Goal: Task Accomplishment & Management: Manage account settings

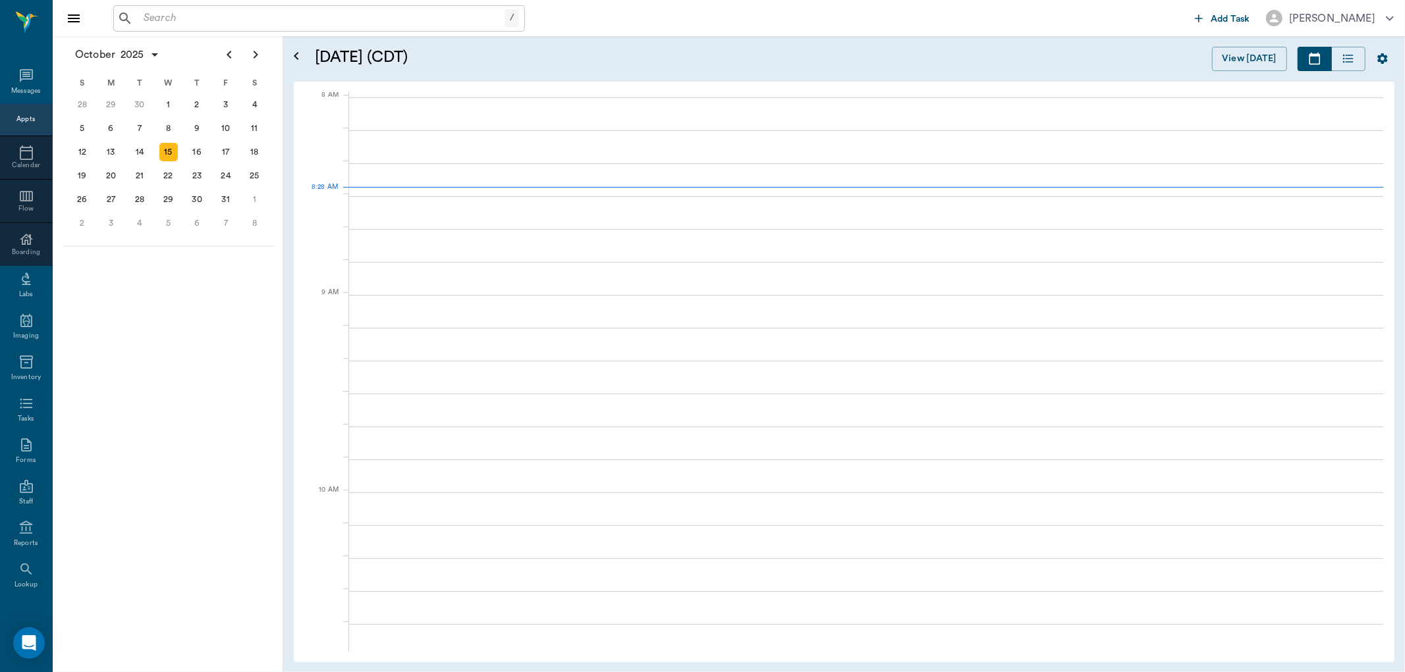
scroll to position [2, 0]
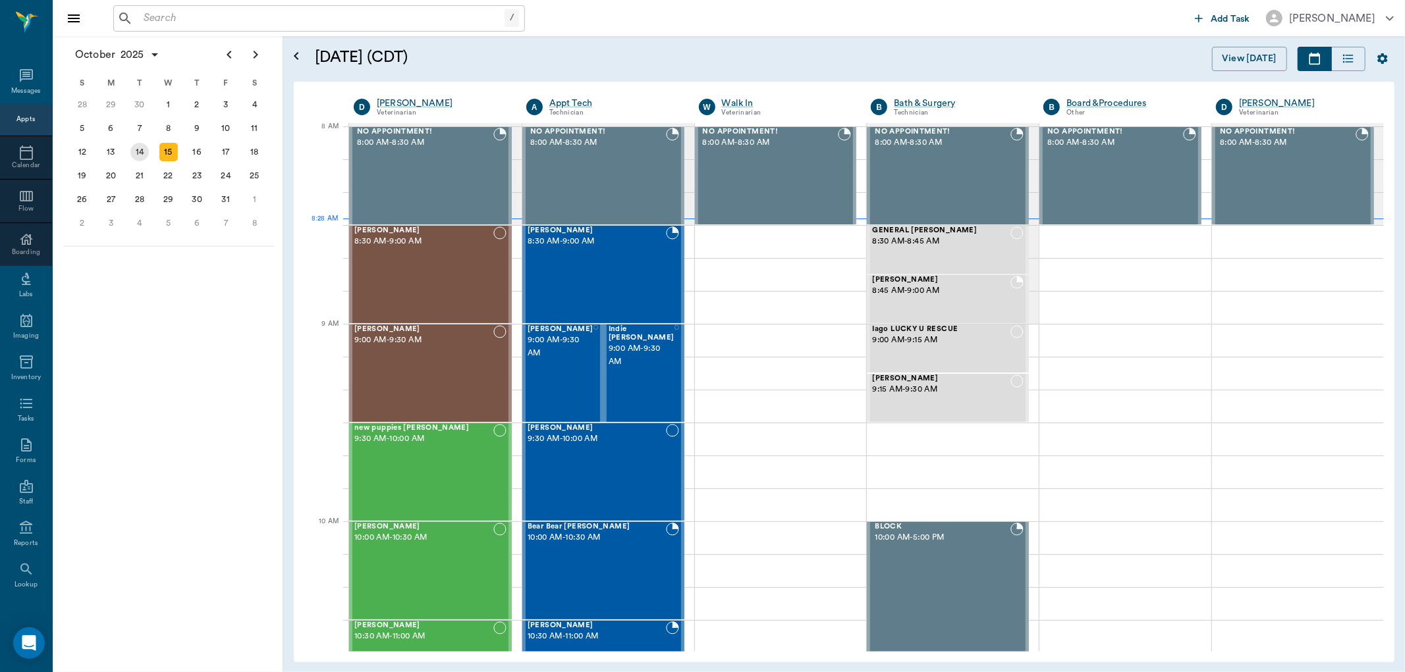
click at [143, 147] on div "14" at bounding box center [139, 152] width 18 height 18
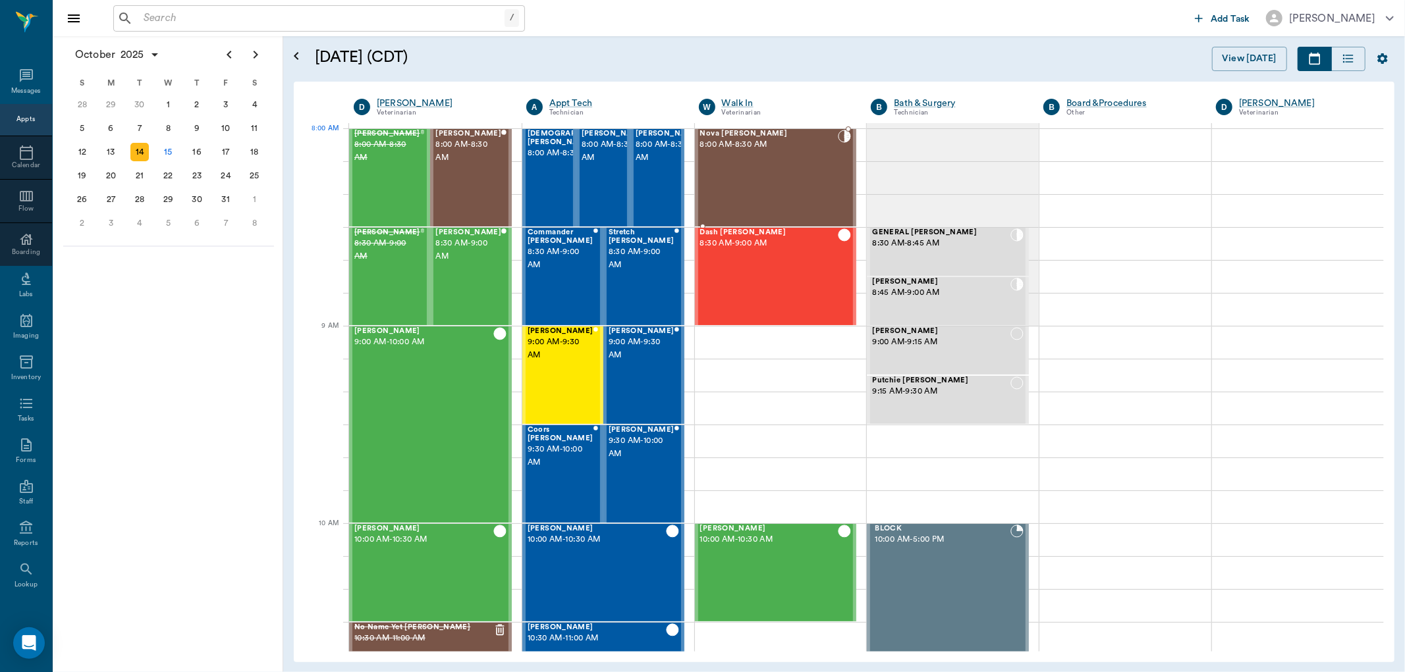
click at [731, 163] on div "Nova Dupree 8:00 AM - 8:30 AM" at bounding box center [769, 178] width 138 height 96
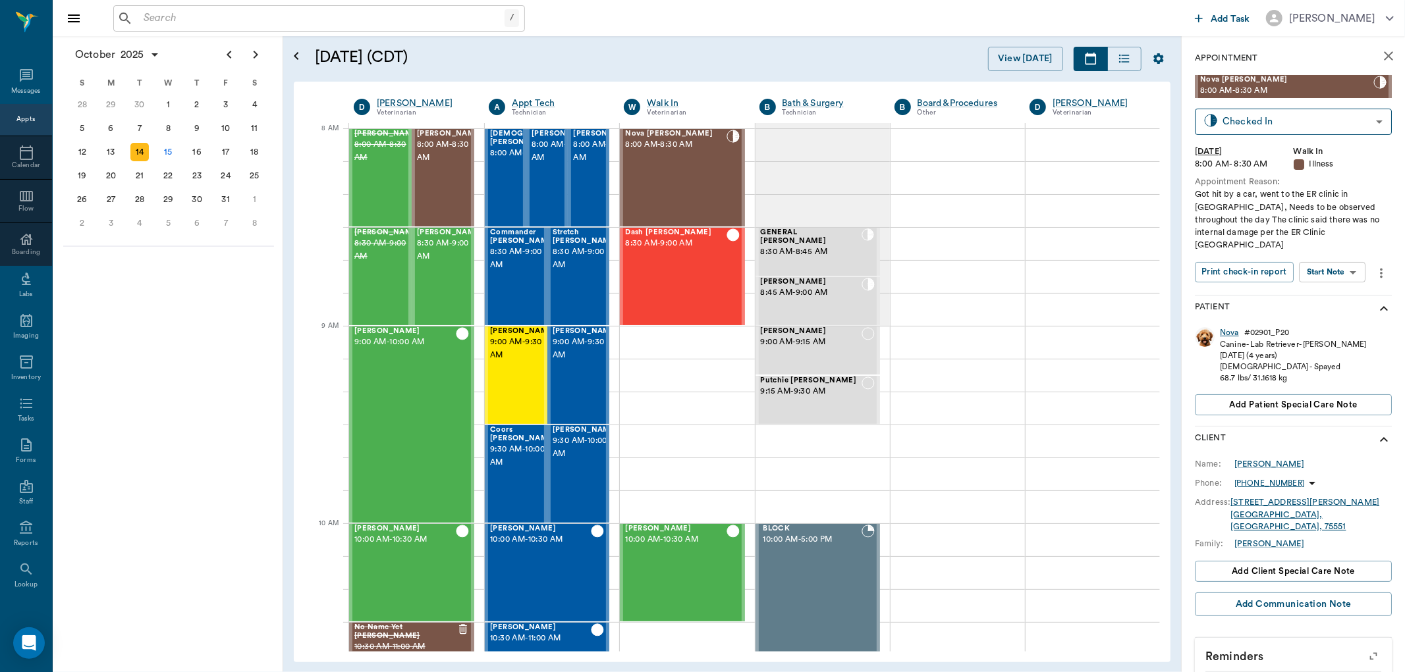
click at [1226, 327] on div "Nova" at bounding box center [1229, 332] width 19 height 11
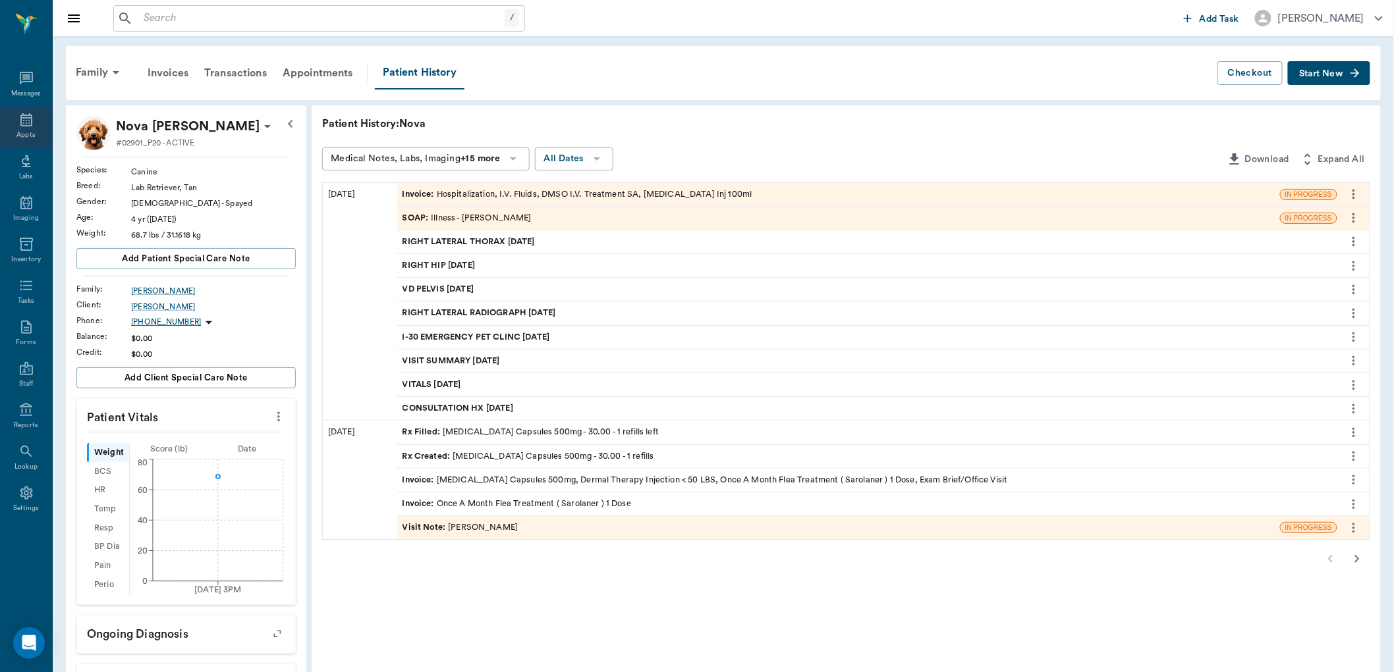
click at [22, 132] on div "Appts" at bounding box center [25, 135] width 18 height 10
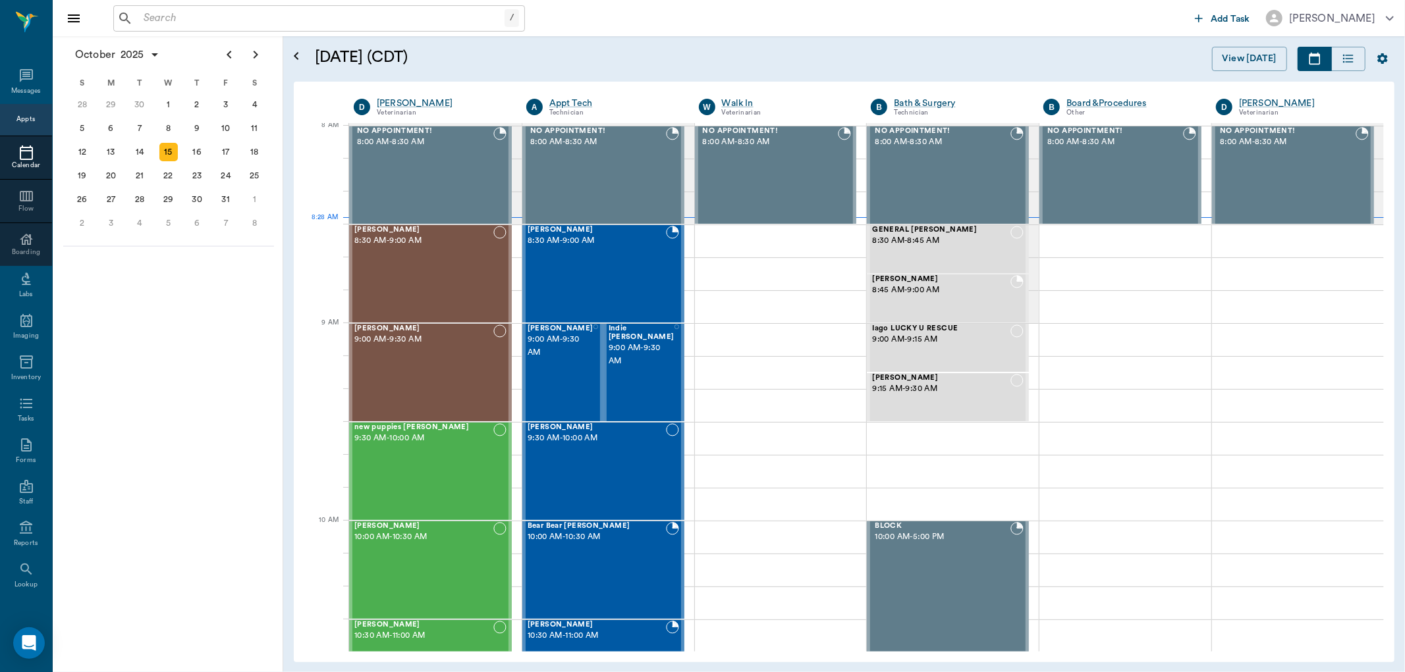
scroll to position [3, 0]
click at [410, 272] on div "Rocky Roquemore 8:30 AM - 9:00 AM" at bounding box center [423, 273] width 139 height 96
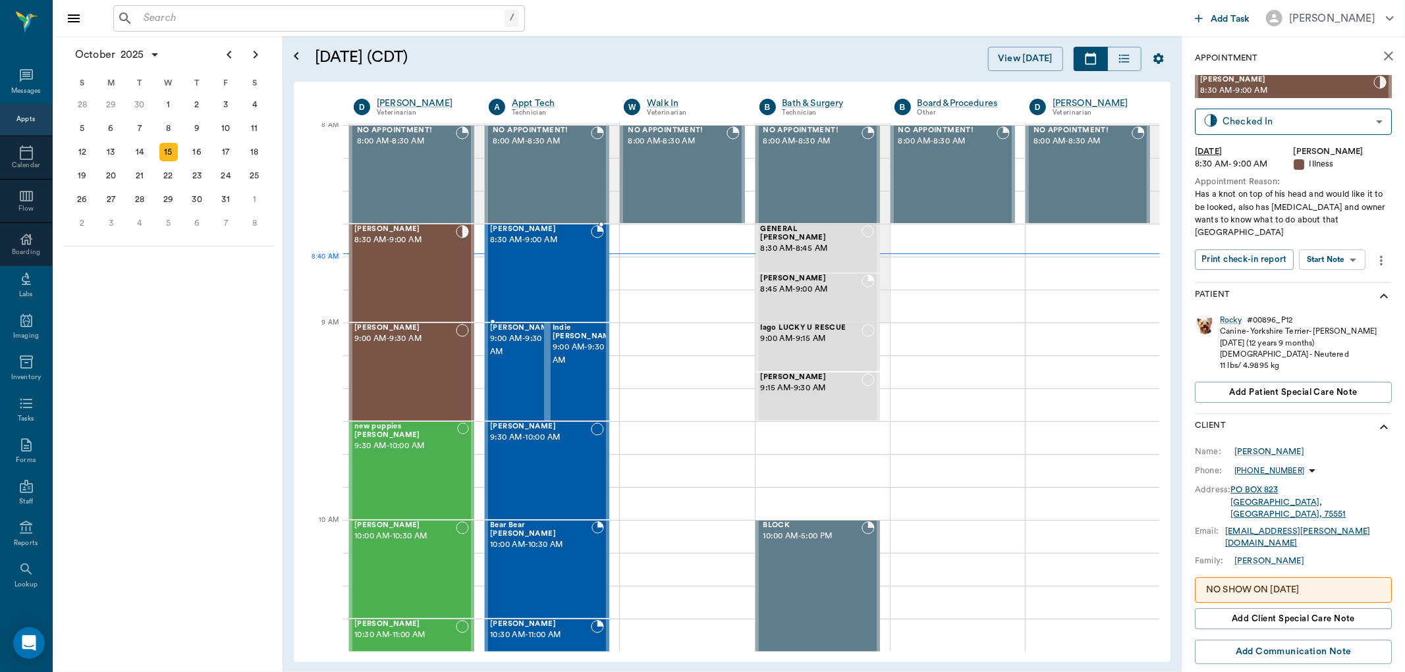
click at [532, 267] on div "Drako Holt 8:30 AM - 9:00 AM" at bounding box center [540, 273] width 101 height 96
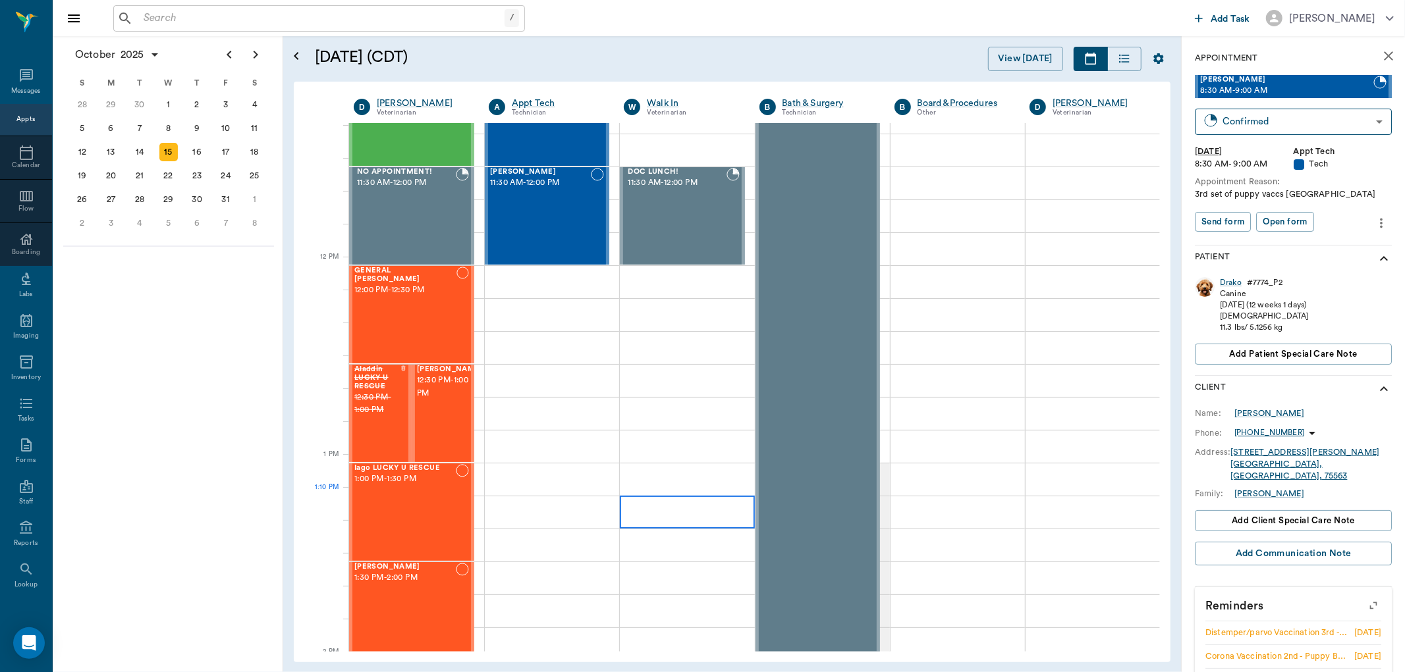
scroll to position [662, 0]
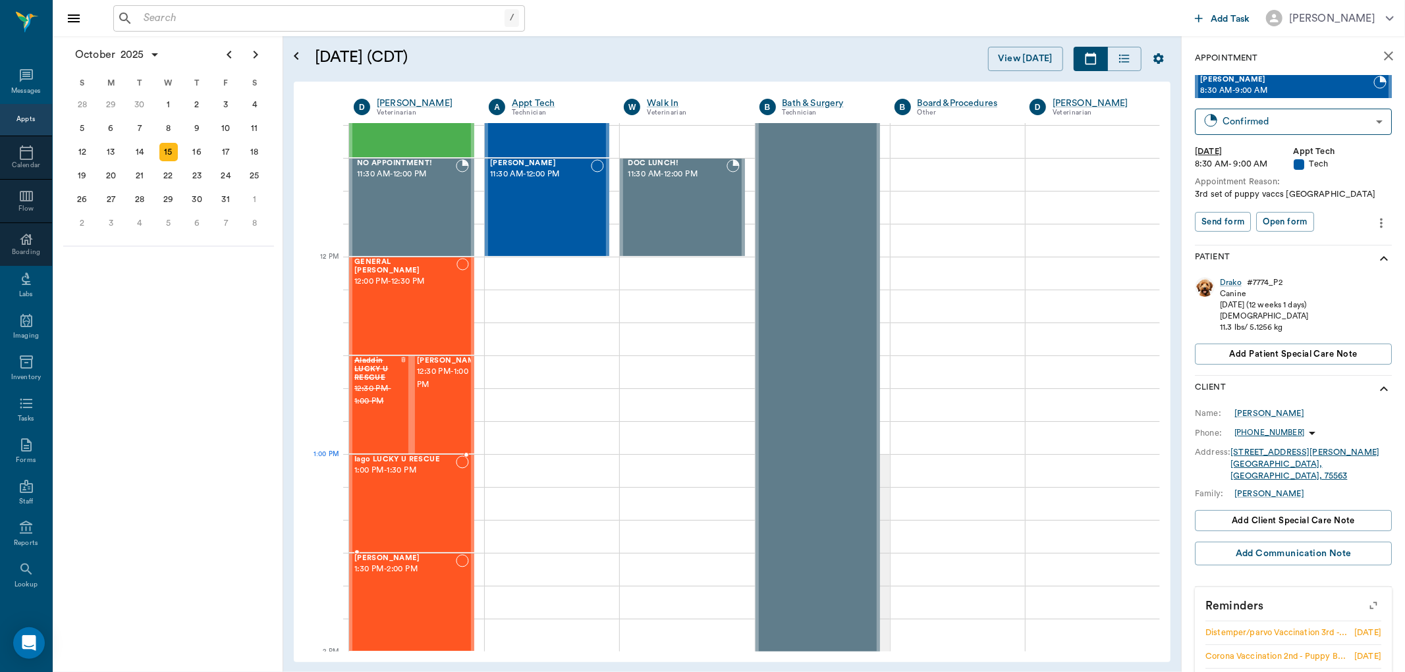
click at [404, 470] on span "1:00 PM - 1:30 PM" at bounding box center [404, 470] width 101 height 13
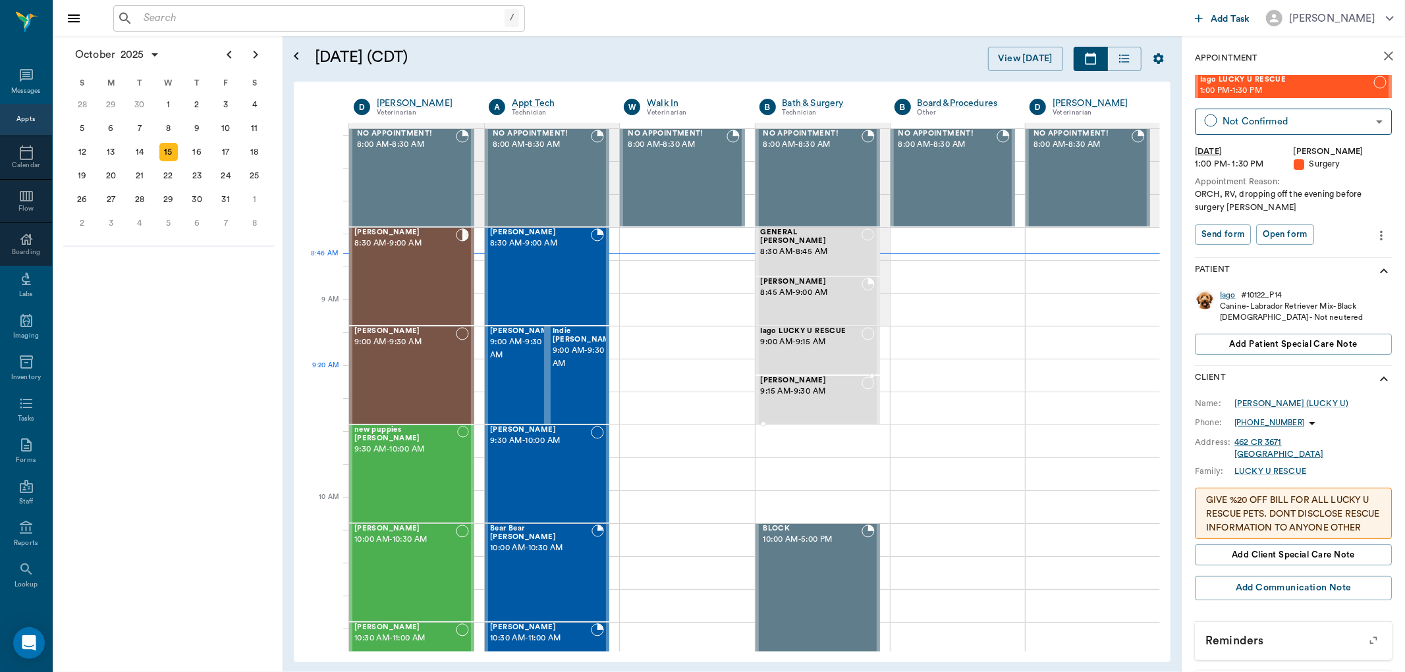
scroll to position [73, 0]
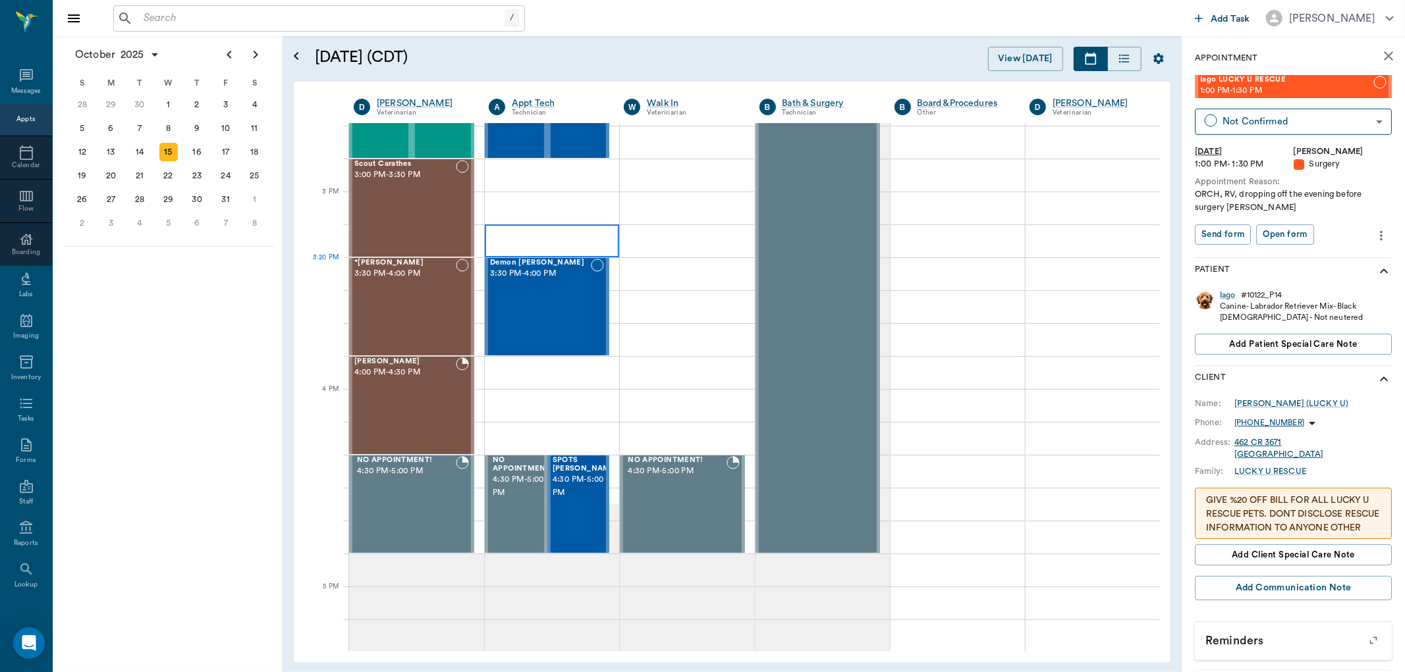
scroll to position [1390, 0]
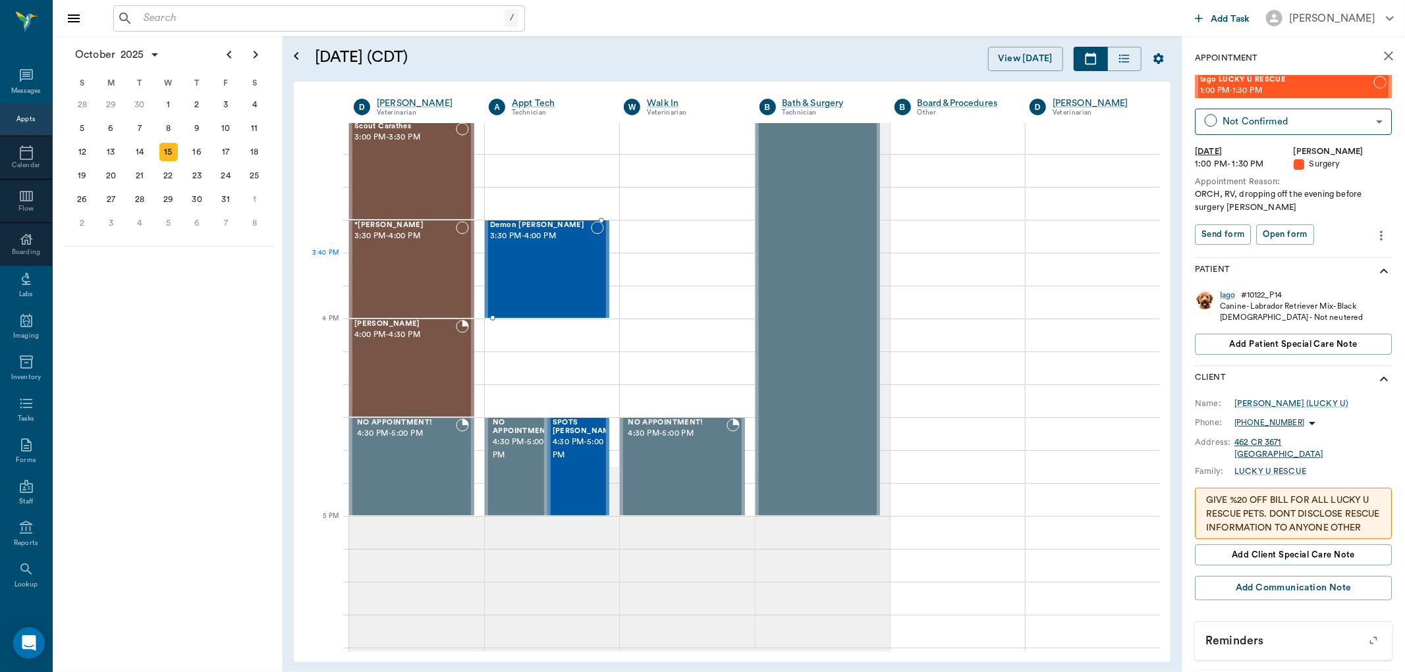
click at [557, 277] on div "Demon Thompson 3:30 PM - 4:00 PM" at bounding box center [540, 269] width 101 height 96
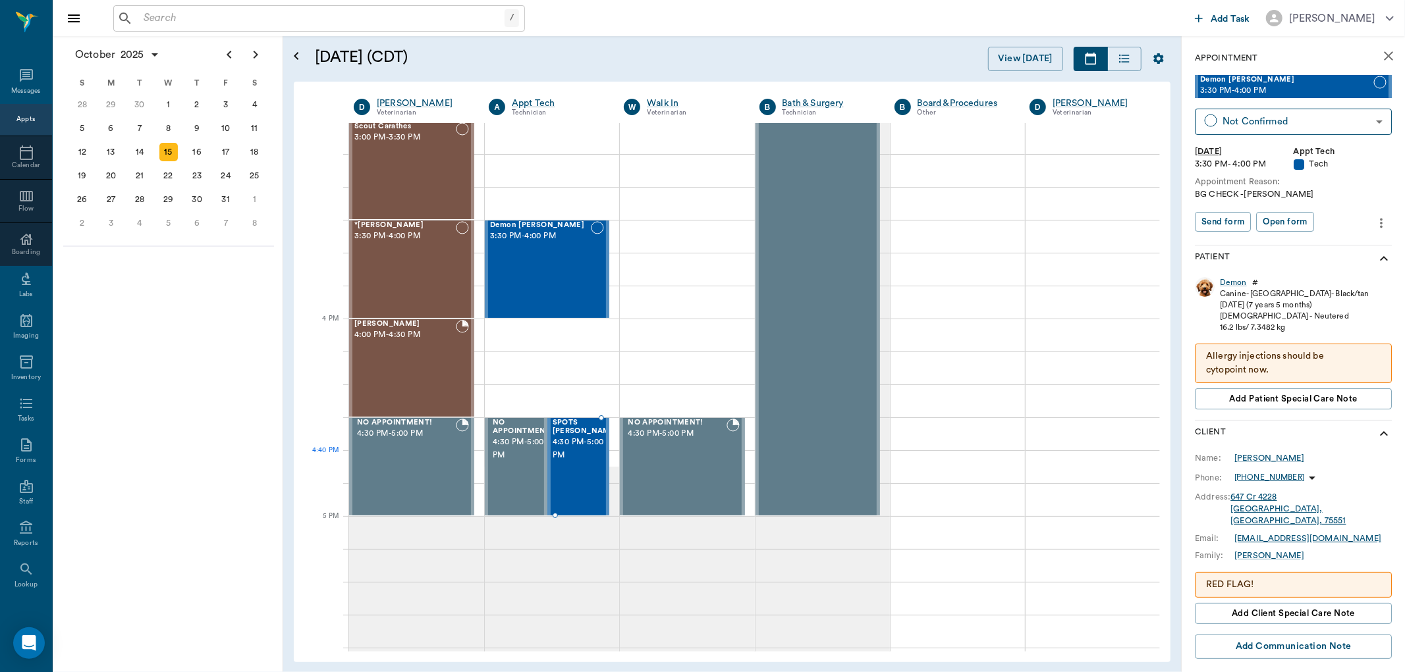
click at [568, 465] on div "SPOTS Roberts 4:30 PM - 5:00 PM" at bounding box center [586, 467] width 66 height 96
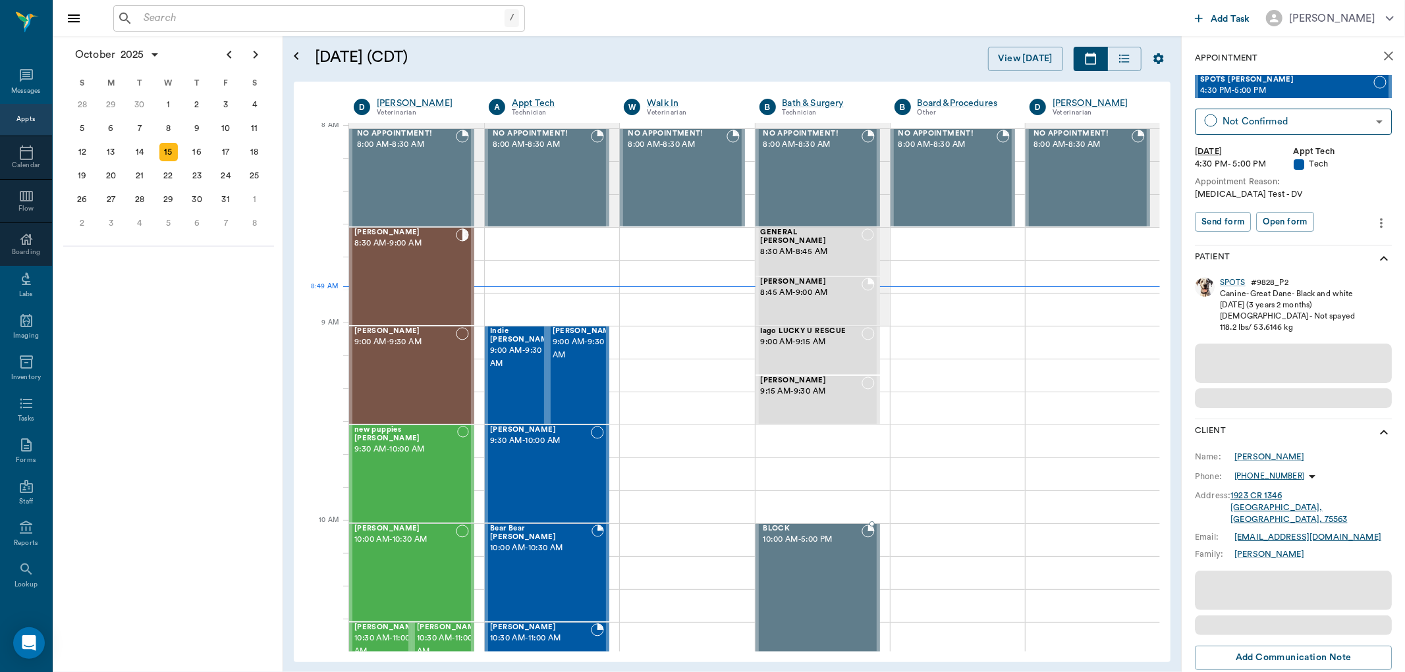
scroll to position [3, 0]
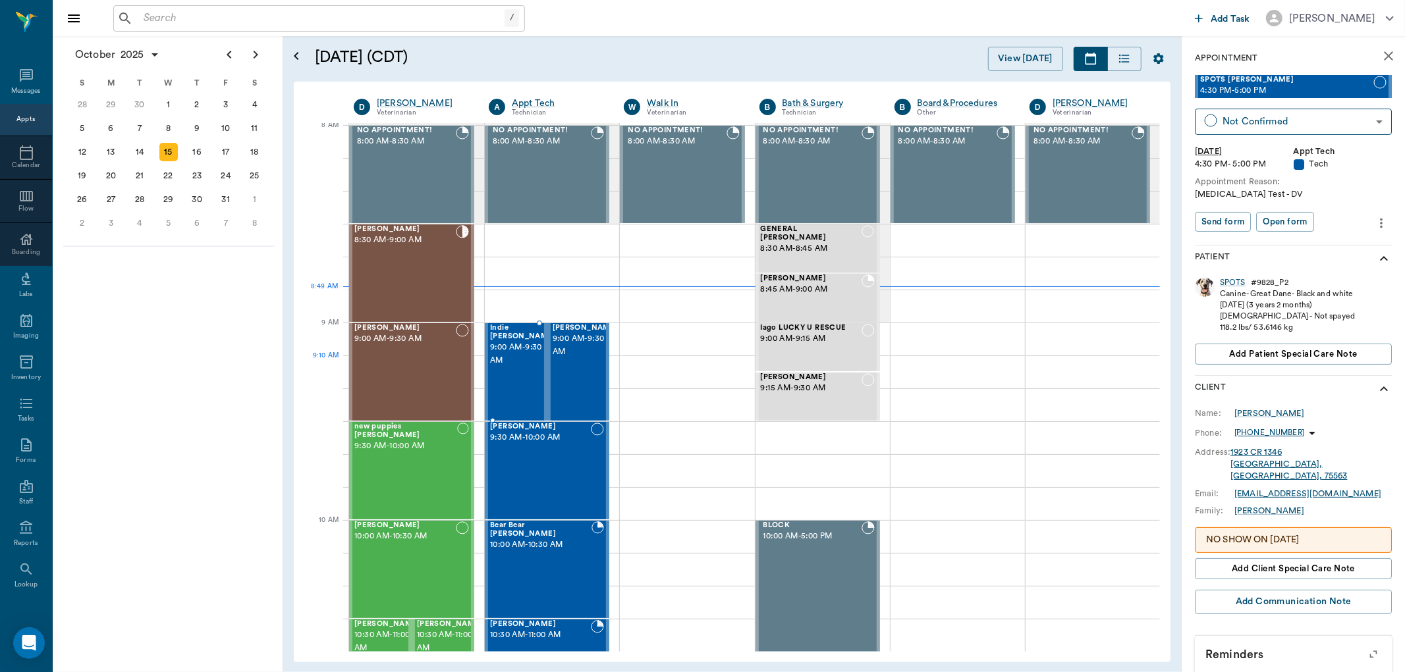
click at [520, 358] on span "9:00 AM - 9:30 AM" at bounding box center [523, 354] width 66 height 26
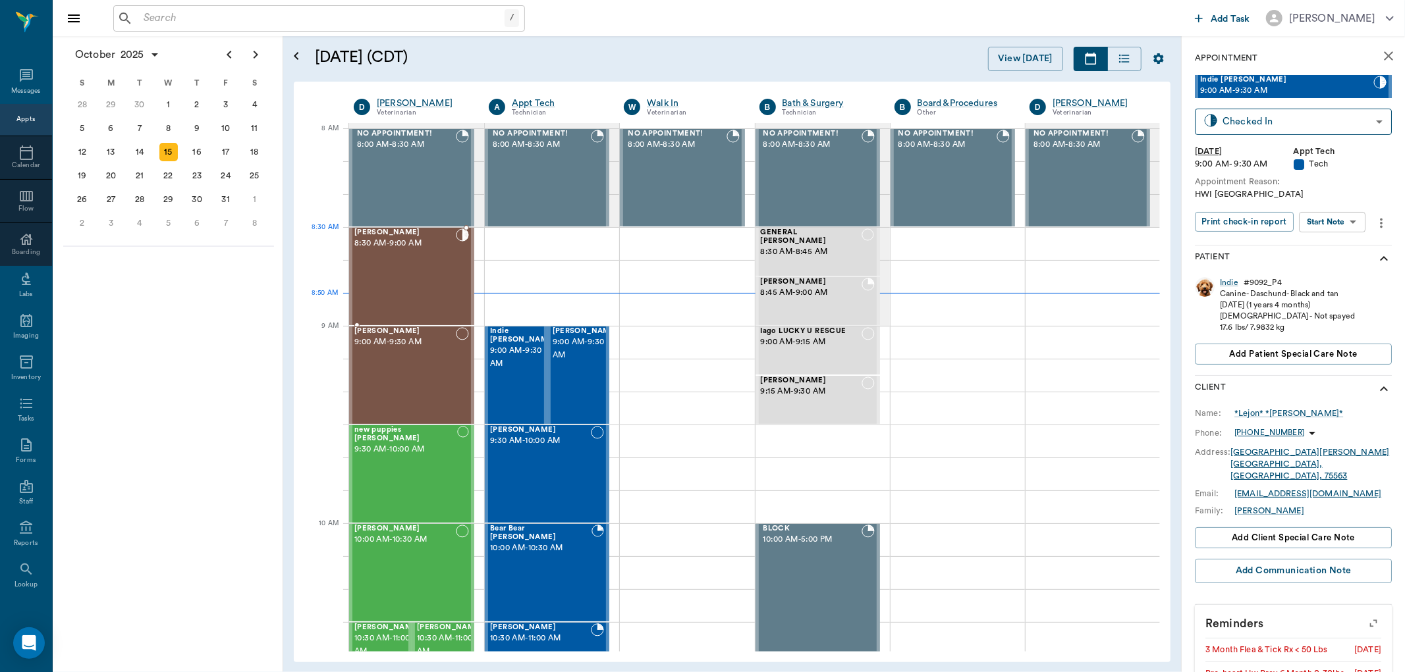
click at [356, 242] on span "8:30 AM - 9:00 AM" at bounding box center [404, 243] width 101 height 13
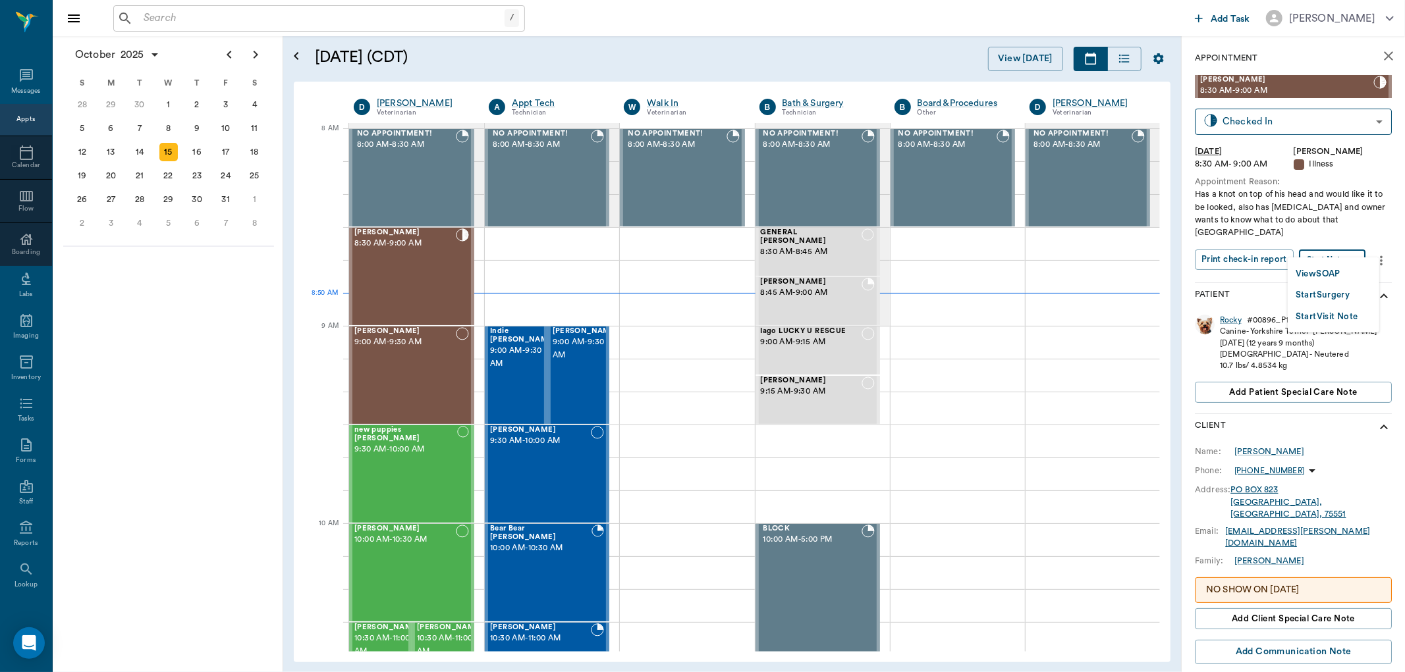
drag, startPoint x: 1361, startPoint y: 248, endPoint x: 1342, endPoint y: 275, distance: 34.0
click at [1359, 249] on body "/ ​ Add Task Dr. Bert Ellsworth Nectar Messages Appts Calendar Flow Boarding La…" at bounding box center [702, 336] width 1405 height 672
click at [1340, 277] on button "View SOAP" at bounding box center [1318, 274] width 45 height 15
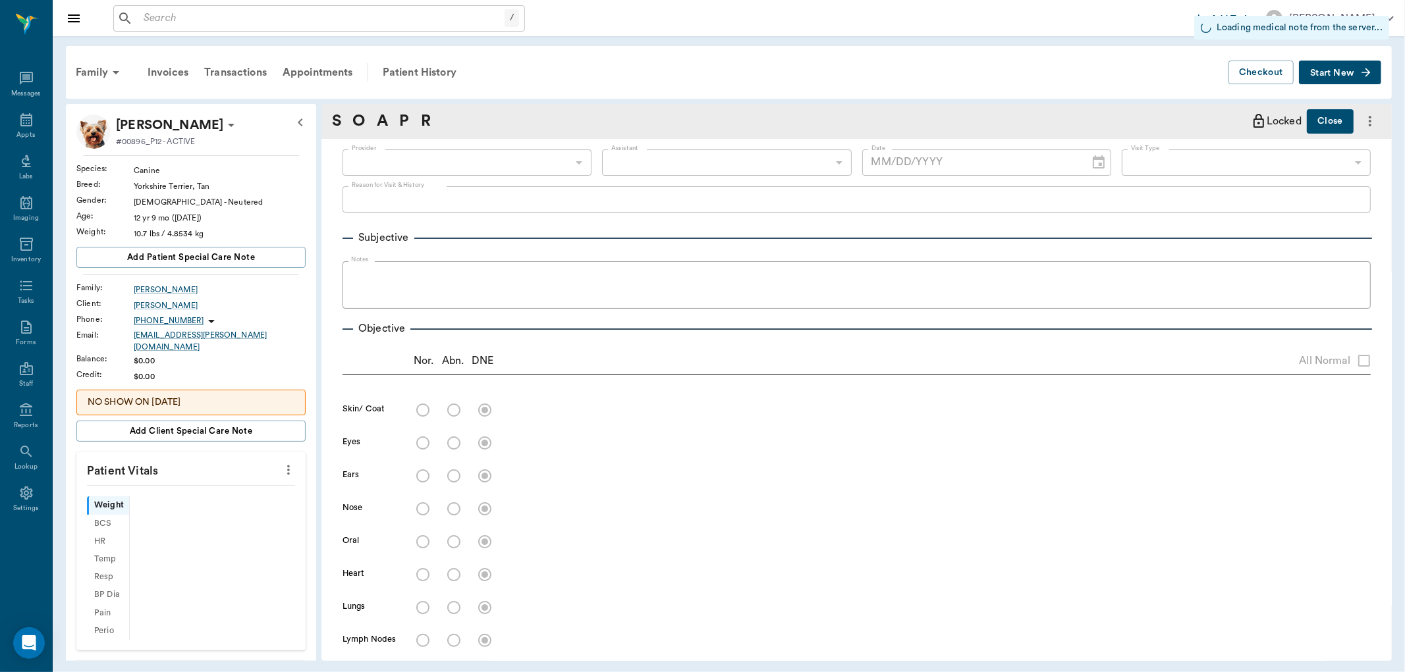
type input "63ec2f075fda476ae8351a4d"
type input "65d2be4f46e3a538d89b8c15"
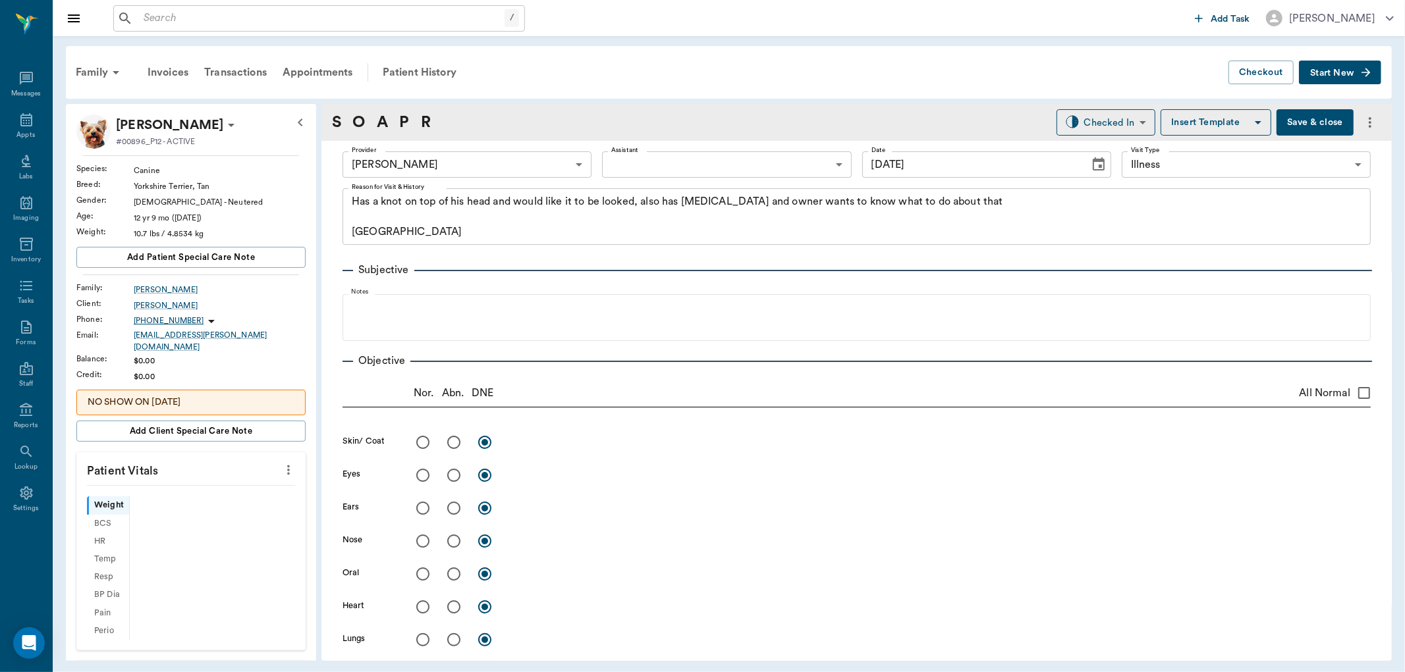
type input "[DATE]"
type textarea "Has a knot on top of his head and would like it to be looked, also has bad brea…"
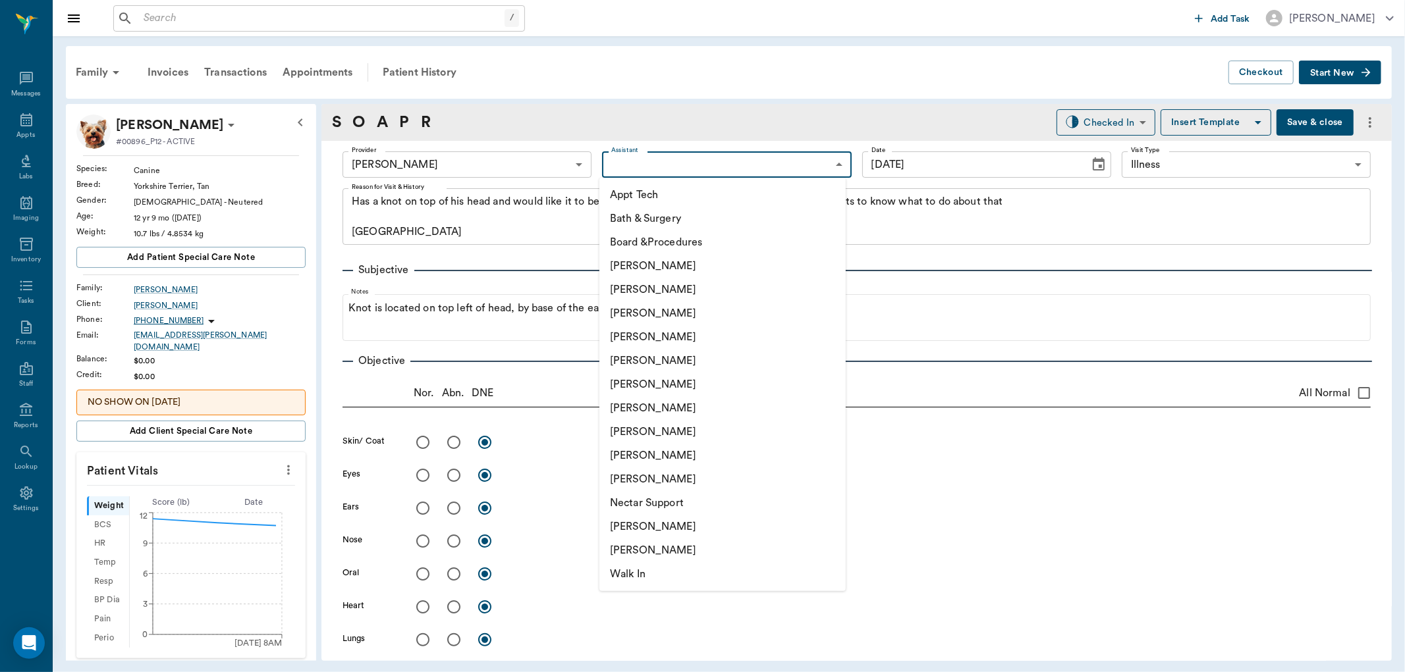
drag, startPoint x: 639, startPoint y: 168, endPoint x: 639, endPoint y: 248, distance: 79.7
click at [639, 180] on body "/ ​ Add Task Dr. Bert Ellsworth Nectar Messages Appts Labs Imaging Inventory Ta…" at bounding box center [702, 336] width 1405 height 672
click at [628, 424] on li "Julie Dickerson" at bounding box center [722, 432] width 246 height 24
type input "63ec2e7e52e12b0ba117b124"
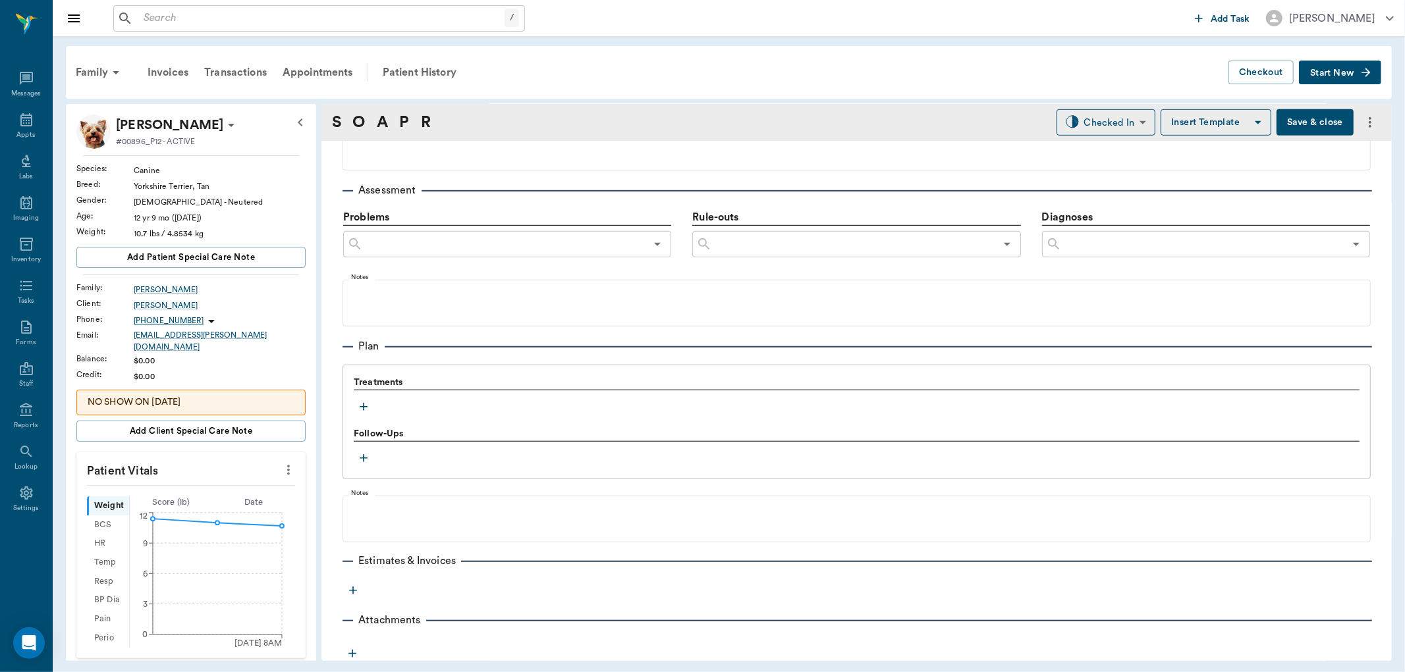
scroll to position [742, 0]
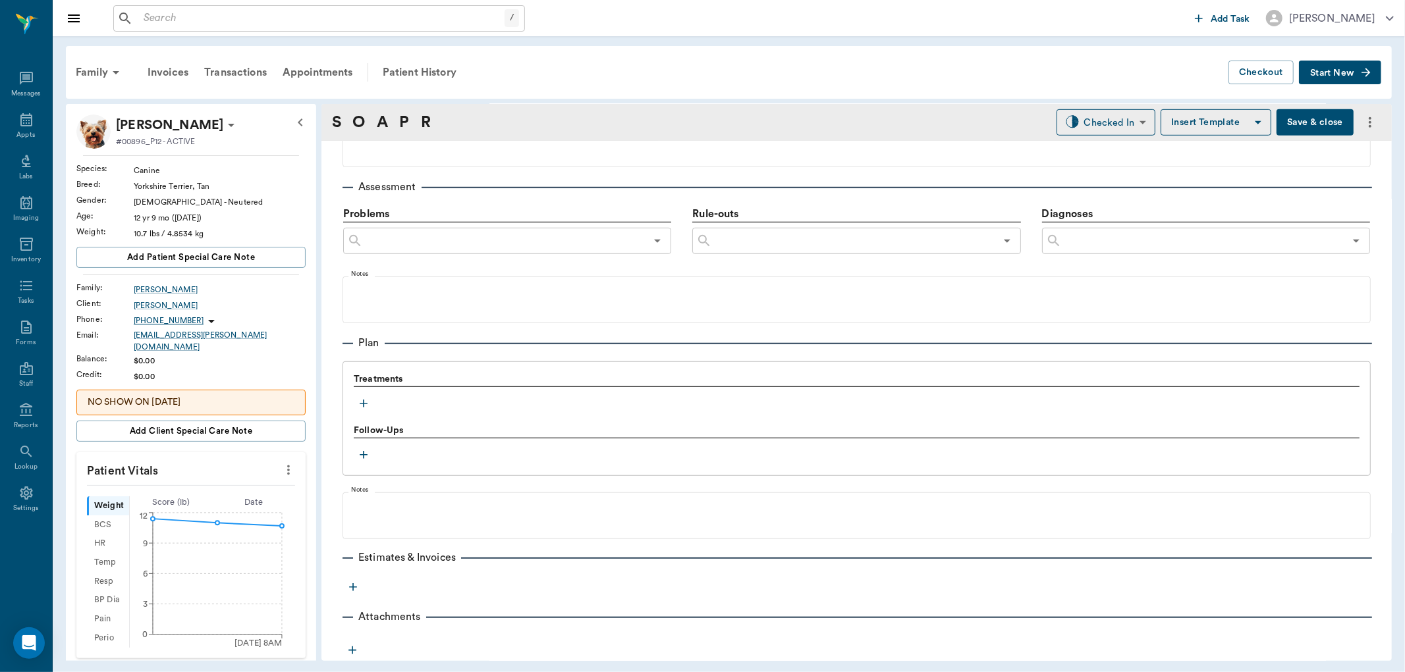
click at [360, 402] on icon "button" at bounding box center [363, 403] width 13 height 13
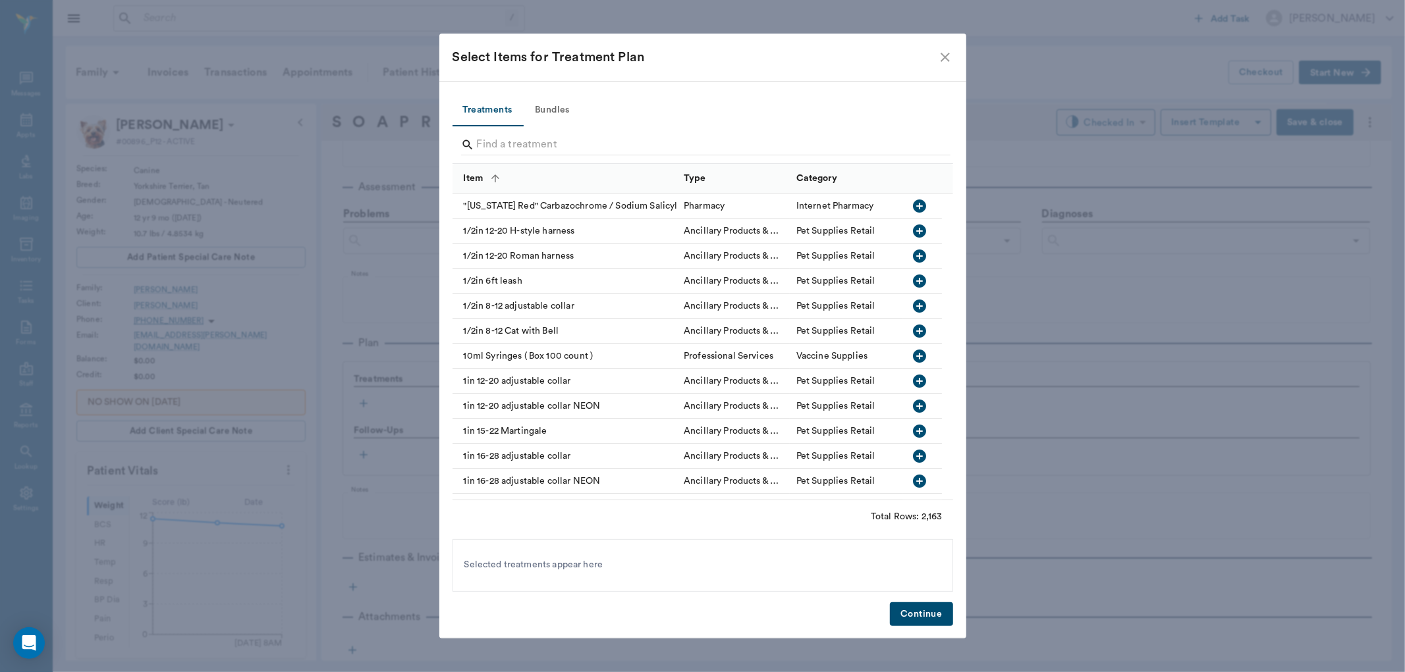
click at [498, 149] on input "Search" at bounding box center [704, 144] width 454 height 21
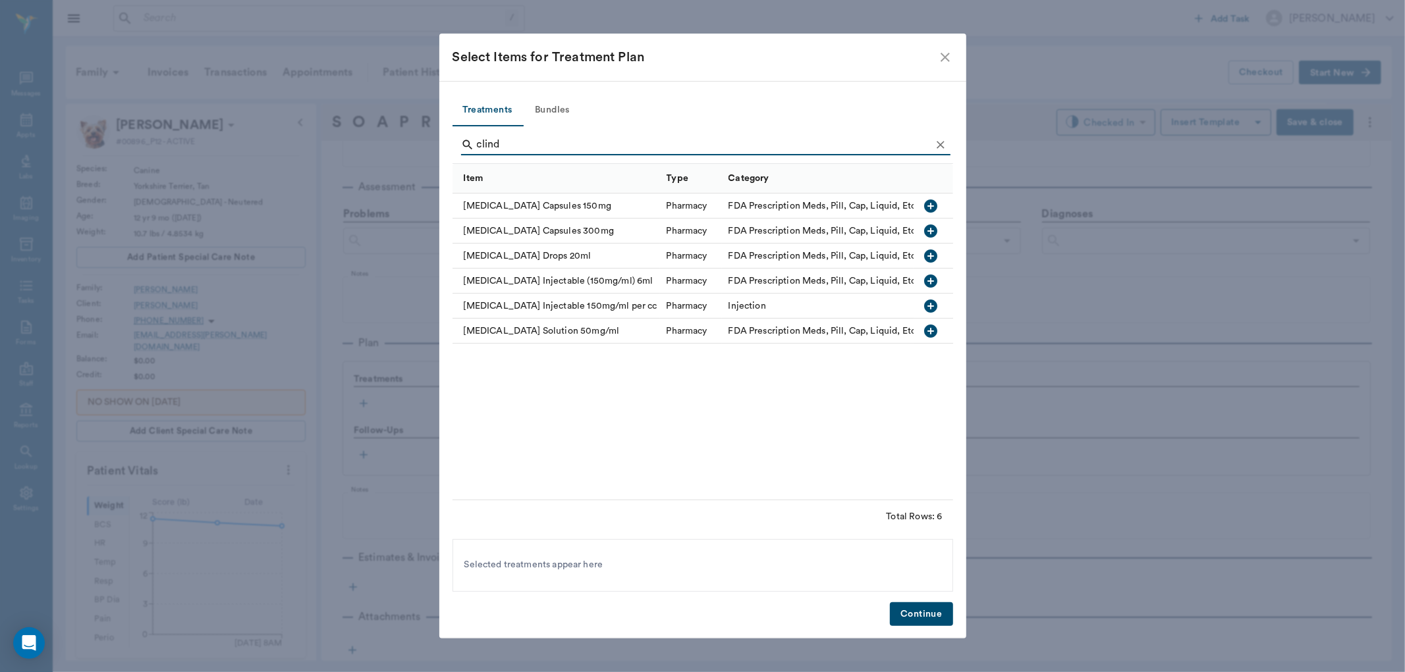
type input "clind"
click at [933, 260] on icon "button" at bounding box center [930, 256] width 13 height 13
click at [929, 607] on button "Continue" at bounding box center [921, 615] width 63 height 24
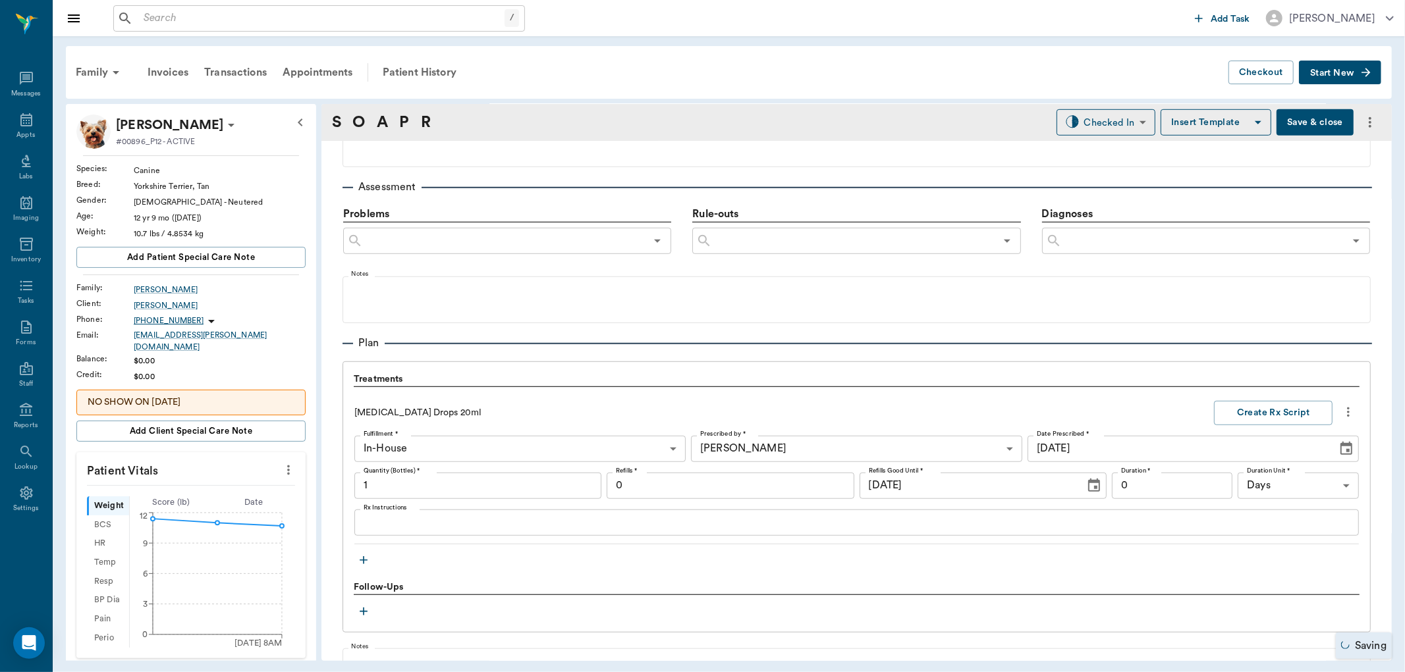
type input "1.00"
click at [426, 529] on textarea "Rx Instructions" at bounding box center [857, 522] width 986 height 15
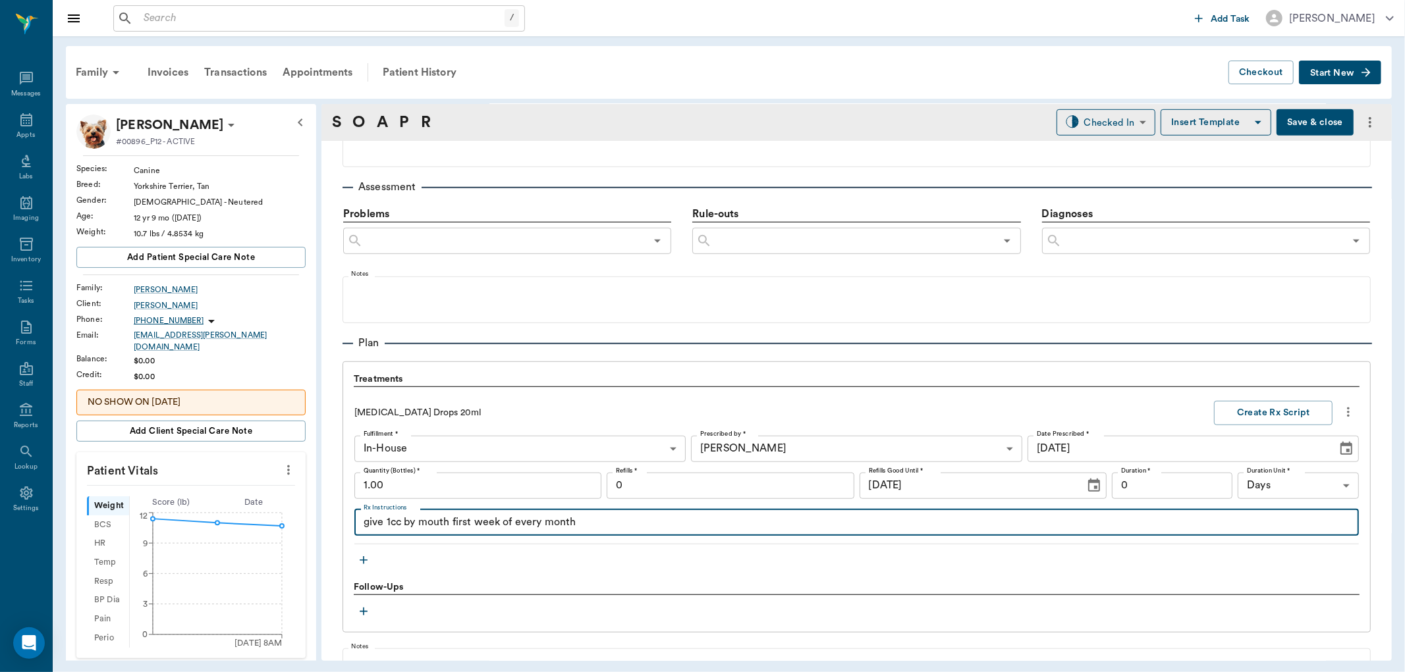
type textarea "give 1cc by mouth first week of every month"
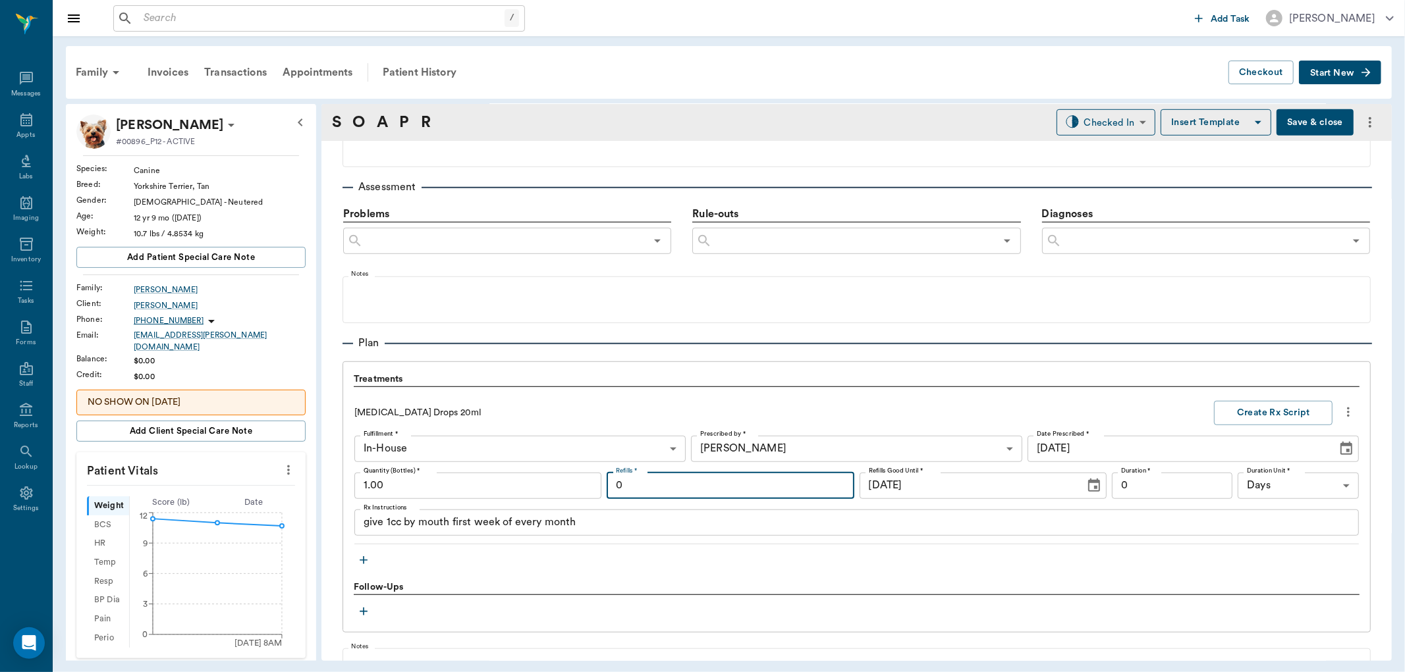
click at [690, 492] on input "0" at bounding box center [730, 486] width 247 height 26
type input "12"
click at [1219, 407] on button "Create Rx Script" at bounding box center [1273, 413] width 119 height 24
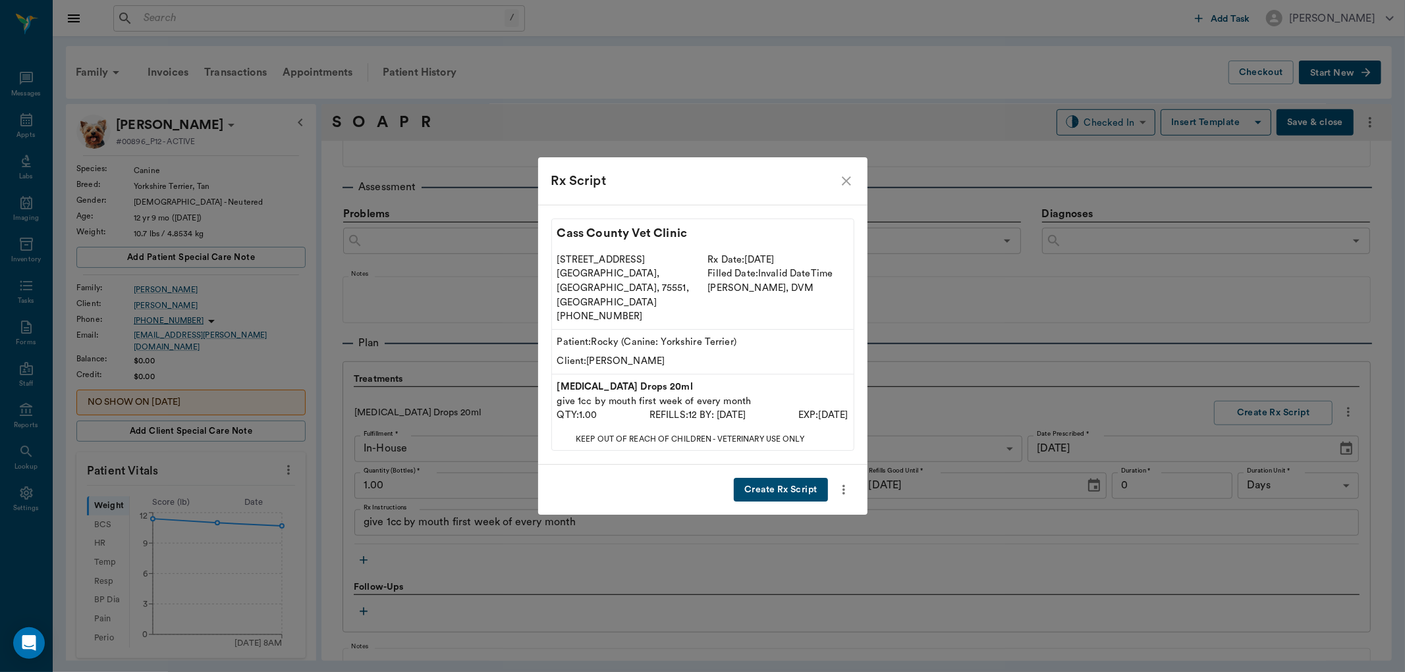
click at [777, 478] on button "Create Rx Script" at bounding box center [781, 490] width 94 height 24
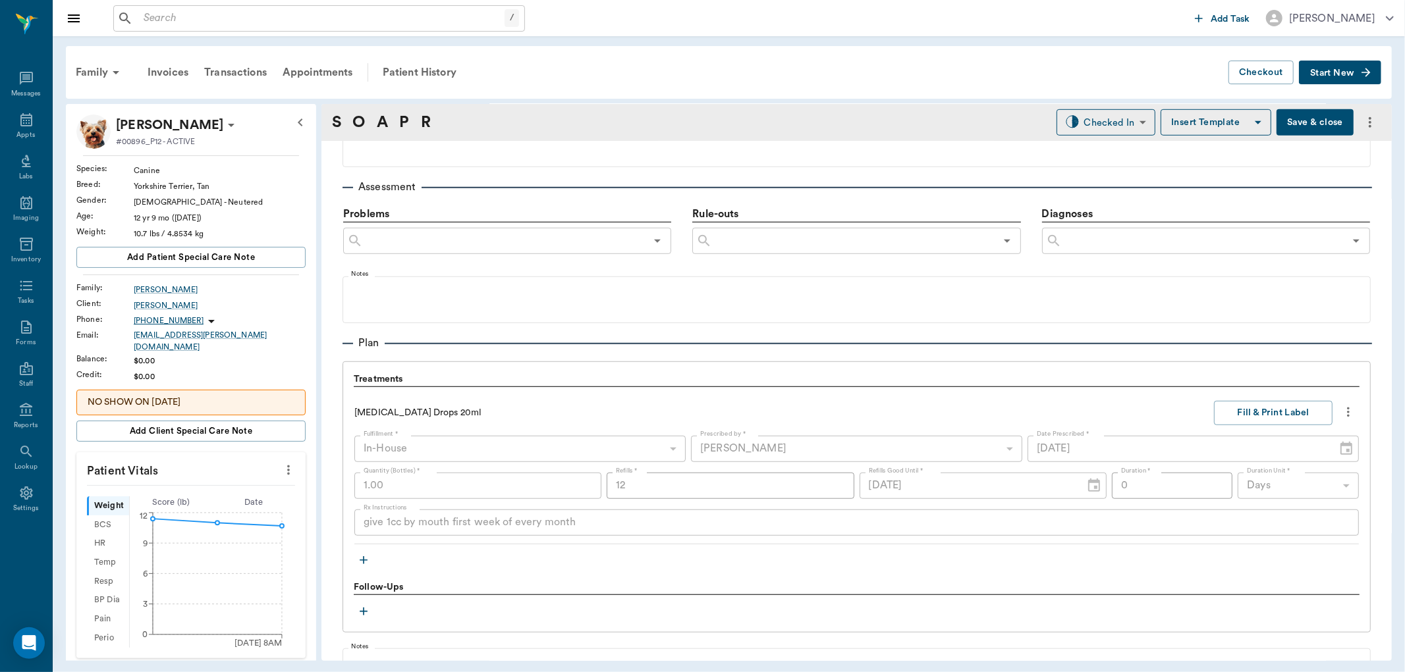
click at [1347, 411] on icon "more" at bounding box center [1348, 413] width 3 height 10
click at [1134, 402] on div at bounding box center [702, 336] width 1405 height 672
drag, startPoint x: 1335, startPoint y: 406, endPoint x: 1315, endPoint y: 406, distance: 19.8
click at [1341, 405] on icon "more" at bounding box center [1348, 412] width 14 height 16
click at [1261, 503] on span "Delete" at bounding box center [1281, 508] width 111 height 14
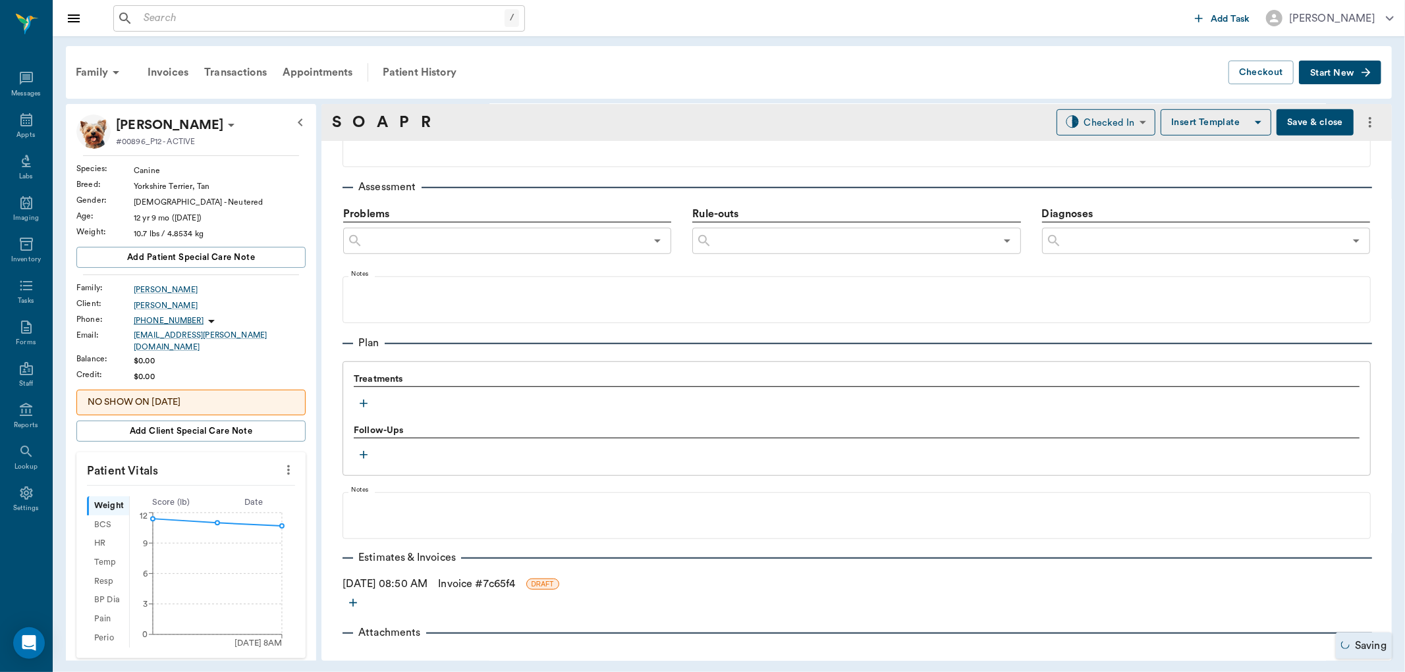
click at [370, 399] on icon "button" at bounding box center [363, 403] width 13 height 13
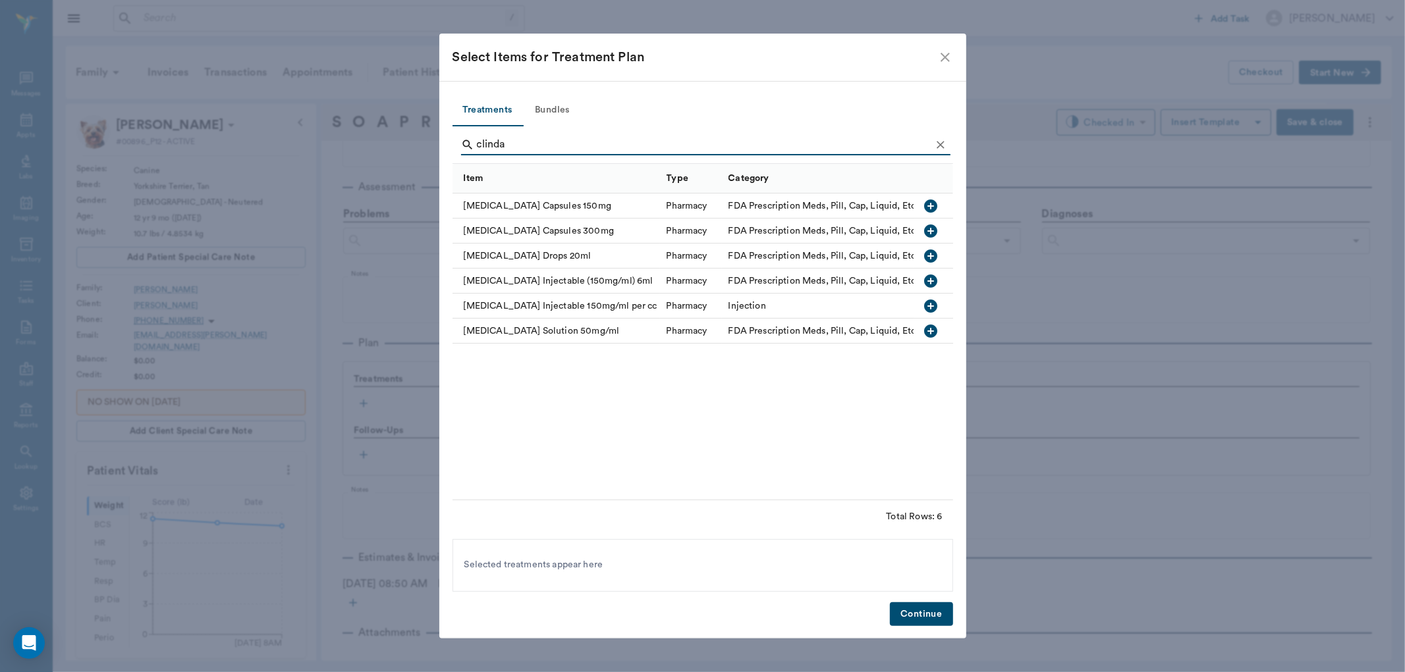
type input "clinda"
click at [927, 258] on icon "button" at bounding box center [930, 256] width 13 height 13
click at [904, 622] on button "Continue" at bounding box center [921, 615] width 63 height 24
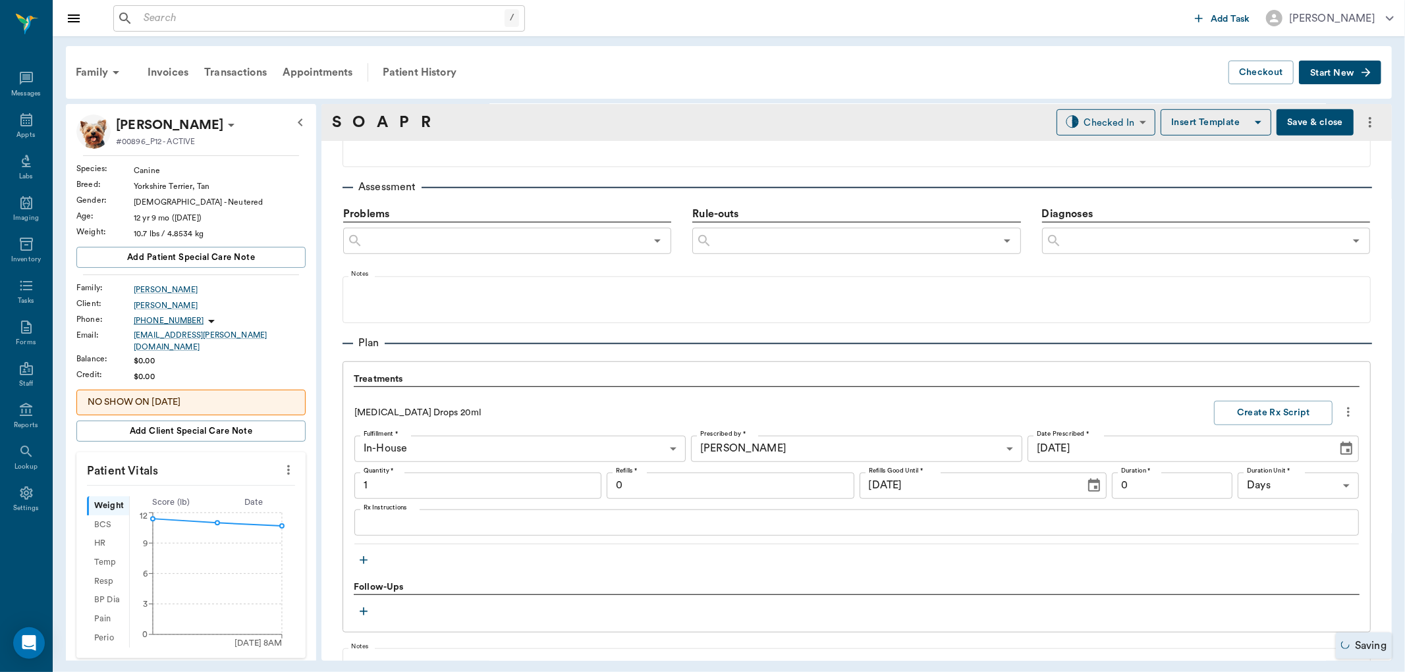
type input "1.00"
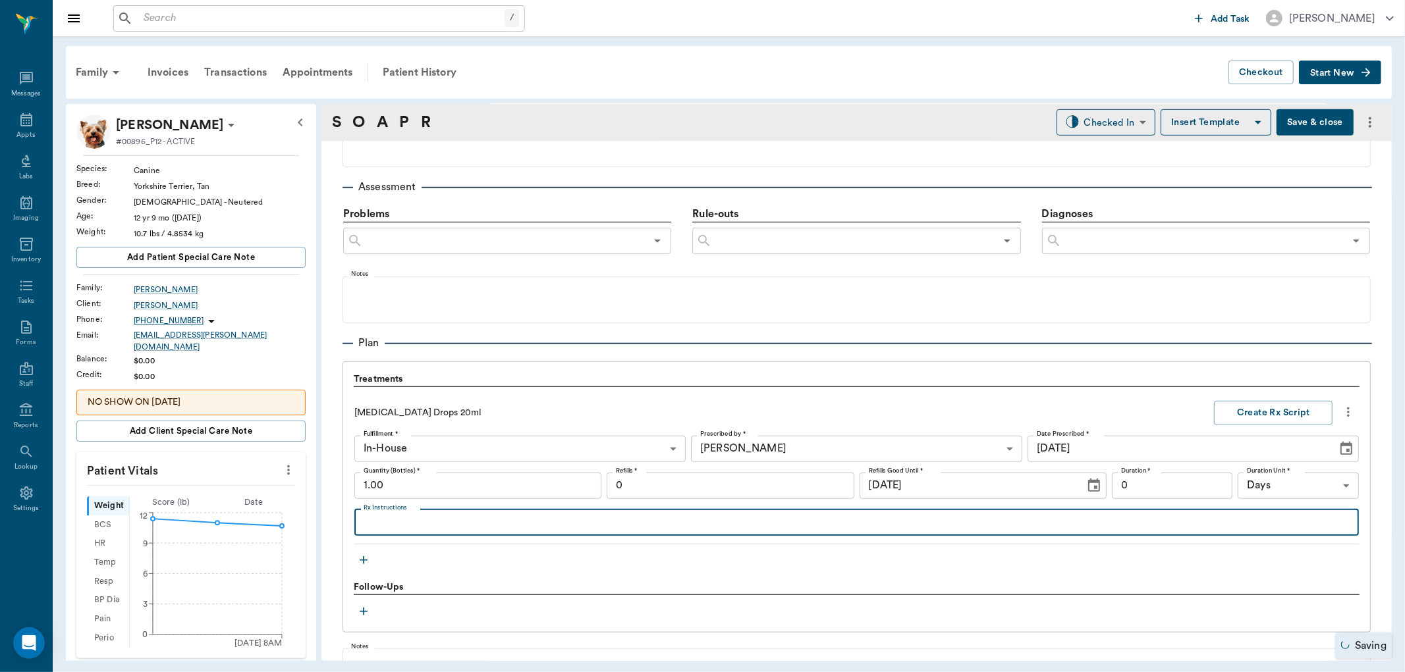
click at [419, 526] on textarea "Rx Instructions" at bounding box center [857, 522] width 986 height 15
click at [624, 483] on input "0" at bounding box center [730, 486] width 247 height 26
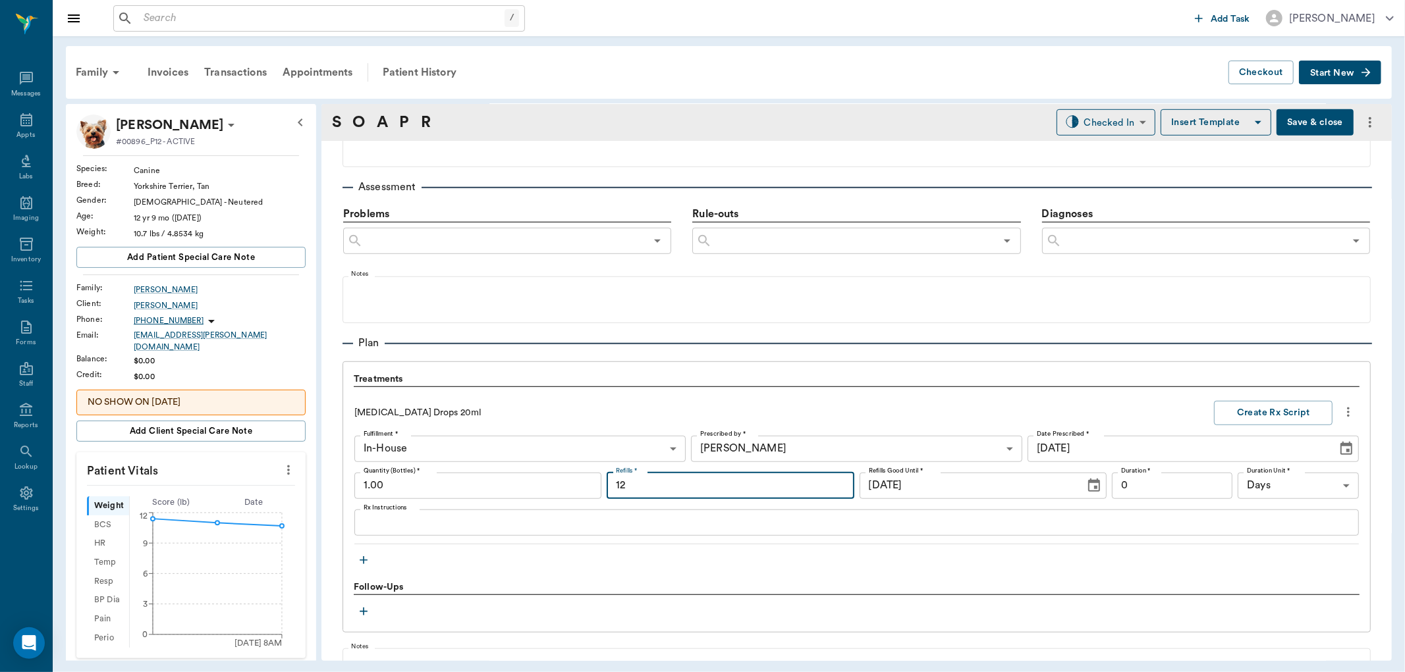
type input "12"
click at [448, 515] on textarea "Rx Instructions" at bounding box center [857, 522] width 986 height 15
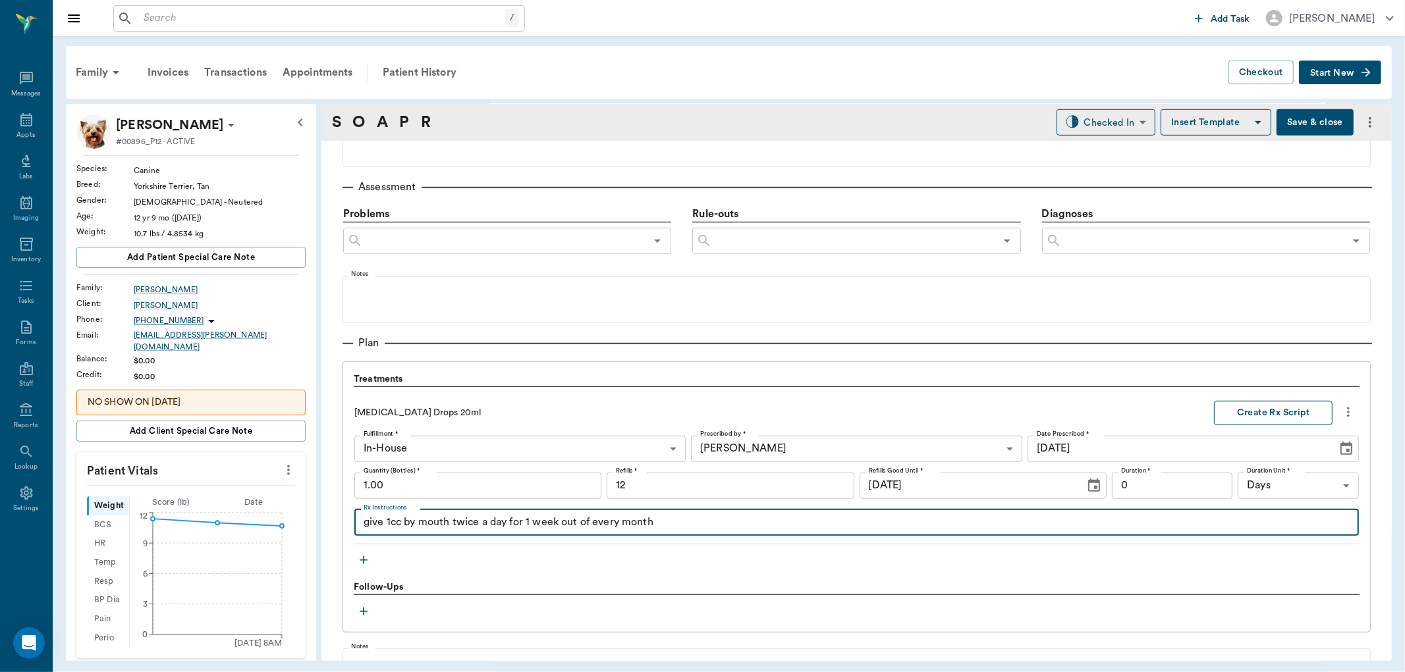
type textarea "give 1cc by mouth twice a day for 1 week out of every month"
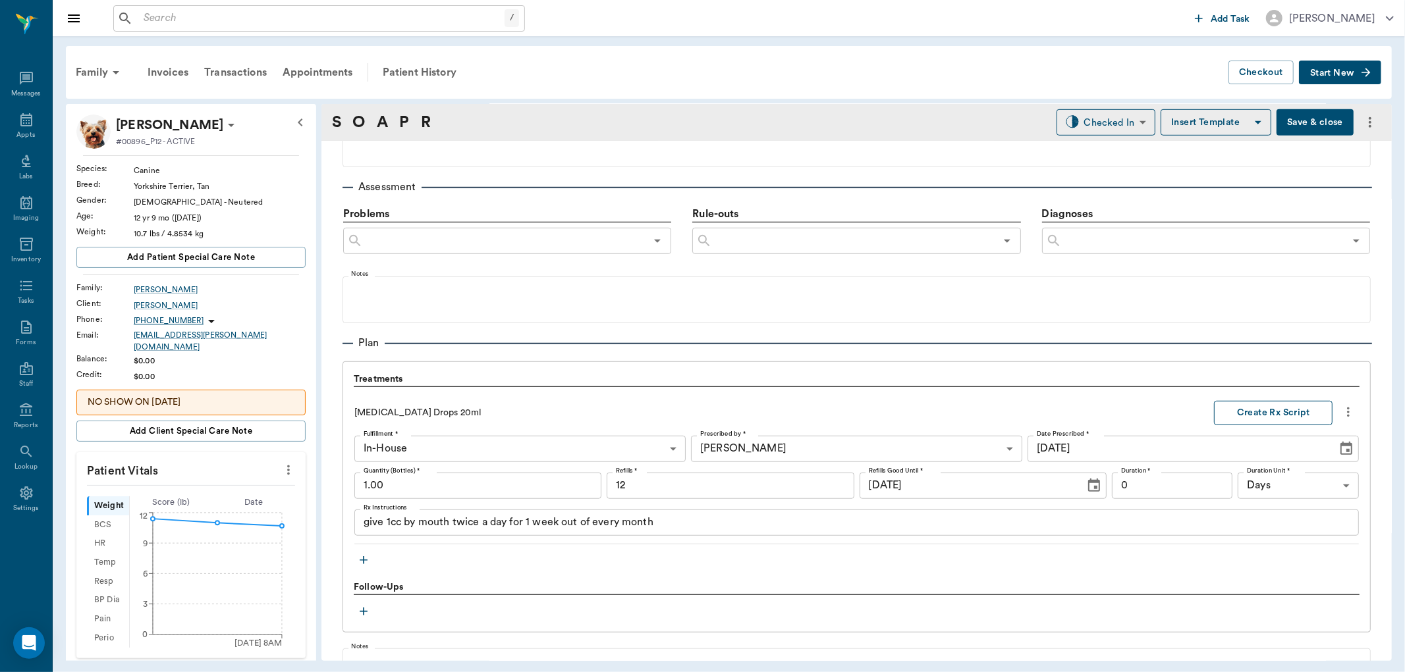
click at [1271, 418] on button "Create Rx Script" at bounding box center [1273, 413] width 119 height 24
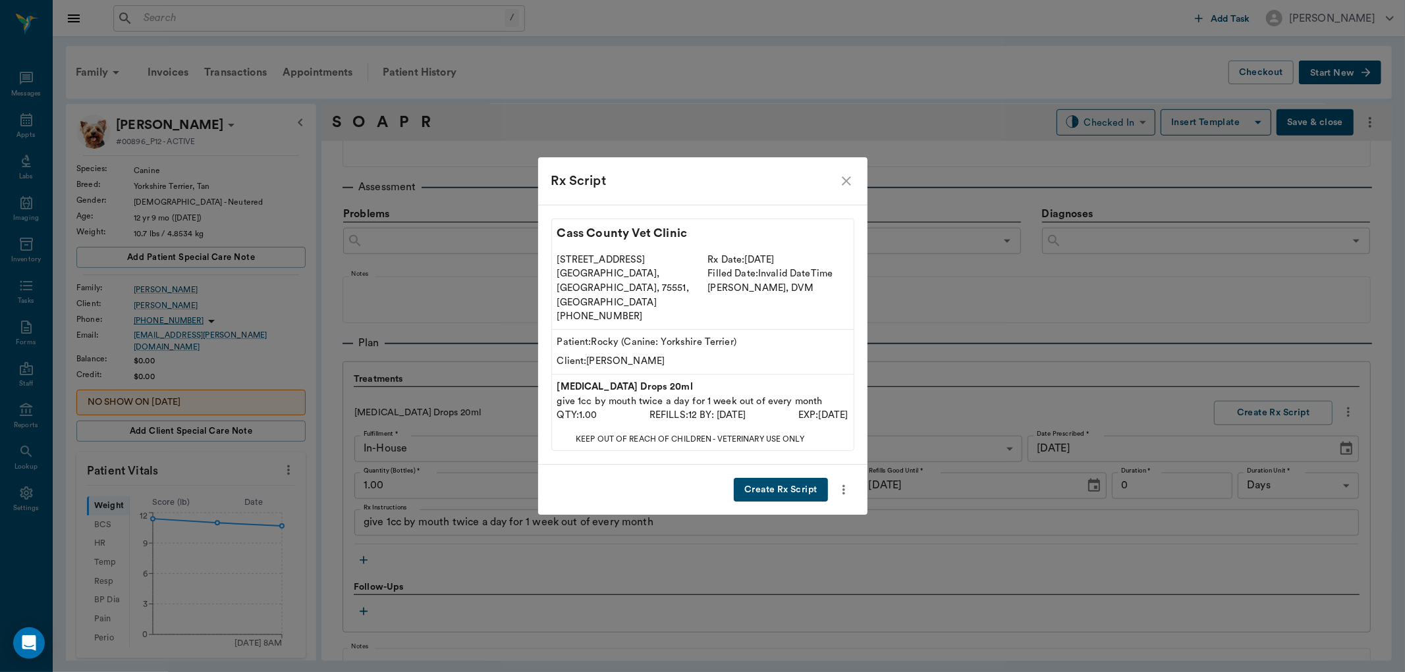
click at [784, 478] on button "Create Rx Script" at bounding box center [781, 490] width 94 height 24
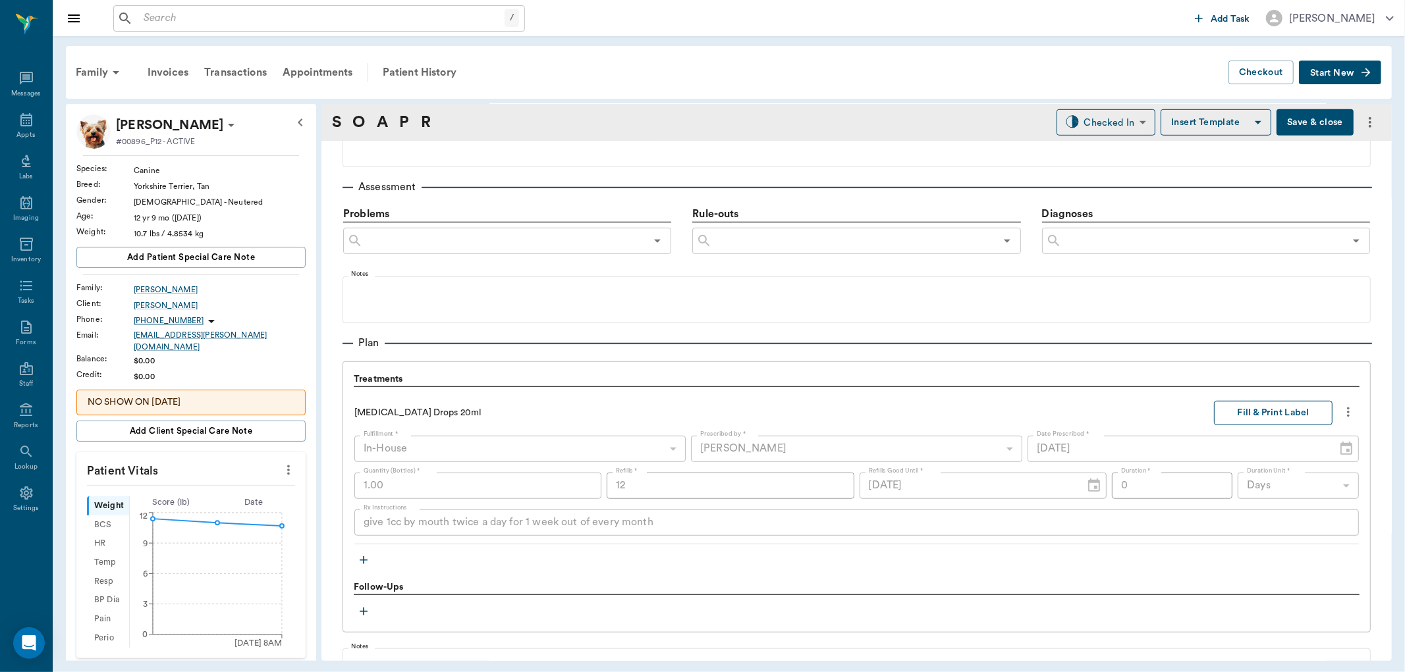
click at [1278, 416] on button "Fill & Print Label" at bounding box center [1273, 413] width 119 height 24
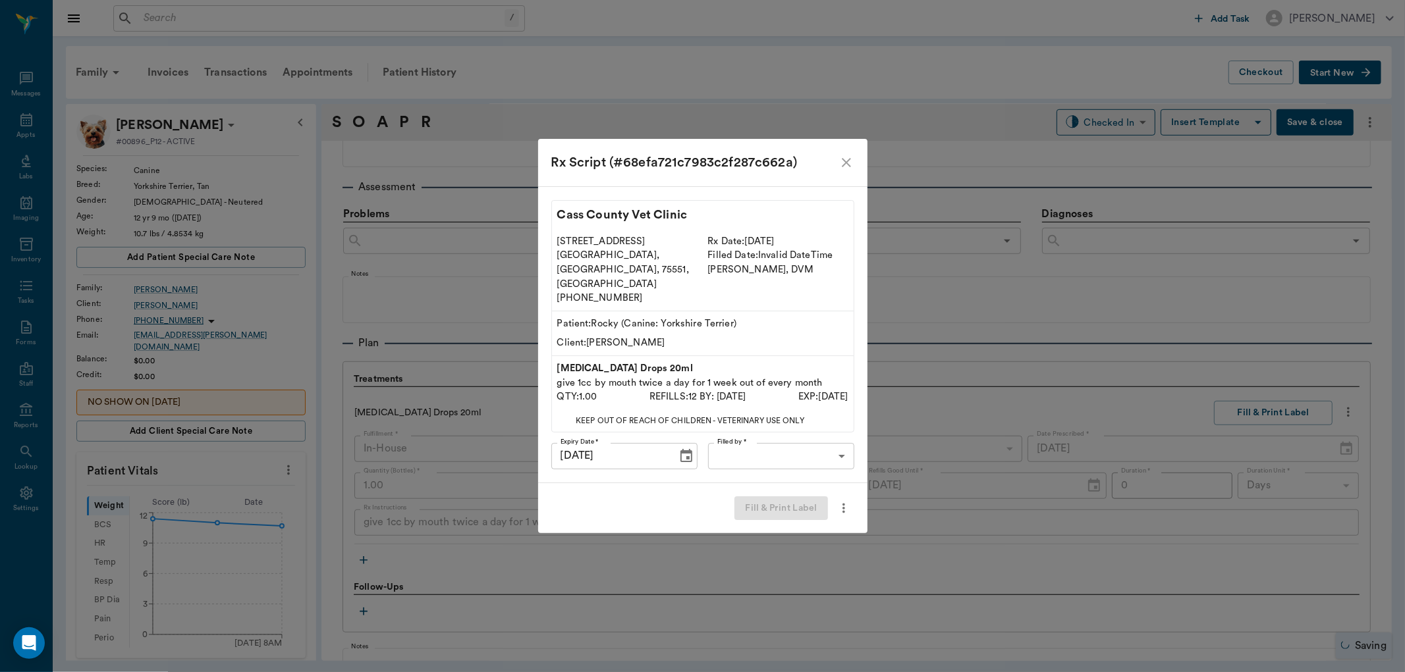
click at [811, 444] on body "/ ​ Add Task Dr. Bert Ellsworth Nectar Messages Appts Labs Imaging Inventory Ta…" at bounding box center [702, 336] width 1405 height 672
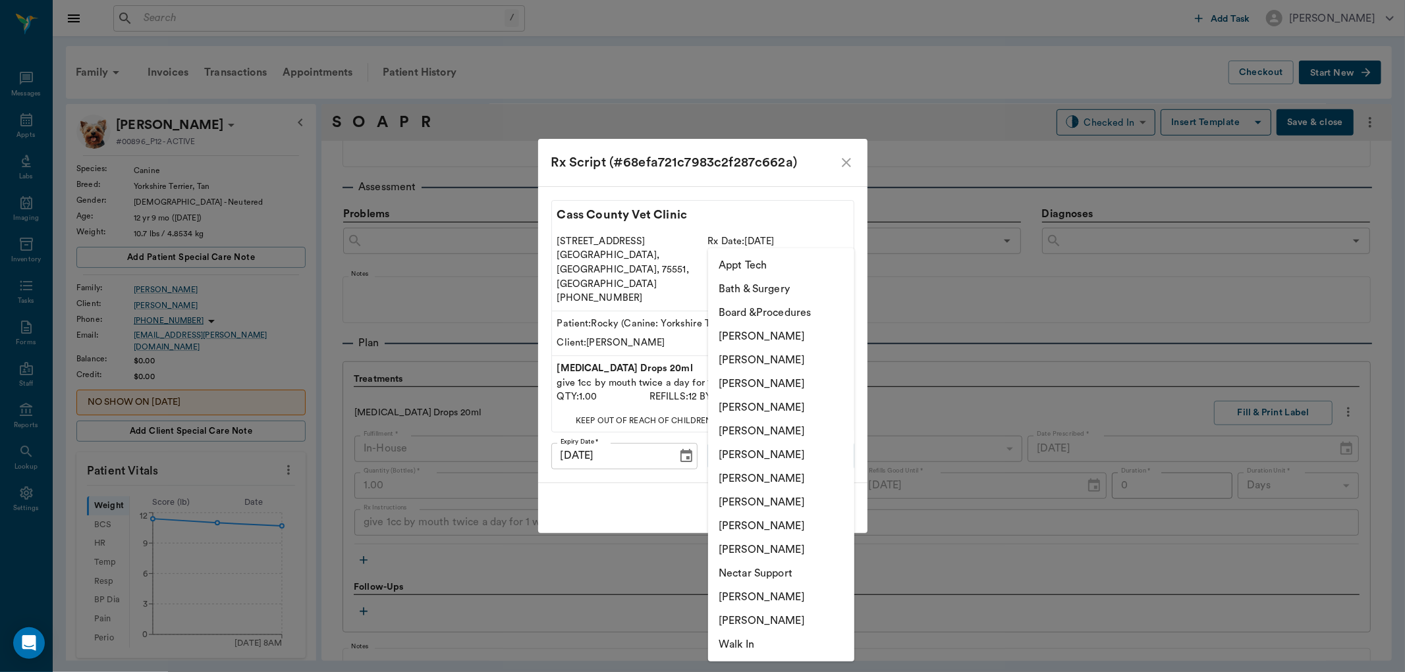
click at [743, 493] on li "Julie Dickerson" at bounding box center [781, 503] width 146 height 24
type input "63ec2e7e52e12b0ba117b124"
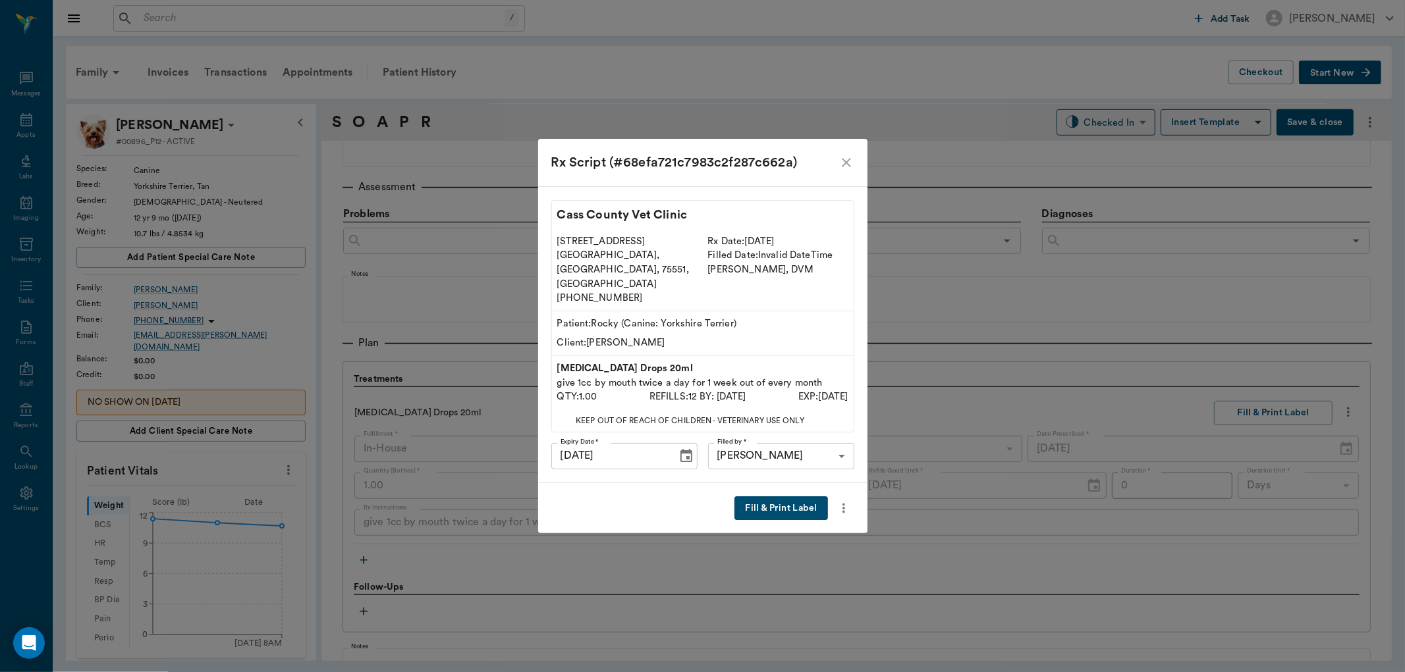
click at [784, 497] on button "Fill & Print Label" at bounding box center [780, 509] width 93 height 24
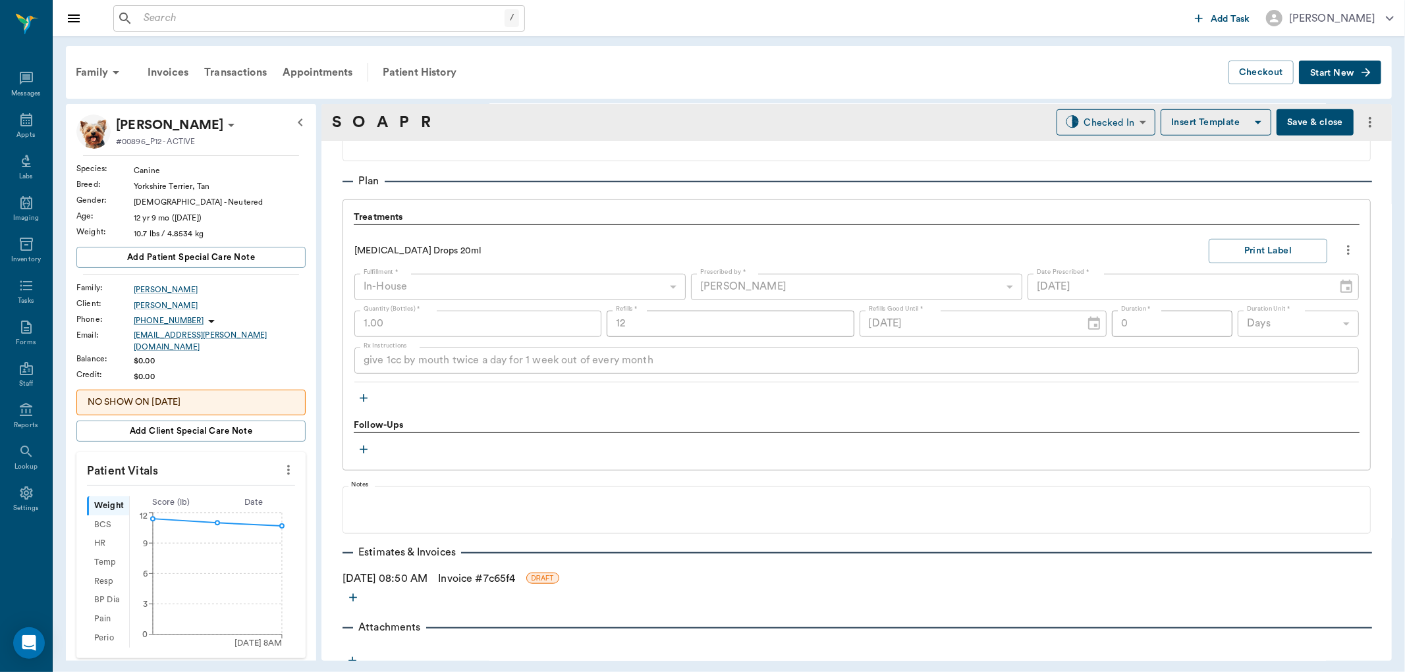
scroll to position [916, 0]
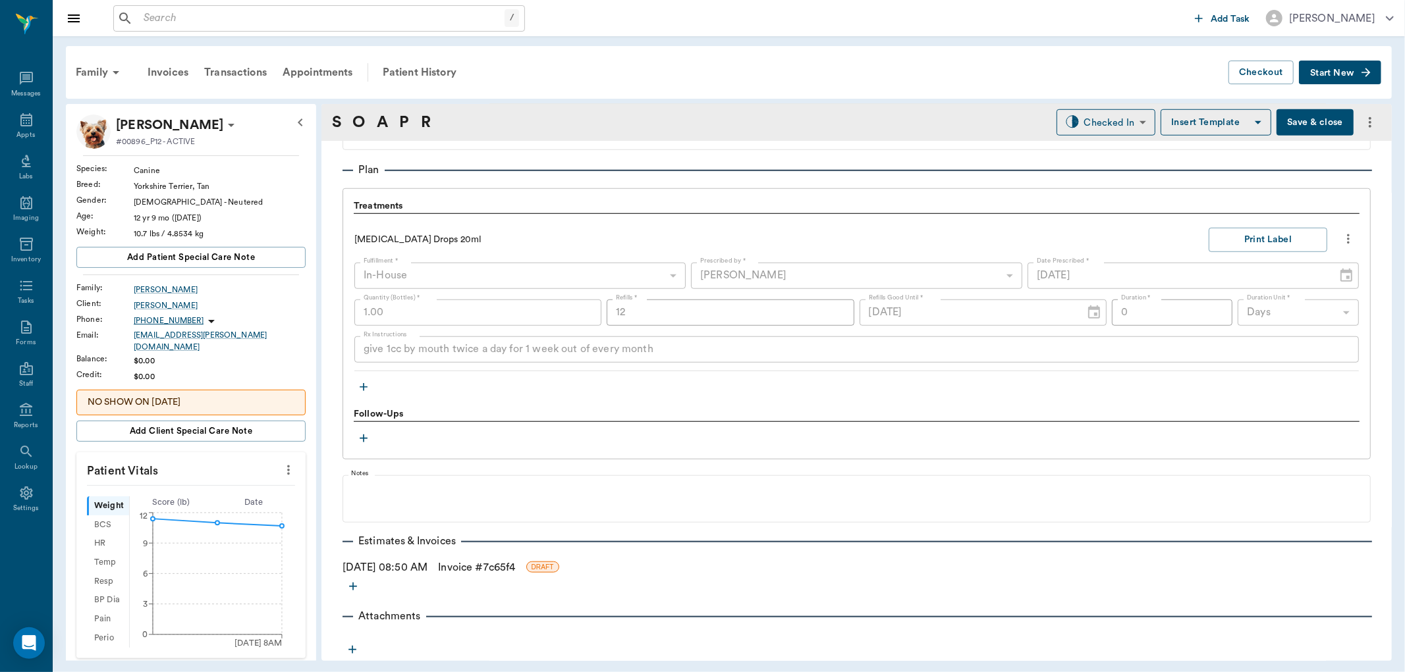
click at [364, 387] on icon "button" at bounding box center [364, 387] width 8 height 8
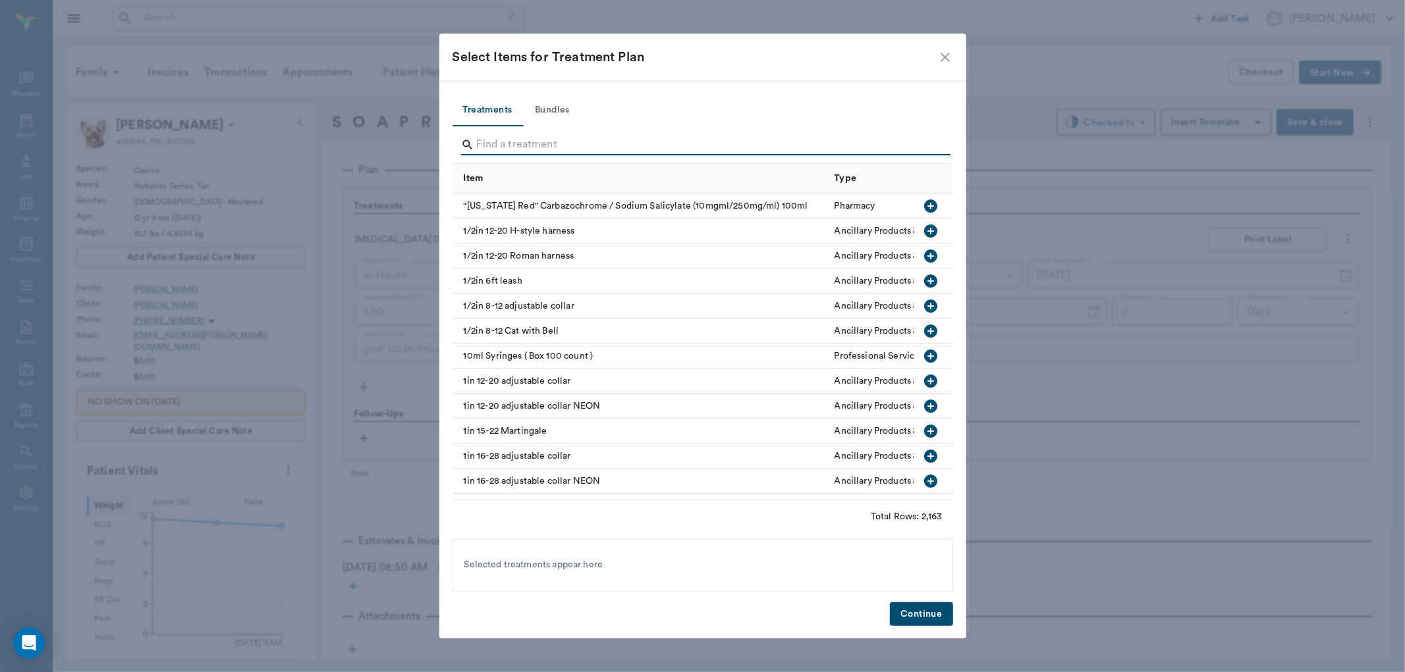
click at [510, 145] on input "Search" at bounding box center [704, 144] width 454 height 21
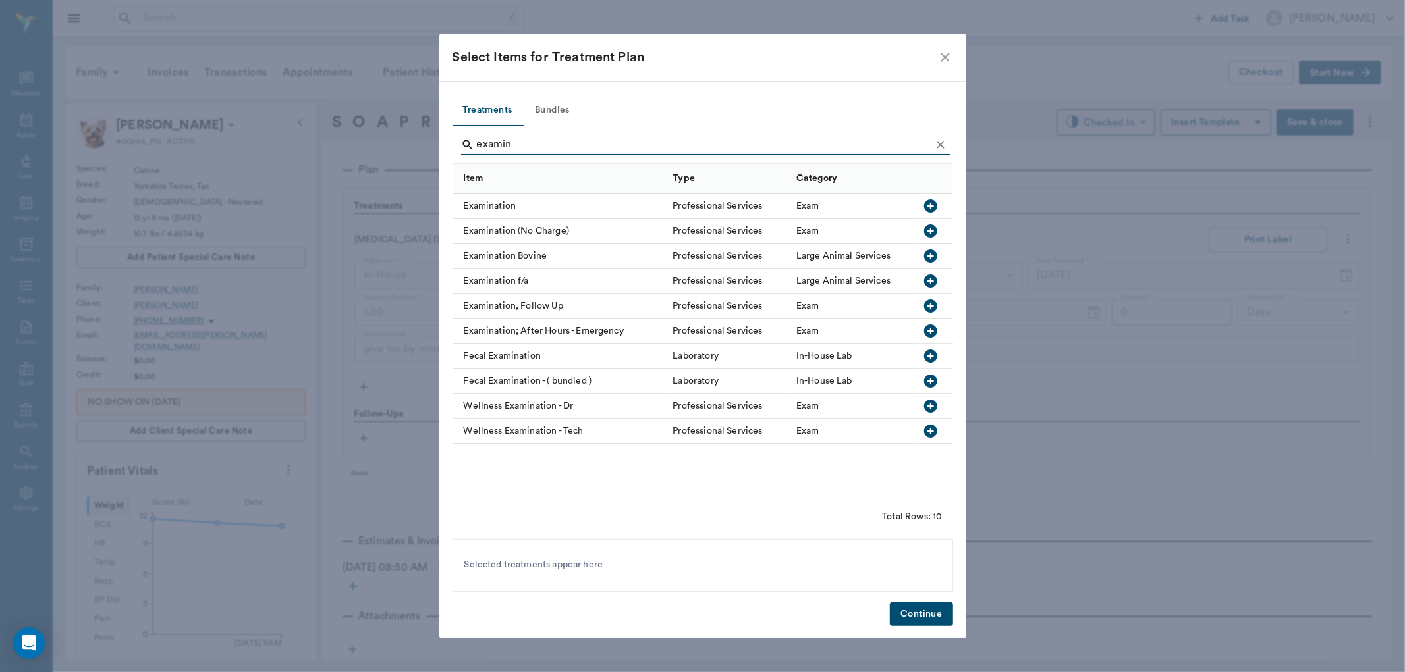
type input "examin"
click at [932, 207] on icon "button" at bounding box center [930, 206] width 13 height 13
click at [932, 616] on button "Continue" at bounding box center [921, 615] width 63 height 24
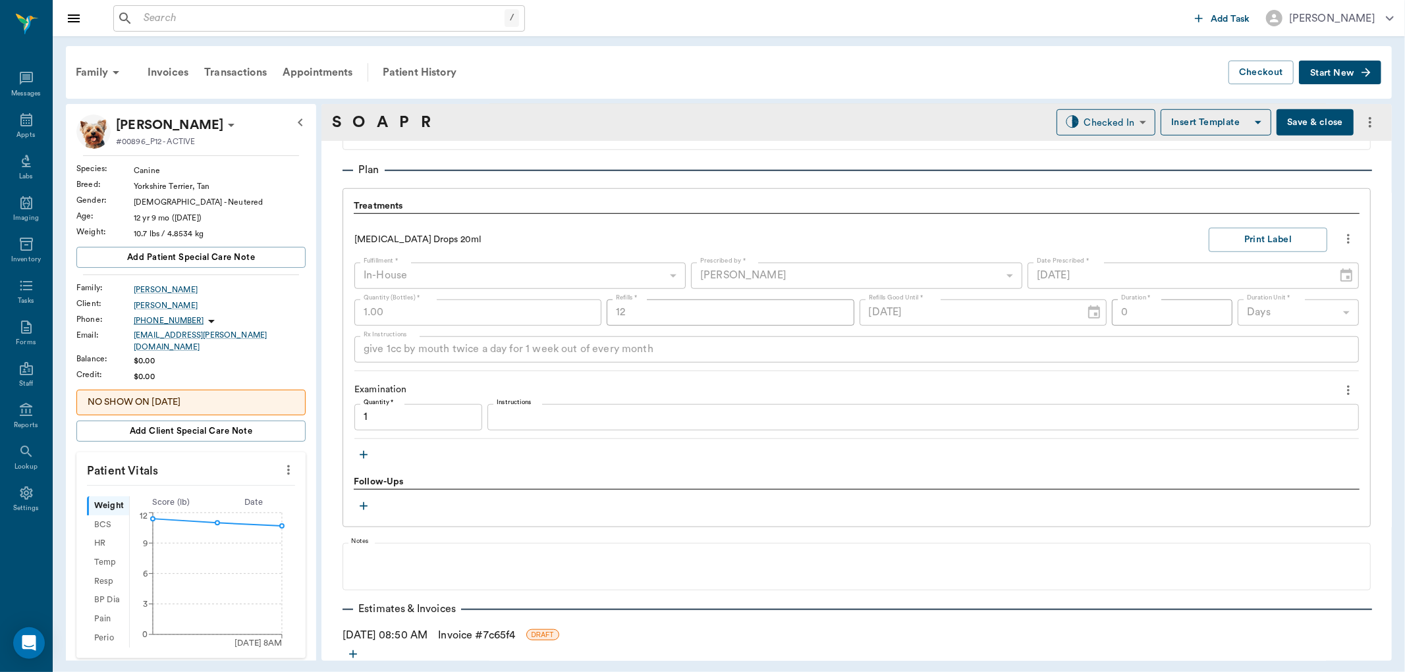
type input "1.00"
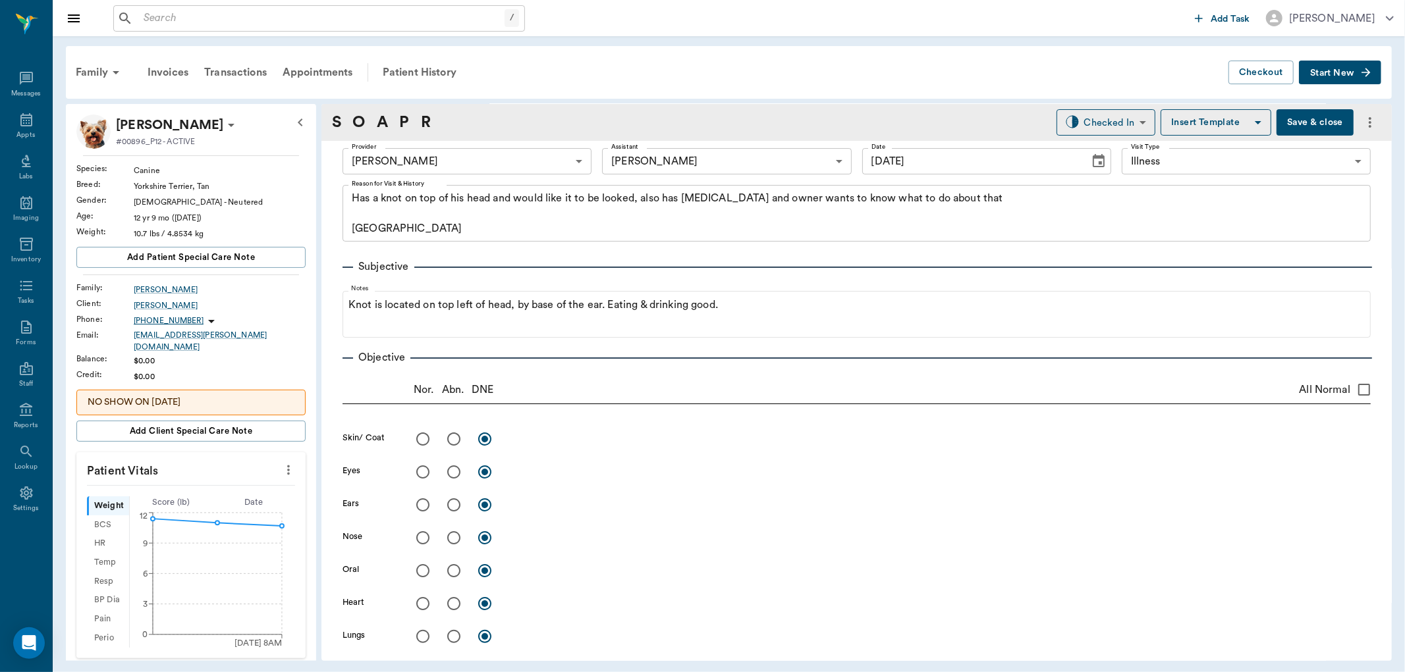
scroll to position [0, 0]
click at [452, 440] on input "radio" at bounding box center [454, 443] width 28 height 28
radio input "true"
click at [528, 443] on textarea at bounding box center [940, 442] width 862 height 15
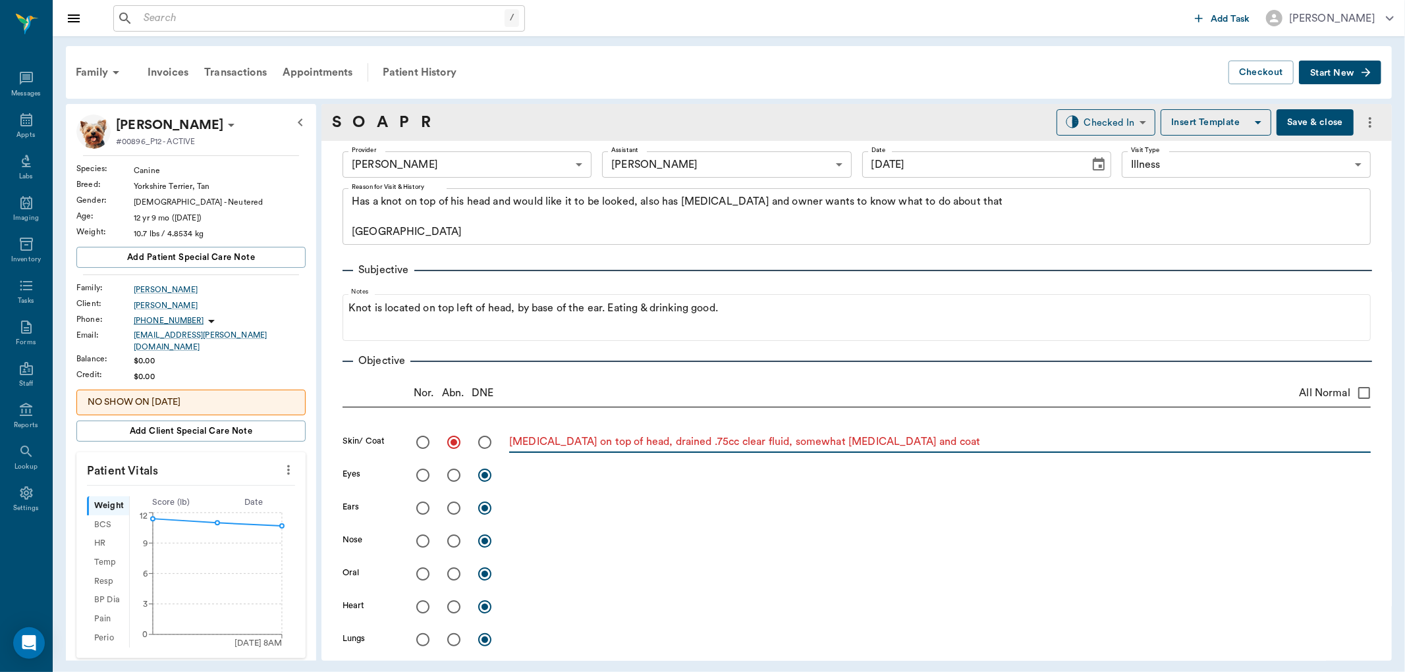
type textarea "cyst on top of head, drained .75cc clear fluid, somewhat greasy skin and coat"
click at [456, 483] on input "radio" at bounding box center [454, 476] width 28 height 28
radio input "true"
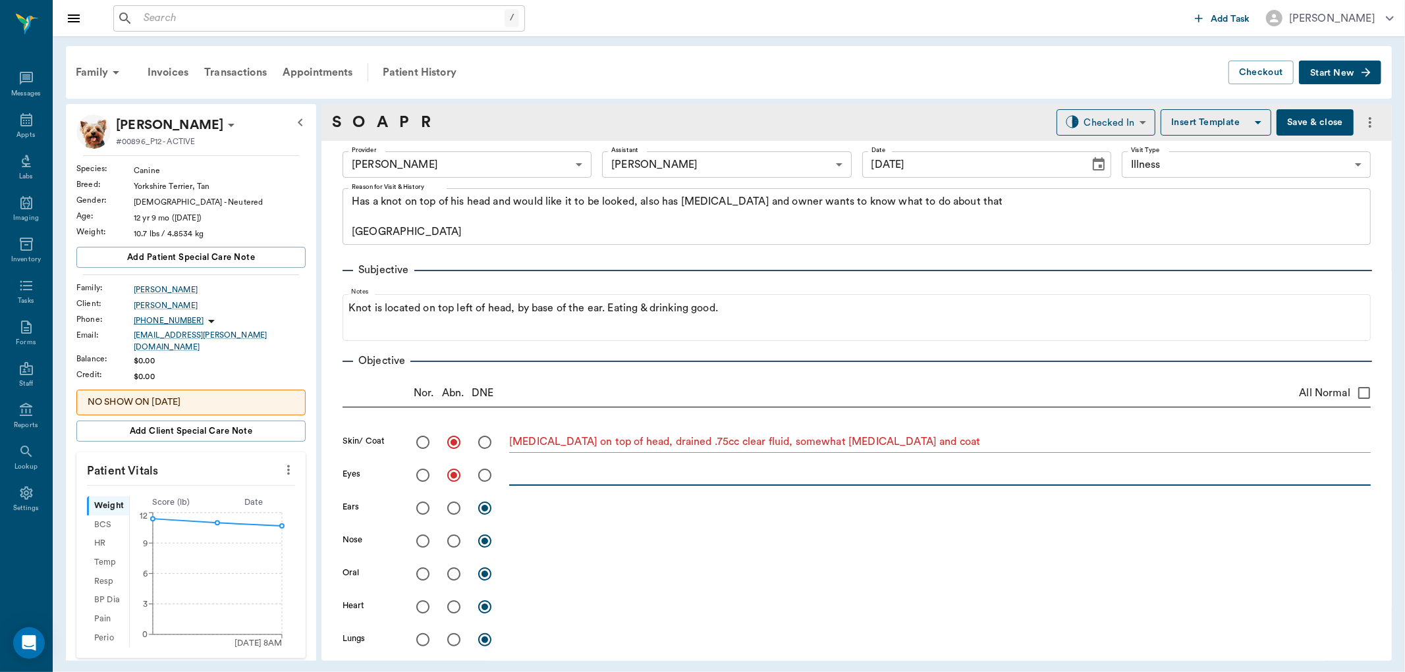
click at [534, 475] on textarea at bounding box center [940, 475] width 862 height 15
type textarea "cataract formation R>L, no PU/PD"
click at [420, 508] on input "radio" at bounding box center [423, 509] width 28 height 28
radio input "true"
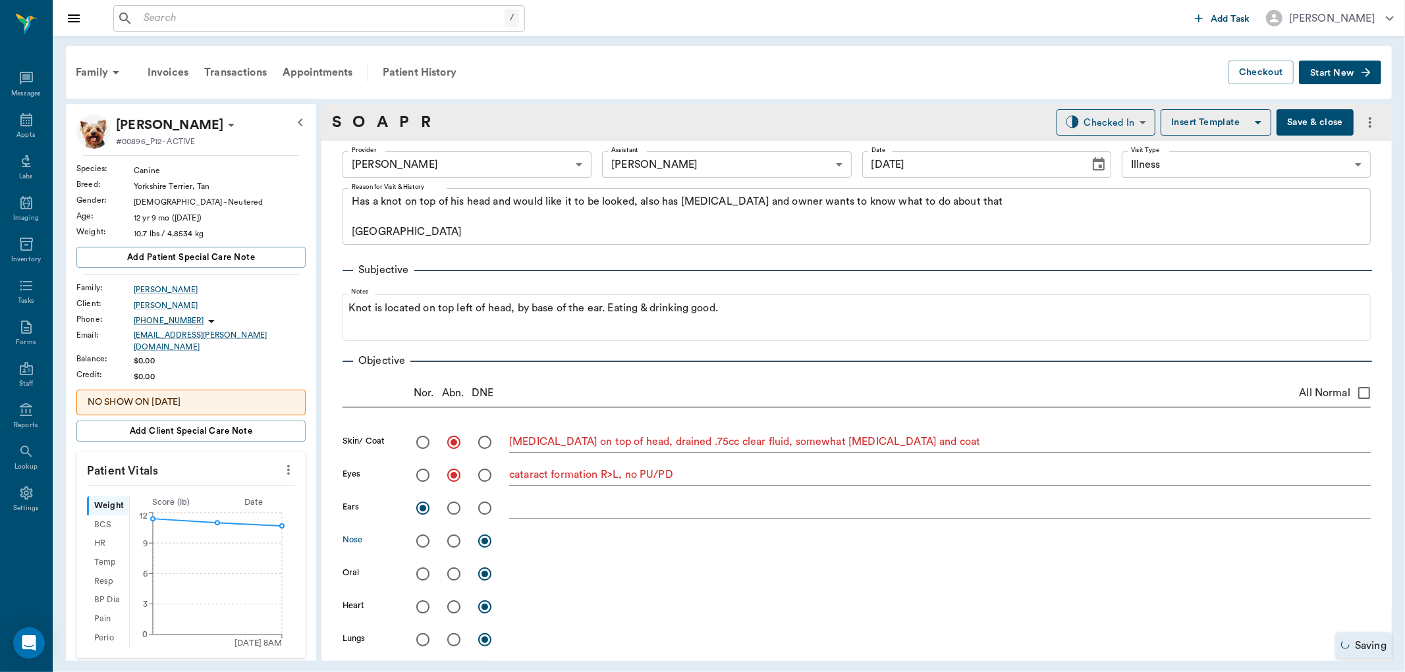
click at [419, 539] on input "radio" at bounding box center [423, 542] width 28 height 28
radio input "true"
click at [452, 576] on input "radio" at bounding box center [454, 575] width 28 height 28
radio input "true"
click at [530, 578] on textarea at bounding box center [940, 573] width 862 height 15
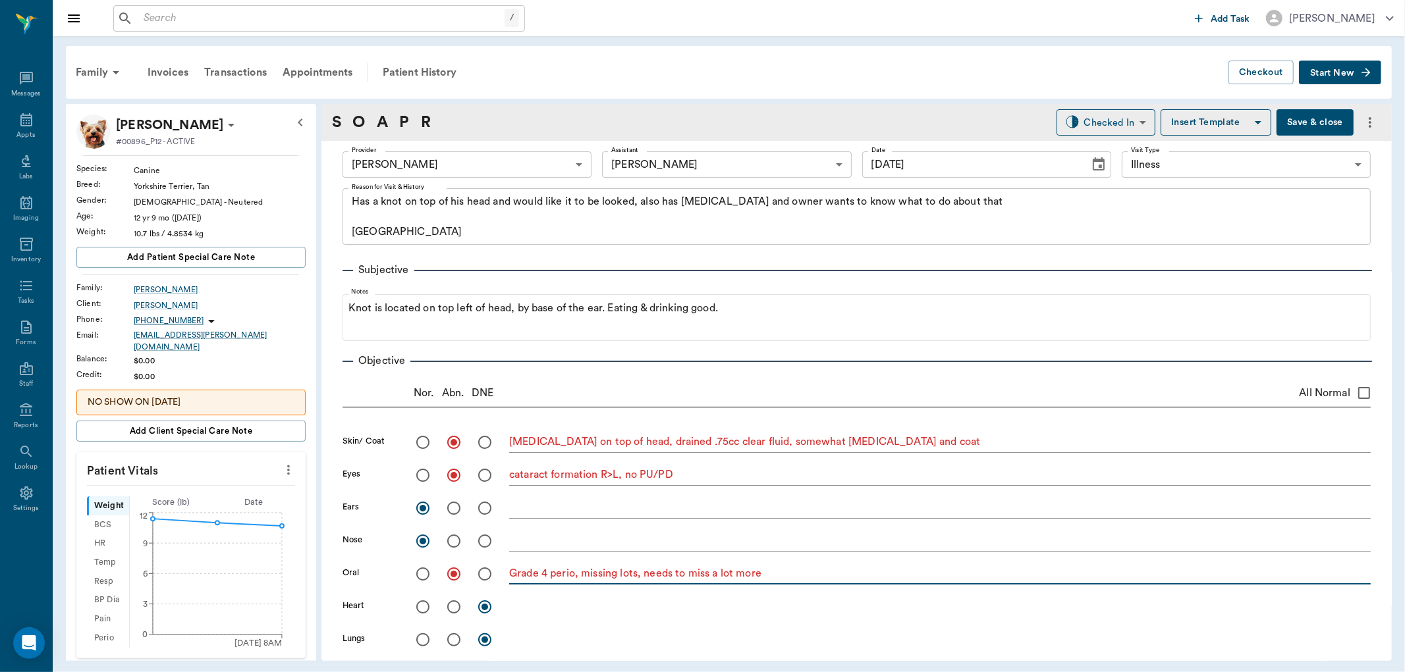
type textarea "Grade 4 perio, missing lots, needs to miss a lot more"
click at [419, 613] on input "radio" at bounding box center [423, 607] width 28 height 28
radio input "true"
click at [426, 636] on input "radio" at bounding box center [423, 640] width 28 height 28
radio input "true"
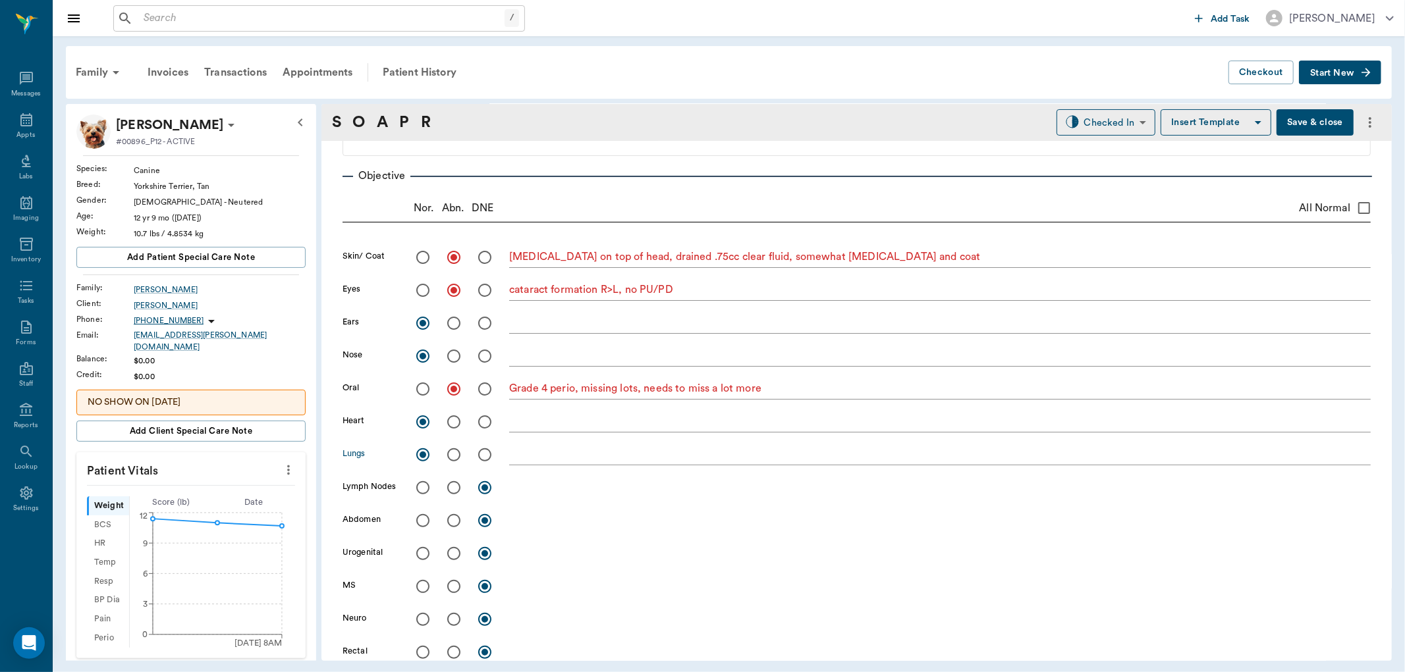
scroll to position [219, 0]
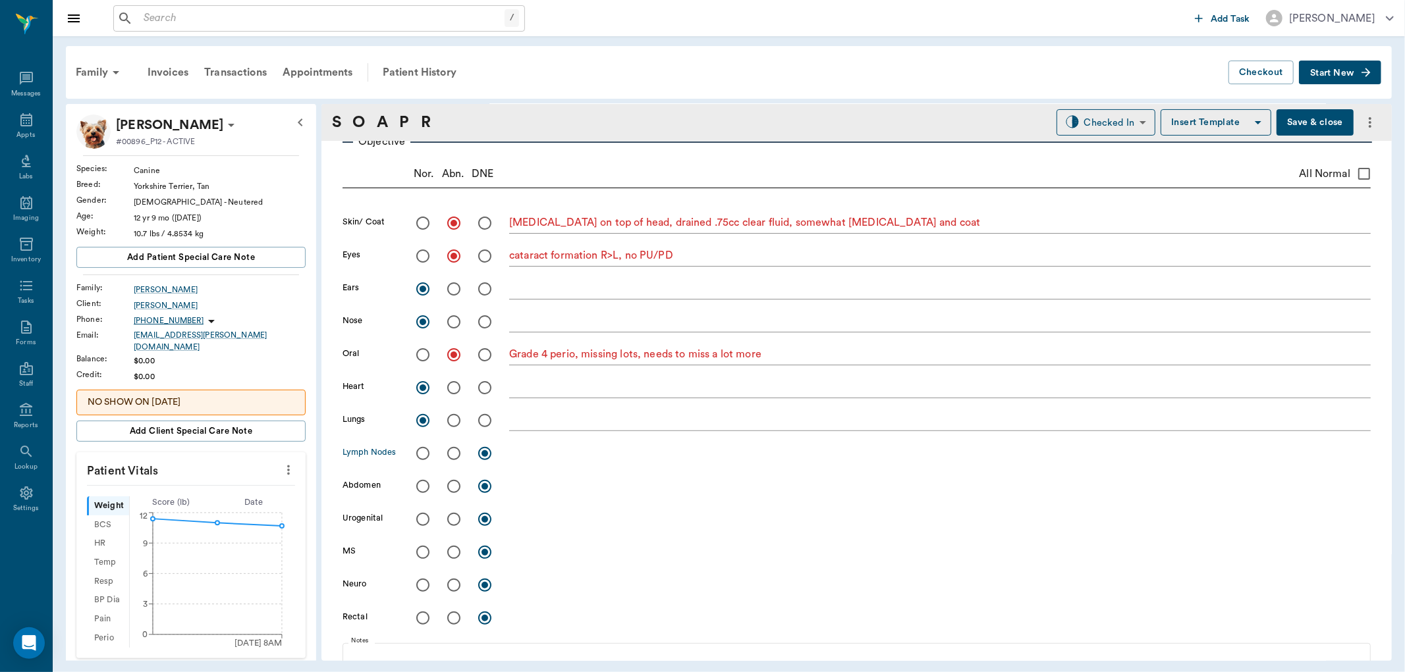
click at [425, 456] on input "radio" at bounding box center [423, 454] width 28 height 28
radio input "true"
click at [424, 489] on input "radio" at bounding box center [423, 487] width 28 height 28
radio input "true"
click at [422, 522] on input "radio" at bounding box center [423, 520] width 28 height 28
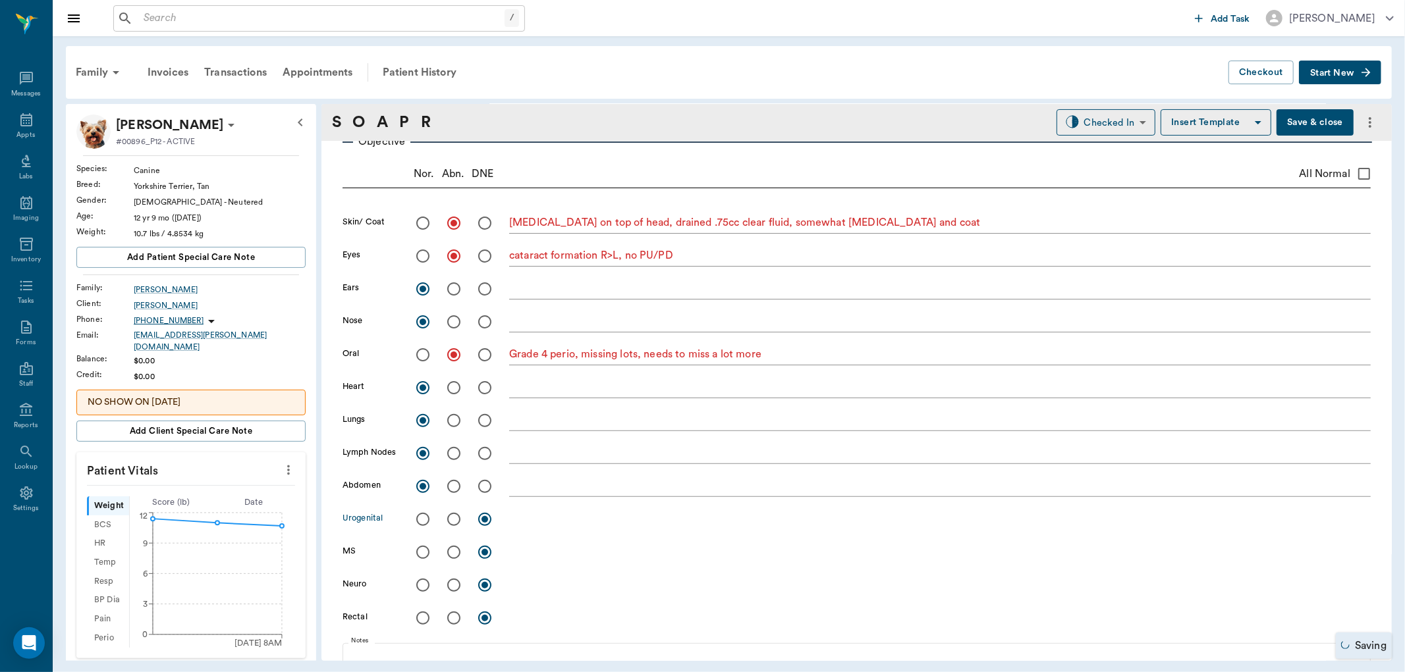
radio input "true"
click at [422, 555] on input "radio" at bounding box center [423, 553] width 28 height 28
radio input "true"
click at [425, 578] on input "radio" at bounding box center [423, 586] width 28 height 28
radio input "true"
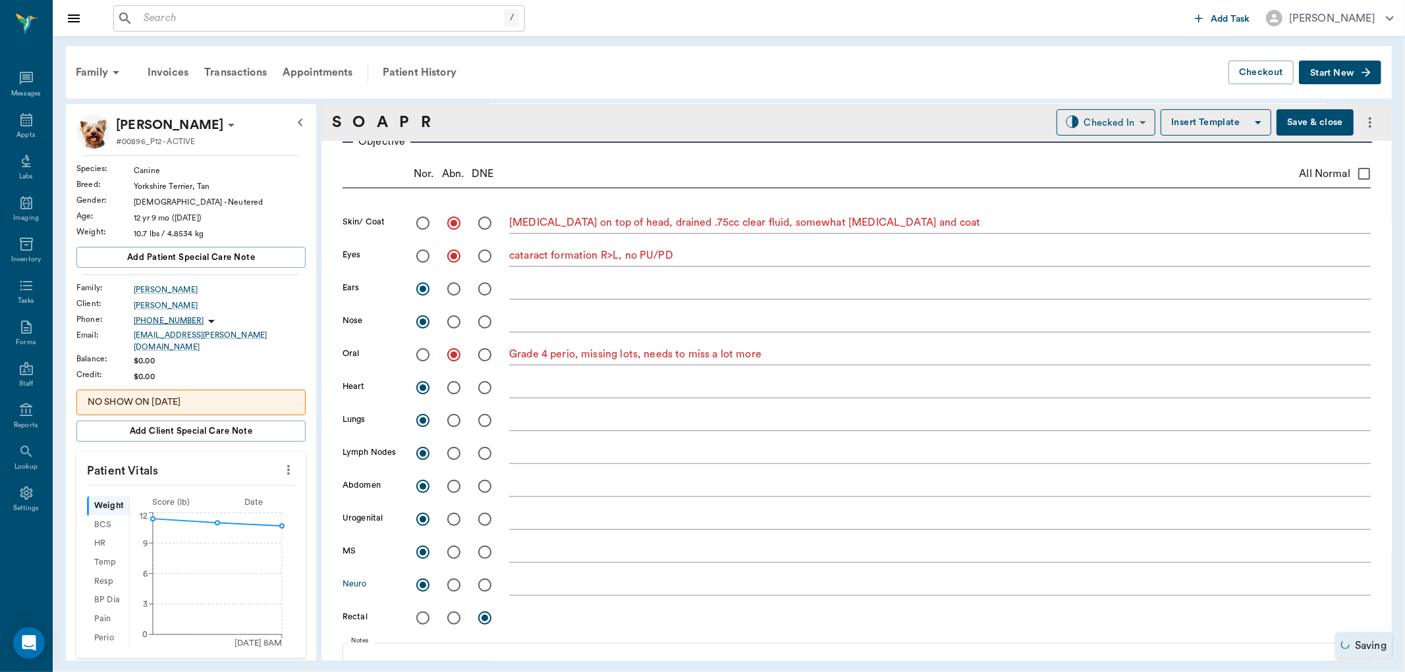
click at [417, 624] on input "radio" at bounding box center [423, 619] width 28 height 28
radio input "true"
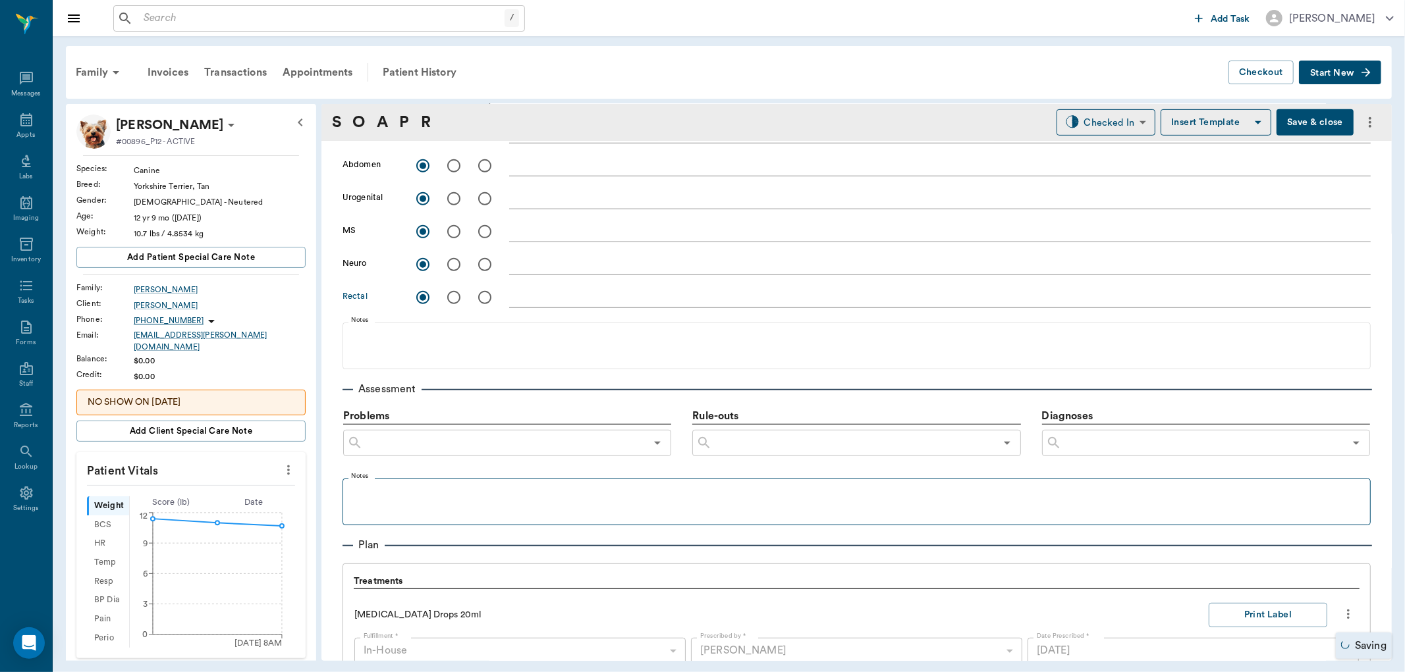
scroll to position [585, 0]
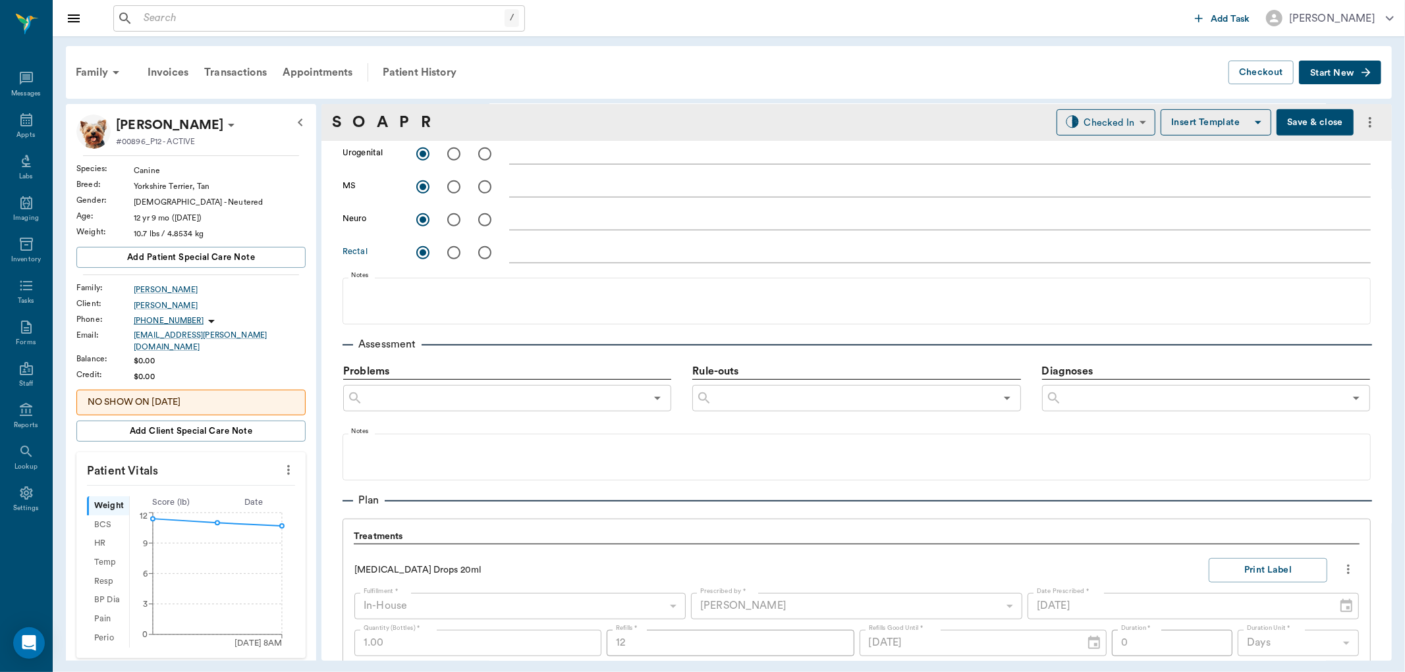
click at [1113, 402] on input "text" at bounding box center [1203, 398] width 283 height 18
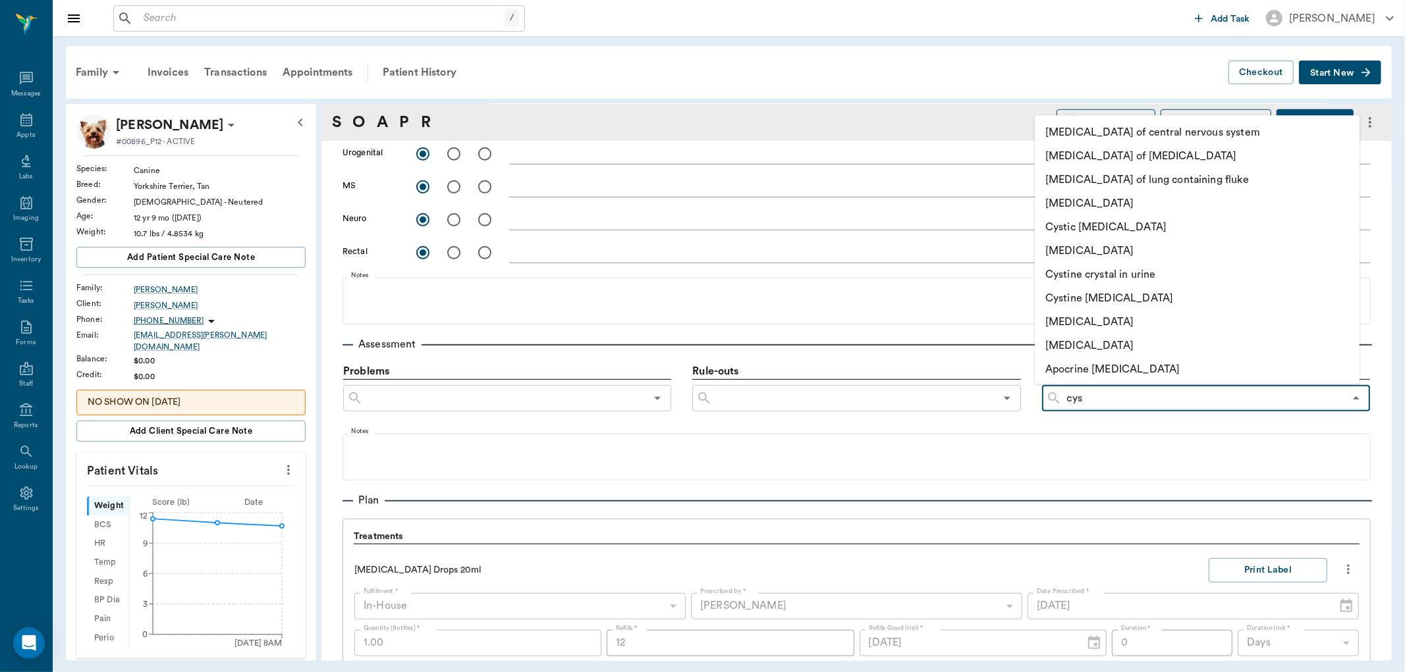
type input "cyst"
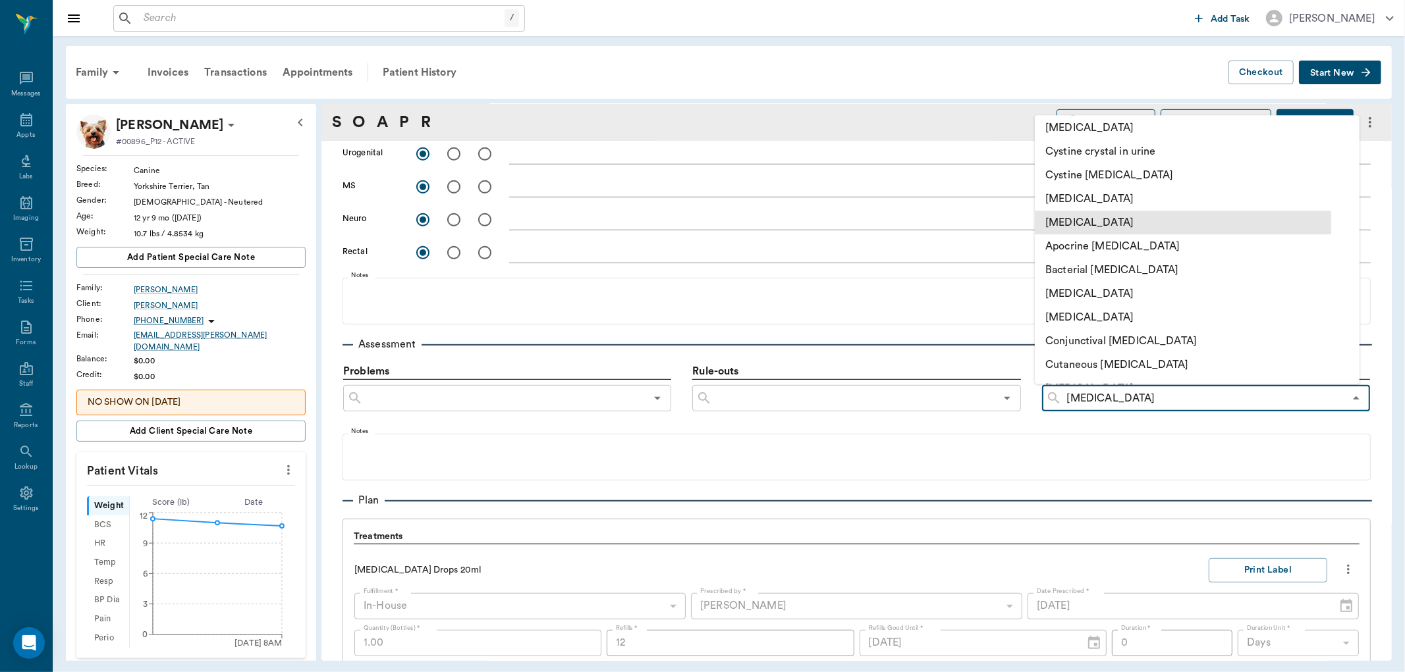
scroll to position [146, 0]
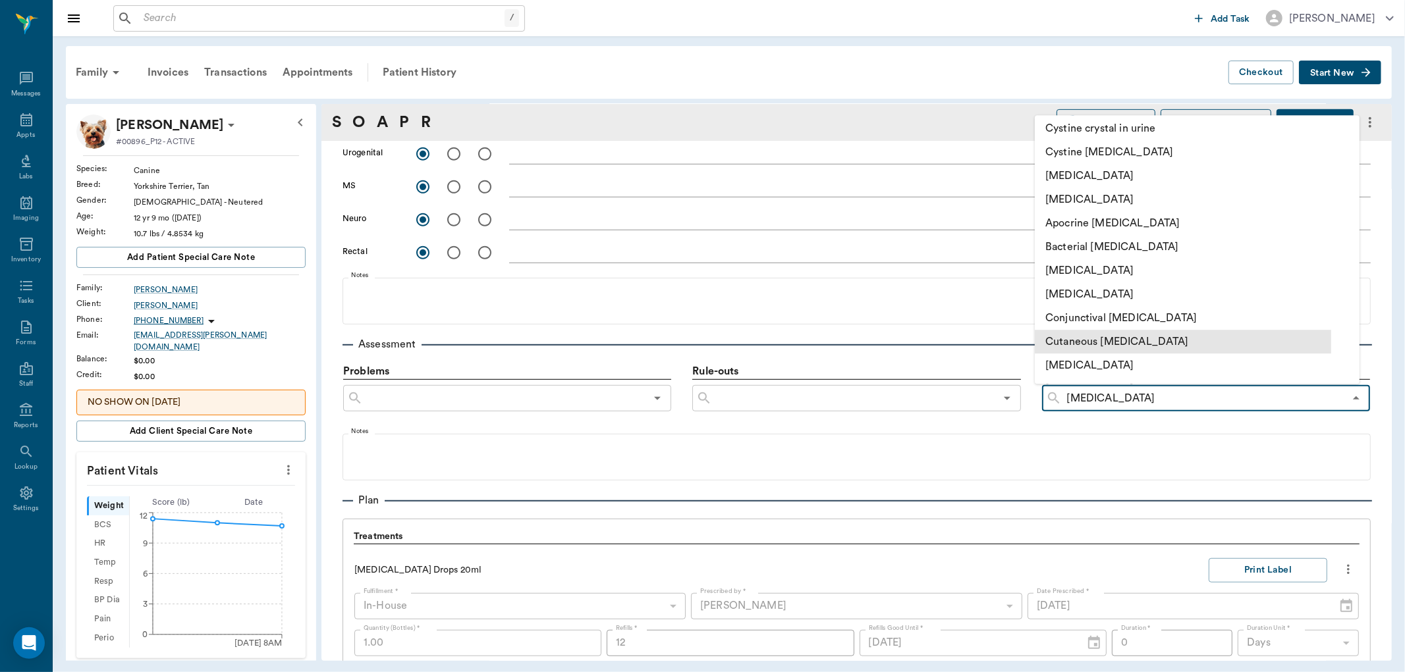
click at [1137, 337] on li "Cutaneous cyst" at bounding box center [1183, 342] width 296 height 24
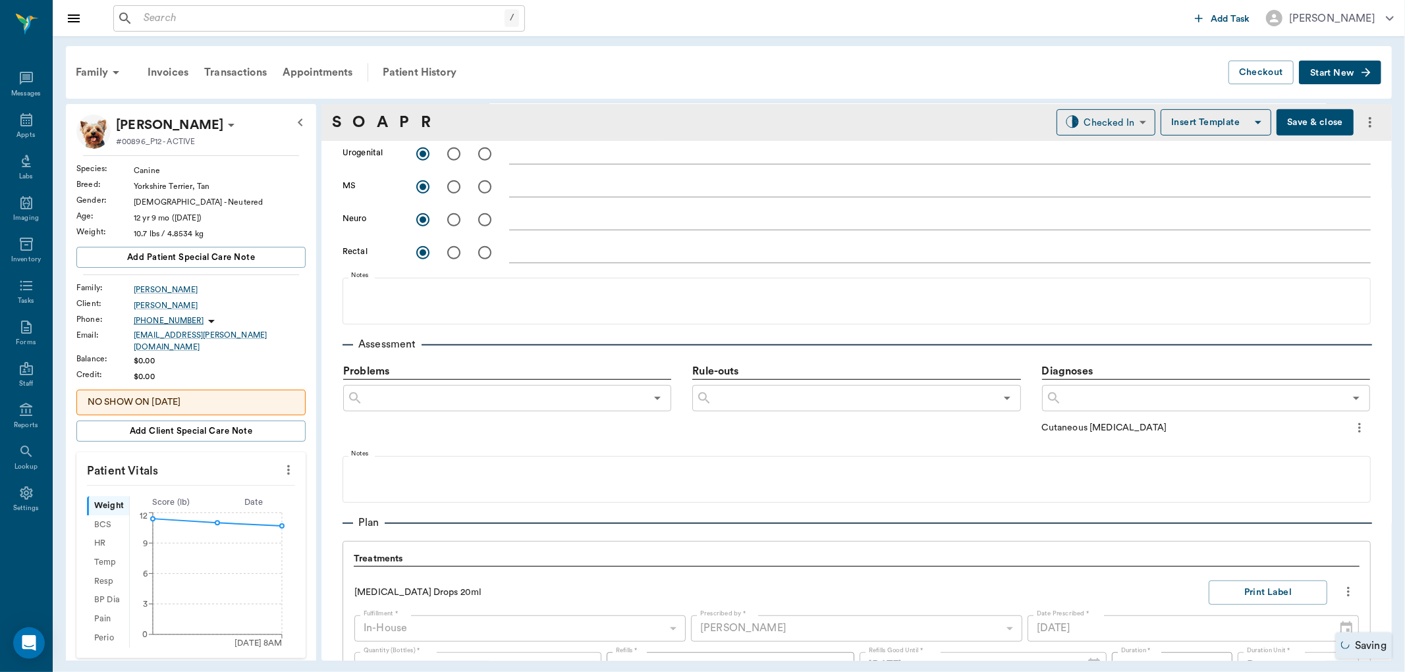
click at [1153, 395] on input "text" at bounding box center [1203, 398] width 283 height 18
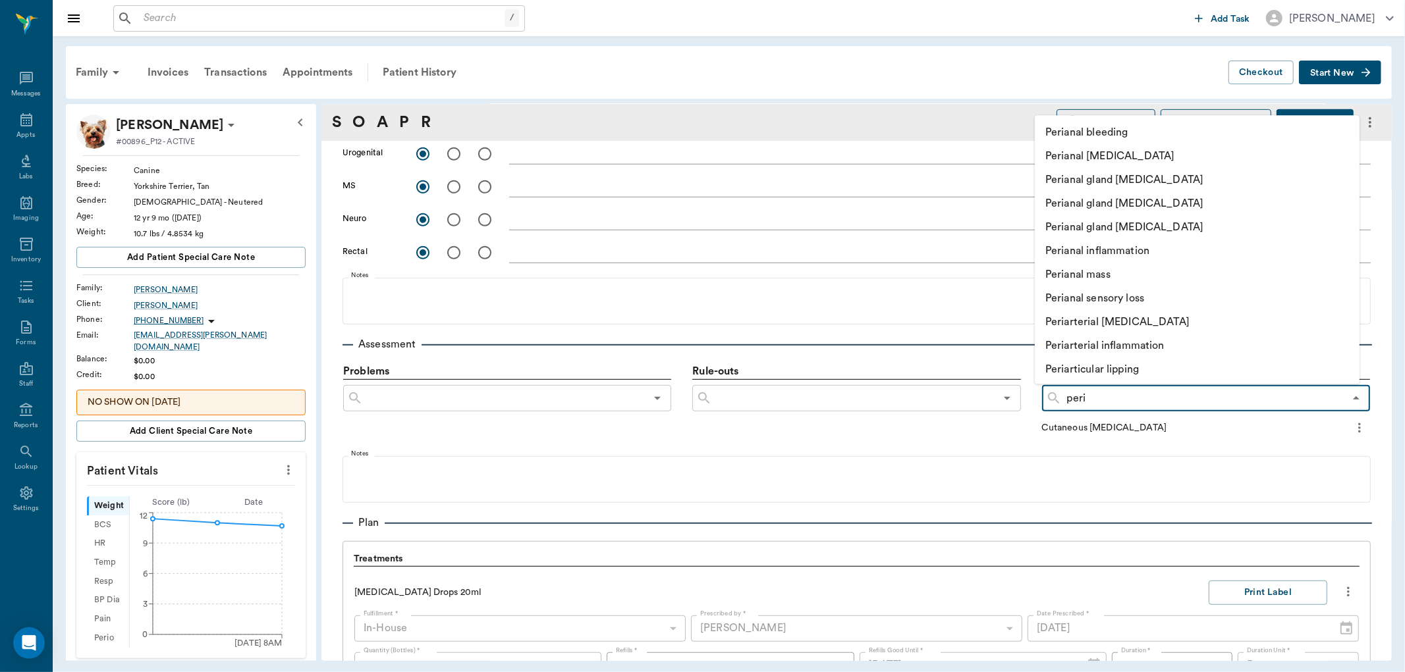
type input "perio"
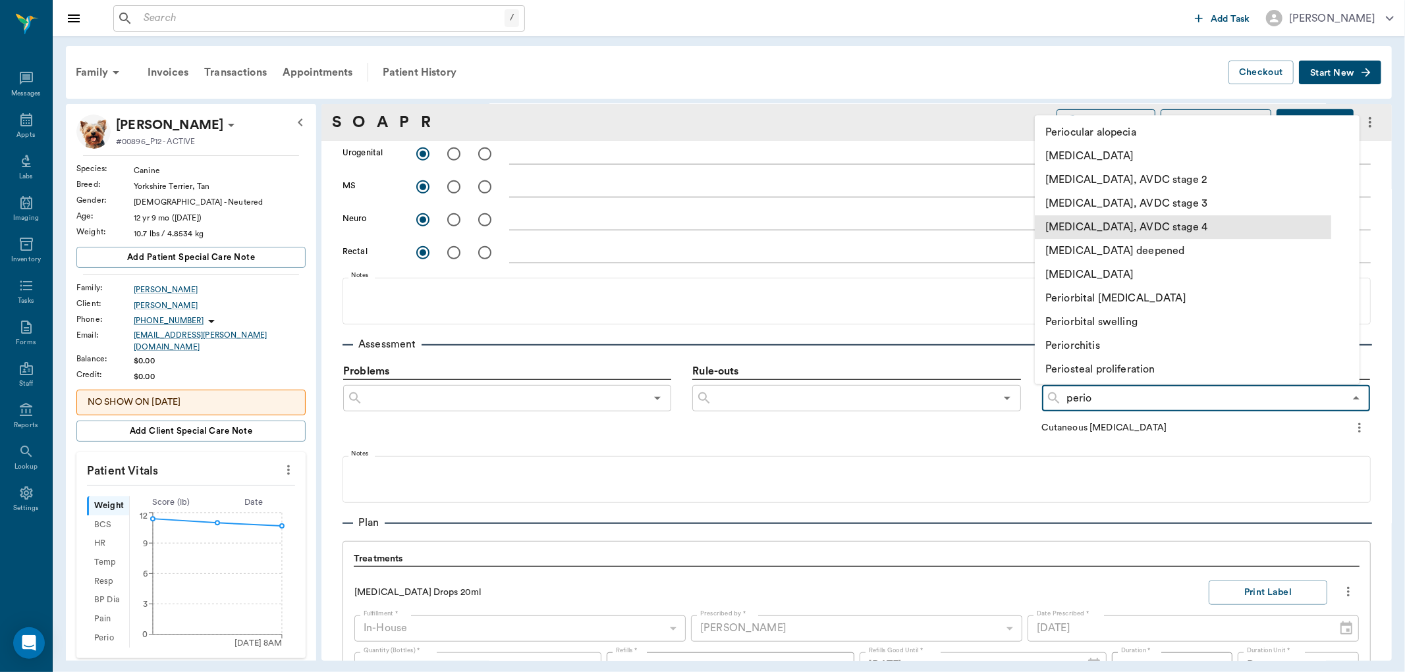
click at [1213, 225] on li "Periodontal disease, AVDC stage 4" at bounding box center [1183, 227] width 296 height 24
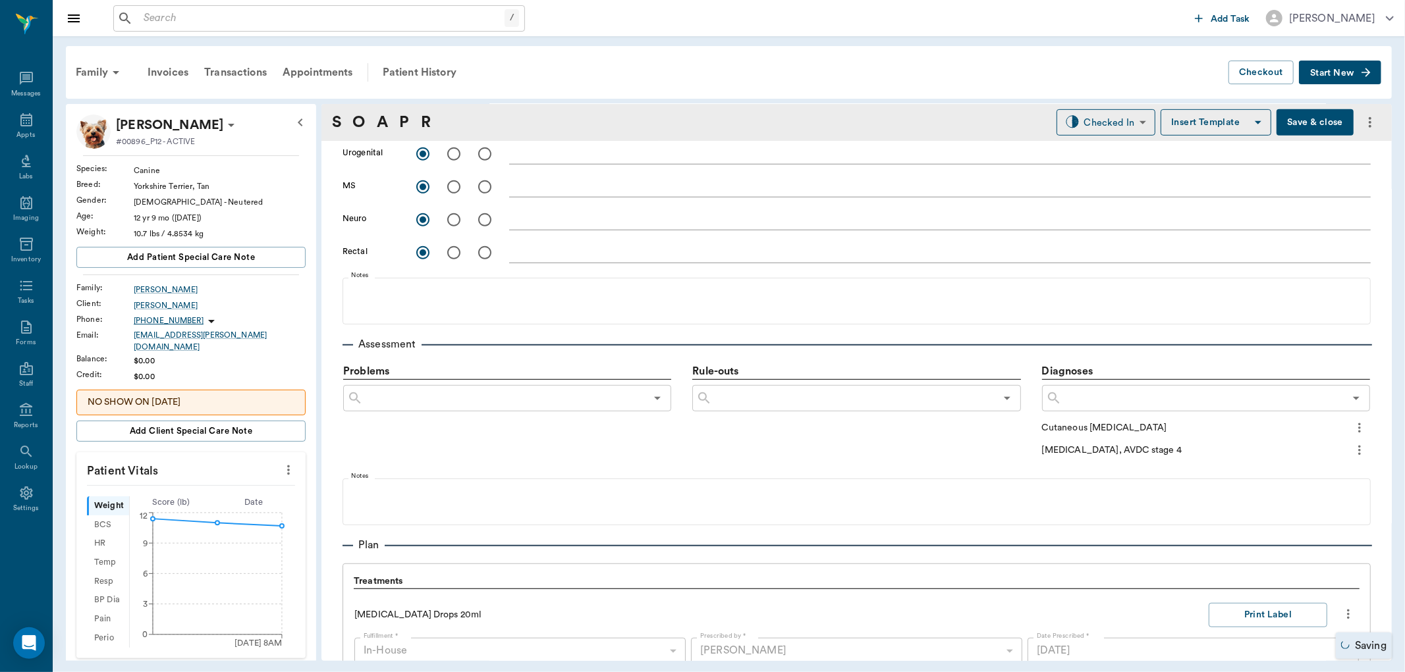
click at [1352, 451] on icon "more" at bounding box center [1359, 451] width 14 height 16
click at [1323, 475] on span "Add to ongoing diagnosis" at bounding box center [1293, 473] width 111 height 14
click at [1116, 400] on input "text" at bounding box center [1203, 398] width 283 height 18
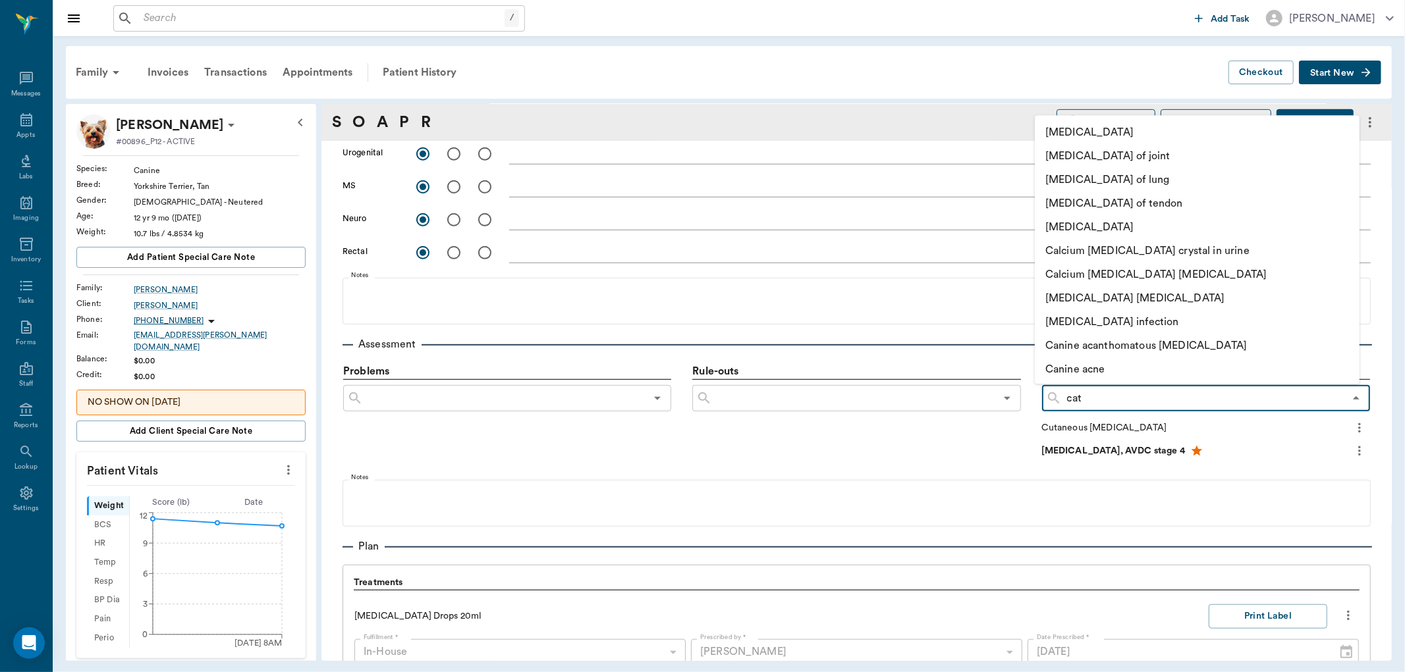
type input "cata"
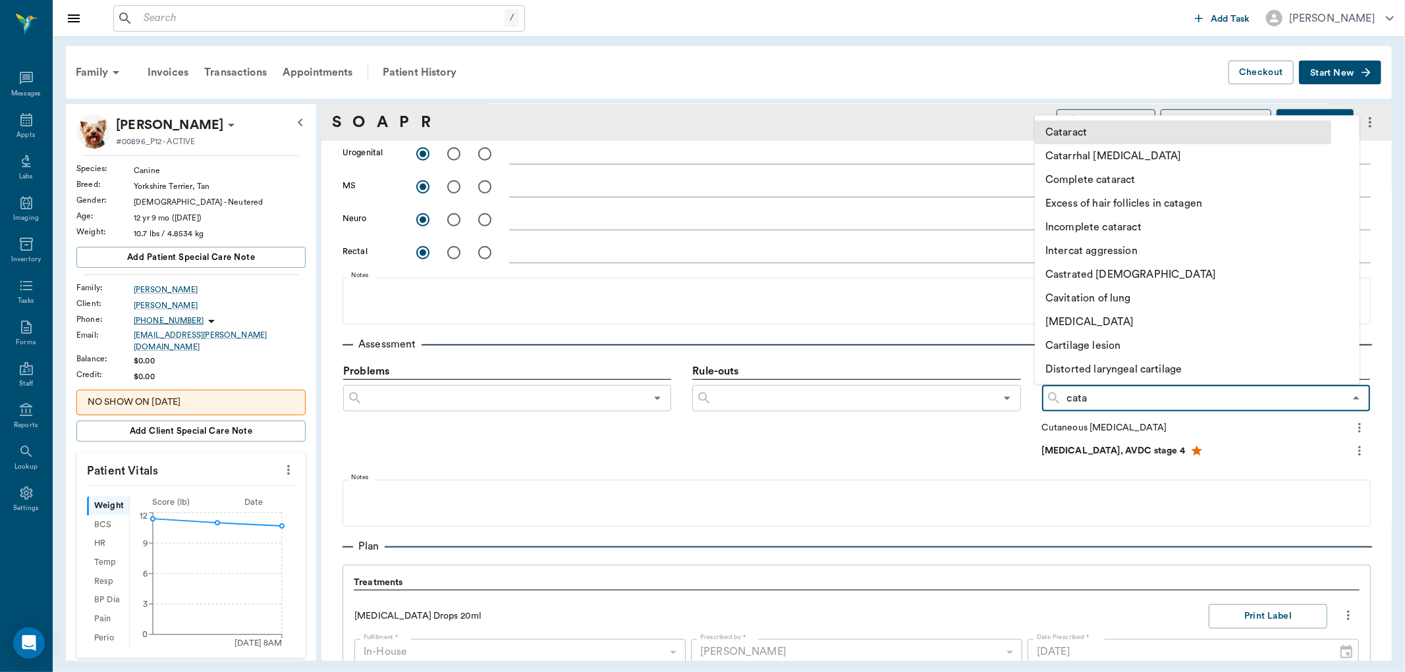
click at [1131, 135] on li "Cataract" at bounding box center [1183, 133] width 296 height 24
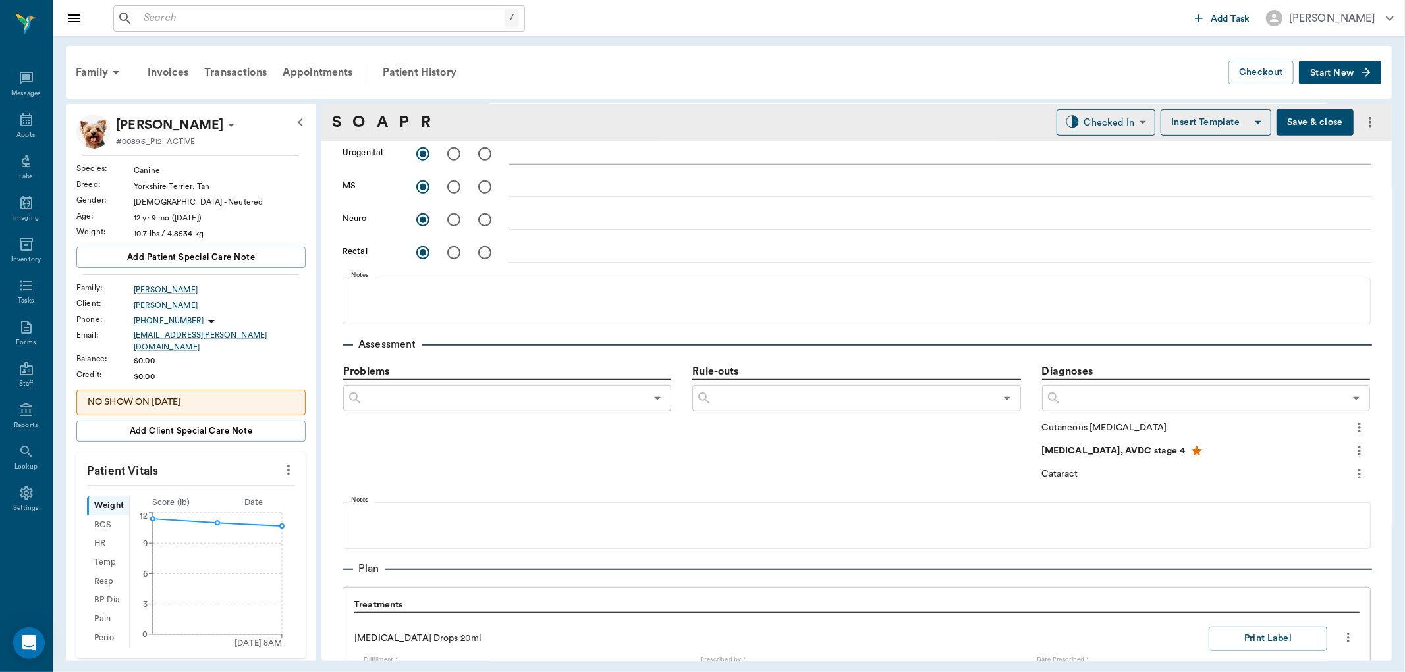
click at [1358, 474] on icon "more" at bounding box center [1359, 475] width 3 height 10
click at [1314, 497] on span "Add to ongoing diagnosis" at bounding box center [1293, 496] width 111 height 14
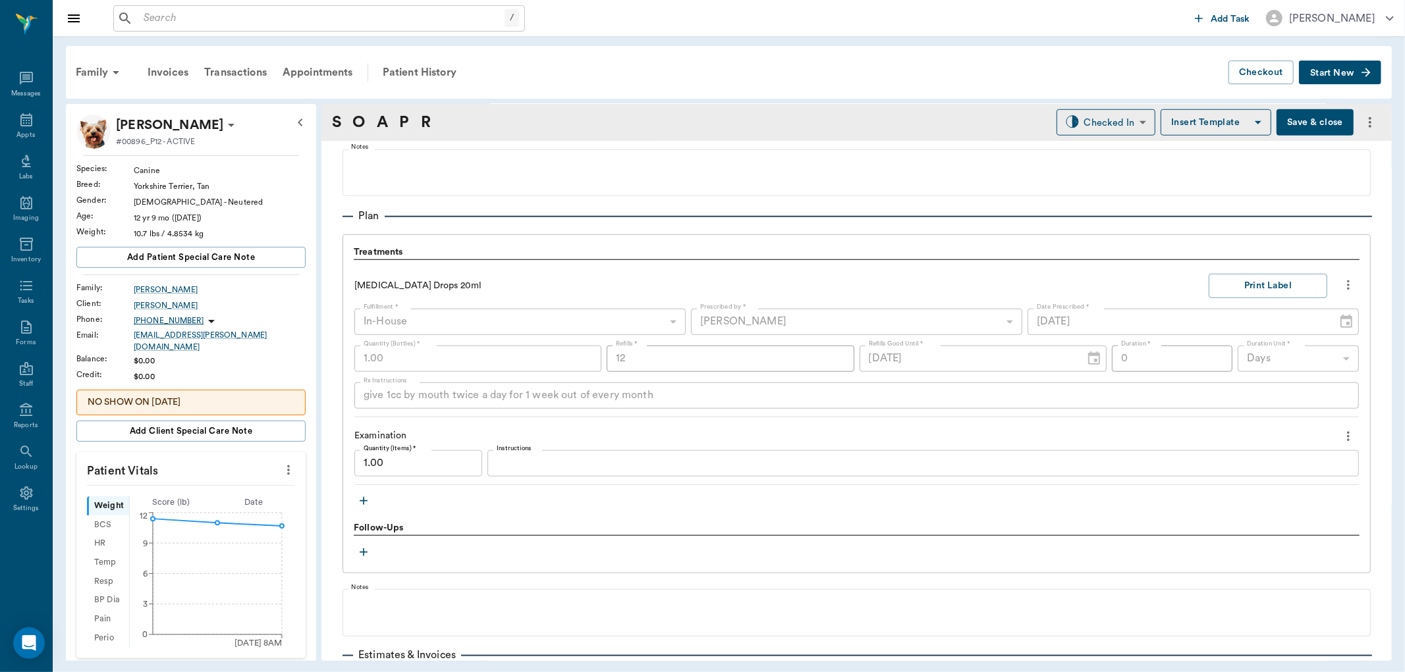
scroll to position [951, 0]
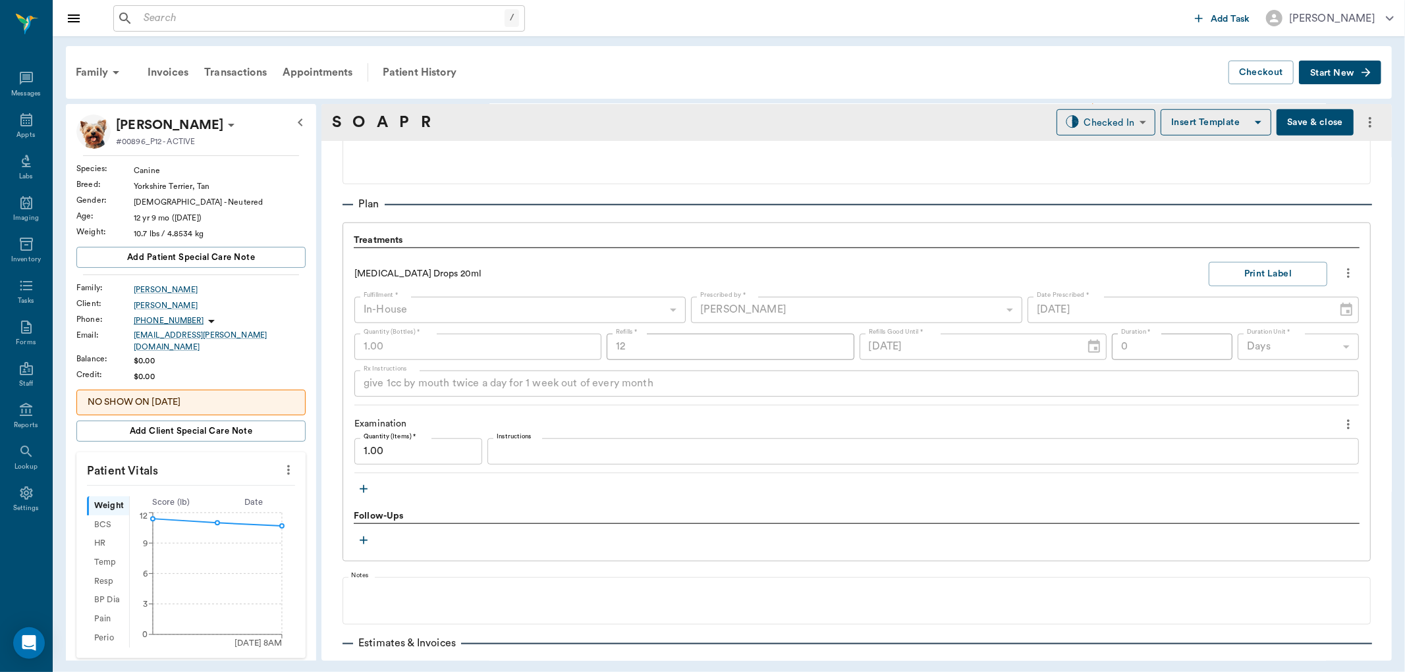
click at [1292, 126] on button "Save & close" at bounding box center [1314, 122] width 77 height 26
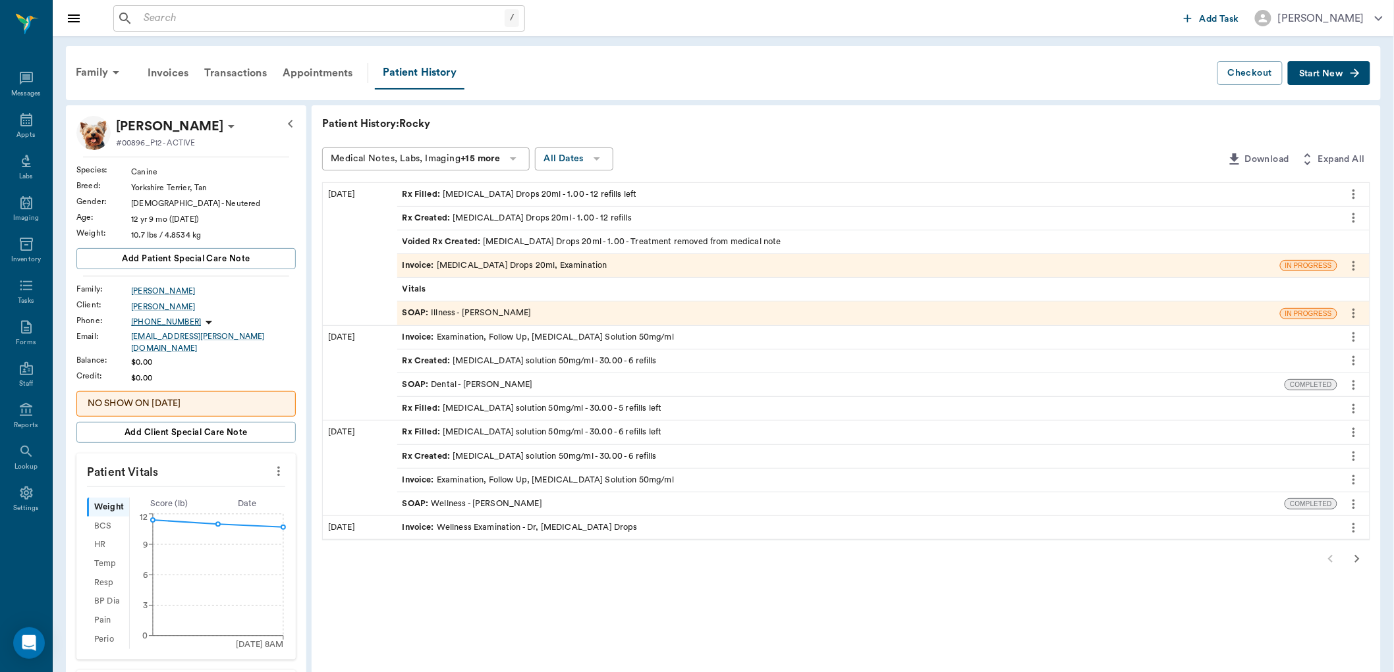
click at [499, 267] on div "Invoice : Clindamycin Drops 20ml, Examination" at bounding box center [504, 266] width 205 height 13
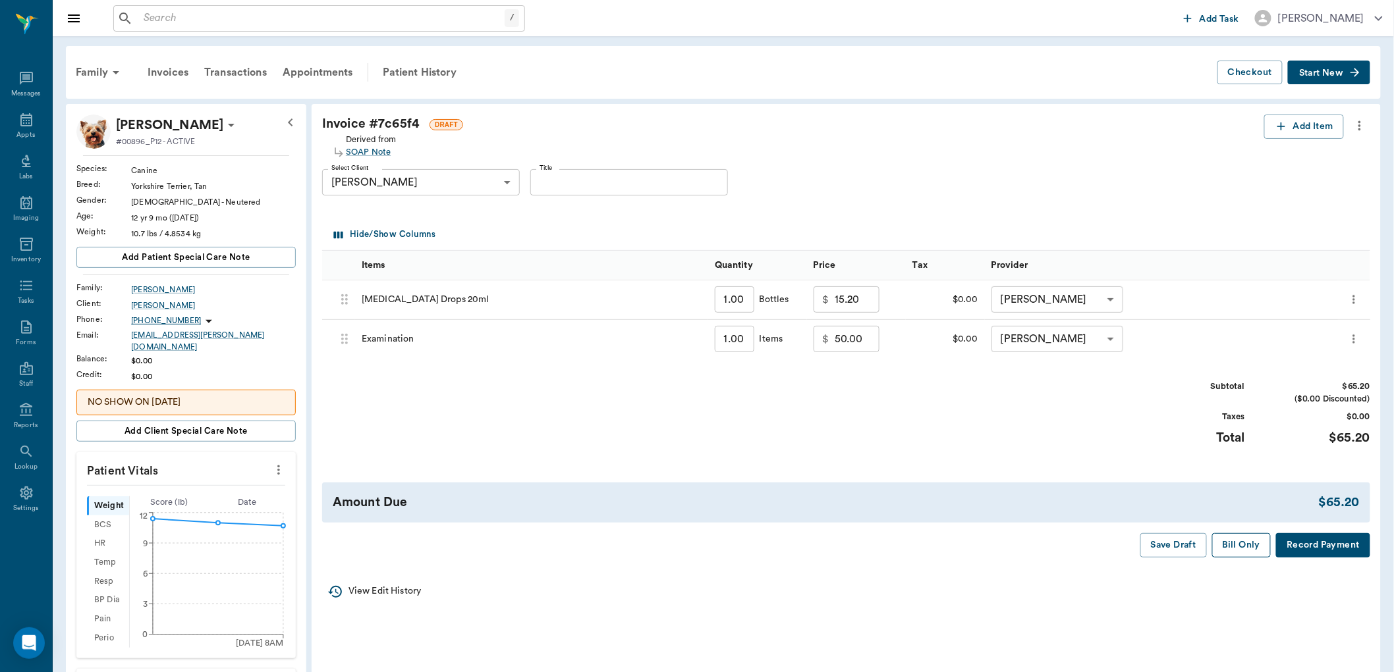
click at [1241, 543] on button "Bill Only" at bounding box center [1241, 546] width 59 height 24
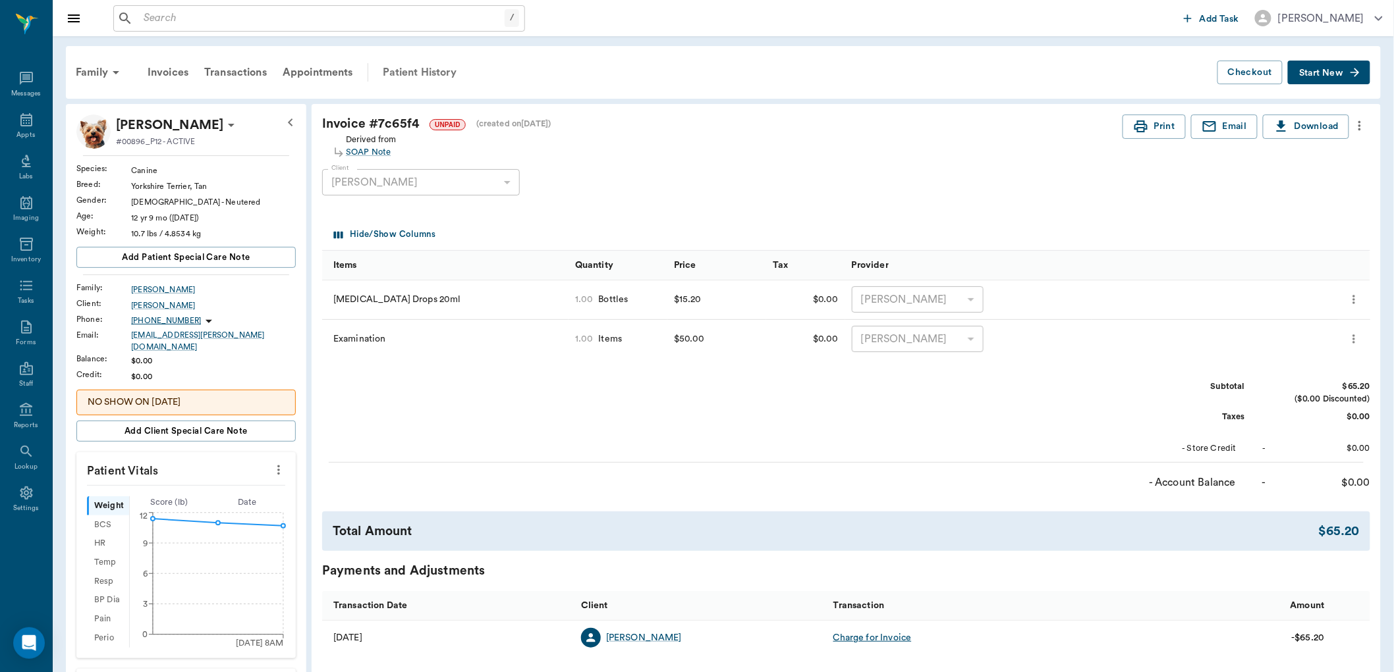
click at [418, 73] on div "Patient History" at bounding box center [420, 73] width 90 height 32
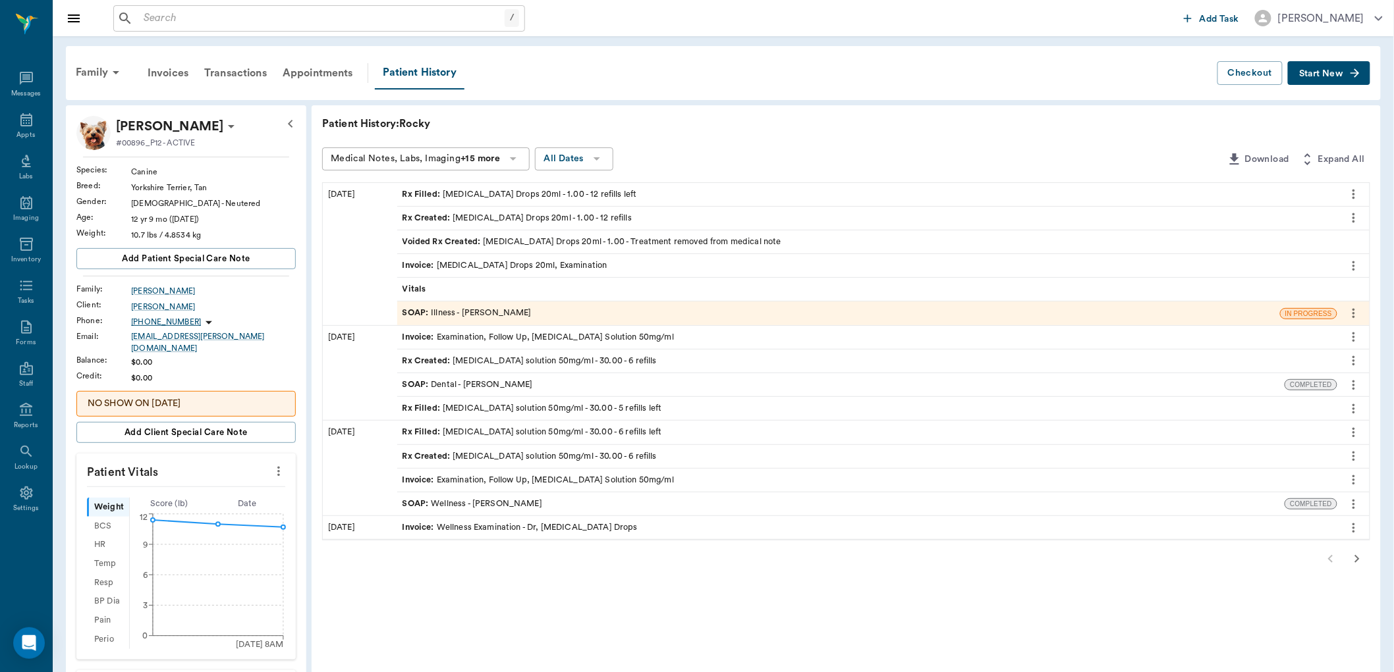
click at [491, 313] on div "SOAP : Illness - Dr. Bert Ellsworth" at bounding box center [466, 313] width 129 height 13
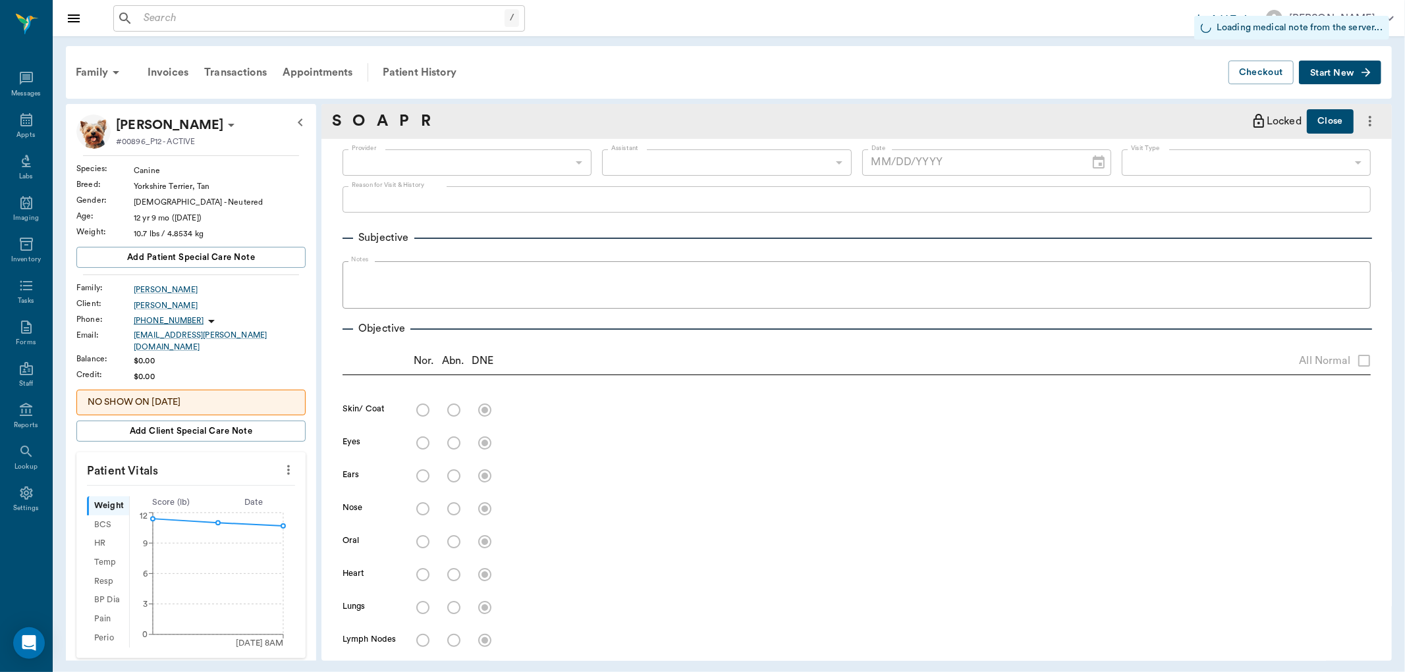
type input "63ec2f075fda476ae8351a4d"
type input "63ec2e7e52e12b0ba117b124"
type input "65d2be4f46e3a538d89b8c15"
radio input "true"
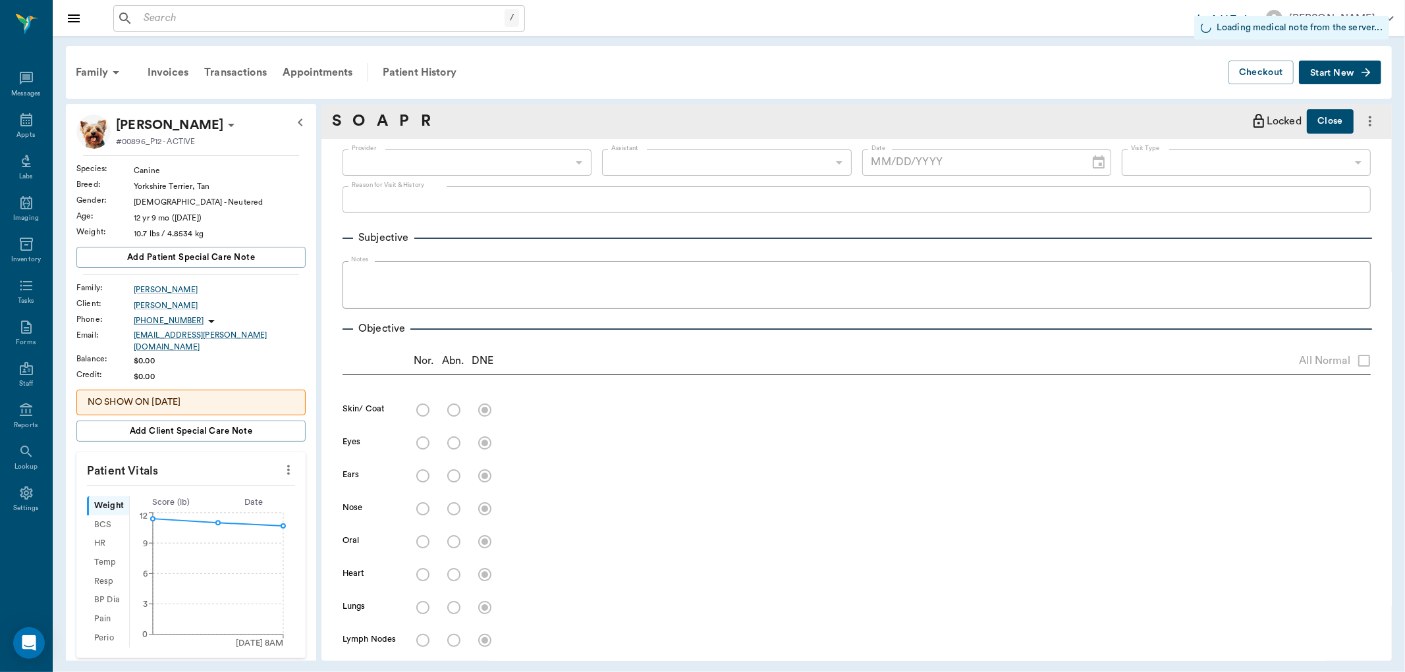
radio input "true"
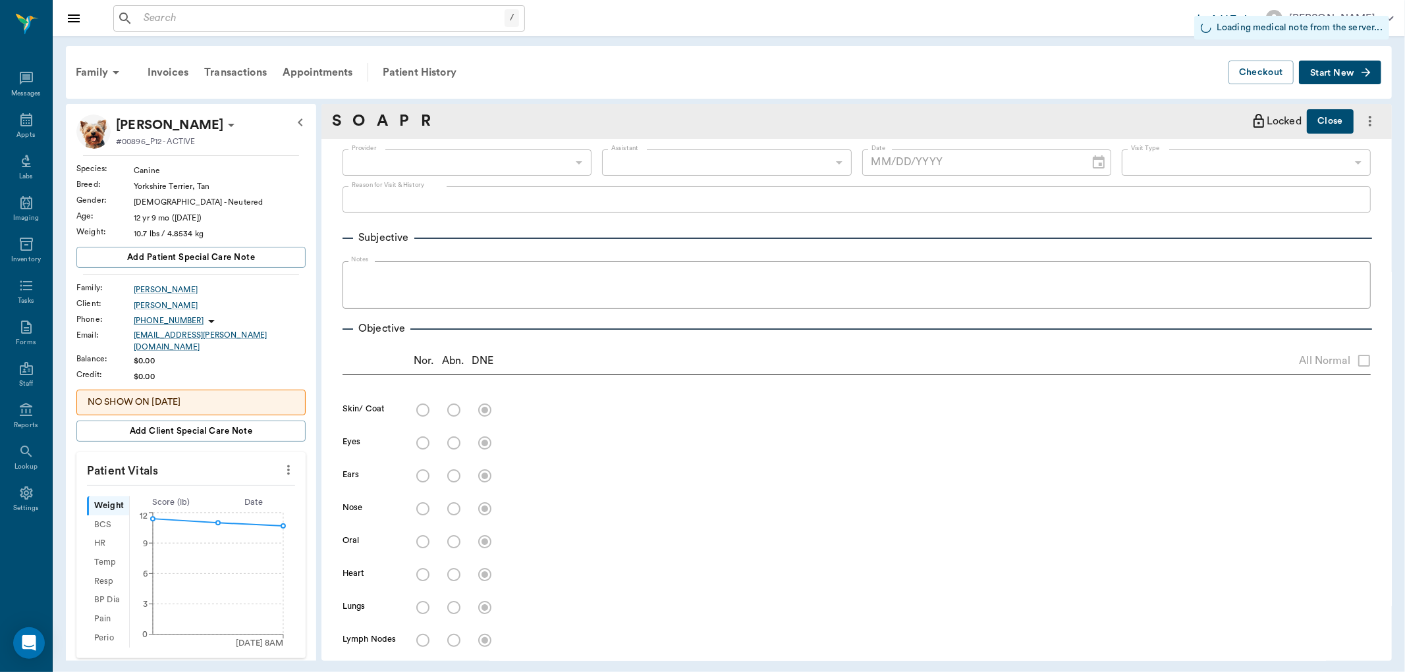
radio input "true"
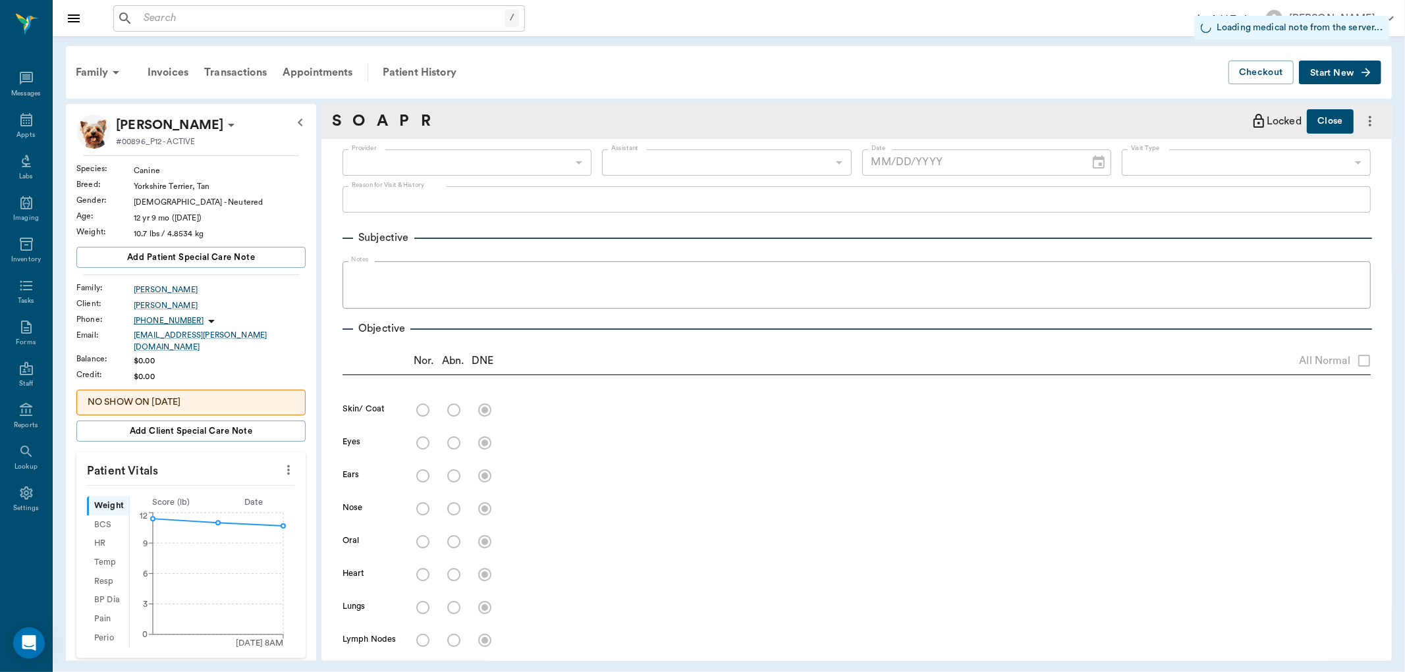
radio input "true"
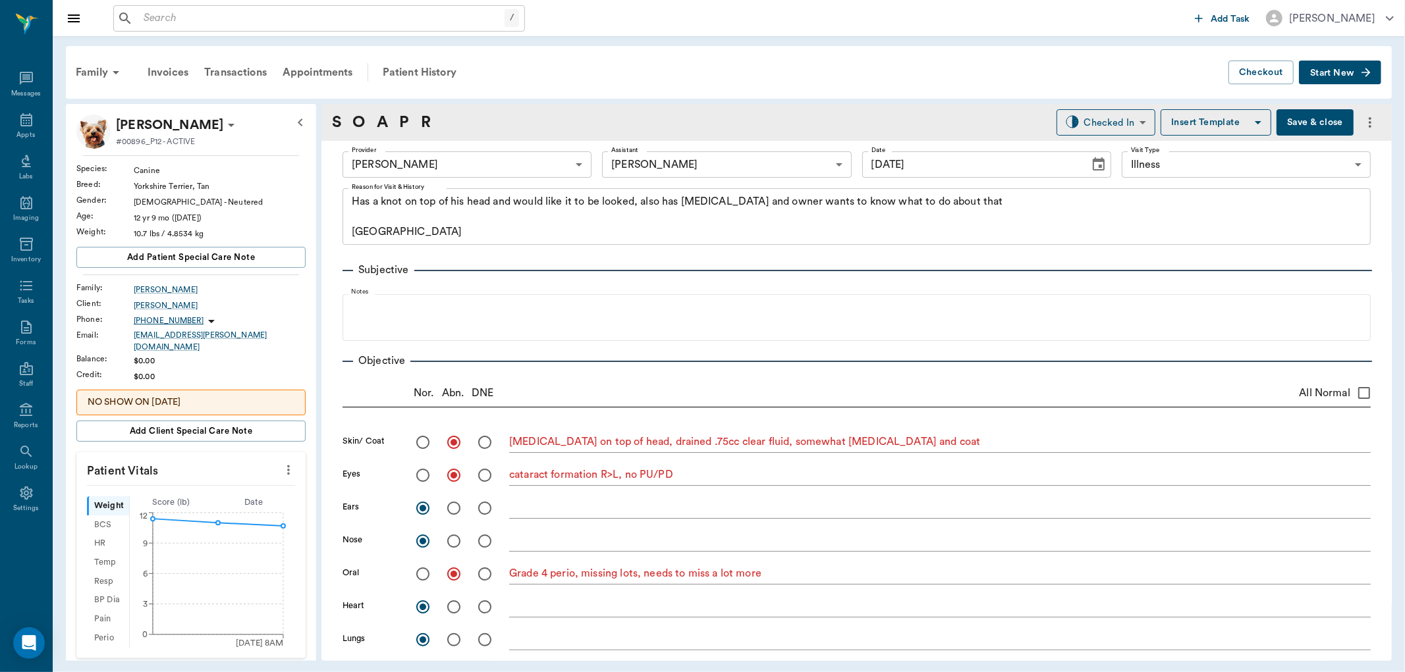
type input "[DATE]"
type textarea "Has a knot on top of his head and would like it to be looked, also has bad brea…"
type textarea "cyst on top of head, drained .75cc clear fluid, somewhat greasy skin and coat"
type textarea "cataract formation R>L, no PU/PD"
type textarea "Grade 4 perio, missing lots, needs to miss a lot more"
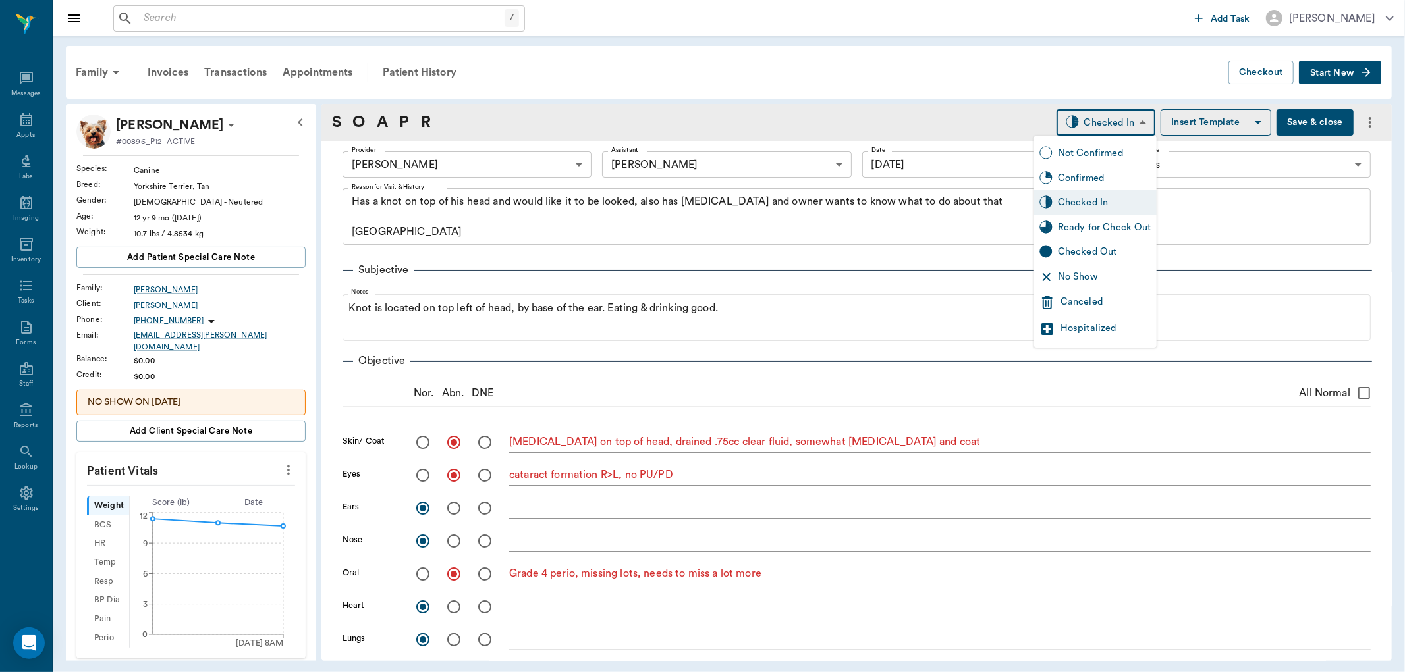
click at [1078, 127] on body "/ ​ Add Task Dr. Bert Ellsworth Nectar Messages Appts Labs Imaging Inventory Ta…" at bounding box center [702, 336] width 1405 height 672
click at [1095, 231] on div "Ready for Check Out" at bounding box center [1105, 228] width 94 height 14
type input "READY_TO_CHECKOUT"
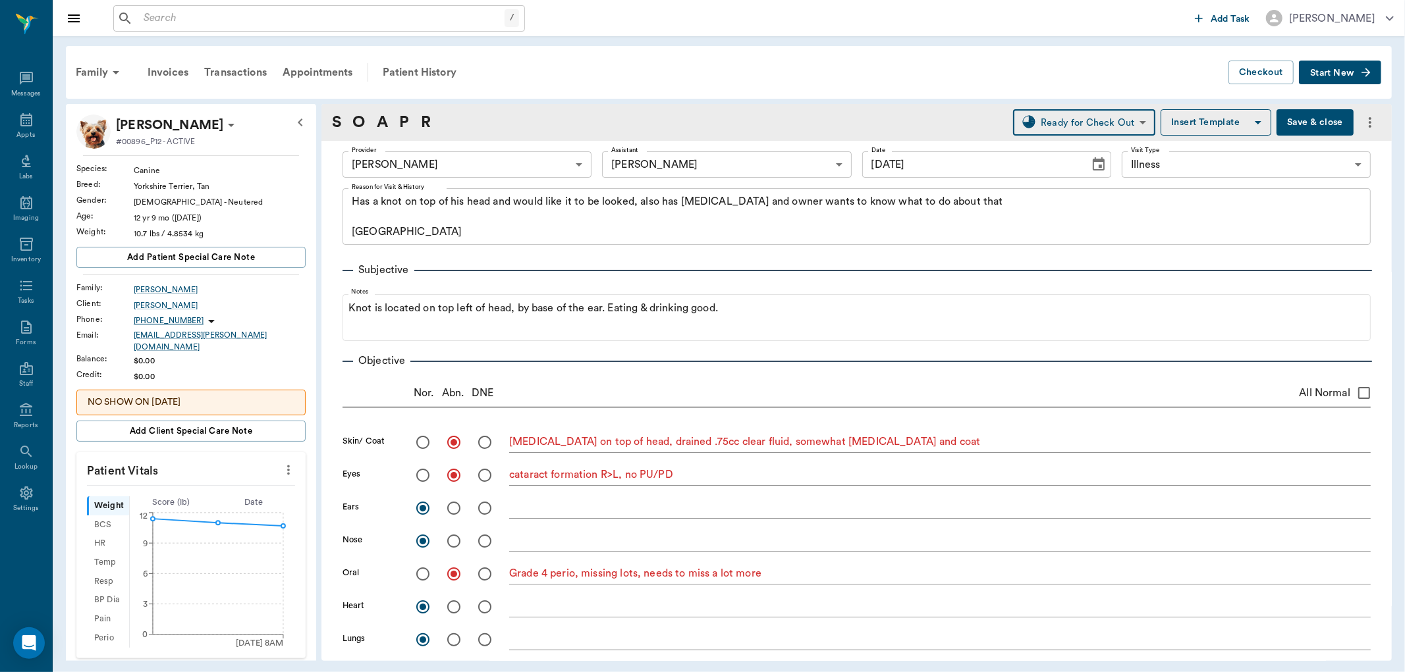
click at [254, 5] on div "/ ​" at bounding box center [319, 18] width 412 height 26
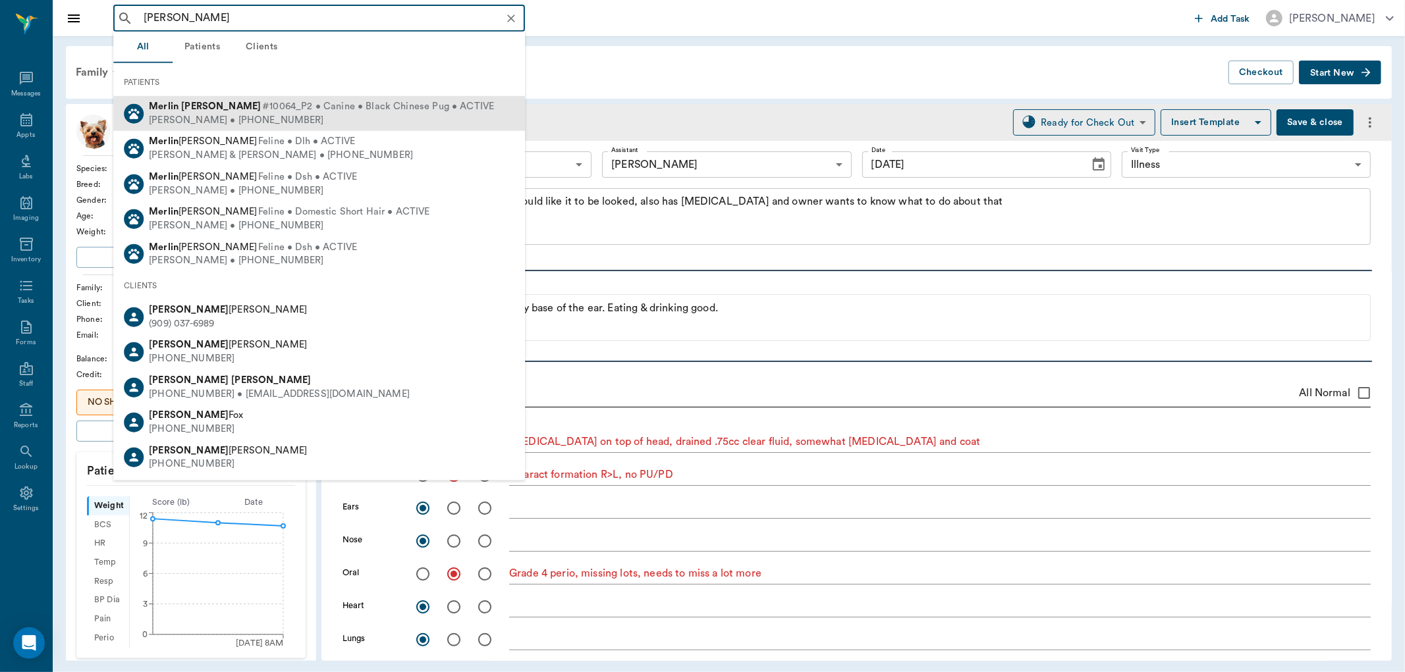
click at [319, 116] on div "Kristopher Johnson • (903) 691-2486" at bounding box center [321, 120] width 345 height 14
type input "merlin John"
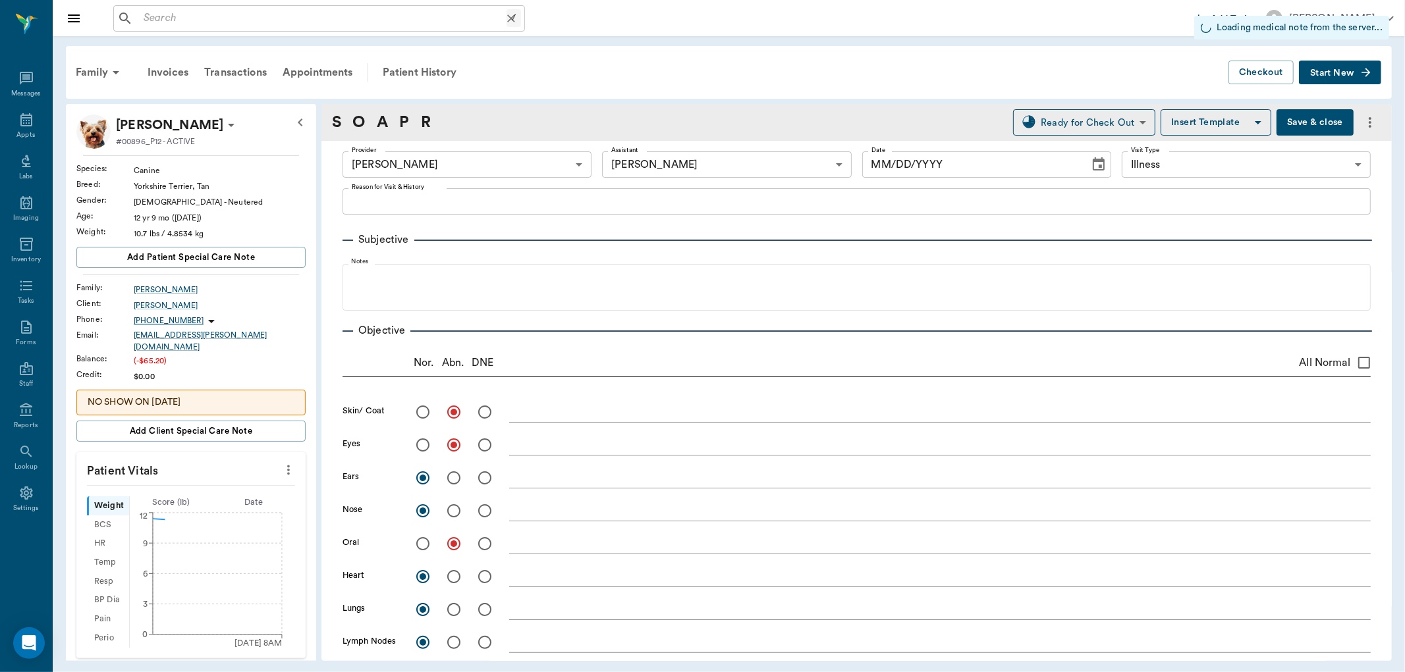
type input "63ec2f075fda476ae8351a4d"
type input "63ec2e7e52e12b0ba117b124"
type input "65d2be4f46e3a538d89b8c15"
radio input "true"
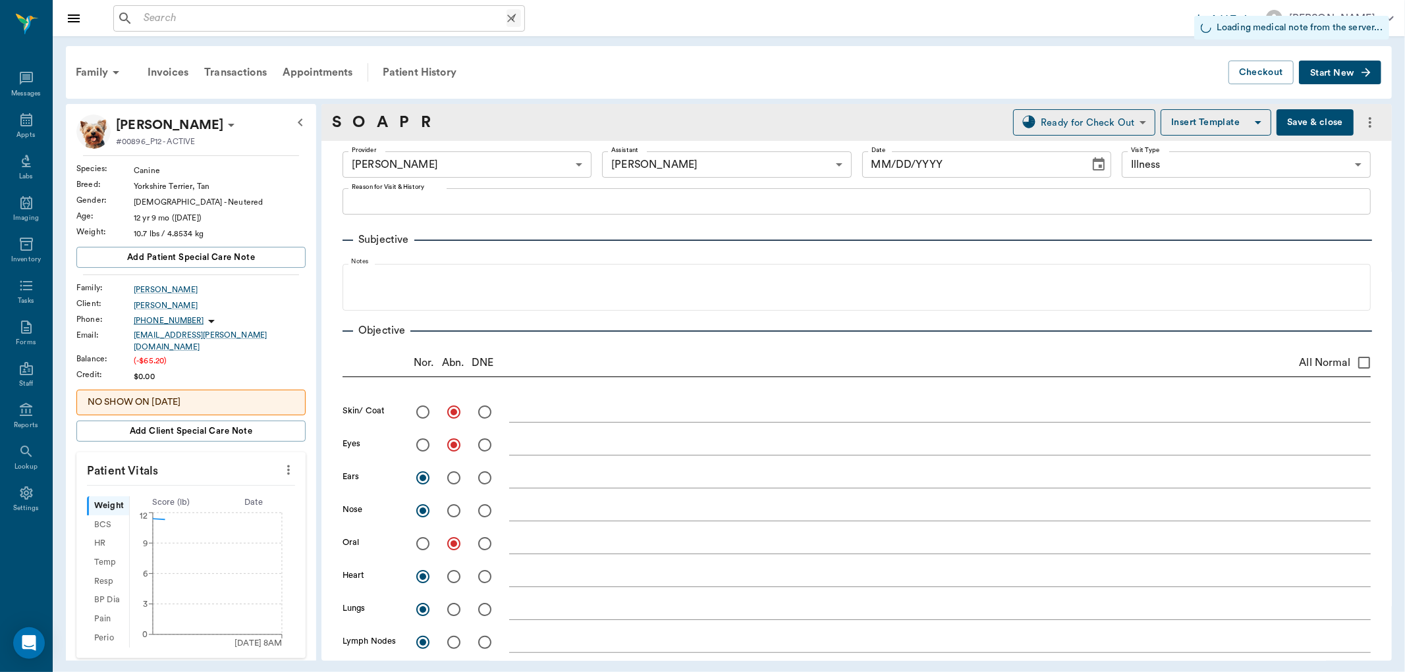
radio input "true"
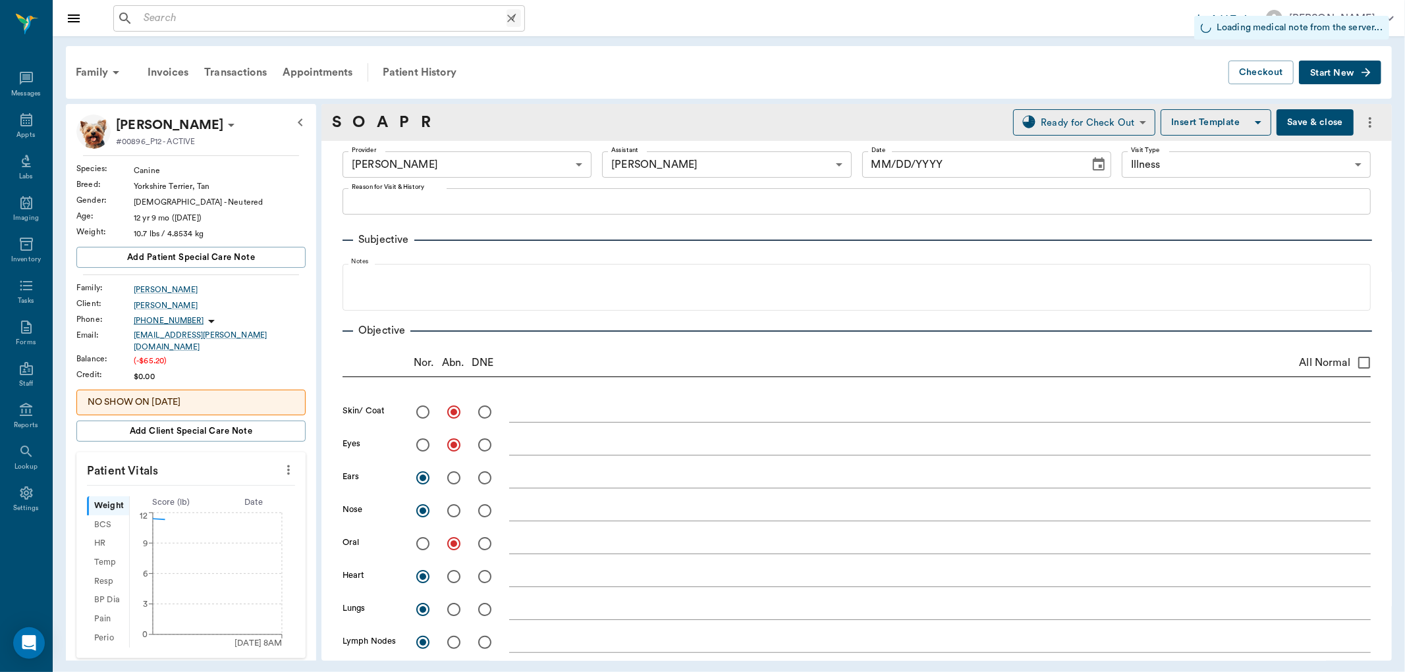
radio input "true"
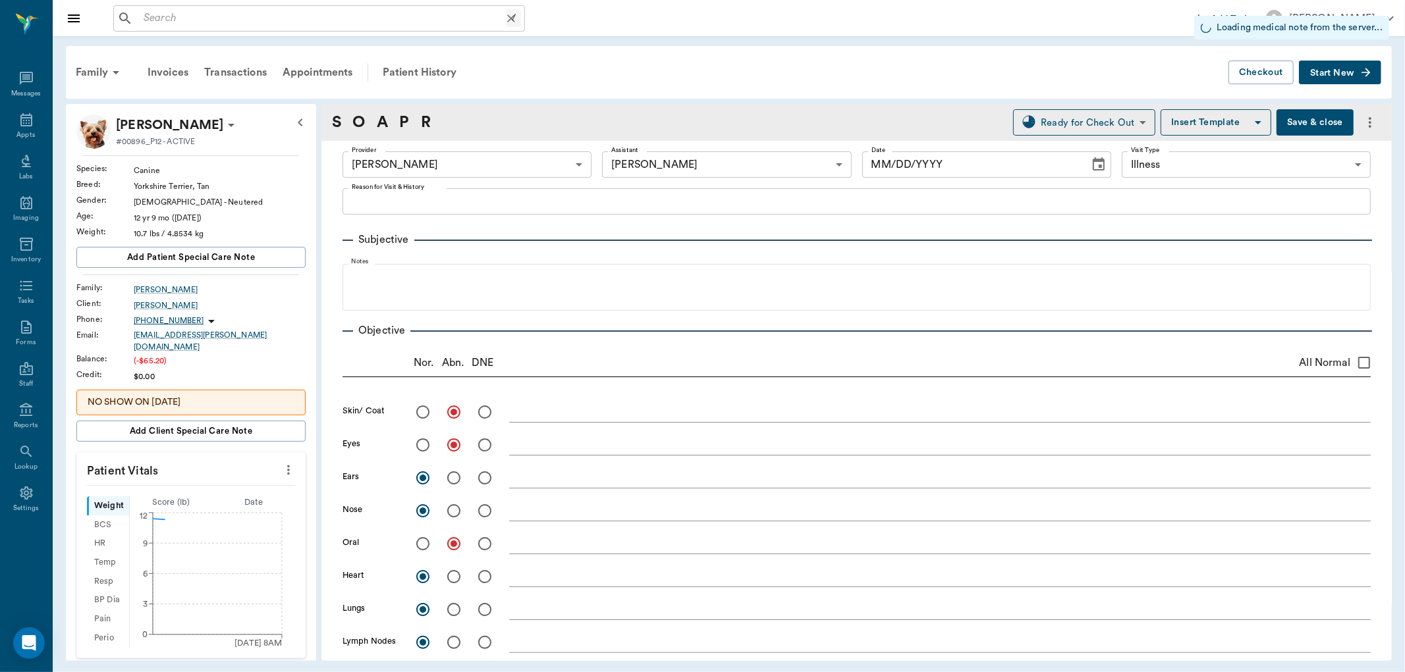
radio input "true"
type input "[DATE]"
type textarea "Has a knot on top of his head and would like it to be looked, also has bad brea…"
type textarea "cyst on top of head, drained .75cc clear fluid, somewhat greasy skin and coat"
type textarea "cataract formation R>L, no PU/PD"
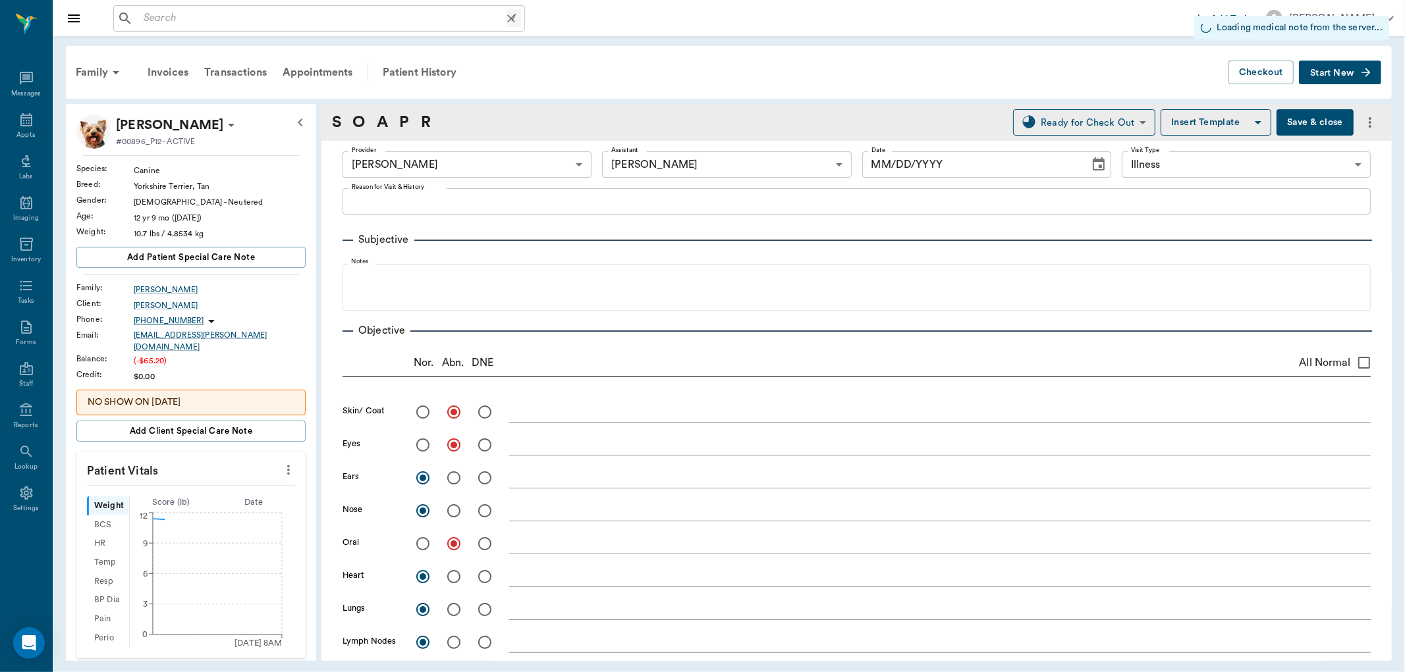
type textarea "Grade 4 perio, missing lots, needs to miss a lot more"
type input "1.00"
type input "12"
type input "0"
type textarea "give 1cc by mouth twice a day for 1 week out of every month"
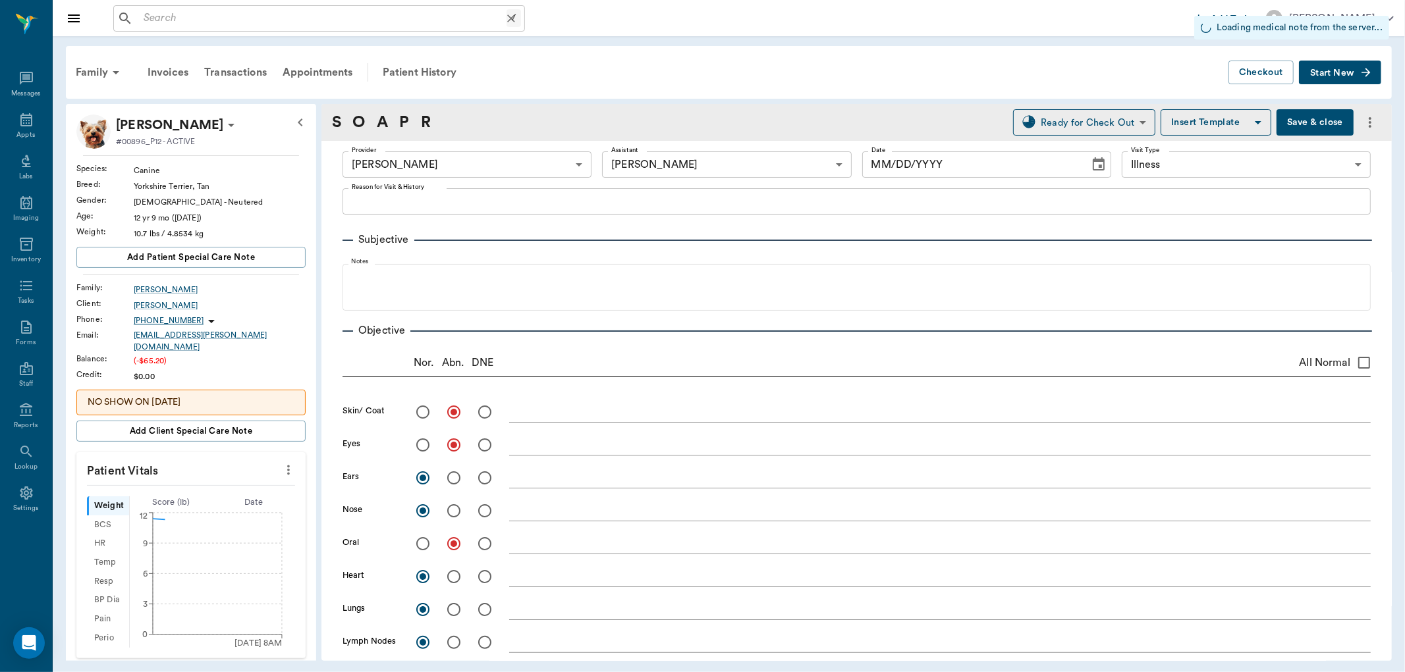
type input "1.00"
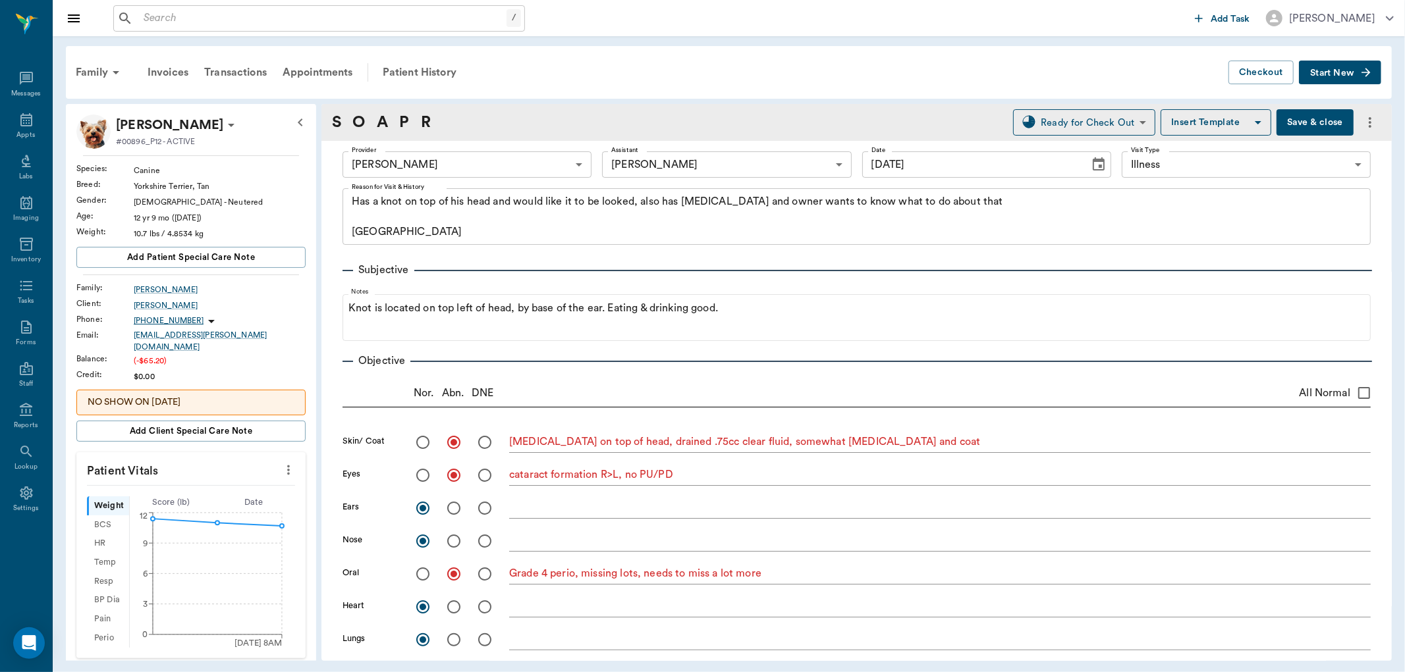
click at [1294, 126] on button "Save & close" at bounding box center [1314, 122] width 77 height 26
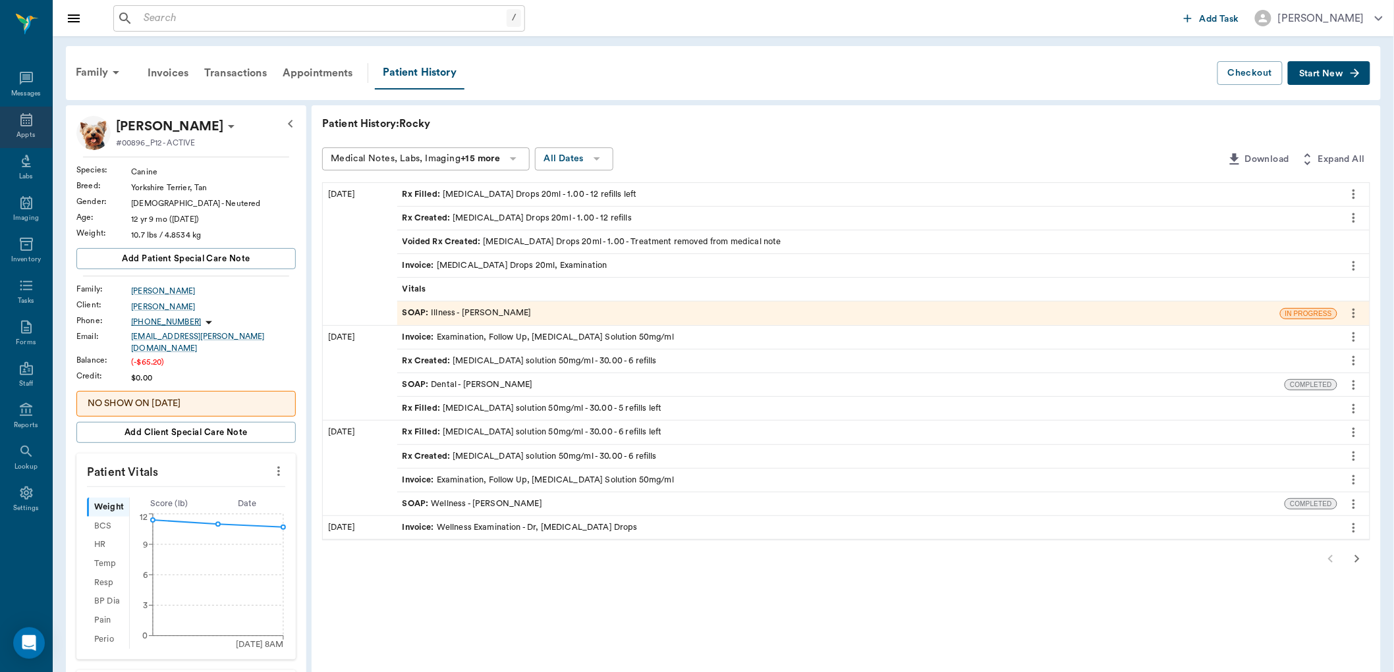
click at [28, 121] on icon at bounding box center [26, 120] width 16 height 16
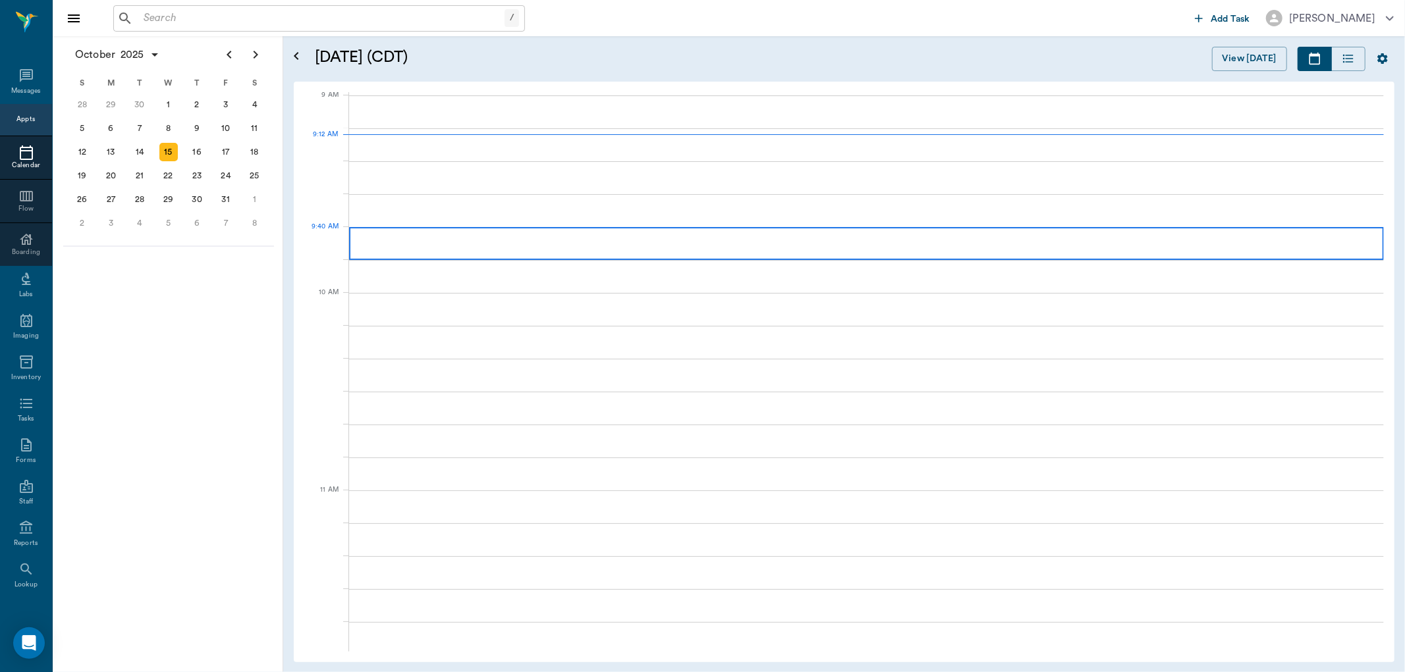
scroll to position [200, 0]
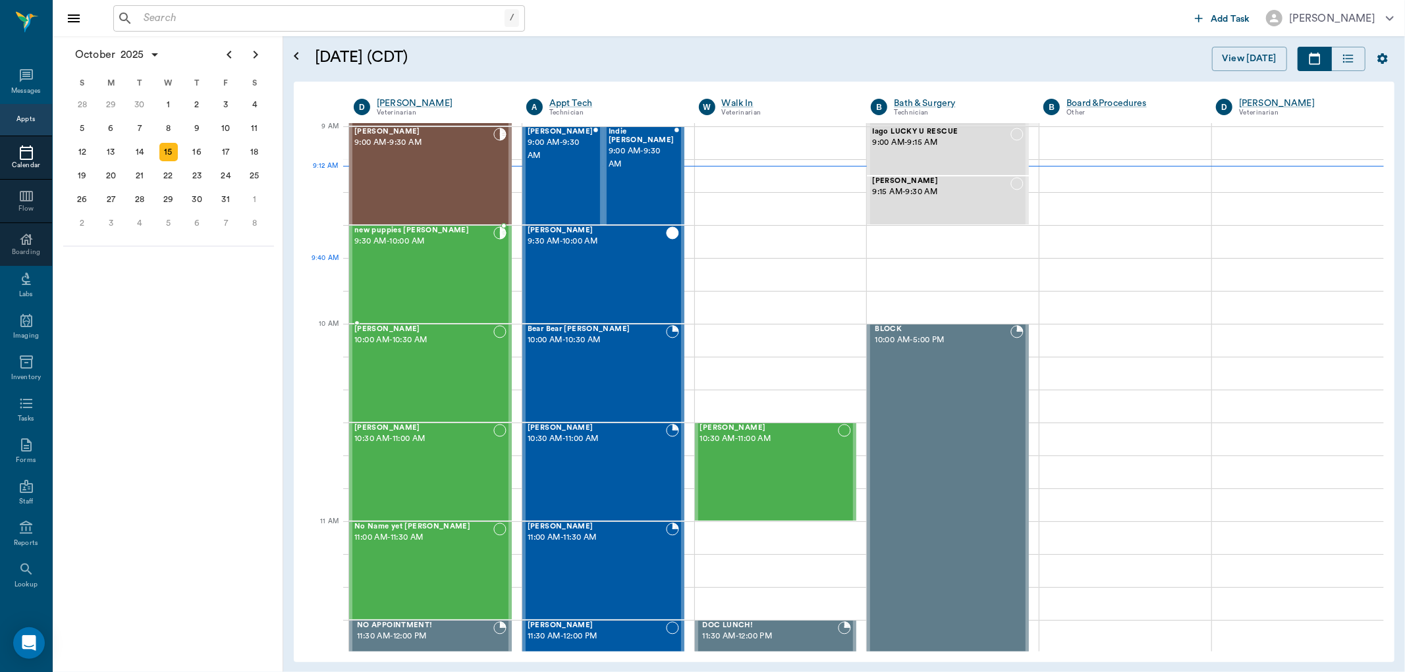
click at [441, 265] on div "new puppies Stephens 9:30 AM - 10:00 AM" at bounding box center [423, 275] width 139 height 96
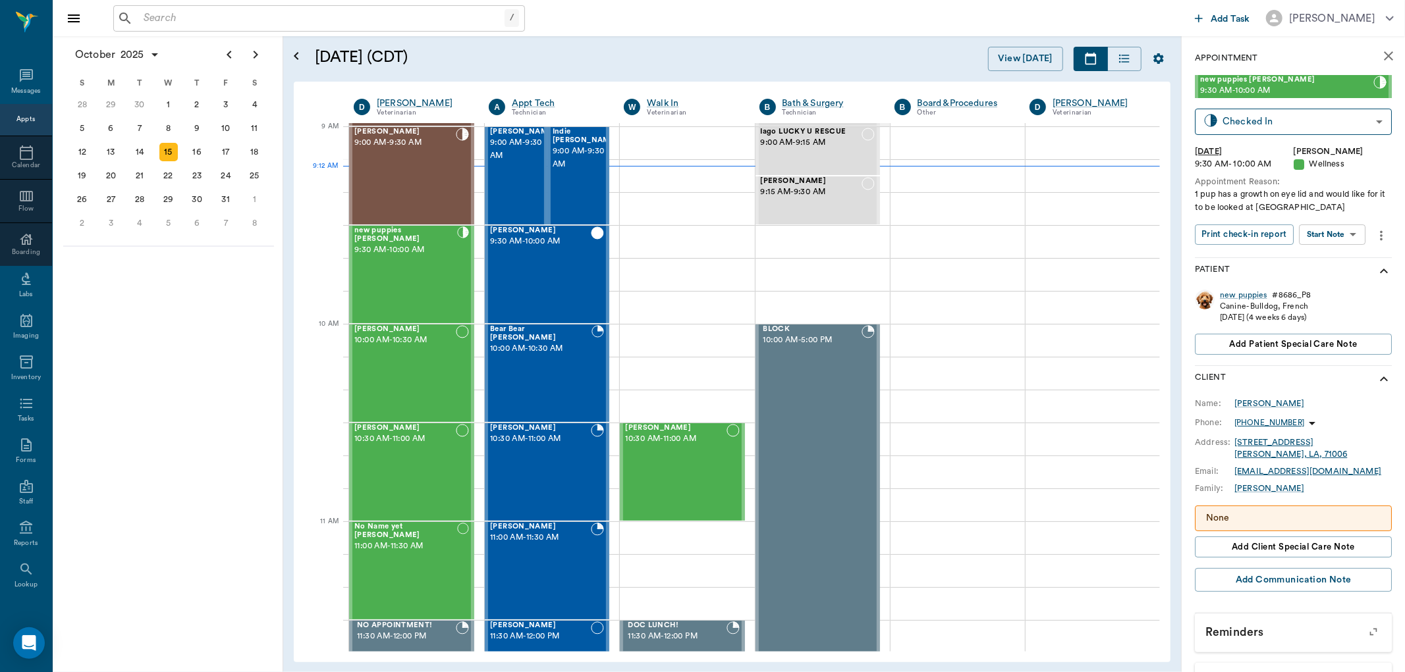
click at [1376, 273] on icon "show more" at bounding box center [1384, 271] width 16 height 16
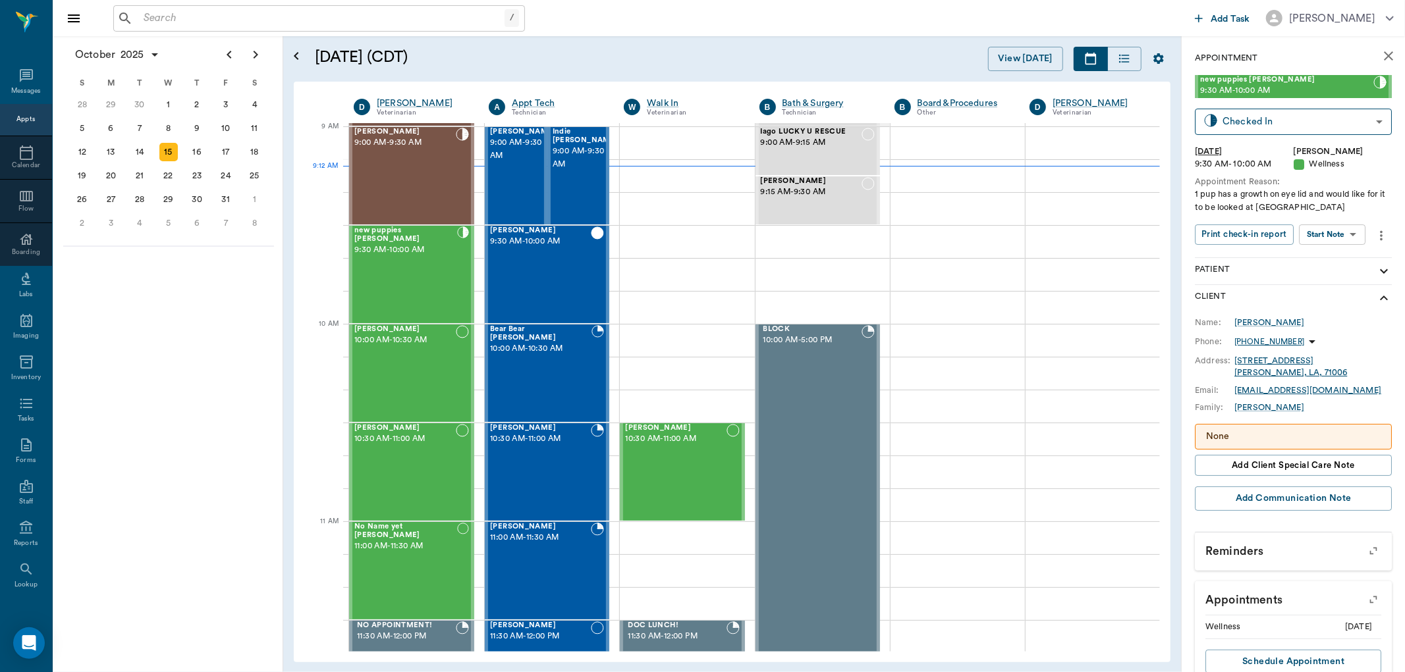
click at [1376, 292] on icon "show more" at bounding box center [1384, 298] width 16 height 16
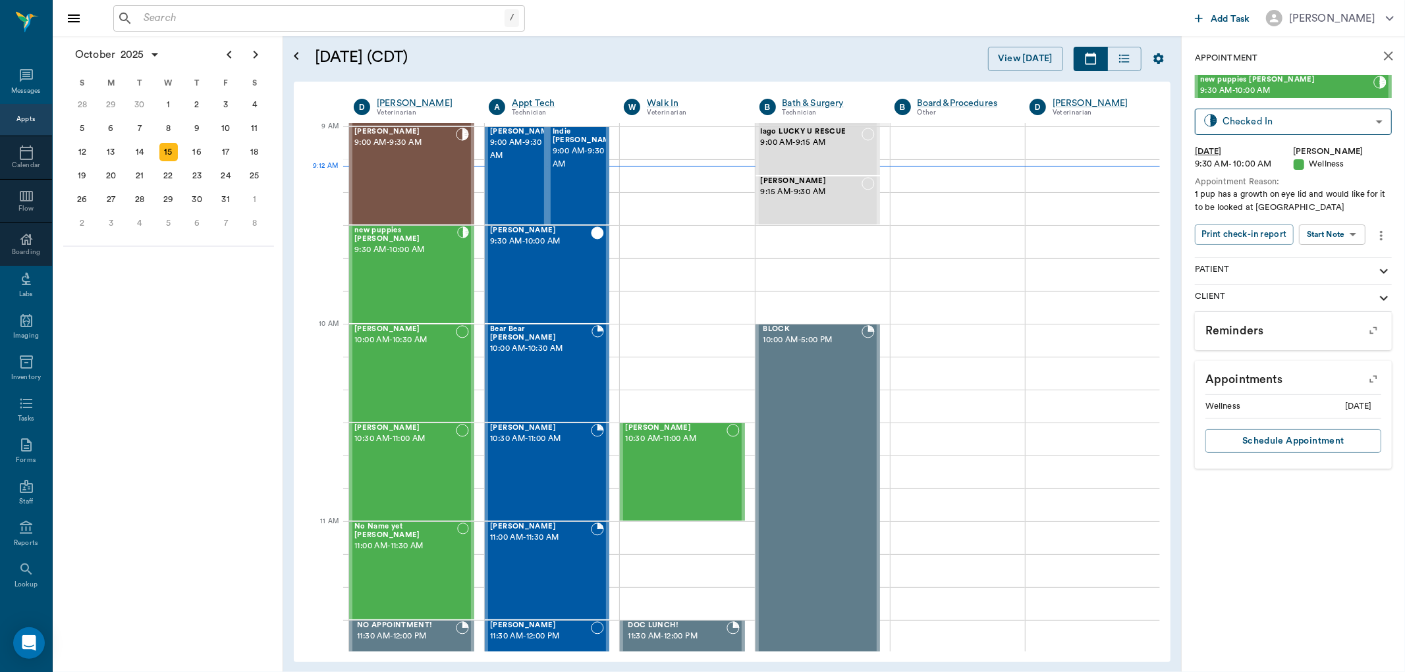
click at [1381, 267] on icon "show more" at bounding box center [1384, 271] width 16 height 16
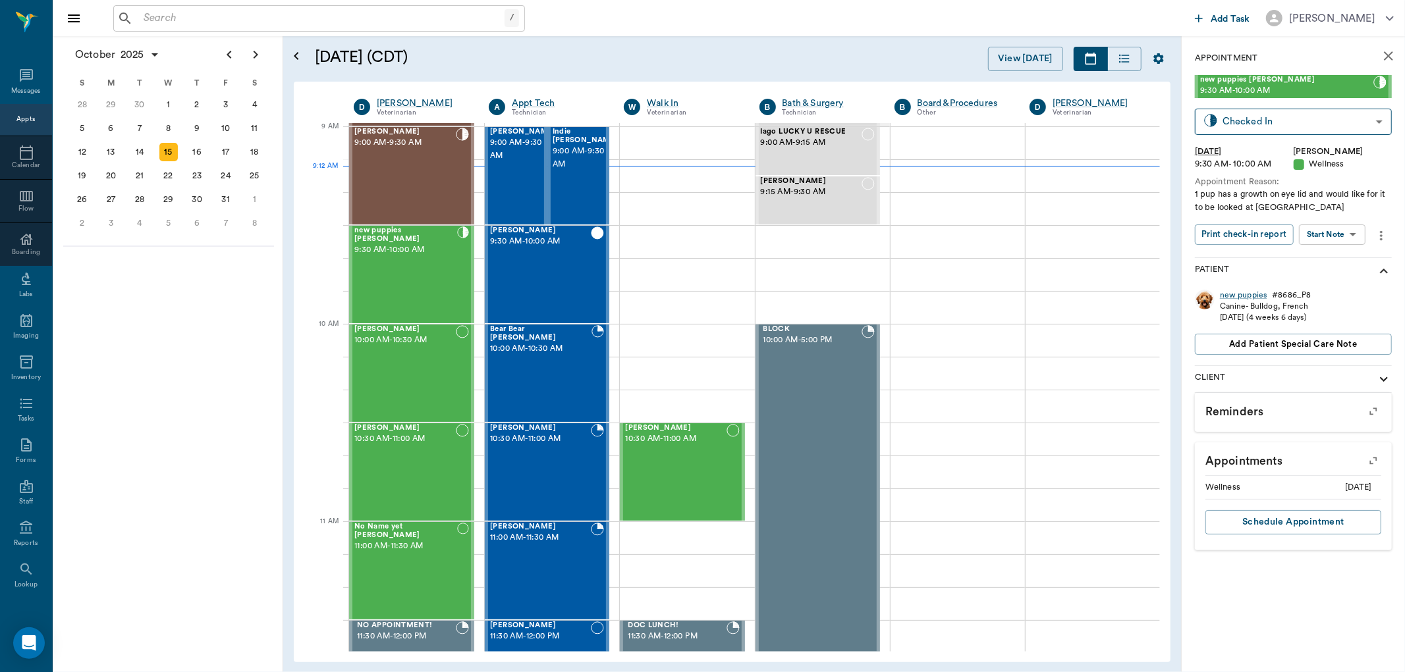
click at [1386, 371] on div "Client" at bounding box center [1293, 379] width 197 height 26
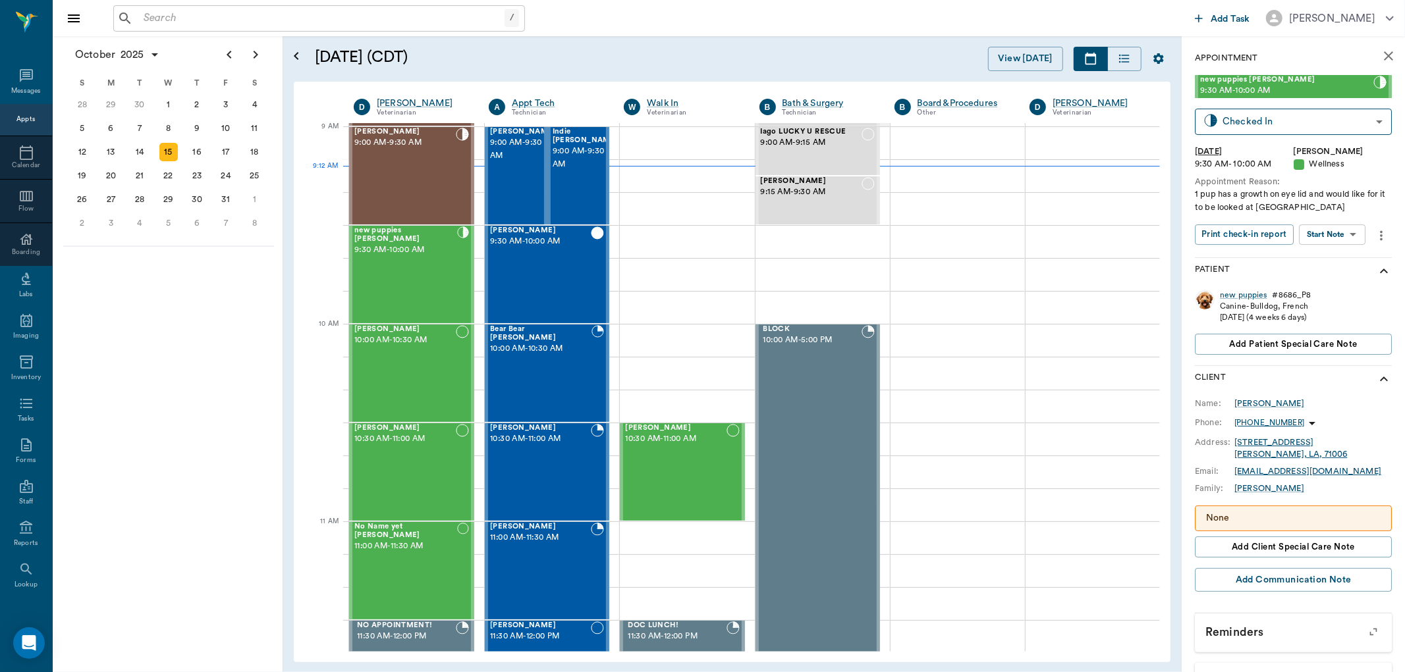
click at [1321, 238] on body "/ ​ Add Task Dr. Bert Ellsworth Nectar Messages Appts Calendar Flow Boarding La…" at bounding box center [702, 336] width 1405 height 672
drag, startPoint x: 1298, startPoint y: 264, endPoint x: 1285, endPoint y: 280, distance: 20.6
click at [1289, 275] on ul "Start SOAP Start Surgery Start Visit Note" at bounding box center [1334, 282] width 92 height 75
click at [1315, 254] on button "Start SOAP" at bounding box center [1318, 261] width 45 height 15
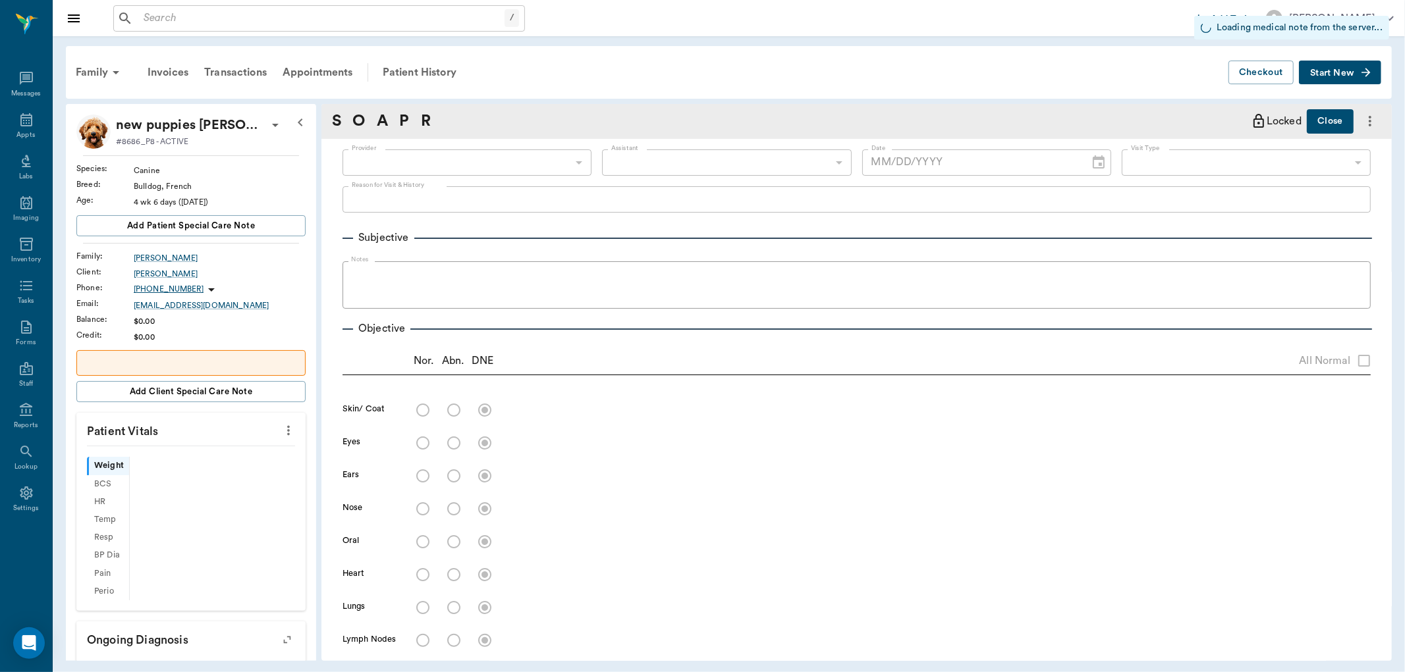
type input "63ec2f075fda476ae8351a4d"
type input "65d2be4f46e3a538d89b8c14"
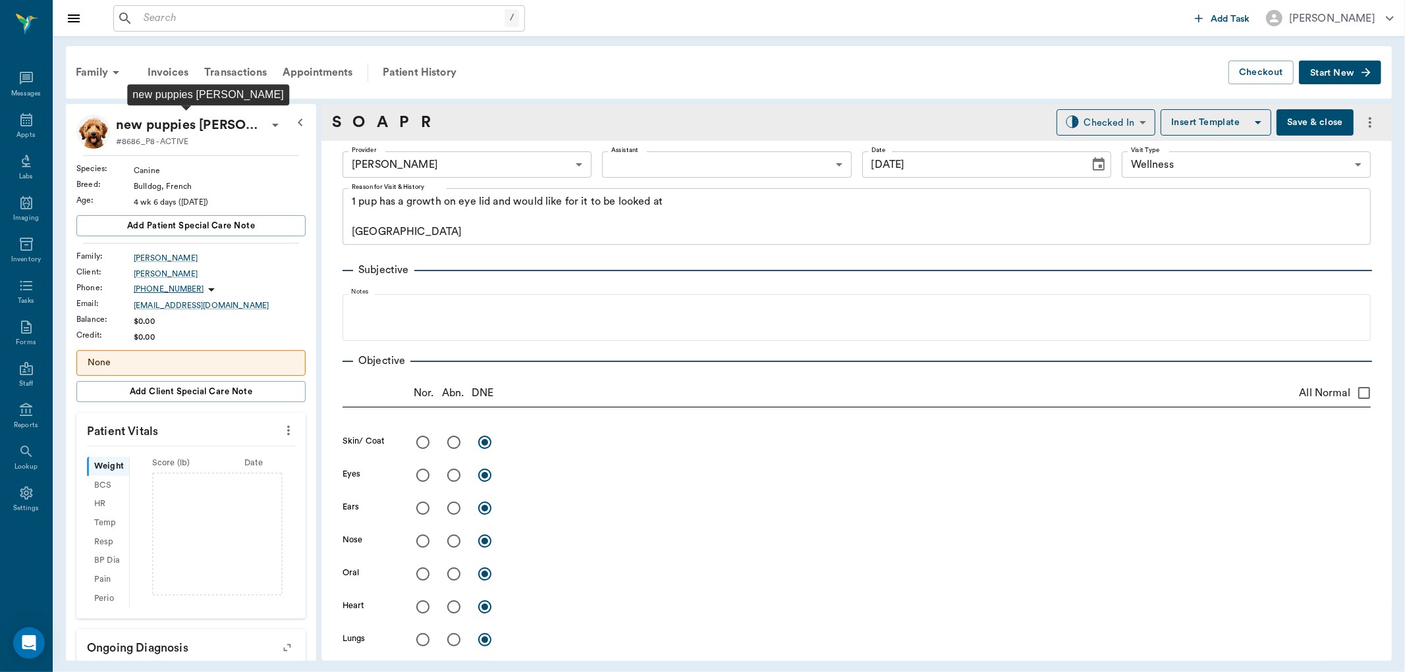
type input "[DATE]"
type textarea "1 pup has a growth on eye lid and would like for it to be looked at Caryn"
click at [267, 123] on icon at bounding box center [275, 125] width 16 height 16
click at [203, 150] on span "Edit profile" at bounding box center [206, 149] width 111 height 14
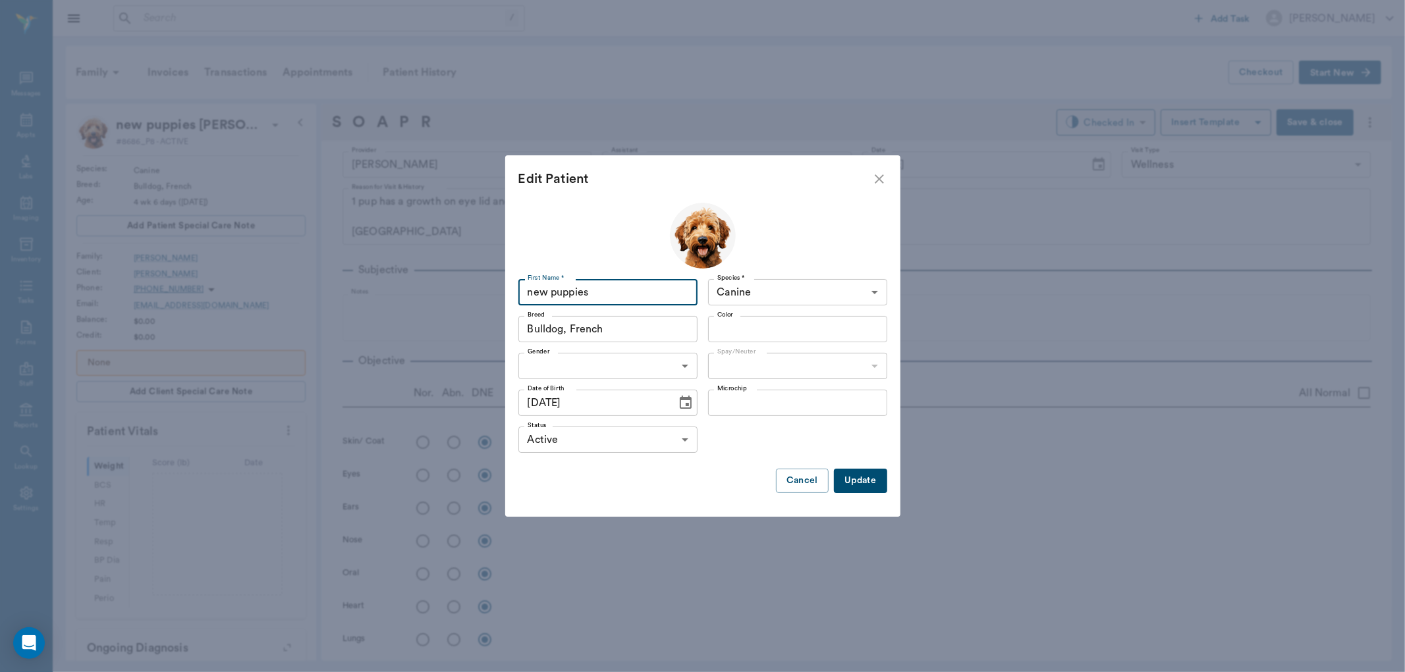
click at [624, 293] on input "new puppies" at bounding box center [607, 292] width 179 height 26
type input "n"
type input "Duke"
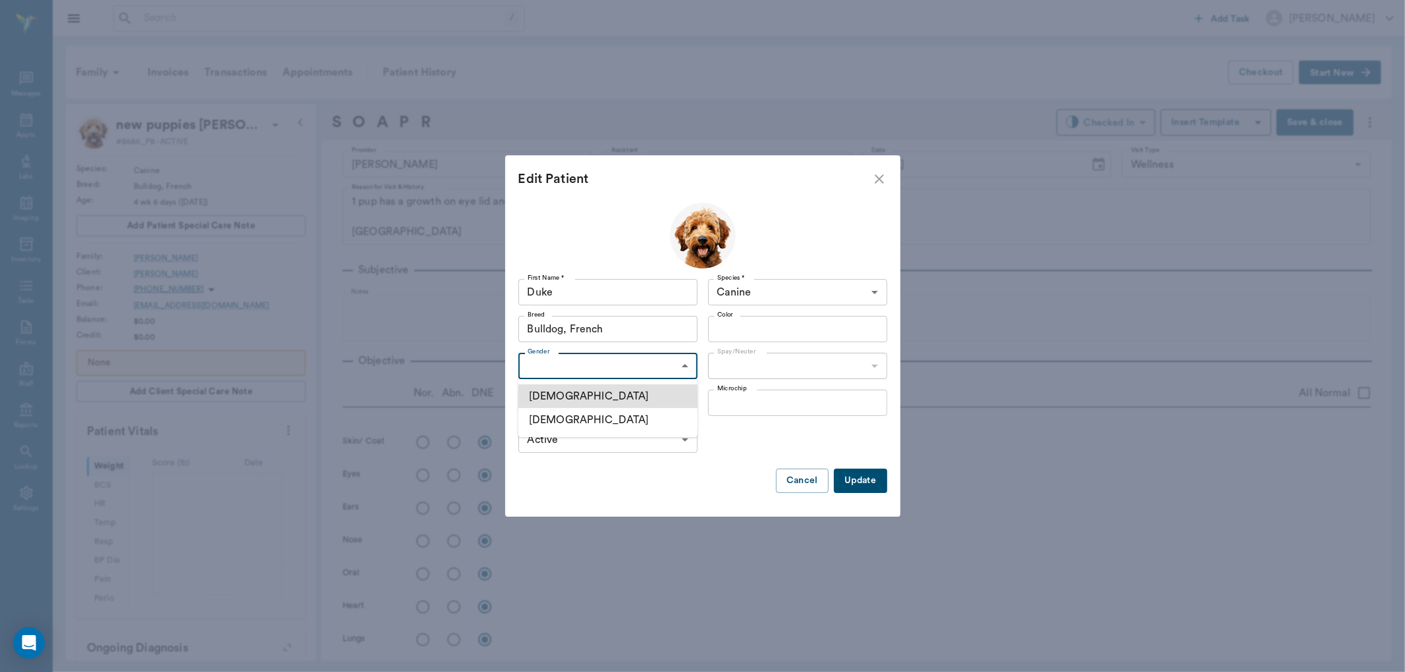
click at [673, 368] on body "/ ​ Add Task Dr. Bert Ellsworth Nectar Messages Appts Labs Imaging Inventory Ta…" at bounding box center [702, 336] width 1405 height 672
click at [662, 391] on li "Male" at bounding box center [607, 397] width 179 height 24
type input "MALE"
click at [879, 479] on button "Update" at bounding box center [860, 481] width 53 height 24
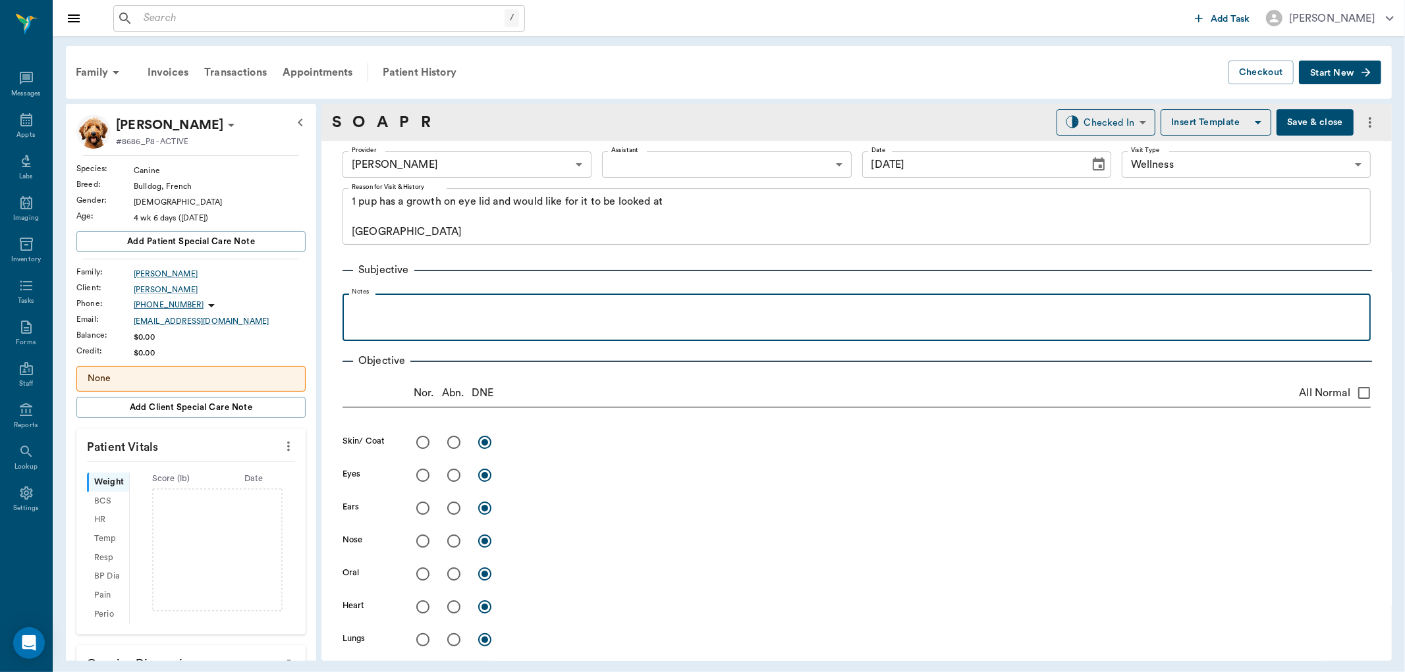
click at [384, 312] on p at bounding box center [856, 308] width 1015 height 16
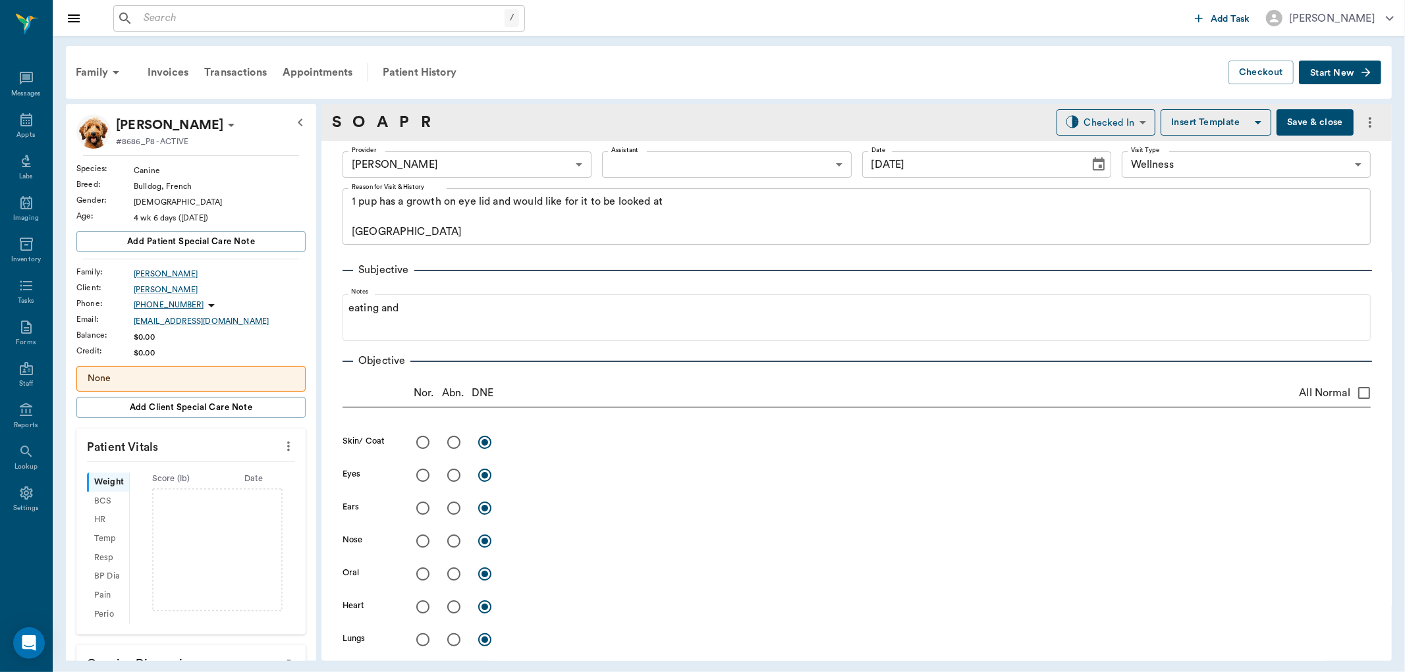
click at [281, 449] on icon "more" at bounding box center [288, 447] width 14 height 16
click at [205, 470] on span "Enter Vitals" at bounding box center [222, 470] width 111 height 14
drag, startPoint x: 178, startPoint y: 483, endPoint x: 179, endPoint y: 472, distance: 10.6
click at [179, 481] on input "text" at bounding box center [190, 486] width 115 height 26
type input "3.5"
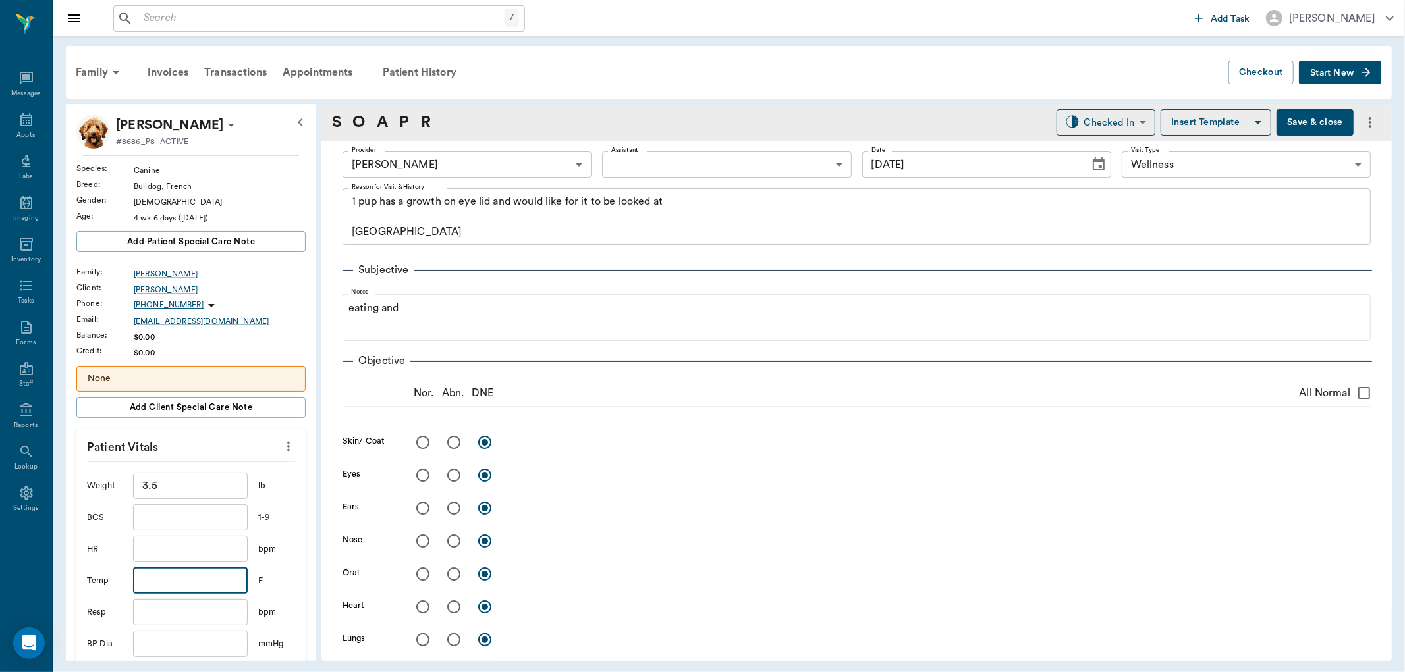
click at [182, 578] on input "text" at bounding box center [190, 581] width 115 height 26
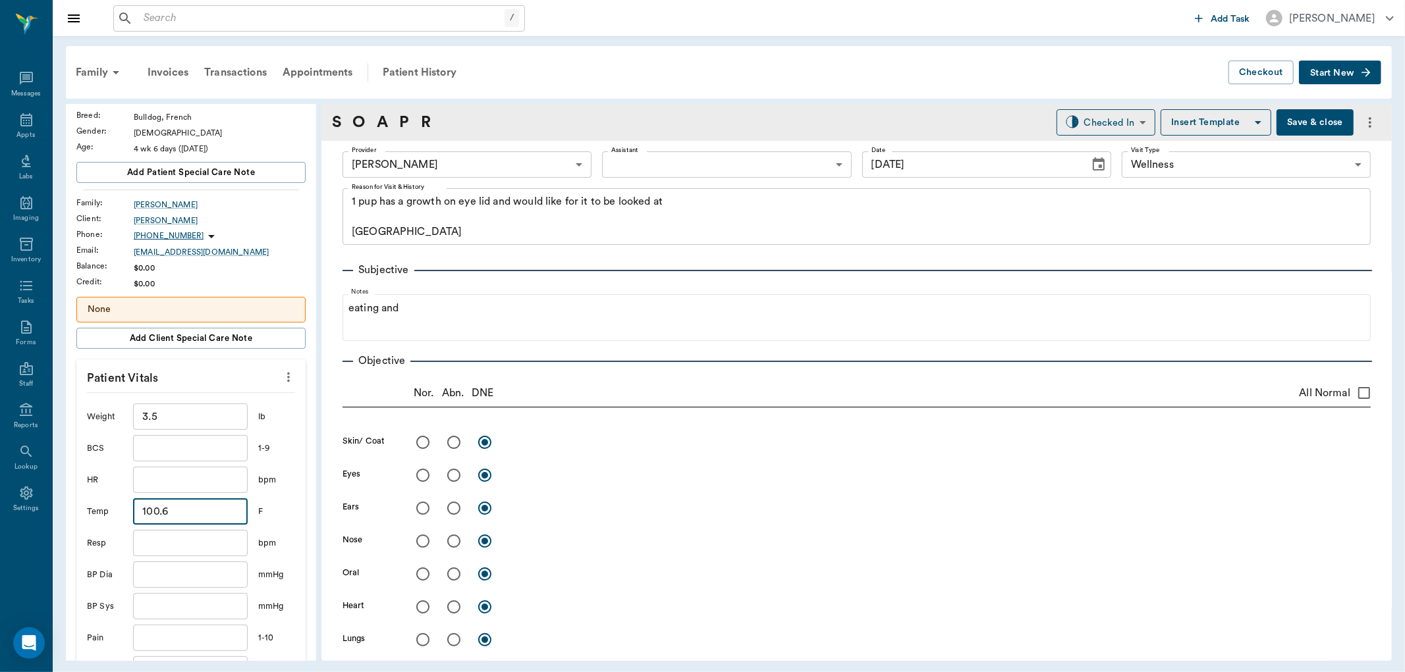
scroll to position [146, 0]
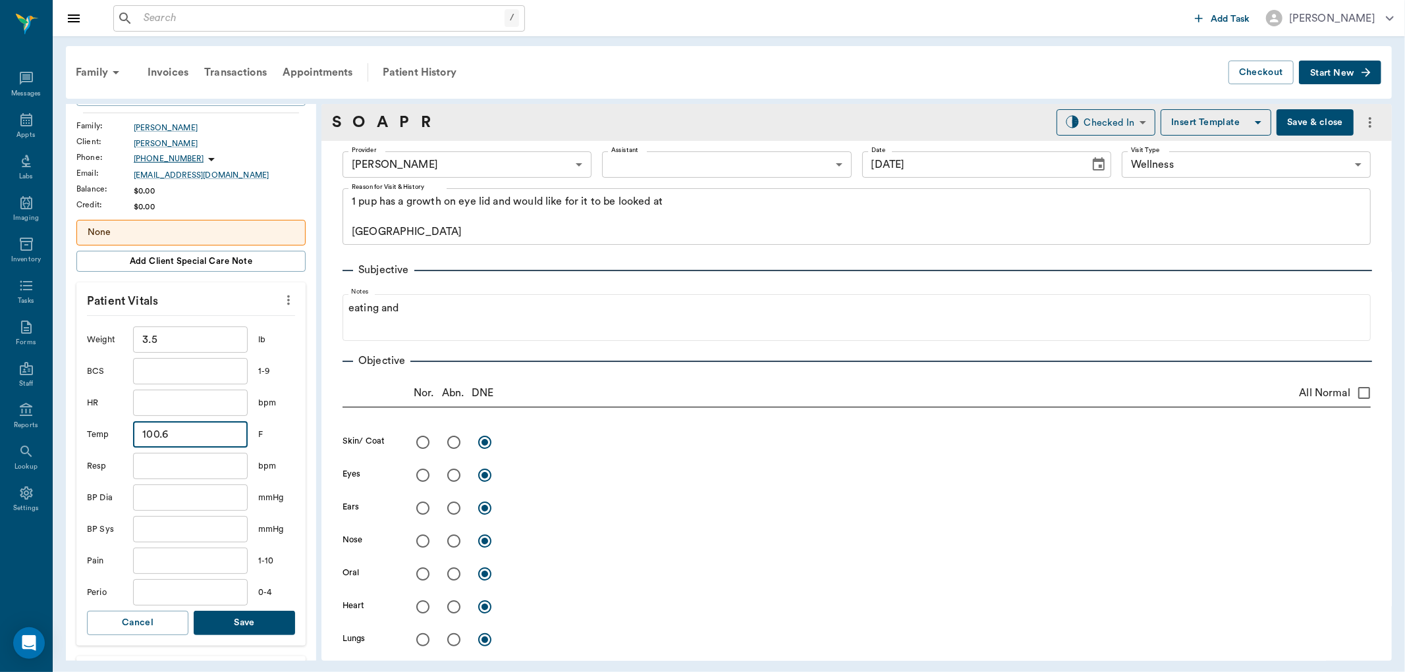
type input "100.6"
click at [263, 618] on button "Save" at bounding box center [244, 623] width 101 height 24
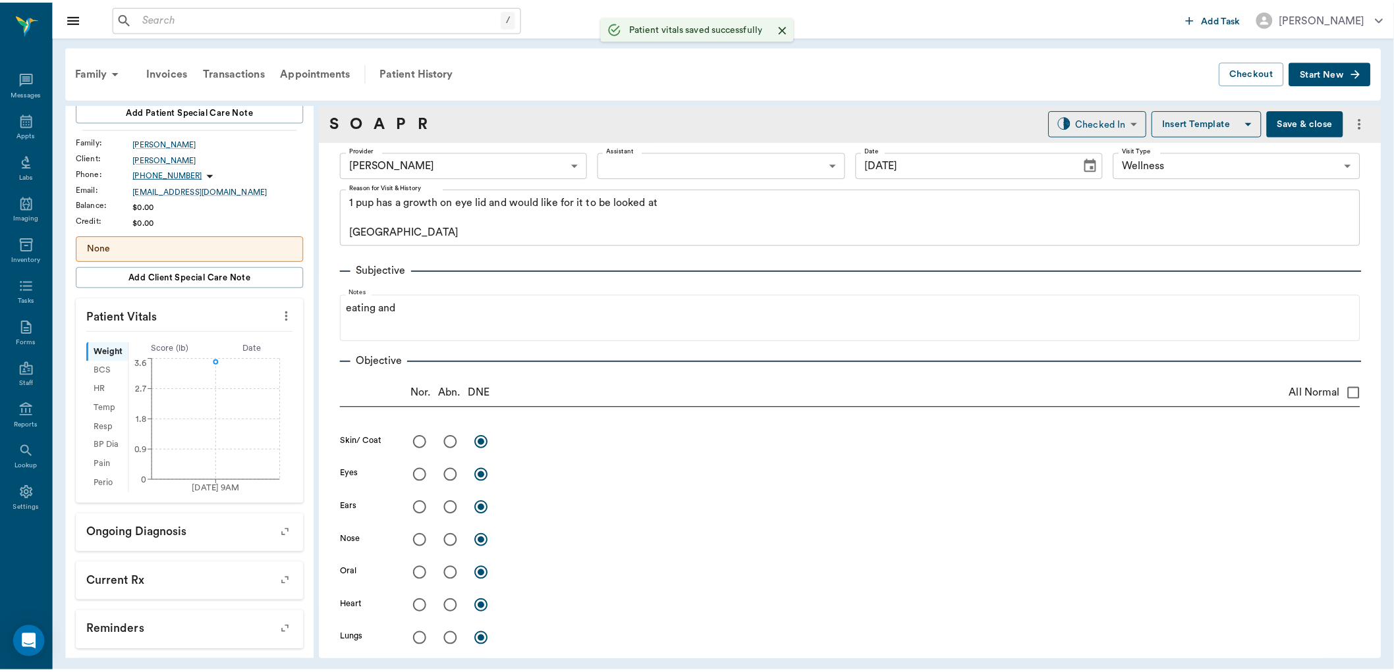
scroll to position [161, 0]
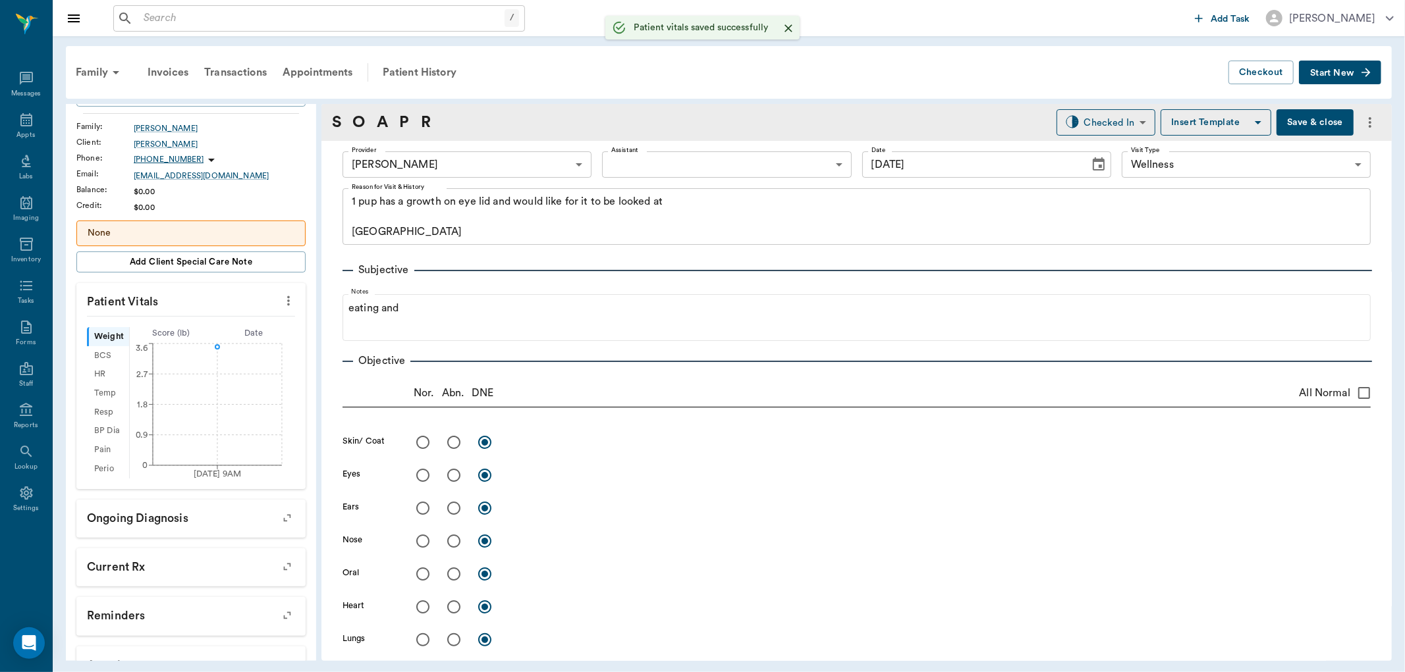
click at [654, 161] on body "/ ​ Add Task Dr. Bert Ellsworth Nectar Messages Appts Labs Imaging Inventory Ta…" at bounding box center [702, 336] width 1405 height 672
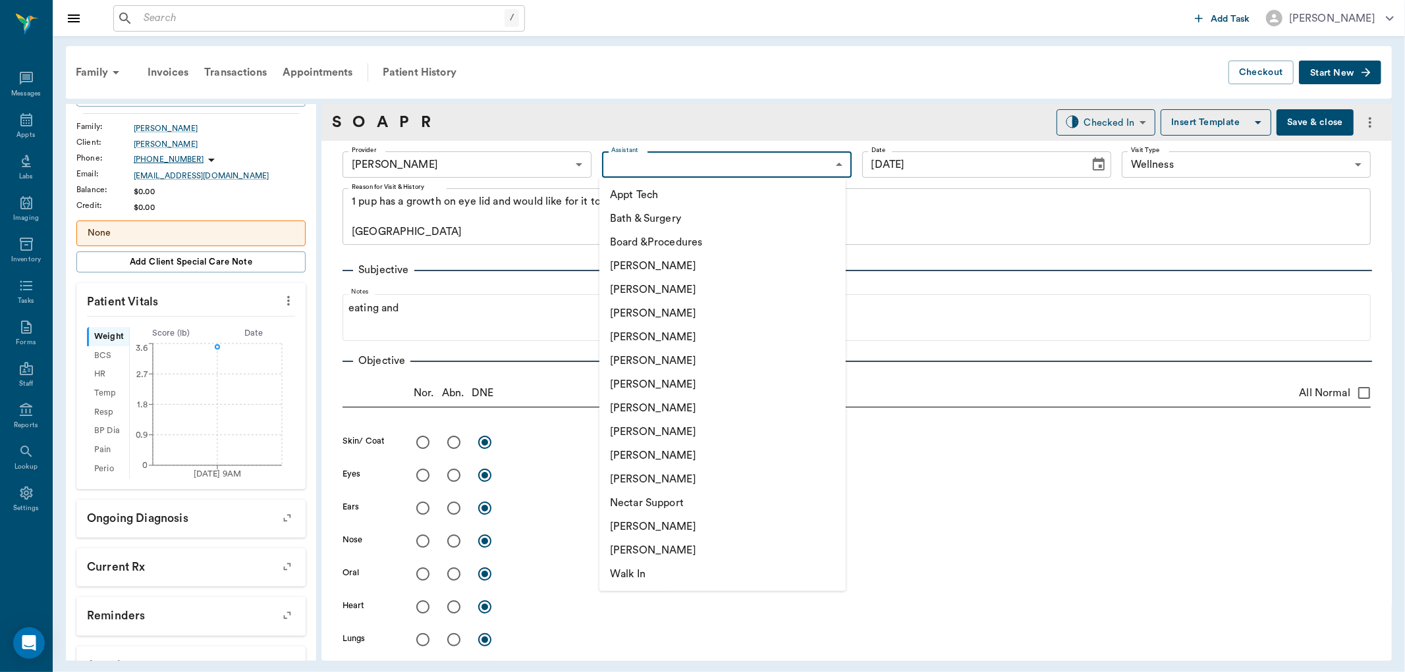
click at [650, 432] on li "Julie Dickerson" at bounding box center [722, 432] width 246 height 24
type input "63ec2e7e52e12b0ba117b124"
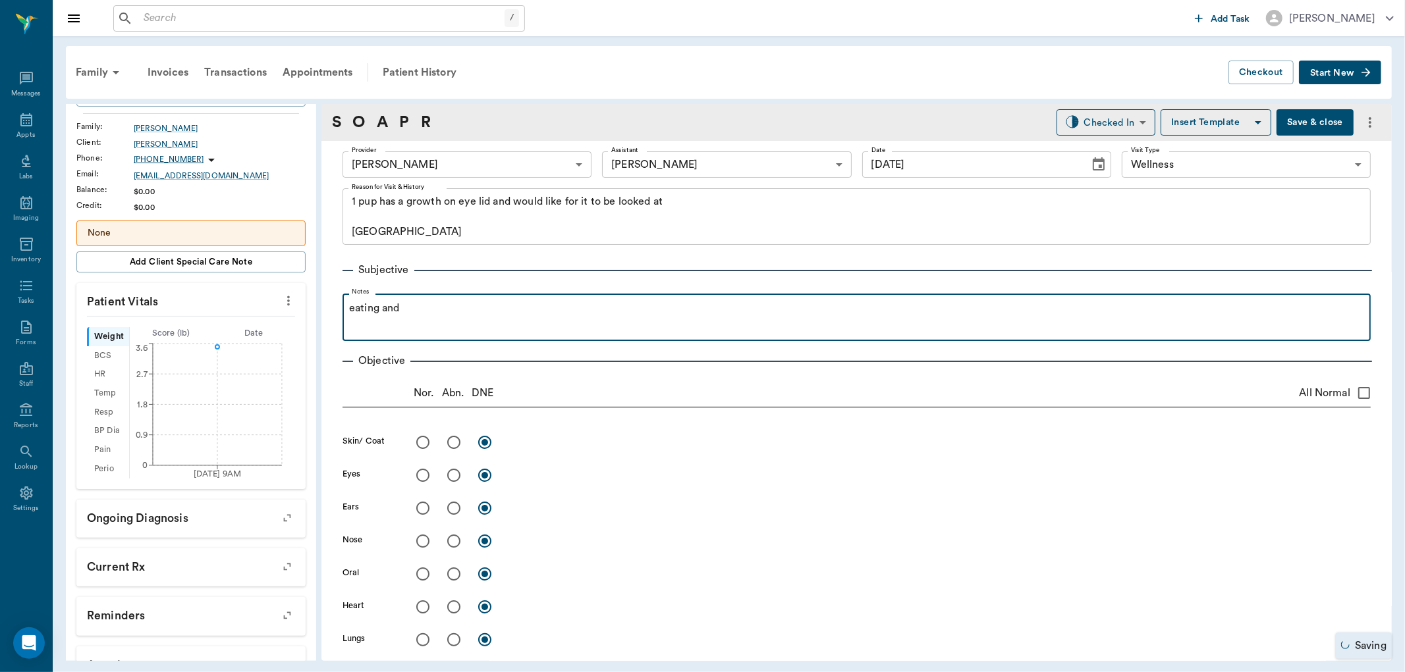
click at [410, 313] on p "eating and" at bounding box center [856, 308] width 1015 height 16
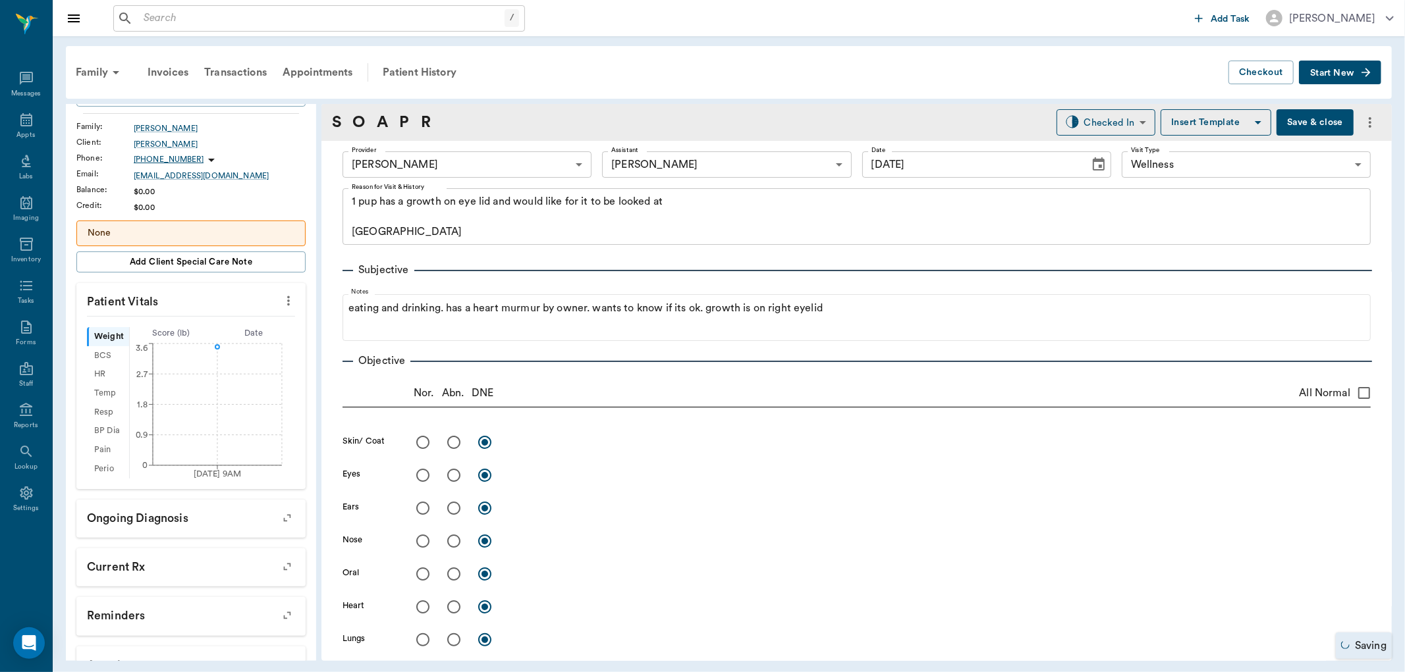
click at [1298, 122] on button "Save & close" at bounding box center [1314, 122] width 77 height 26
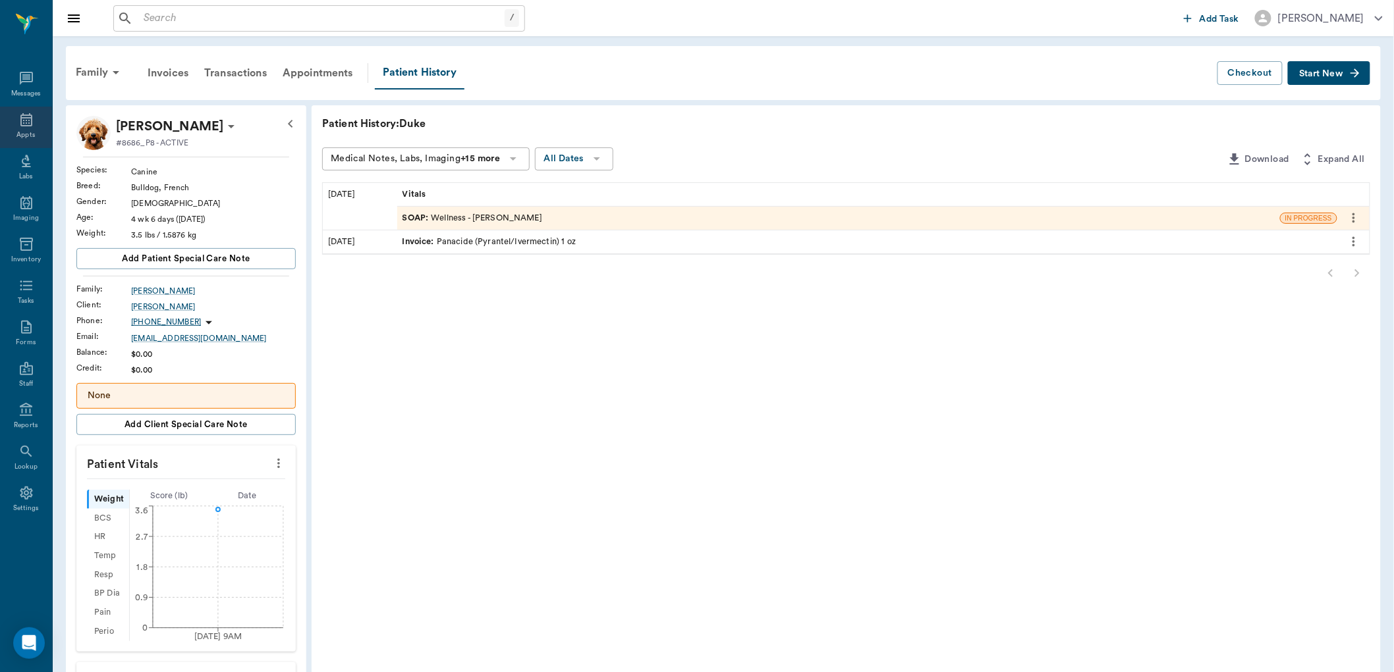
click at [34, 123] on icon at bounding box center [26, 120] width 16 height 16
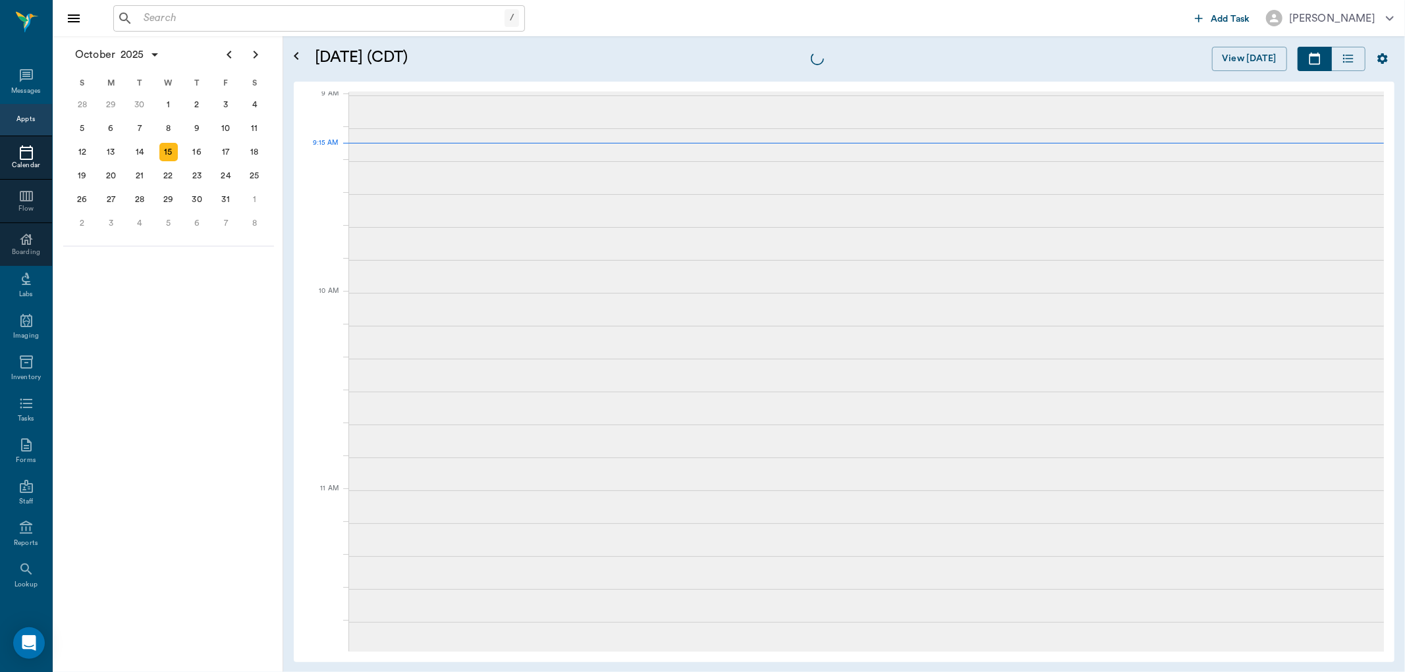
scroll to position [200, 0]
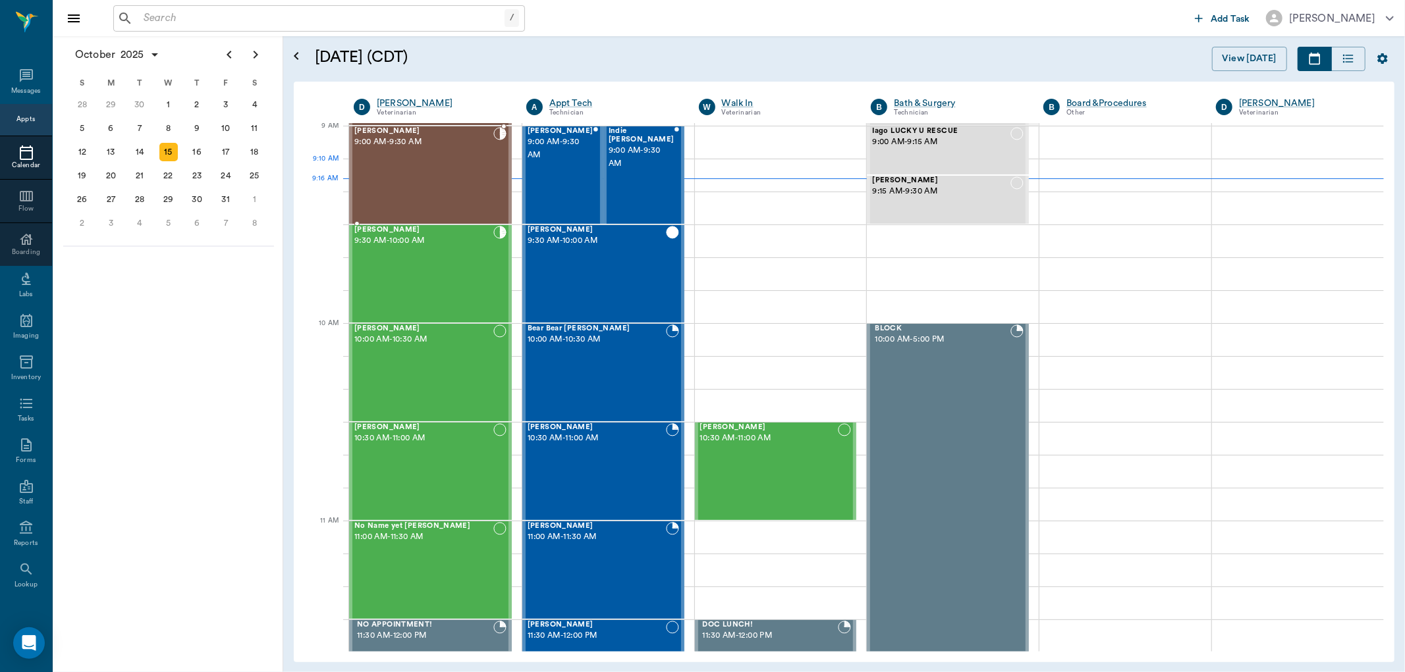
click at [477, 165] on div "Roscoe Henderson 9:00 AM - 9:30 AM" at bounding box center [423, 175] width 139 height 96
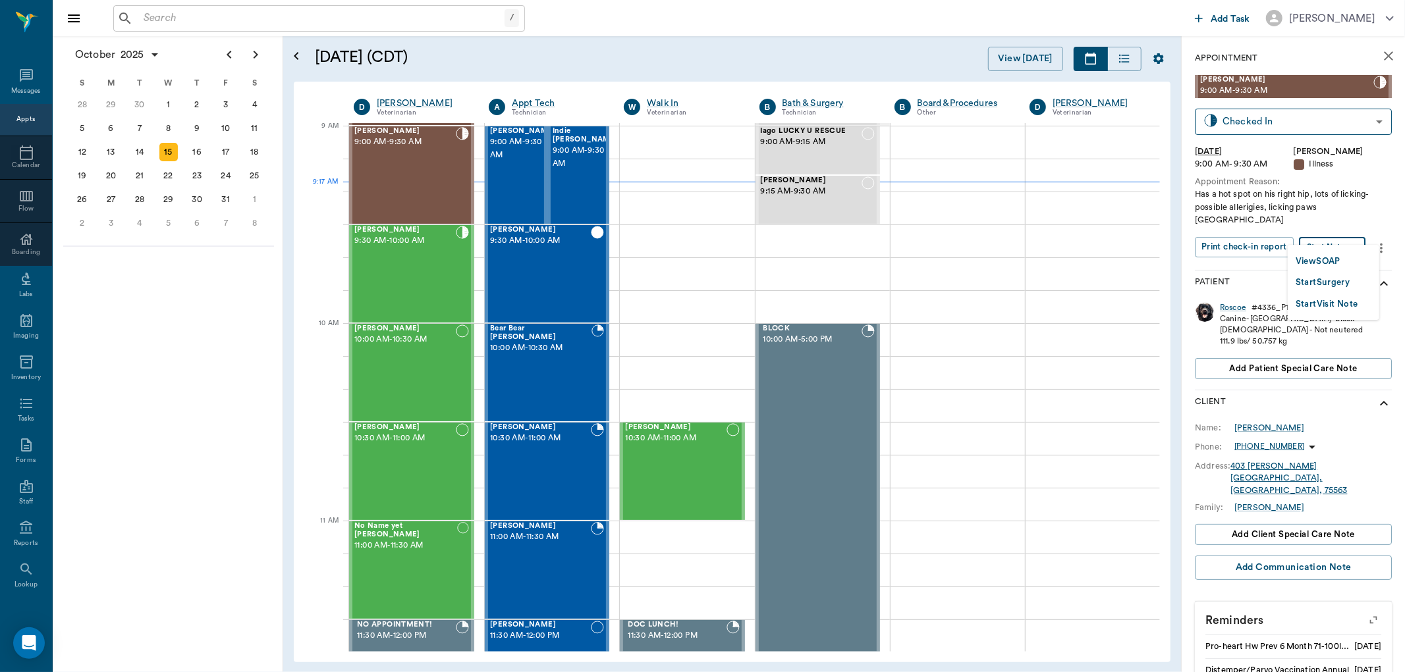
click at [1358, 238] on body "/ ​ Add Task Dr. Bert Ellsworth Nectar Messages Appts Calendar Flow Boarding La…" at bounding box center [702, 336] width 1405 height 672
click at [1339, 258] on button "View SOAP" at bounding box center [1318, 261] width 45 height 15
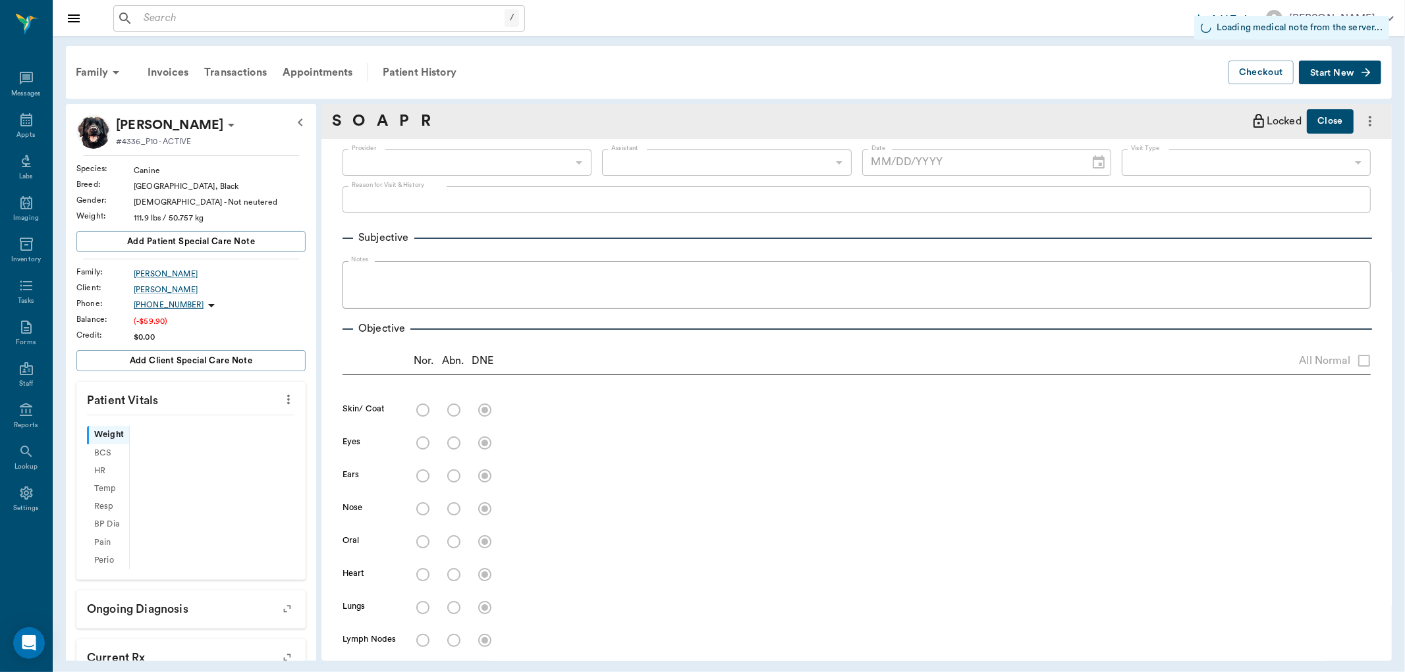
type input "63ec2f075fda476ae8351a4d"
type input "65d2be4f46e3a538d89b8c15"
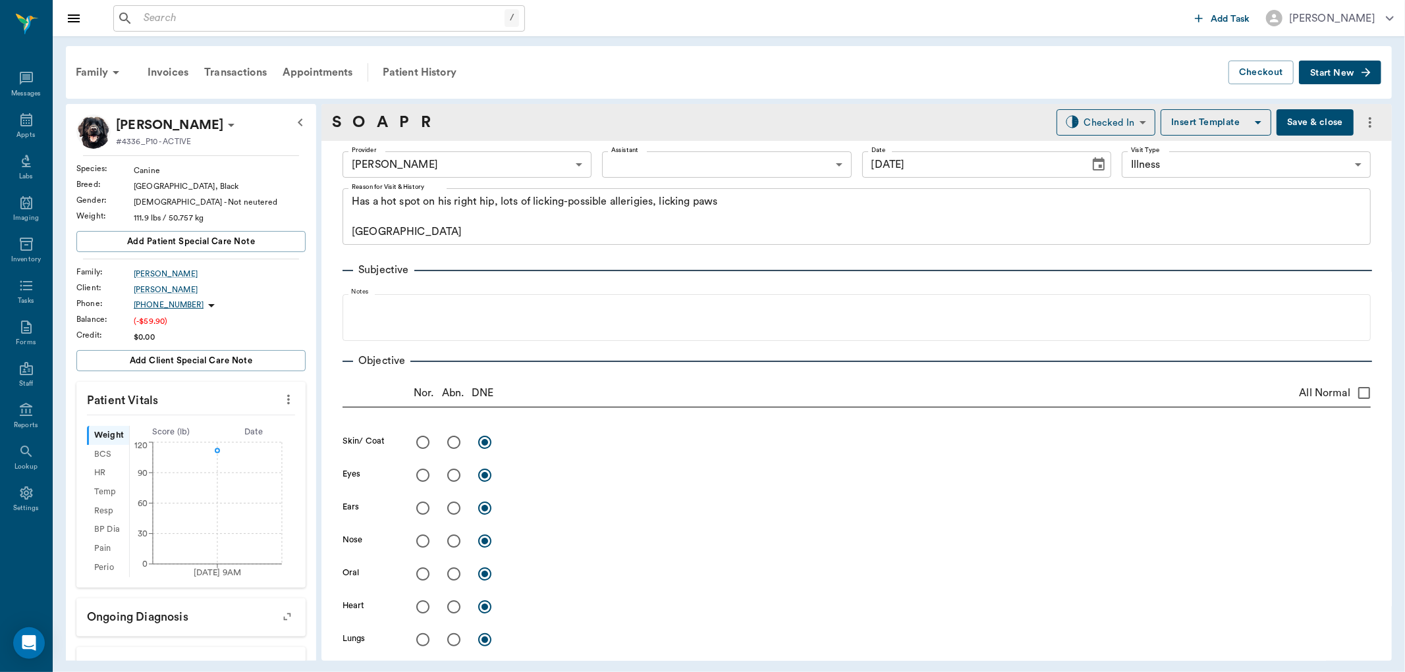
type input "[DATE]"
type textarea "Has a hot spot on his right hip, lots of licking-possible allerigies, licking p…"
click at [707, 176] on body "/ ​ Add Task Dr. Bert Ellsworth Nectar Messages Appts Labs Imaging Inventory Ta…" at bounding box center [702, 336] width 1405 height 672
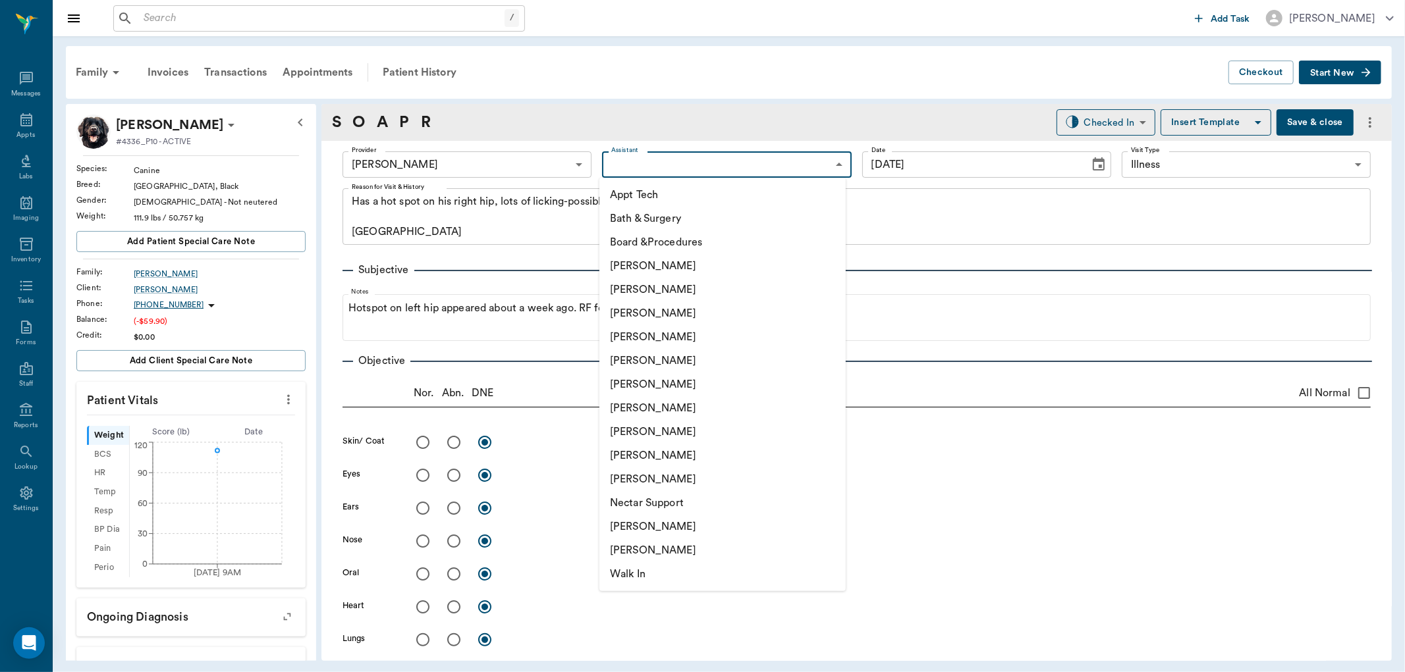
click at [694, 320] on li "Daniel Virnala" at bounding box center [722, 314] width 246 height 24
type input "642ef10e332a41444de2bad1"
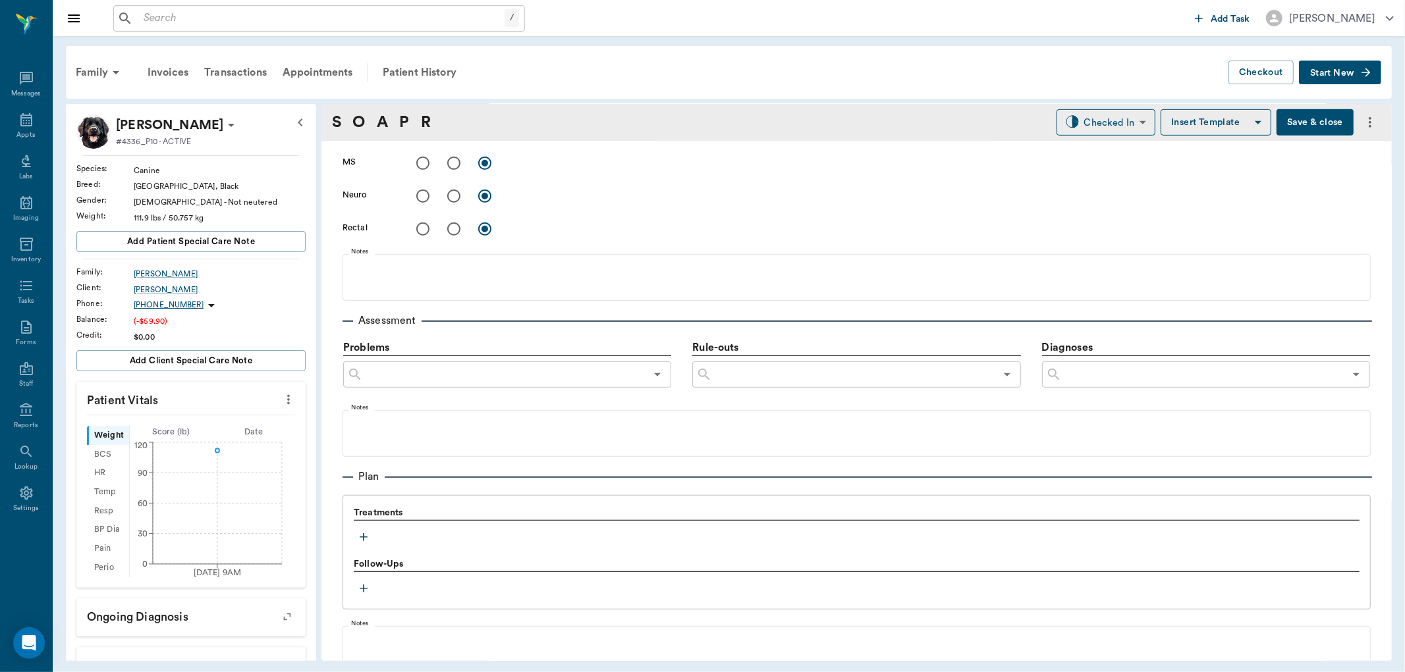
scroll to position [742, 0]
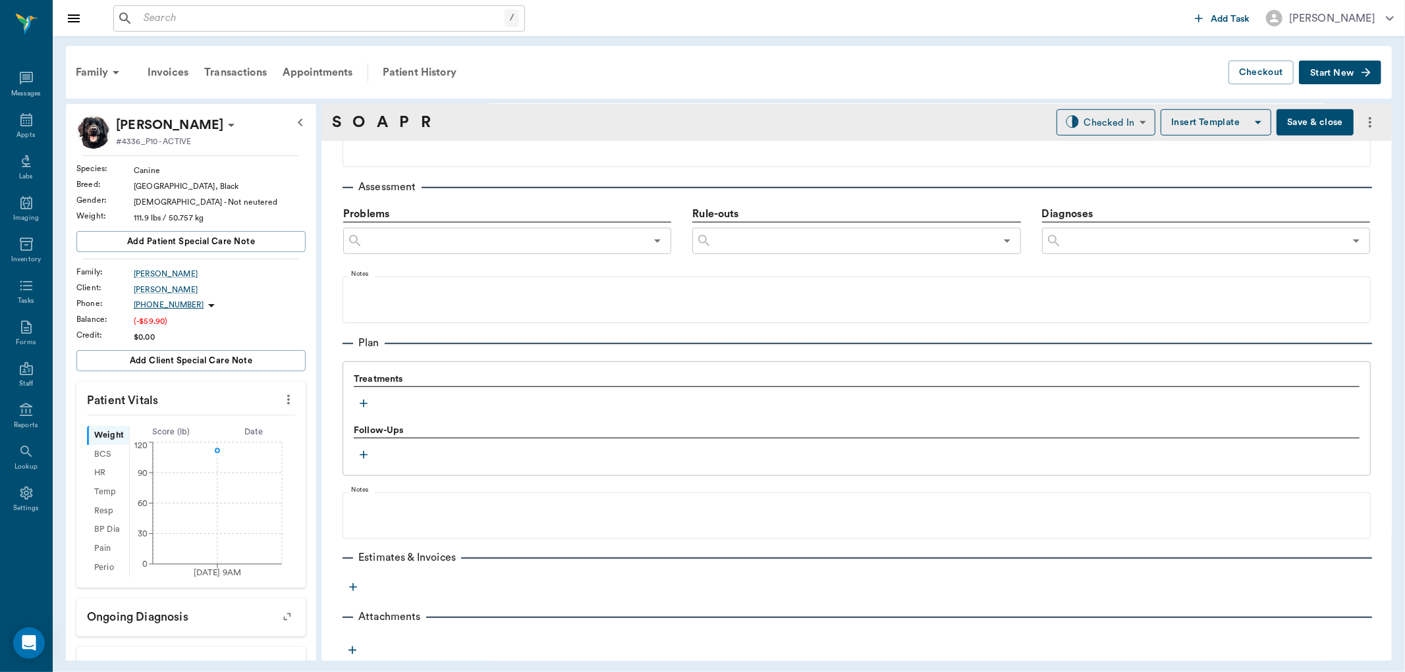
click at [358, 406] on icon "button" at bounding box center [363, 403] width 13 height 13
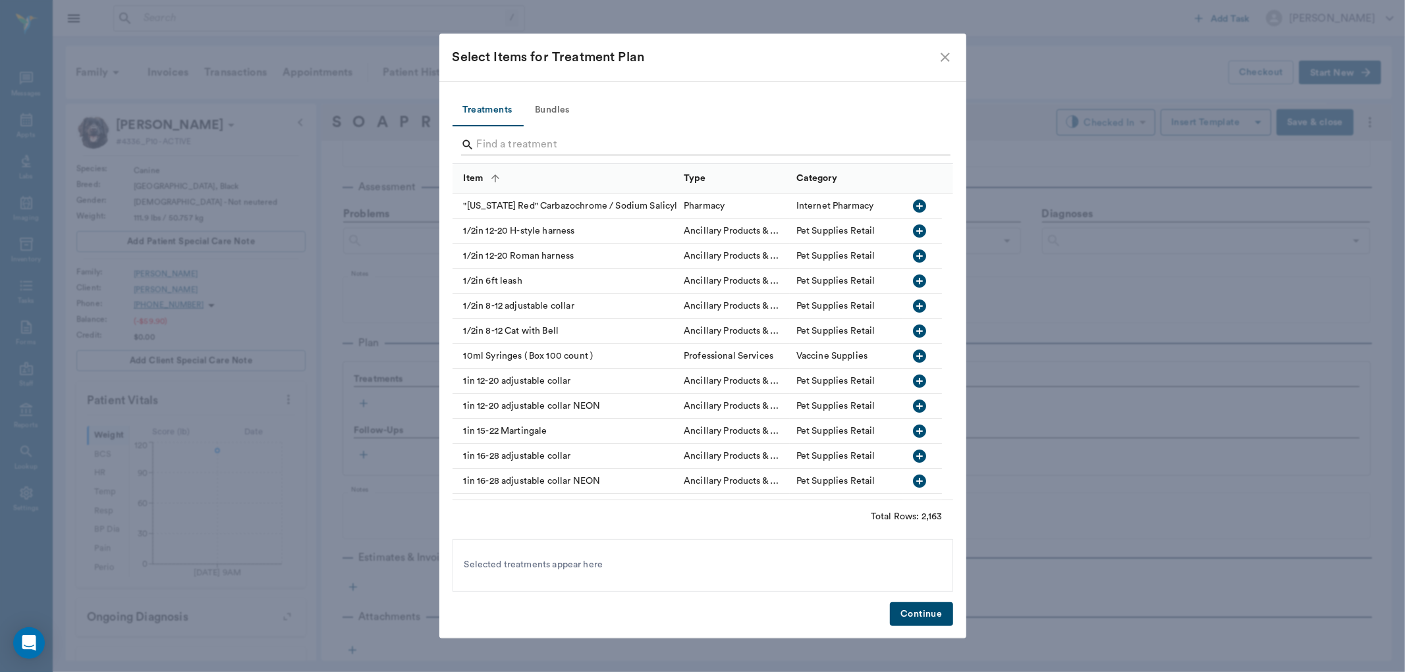
click at [603, 146] on input "Search" at bounding box center [704, 144] width 454 height 21
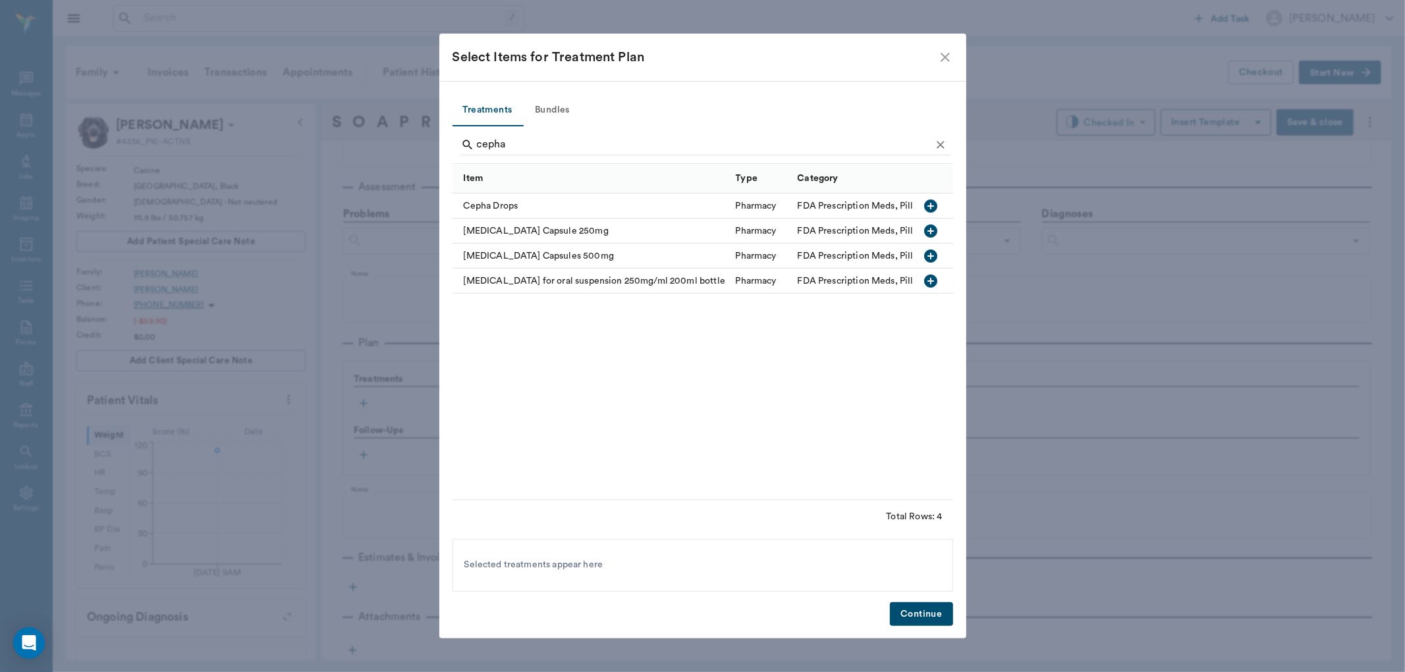
click at [936, 260] on icon "button" at bounding box center [931, 256] width 16 height 16
click at [653, 143] on input "cepha" at bounding box center [704, 144] width 454 height 21
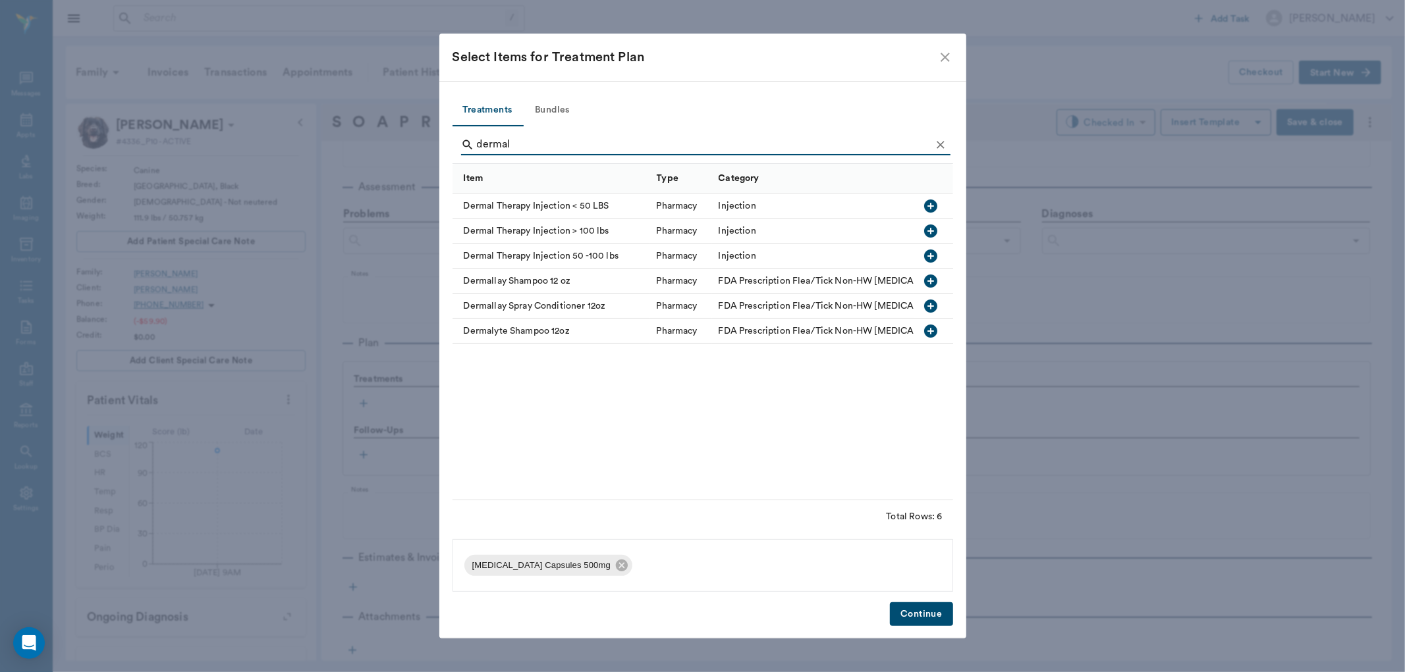
type input "dermal"
click at [937, 234] on icon "button" at bounding box center [931, 231] width 16 height 16
click at [907, 607] on button "Continue" at bounding box center [921, 615] width 63 height 24
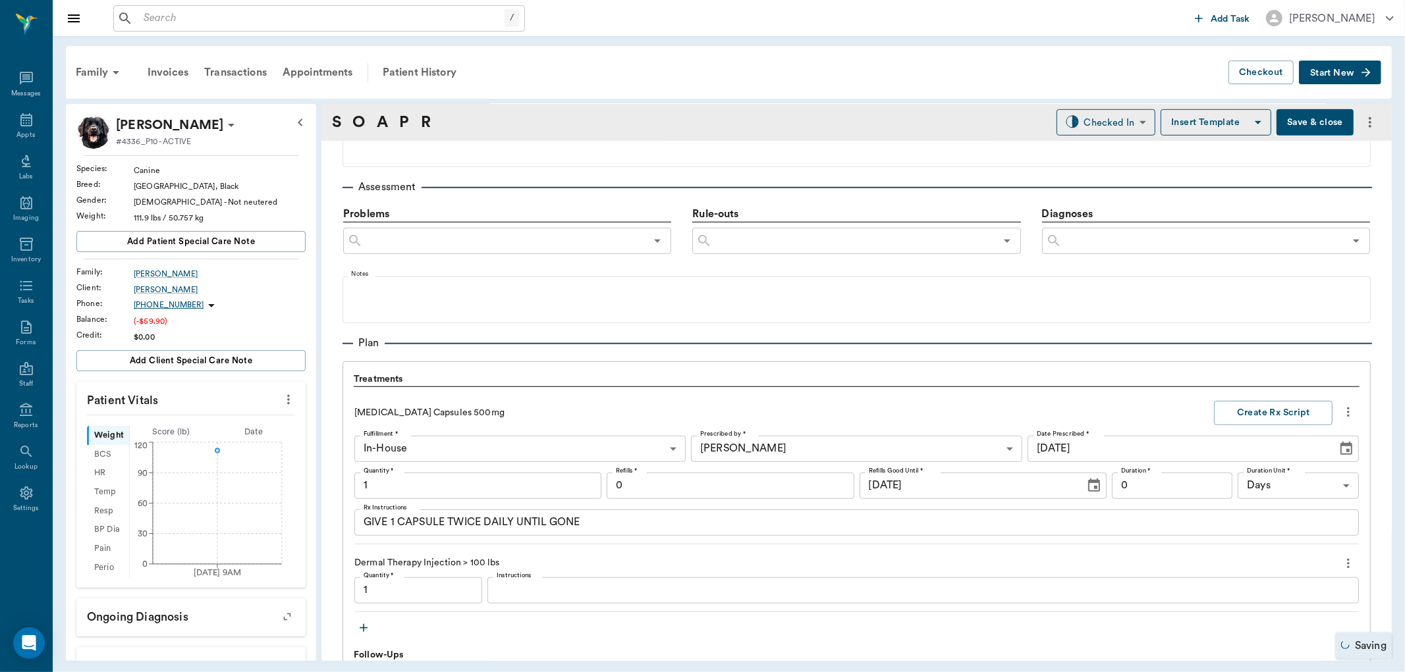
type input "1.00"
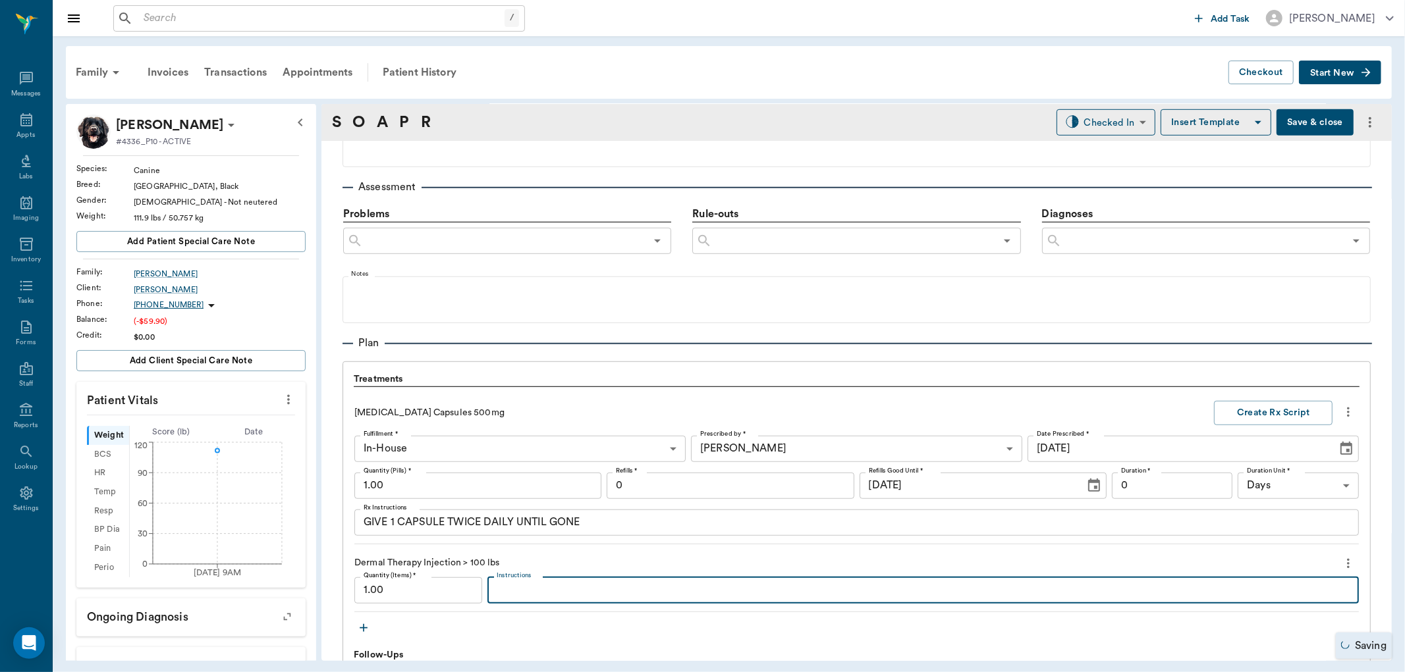
click at [528, 591] on textarea "Instructions" at bounding box center [923, 590] width 853 height 15
type textarea "mp115/dex sp3"
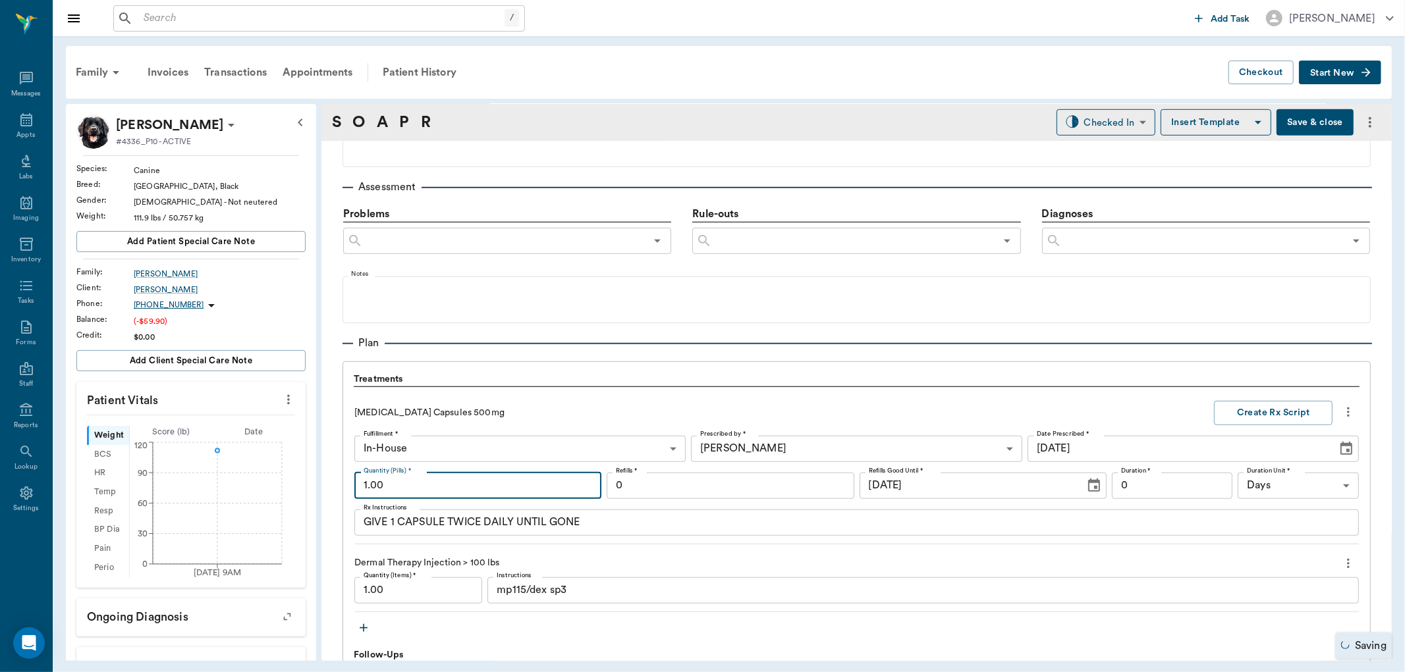
click at [437, 497] on input "1.00" at bounding box center [477, 486] width 247 height 26
type input "50.00"
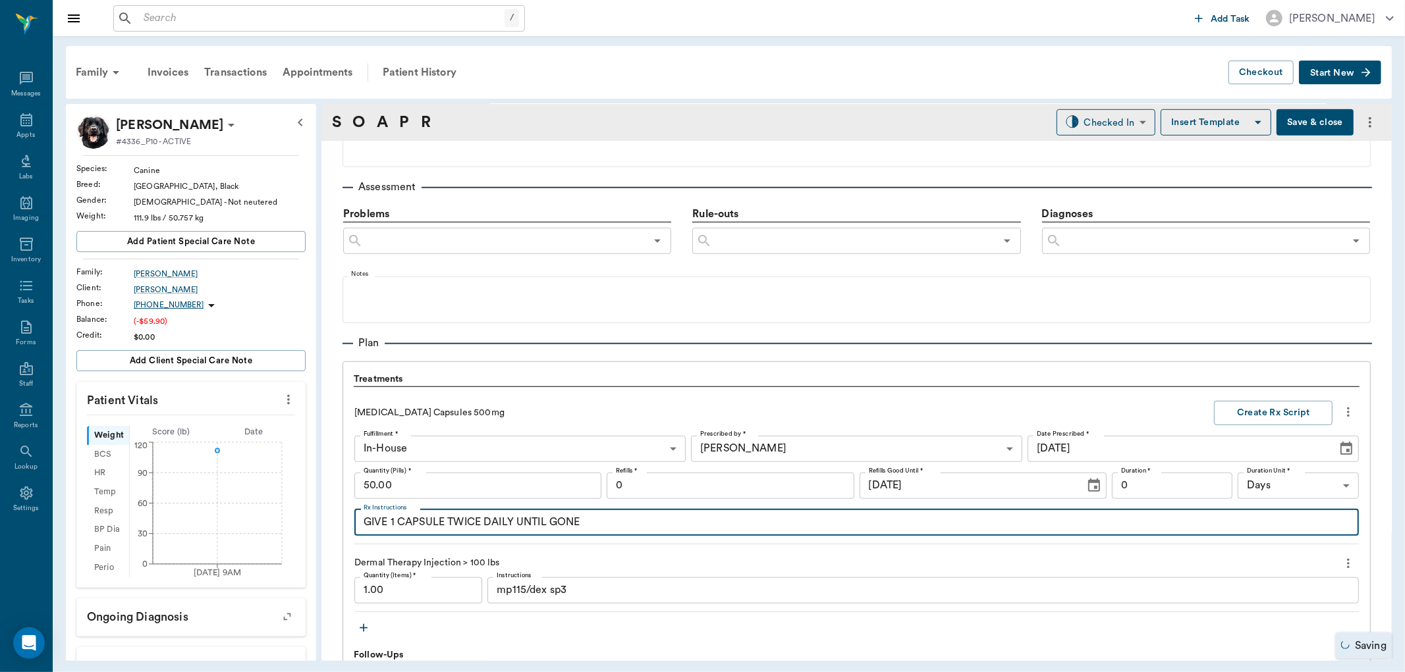
click at [393, 518] on textarea "GIVE 1 CAPSULE TWICE DAILY UNTIL GONE" at bounding box center [857, 522] width 986 height 15
type textarea "GIVE 2 CAPSULE TWICE DAILY UNTIL GONE"
click at [1179, 489] on input "0" at bounding box center [1172, 486] width 121 height 26
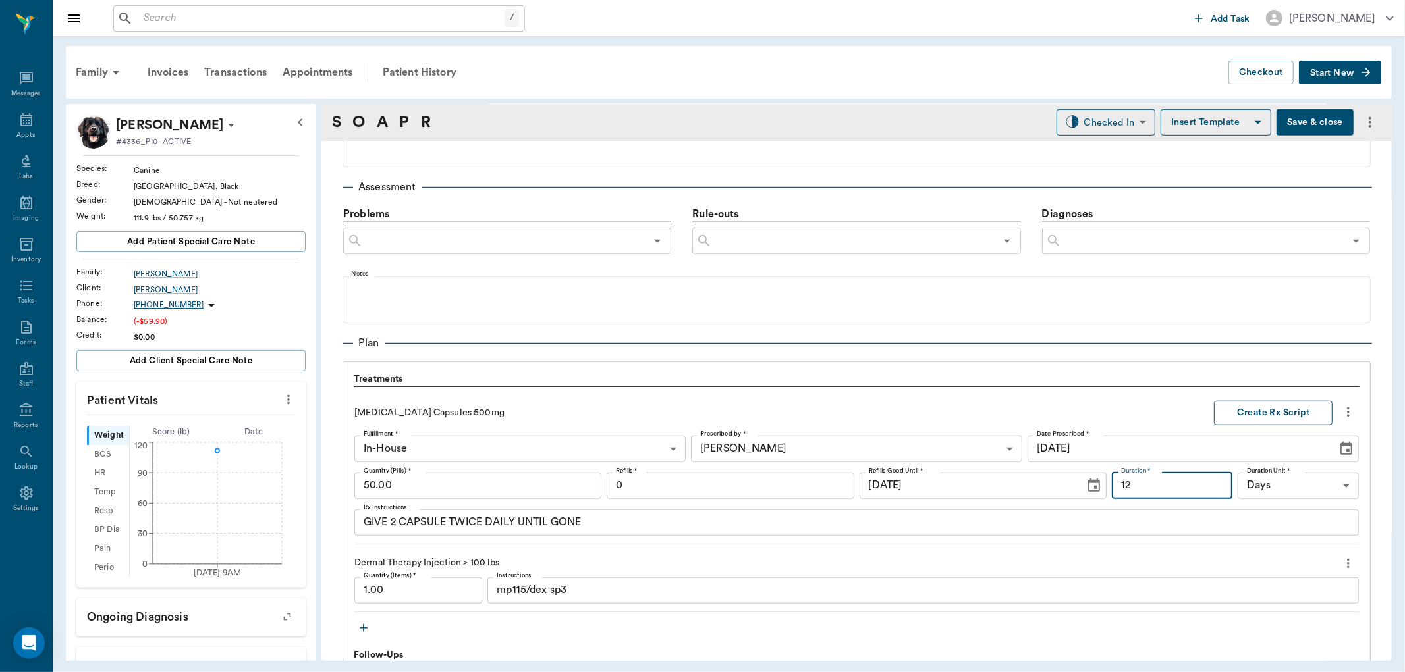
type input "12"
click at [1276, 412] on button "Create Rx Script" at bounding box center [1273, 413] width 119 height 24
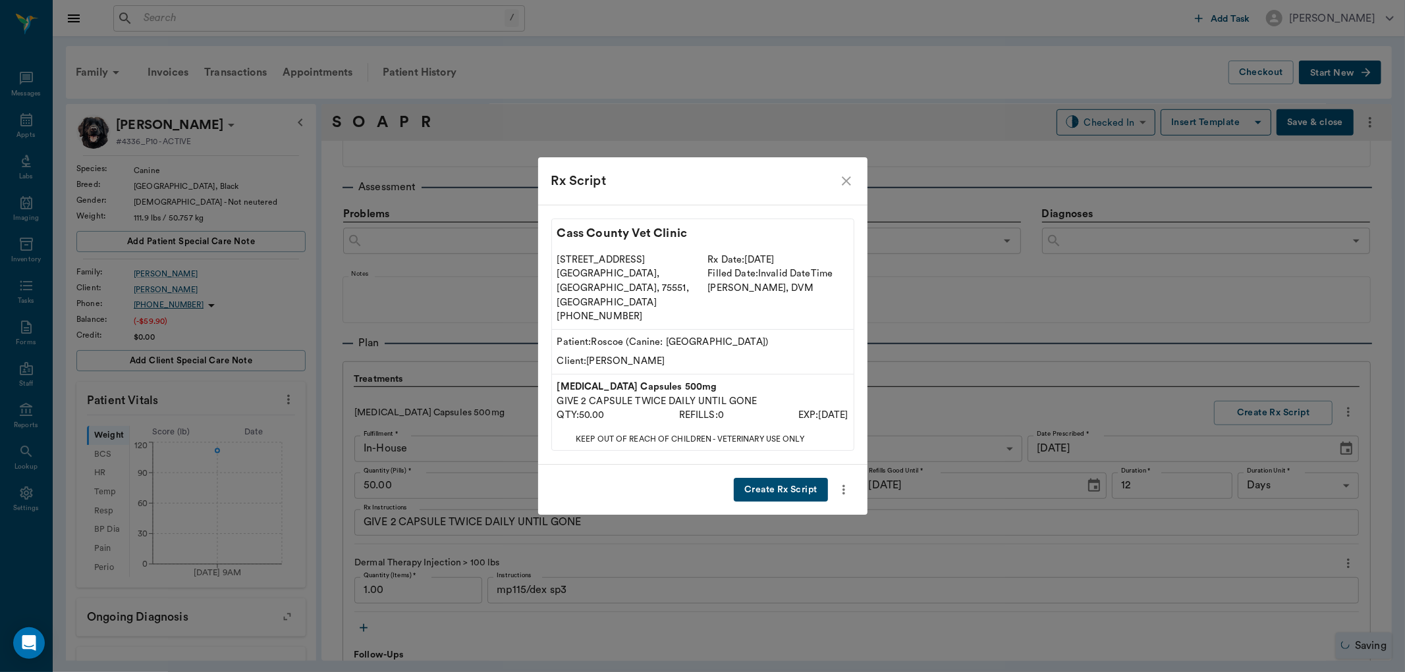
click at [781, 481] on button "Create Rx Script" at bounding box center [781, 490] width 94 height 24
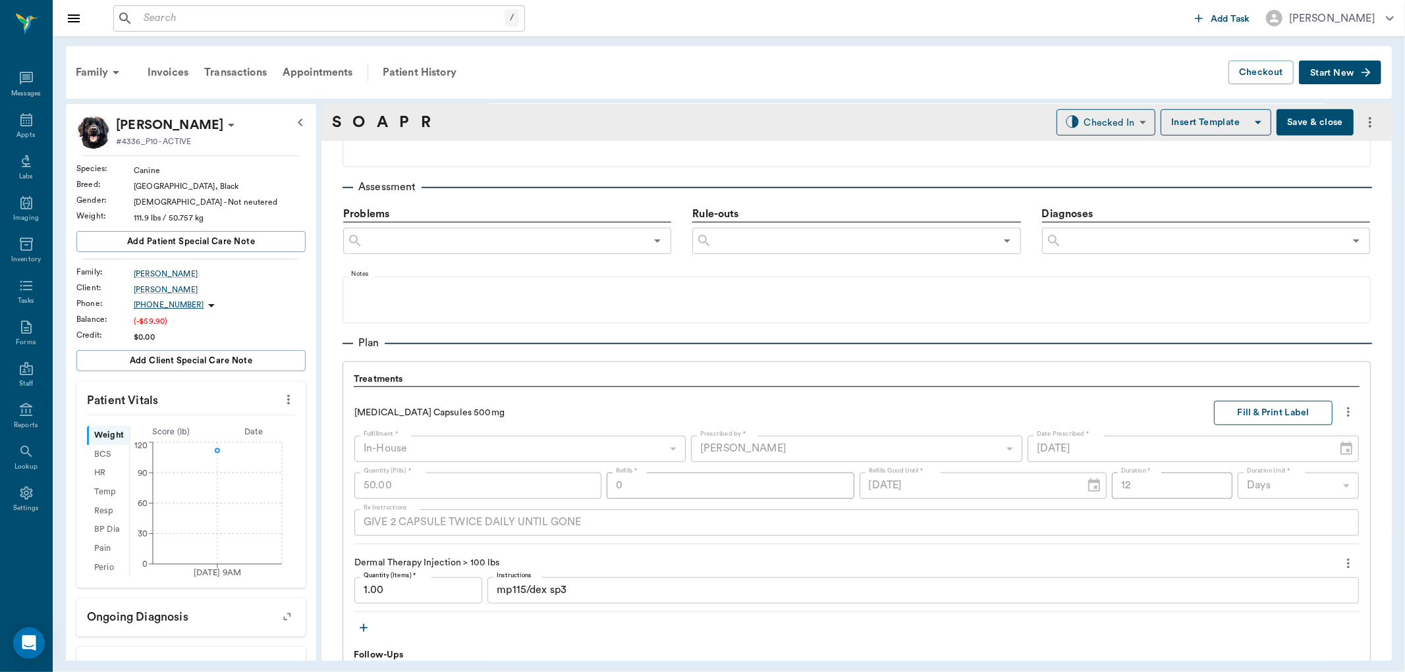
click at [1271, 411] on button "Fill & Print Label" at bounding box center [1273, 413] width 119 height 24
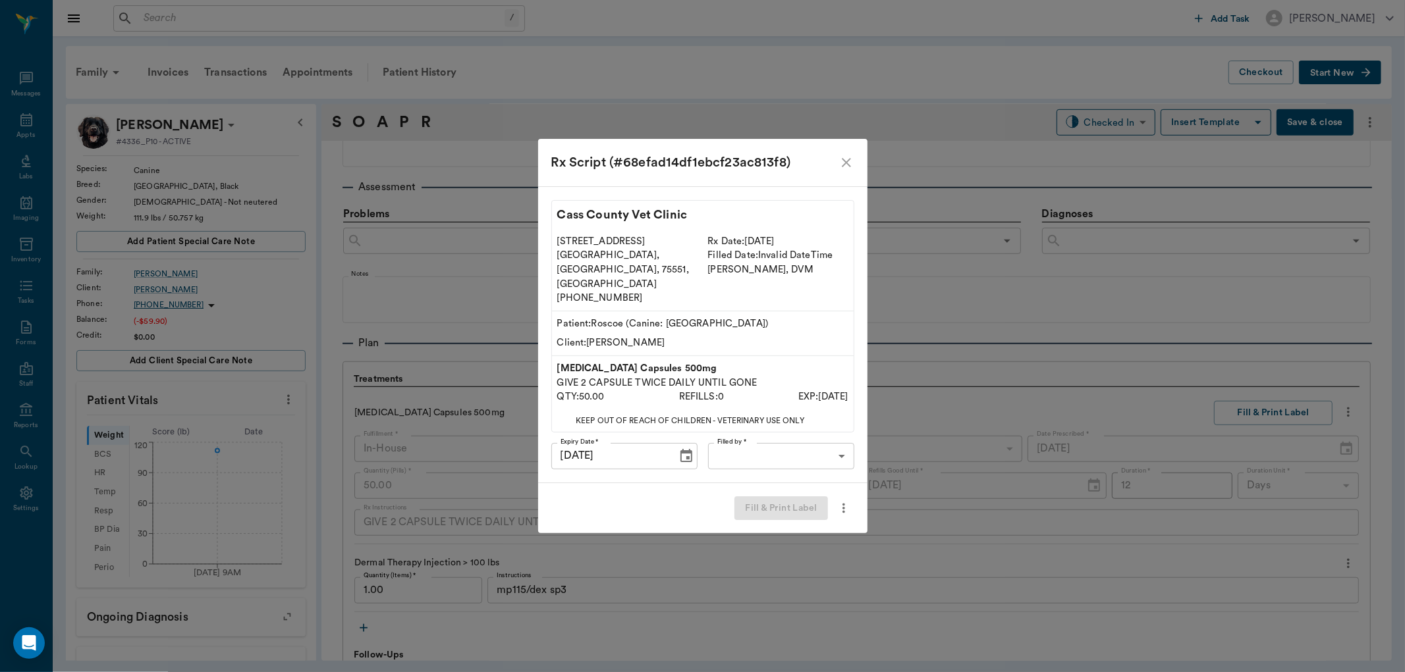
click at [798, 443] on body "/ ​ Add Task Dr. Bert Ellsworth Nectar Messages Appts Labs Imaging Inventory Ta…" at bounding box center [702, 336] width 1405 height 672
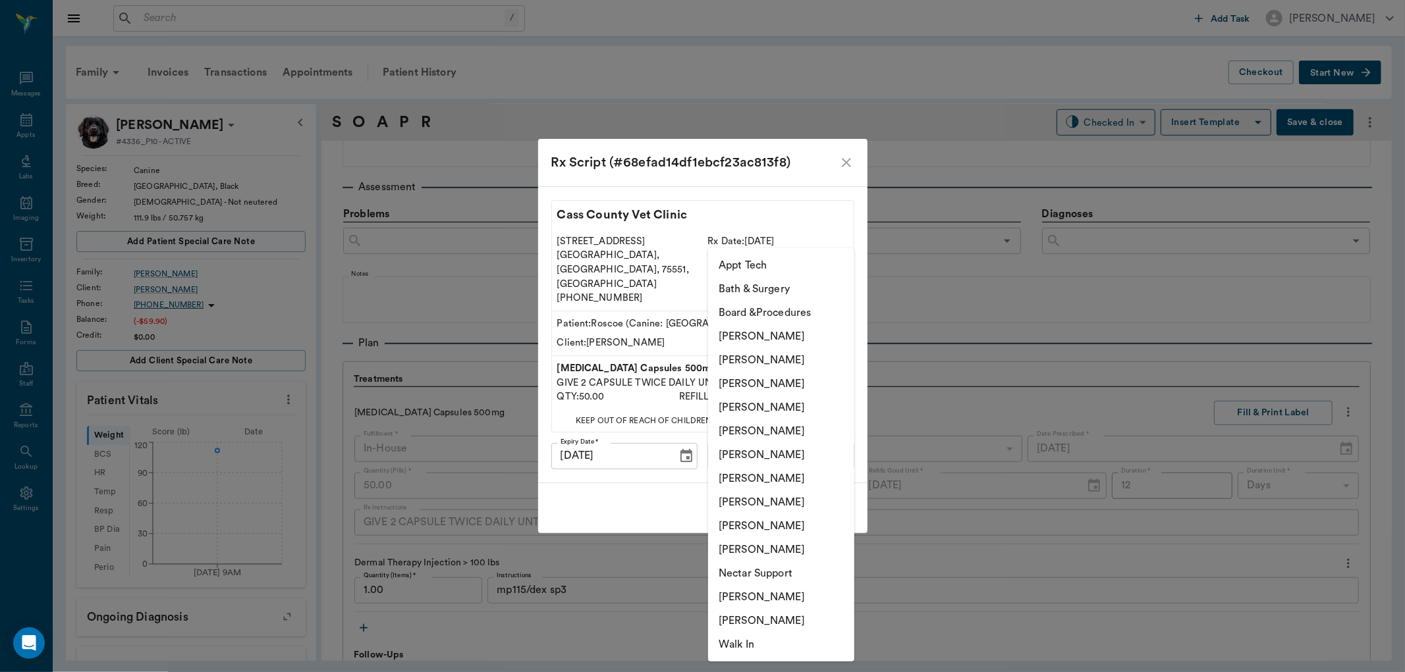
click at [792, 375] on li "Daniel Virnala" at bounding box center [781, 384] width 146 height 24
type input "642ef10e332a41444de2bad1"
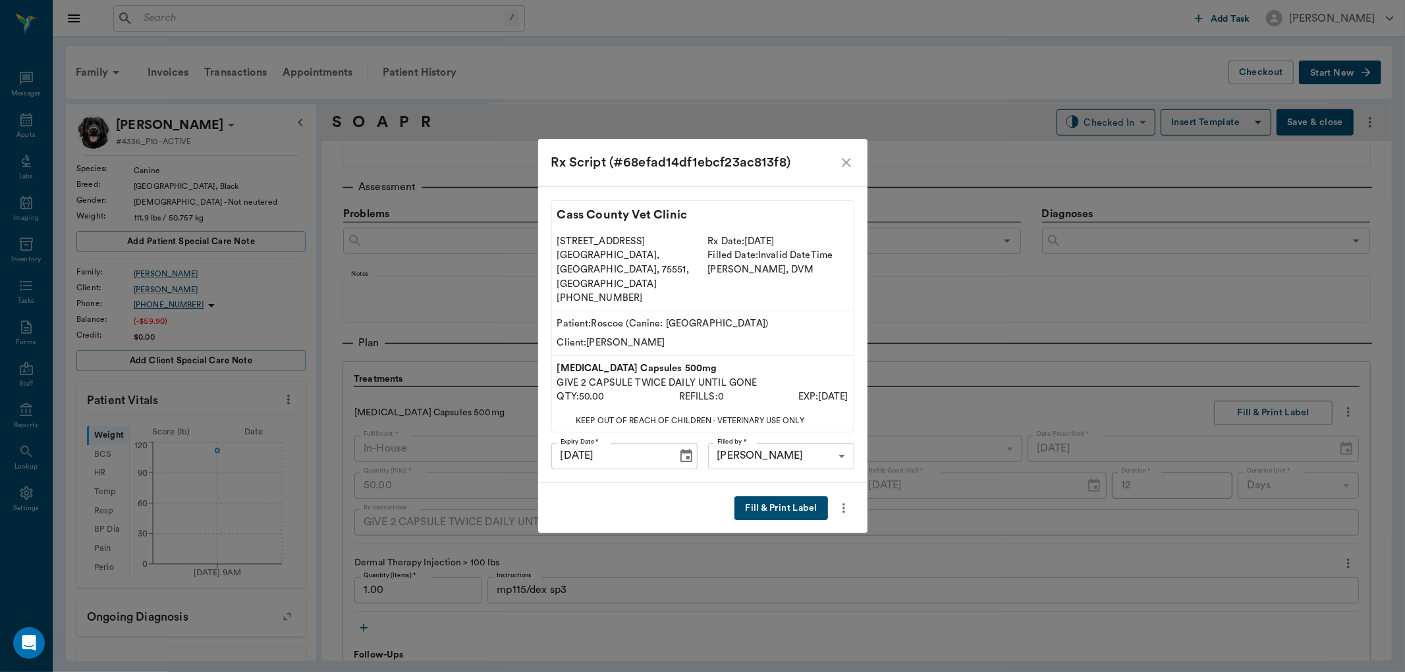
click at [798, 497] on button "Fill & Print Label" at bounding box center [780, 509] width 93 height 24
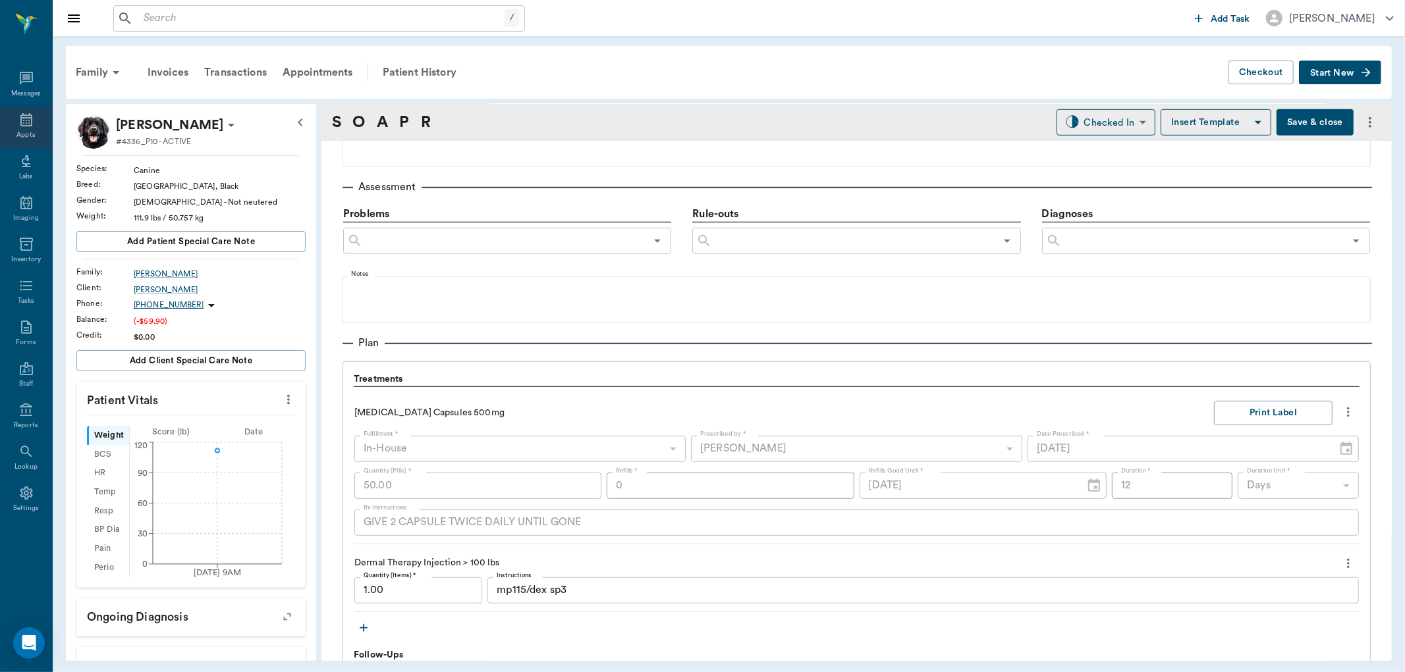
click at [16, 121] on div "Appts" at bounding box center [26, 127] width 52 height 41
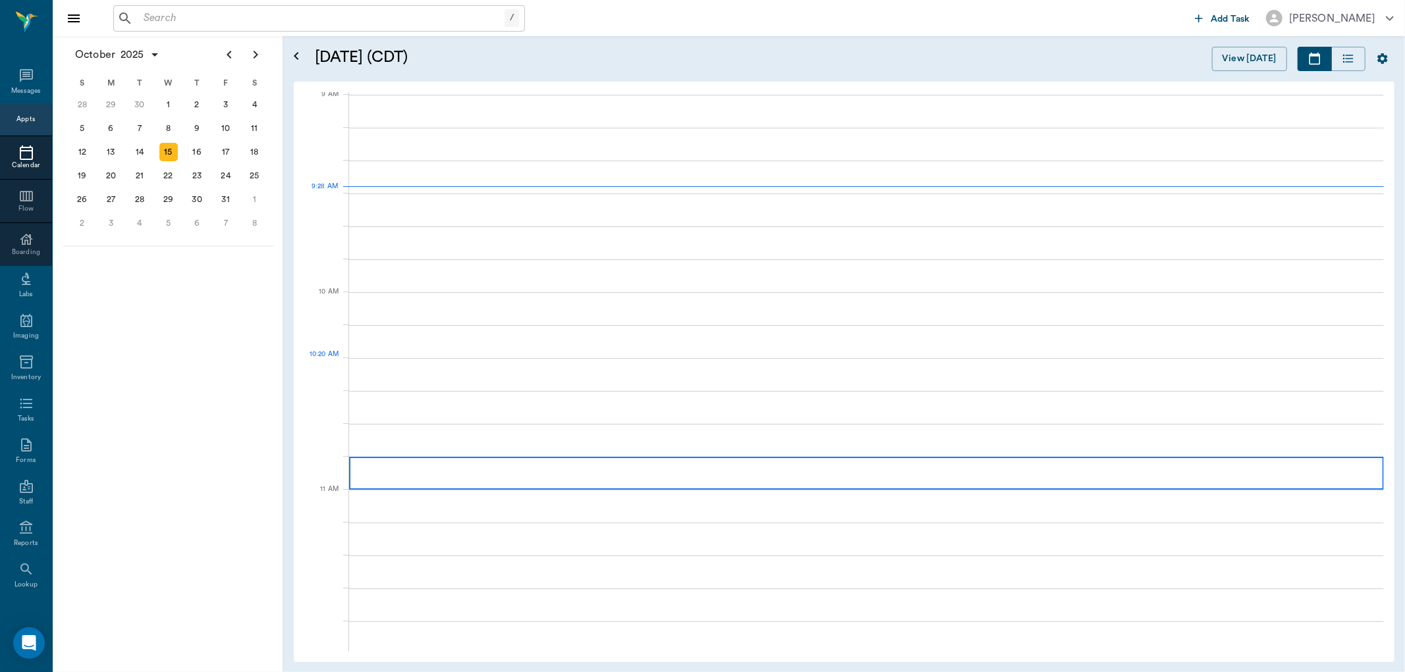
scroll to position [200, 0]
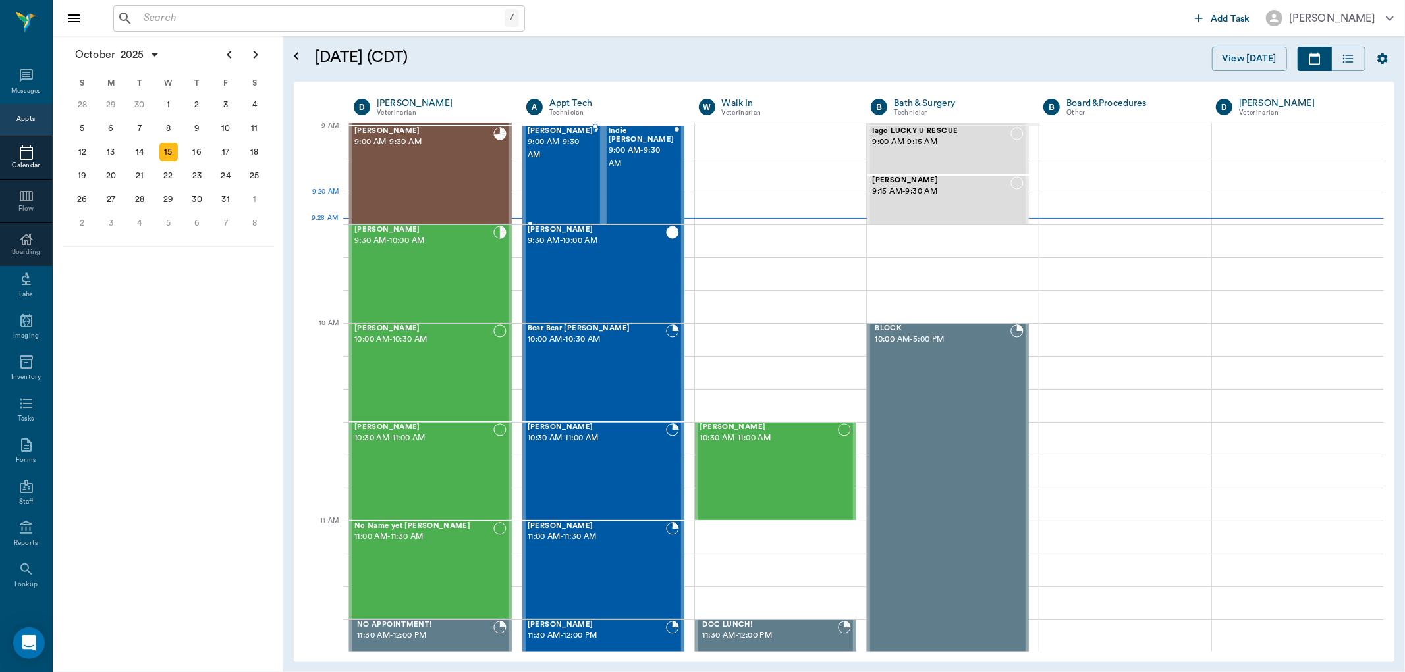
click at [569, 192] on div "ARIEL Henderson 9:00 AM - 9:30 AM" at bounding box center [561, 175] width 66 height 96
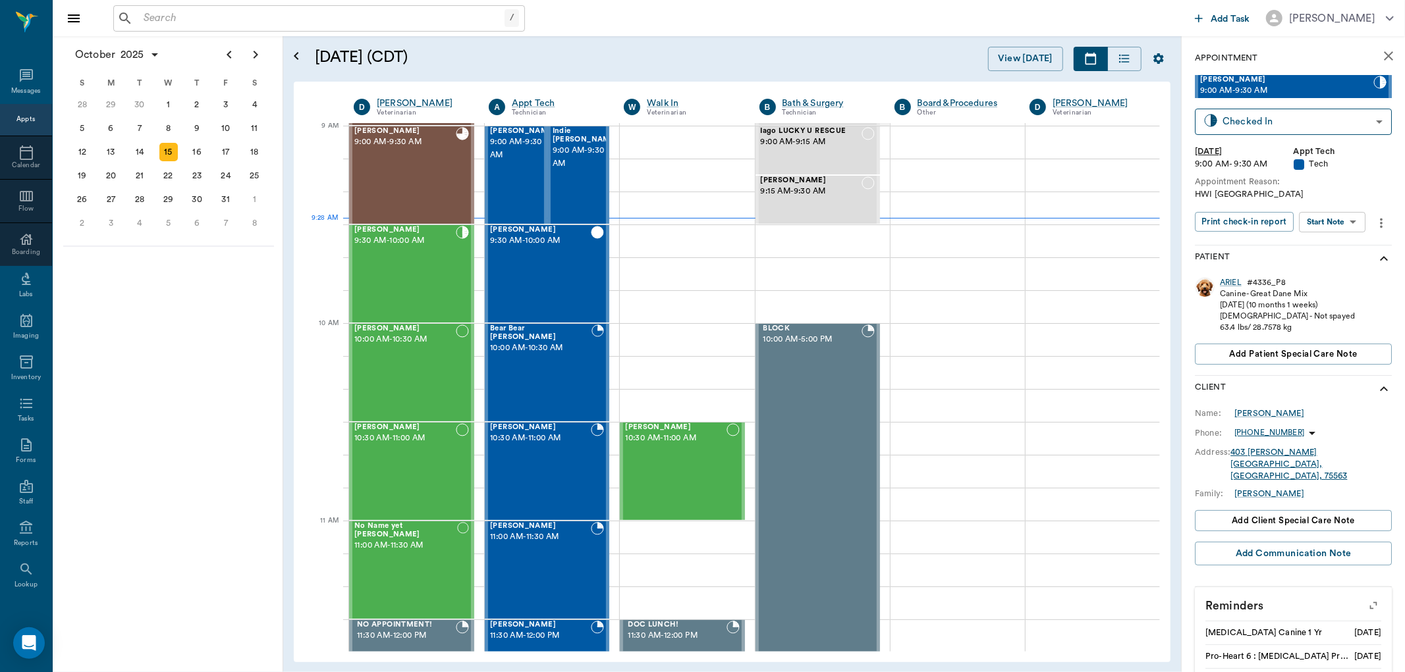
click at [1344, 211] on body "/ ​ Add Task Dr. Bert Ellsworth Nectar Messages Appts Calendar Flow Boarding La…" at bounding box center [702, 336] width 1405 height 672
click at [1350, 240] on li "View SOAP" at bounding box center [1334, 248] width 92 height 22
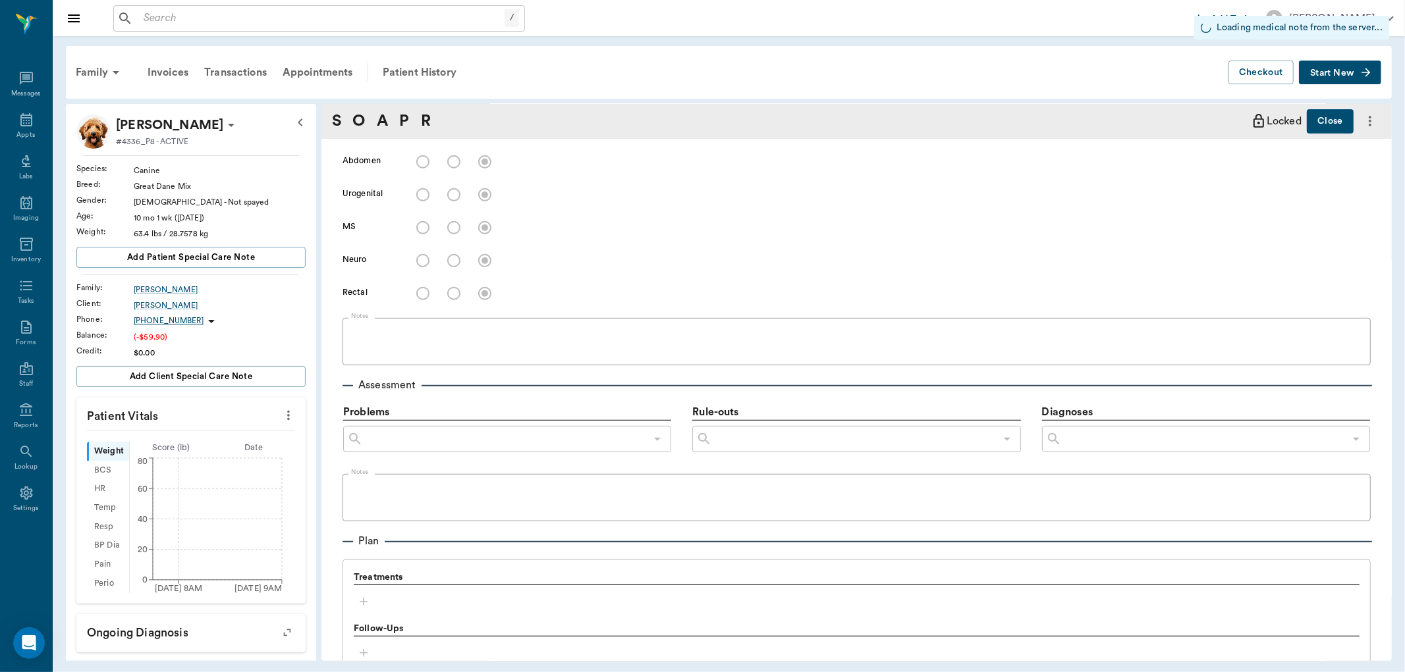
type input "682b670d8bdc6f7f8feef3db"
type input "63ec2f075fda476ae8351a4c"
type input "65d2be4f46e3a538d89b8c1a"
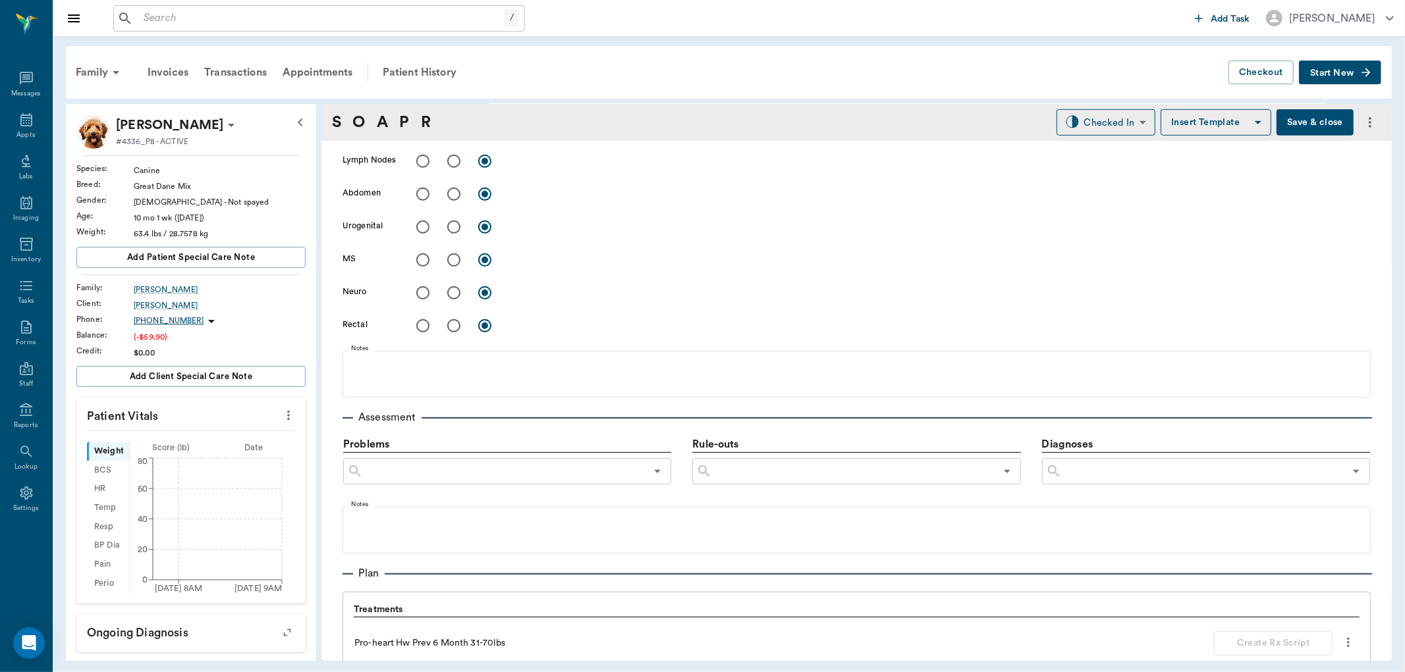
type input "[DATE]"
type textarea "HWI [GEOGRAPHIC_DATA]"
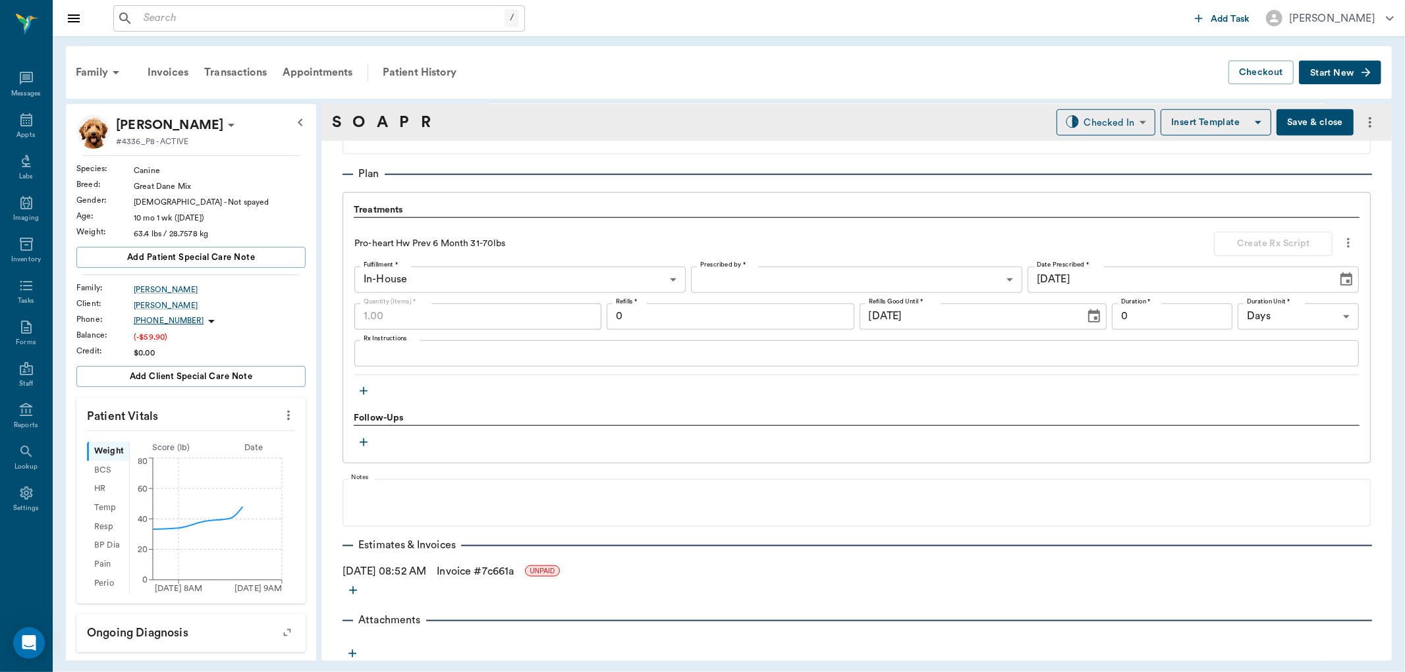
scroll to position [916, 0]
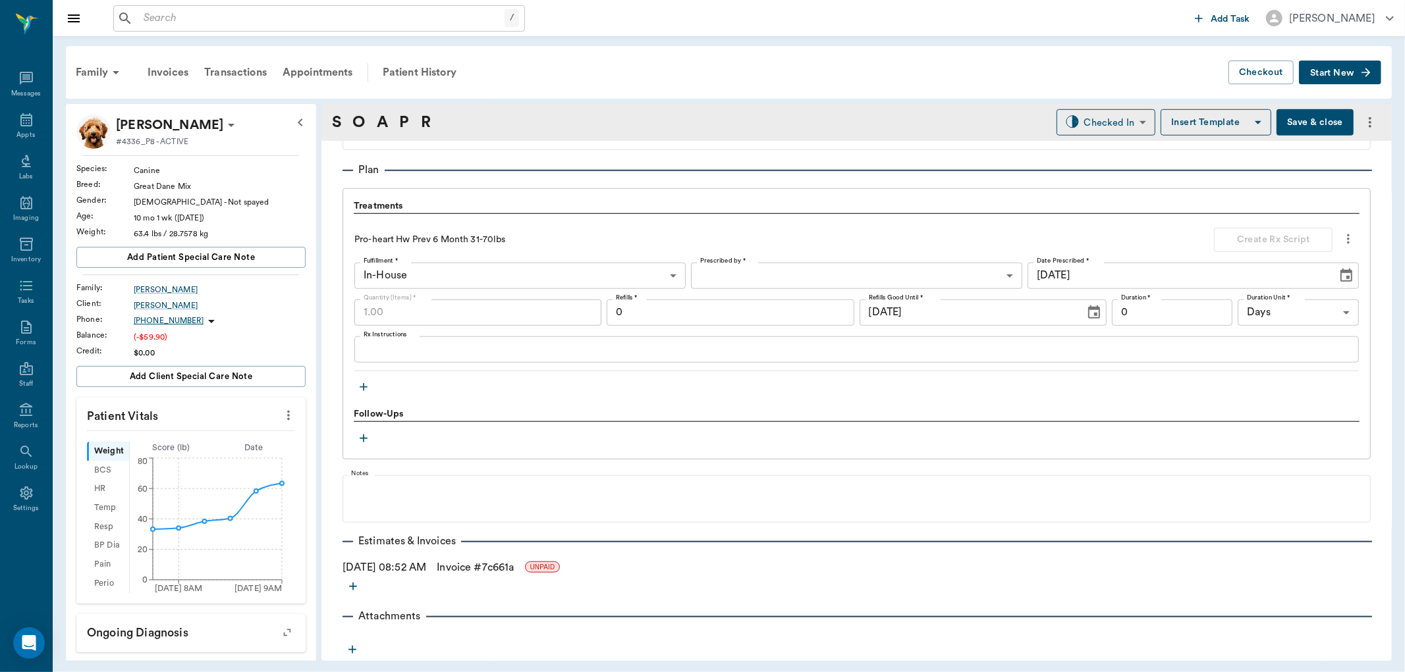
click at [514, 567] on link "Invoice # 7c661a" at bounding box center [475, 568] width 77 height 16
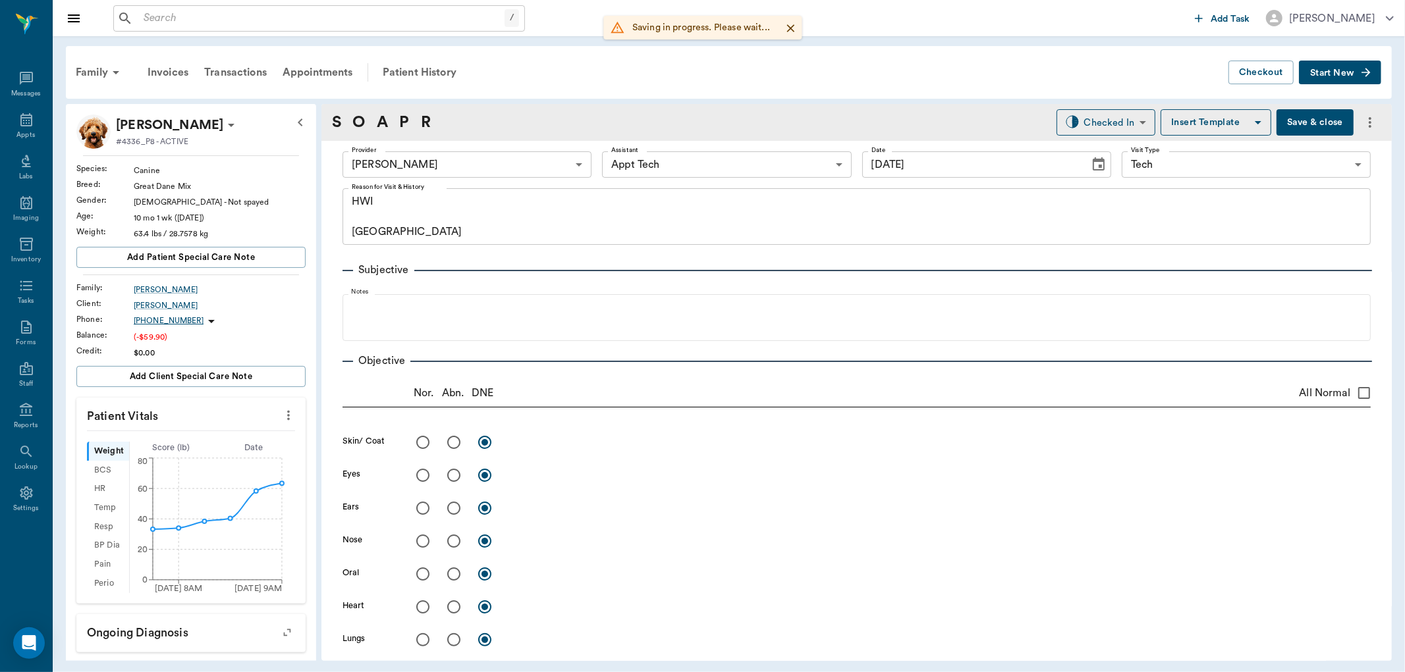
scroll to position [916, 0]
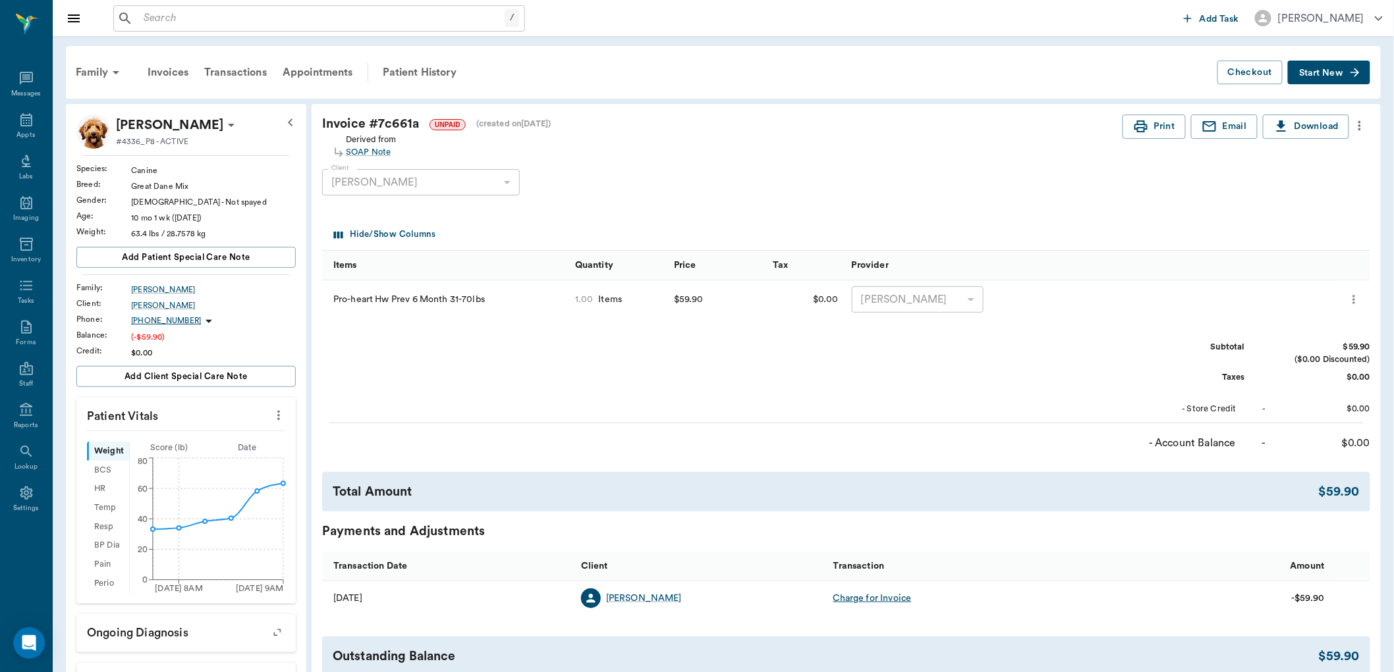
click at [1359, 130] on icon "more" at bounding box center [1359, 126] width 3 height 10
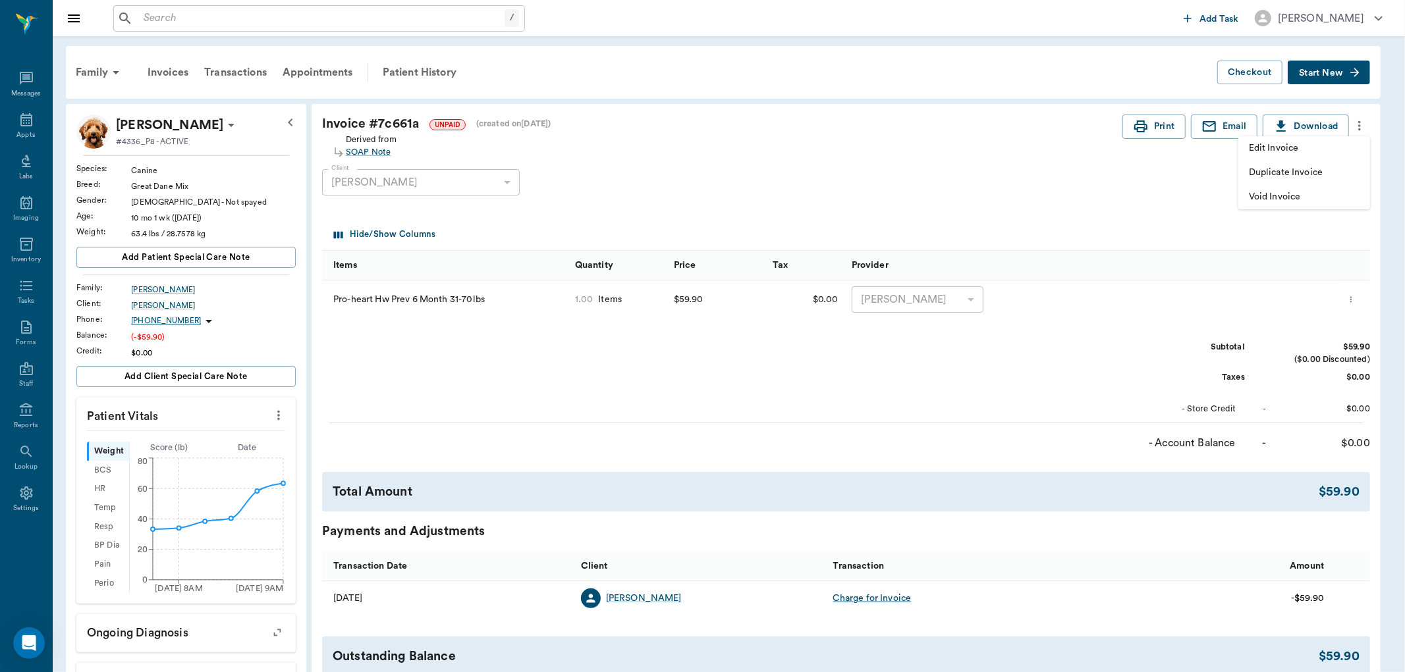
click at [1329, 154] on span "Edit Invoice" at bounding box center [1304, 149] width 111 height 14
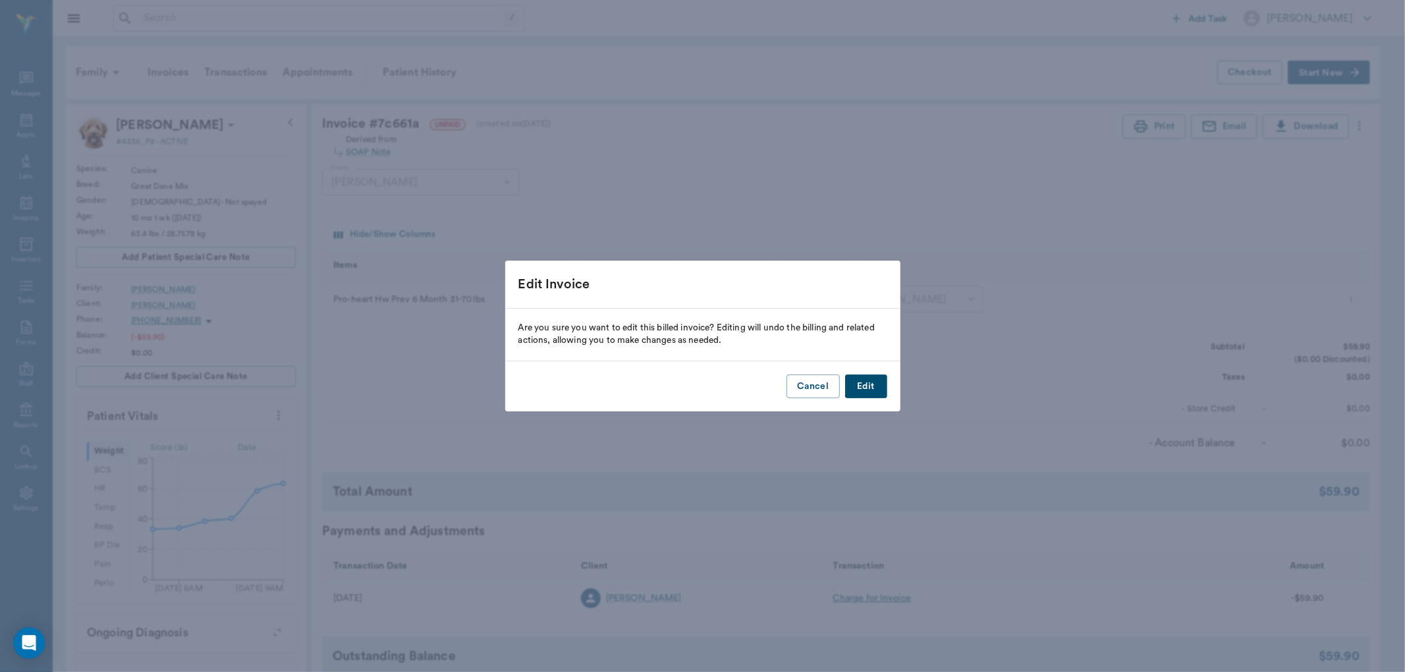
click at [867, 387] on button "Edit" at bounding box center [866, 387] width 42 height 24
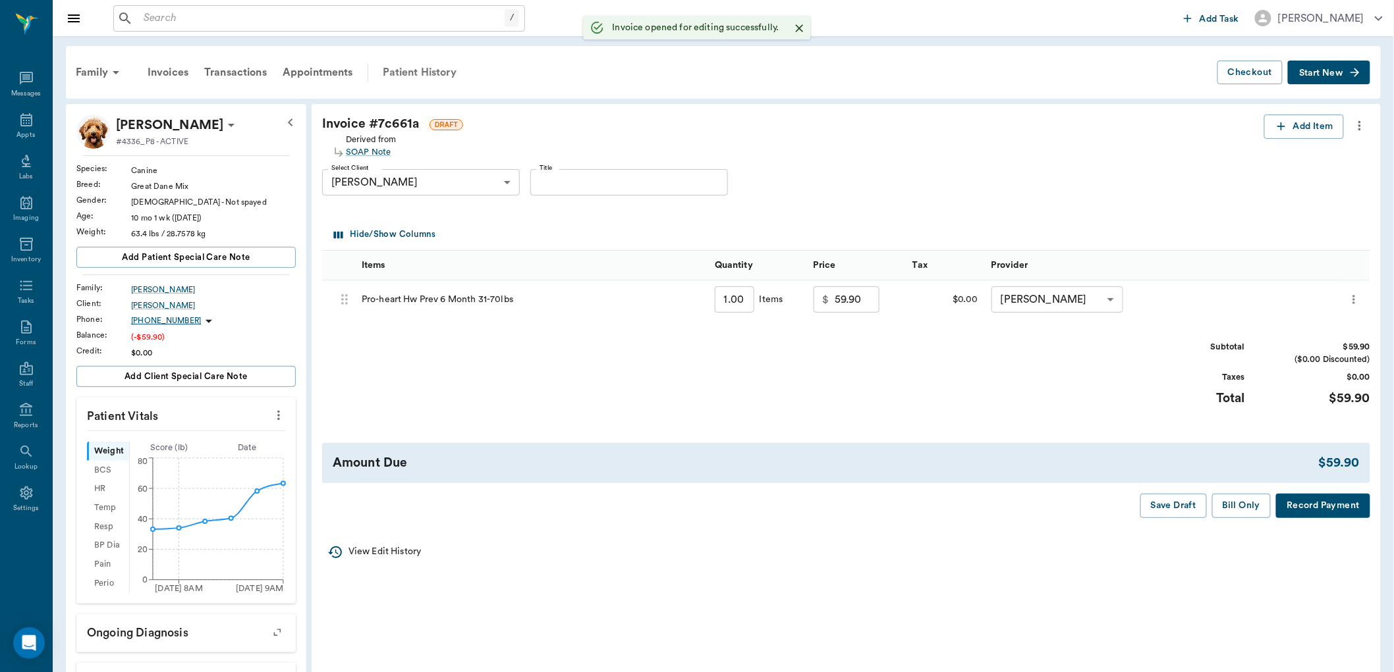
click at [433, 67] on div "Patient History" at bounding box center [420, 73] width 90 height 32
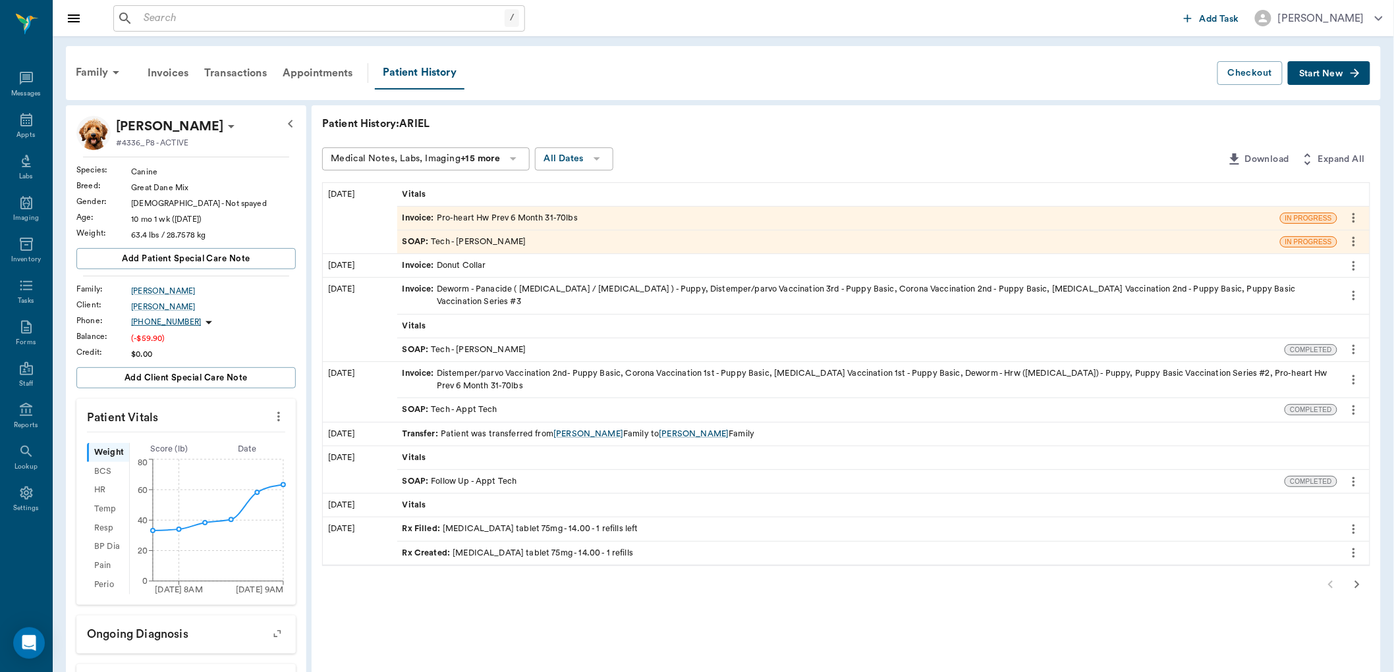
click at [543, 240] on div "SOAP : Tech - [PERSON_NAME]" at bounding box center [838, 242] width 883 height 23
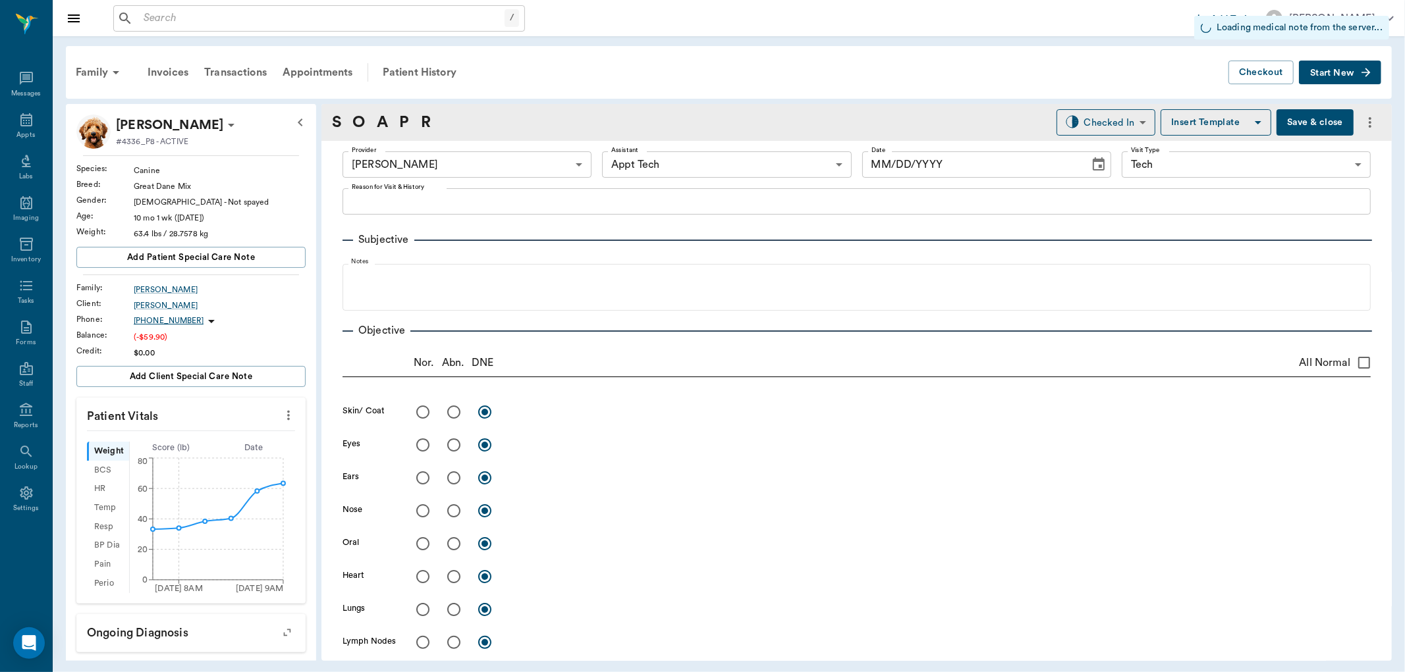
type input "682b670d8bdc6f7f8feef3db"
type input "63ec2f075fda476ae8351a4c"
type input "65d2be4f46e3a538d89b8c1a"
type input "[DATE]"
type textarea "HWI [GEOGRAPHIC_DATA]"
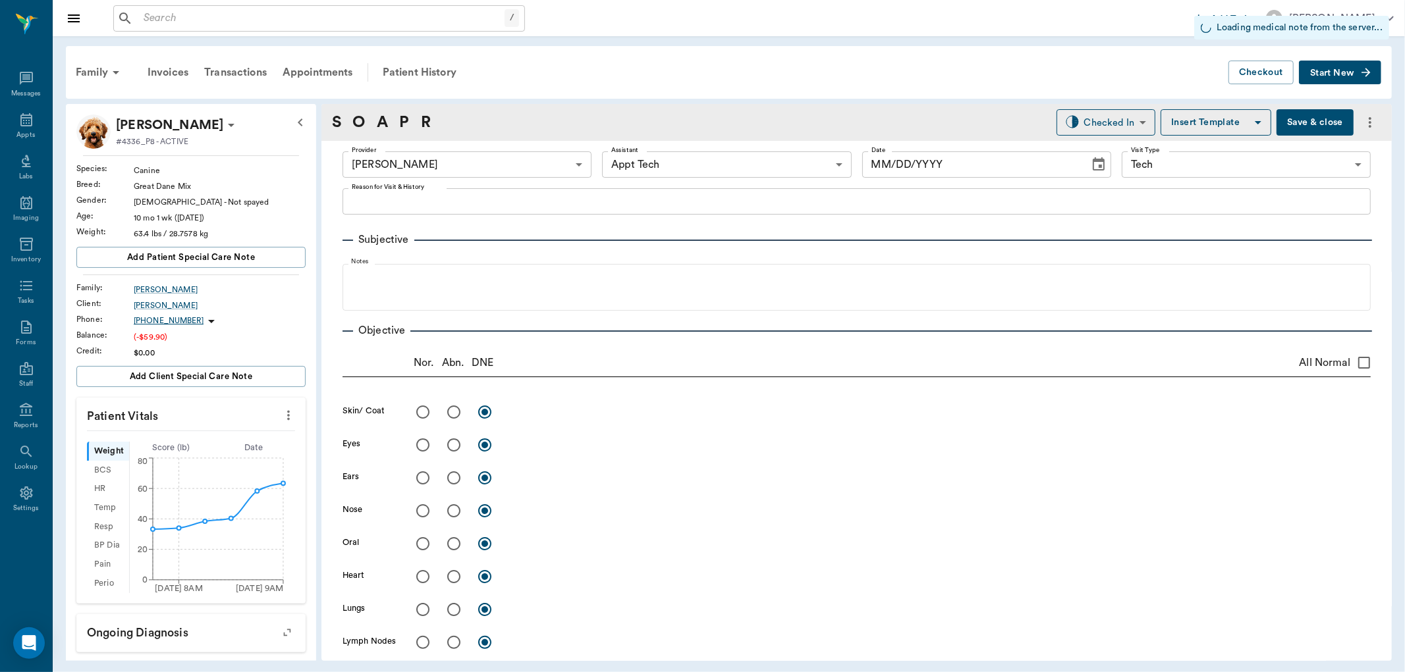
type input "1.00"
type input "0"
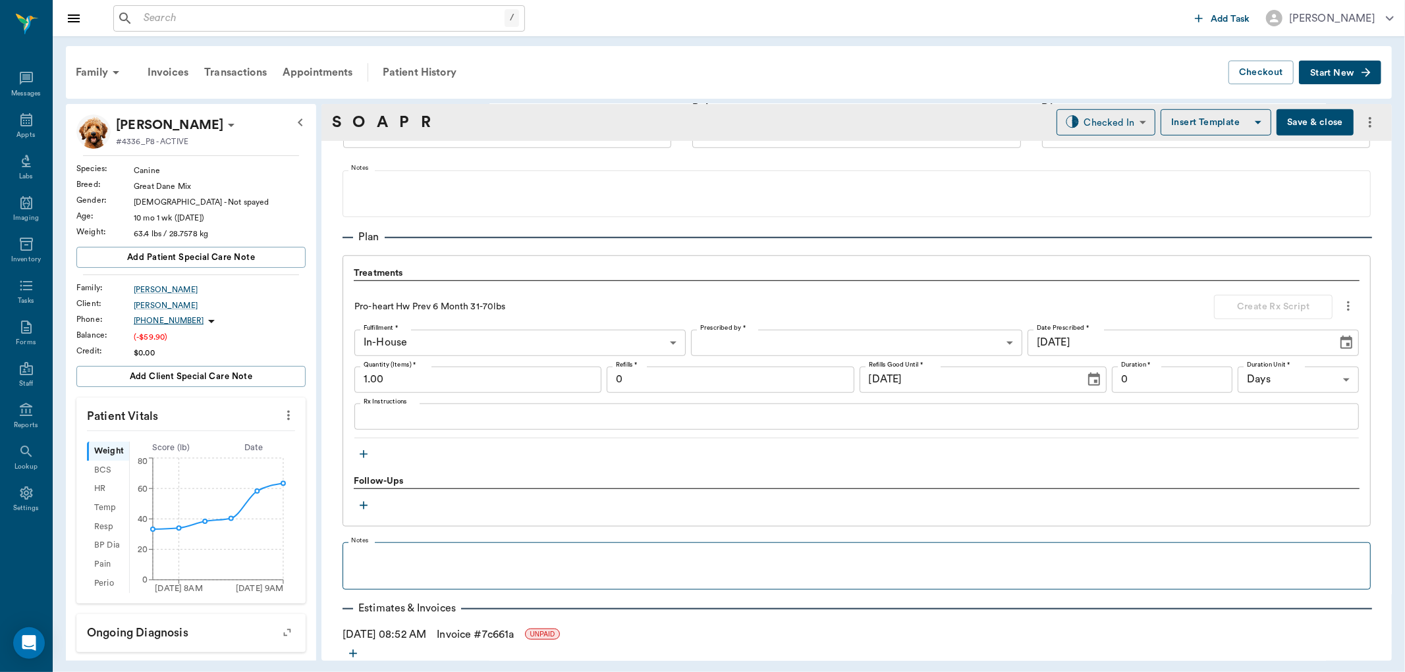
scroll to position [916, 0]
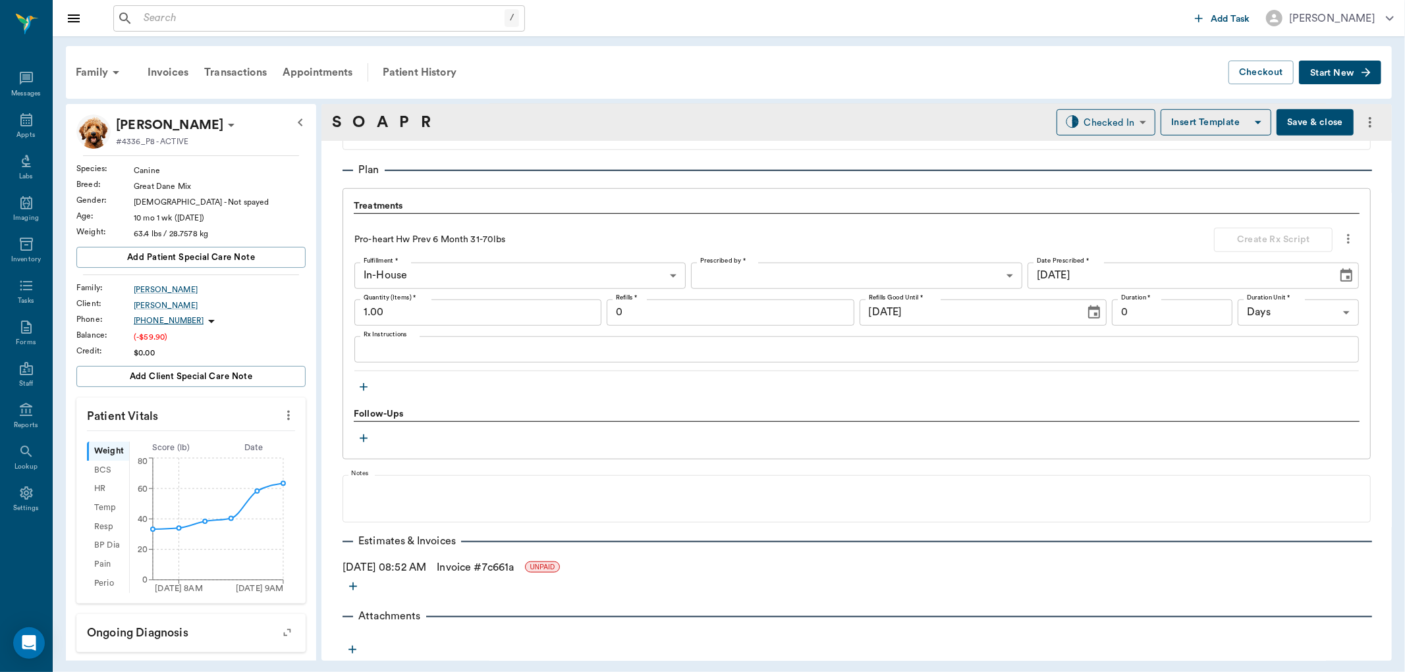
click at [357, 377] on div "Treatments Pro-heart Hw Prev 6 Month 31-70lbs Create Rx Script Fulfillment * In…" at bounding box center [857, 299] width 1006 height 198
click at [357, 381] on icon "button" at bounding box center [363, 387] width 13 height 13
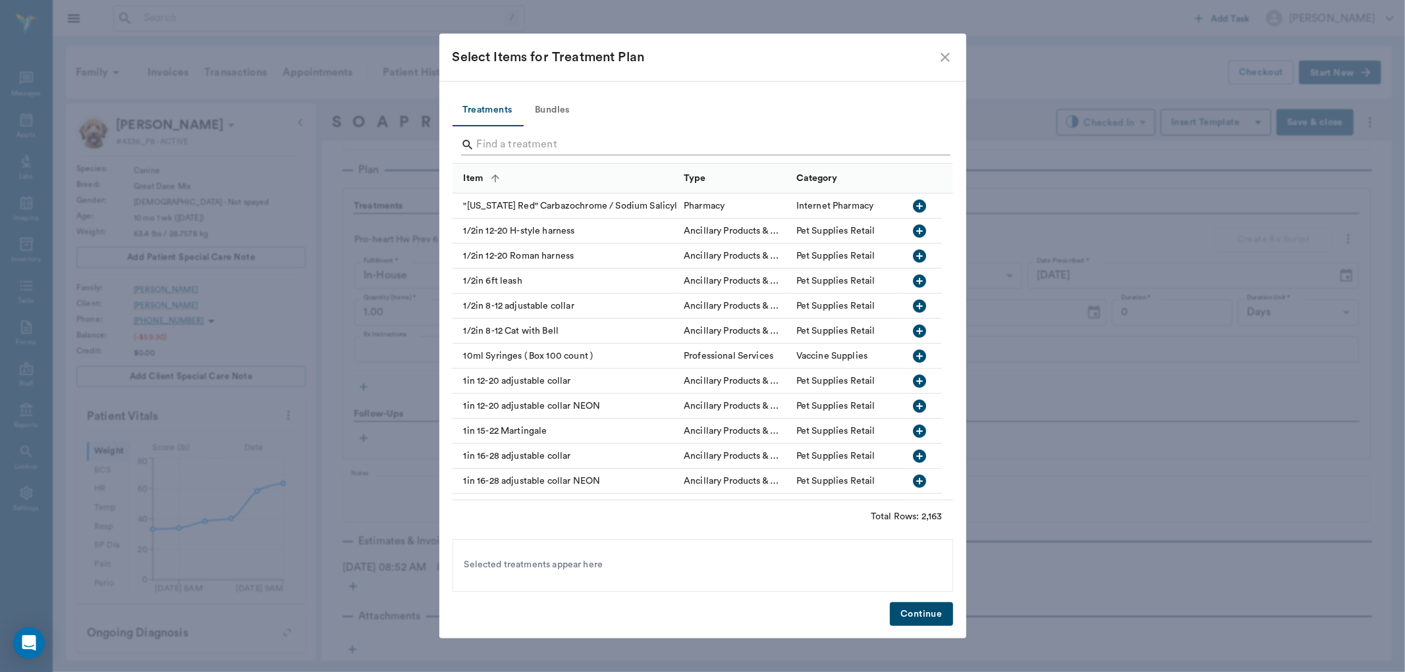
click at [534, 142] on input "Search" at bounding box center [704, 144] width 454 height 21
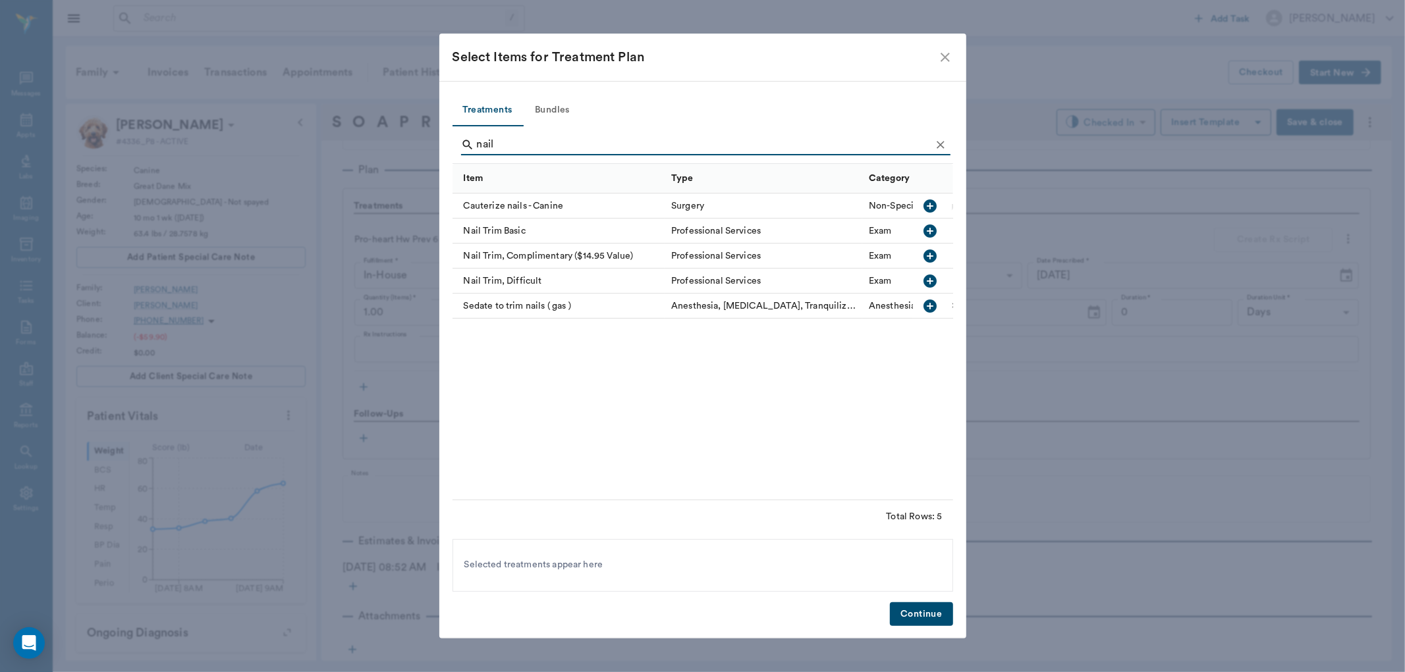
type input "nail"
click at [931, 227] on icon "button" at bounding box center [930, 231] width 13 height 13
click at [931, 620] on button "Continue" at bounding box center [921, 615] width 63 height 24
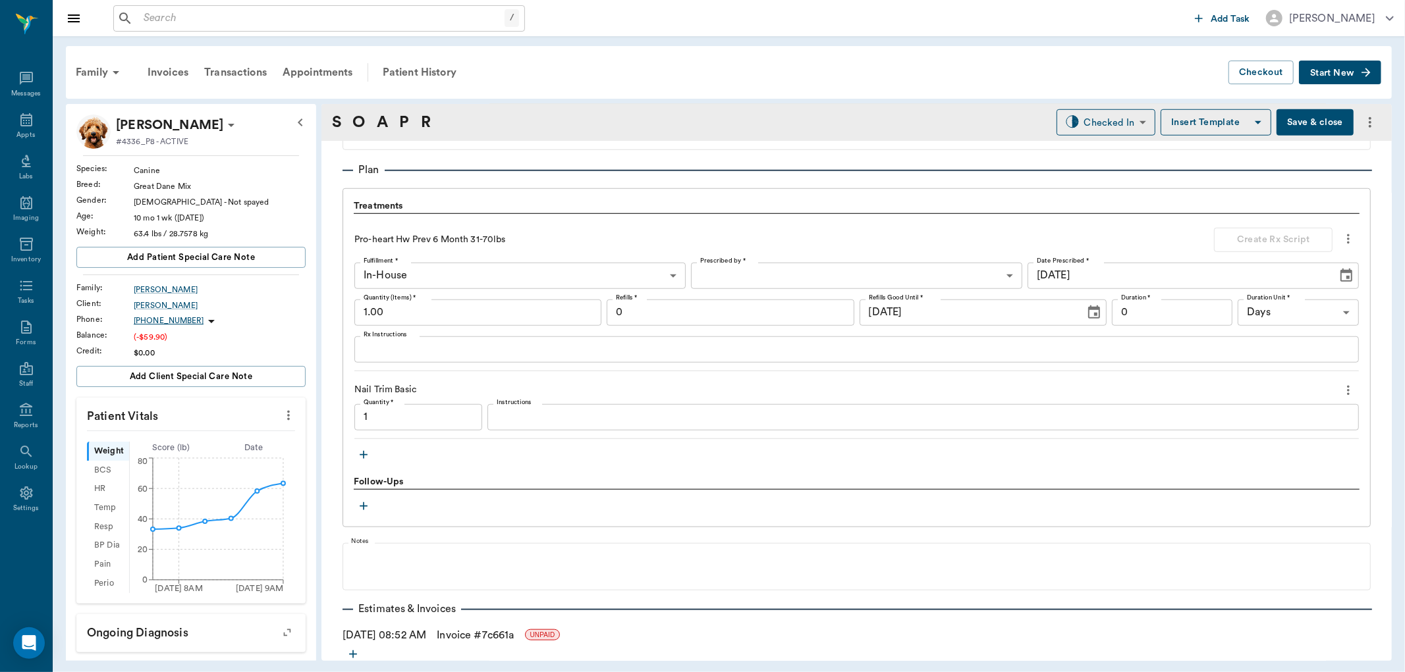
scroll to position [983, 0]
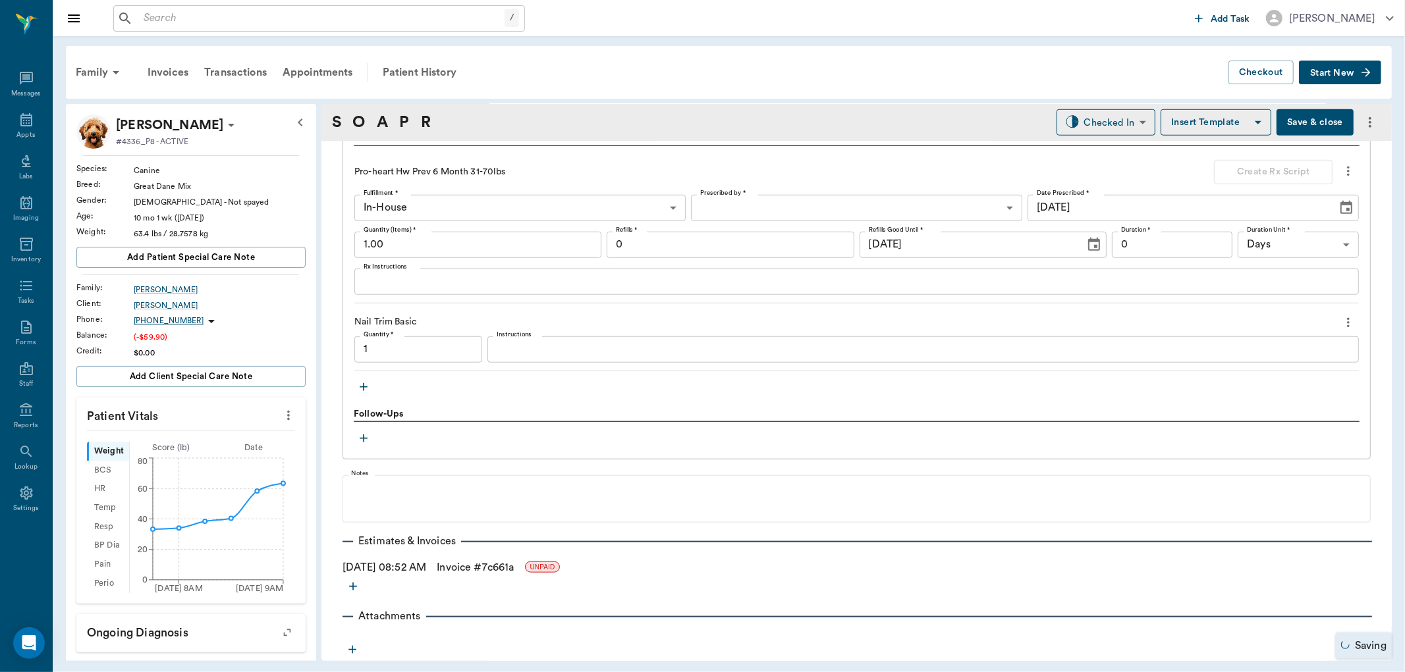
type input "1.00"
click at [479, 570] on link "Invoice # 7c661a" at bounding box center [475, 568] width 77 height 16
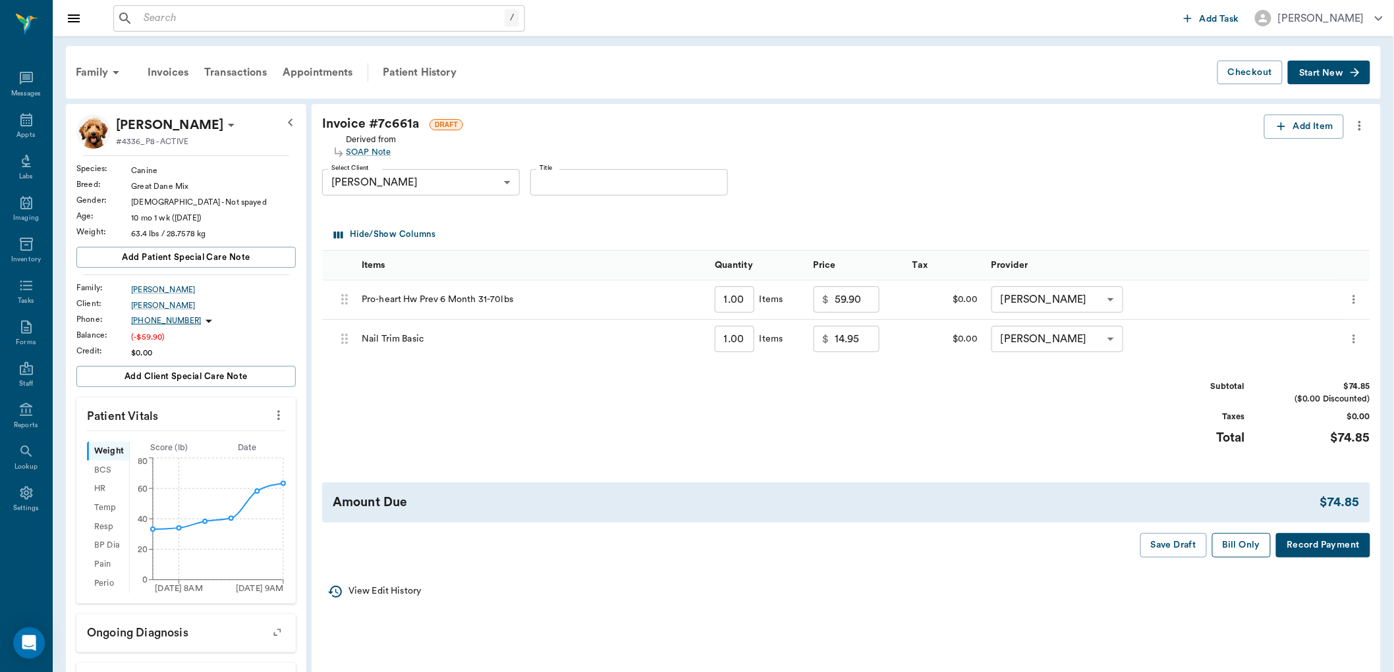
click at [1244, 548] on button "Bill Only" at bounding box center [1241, 546] width 59 height 24
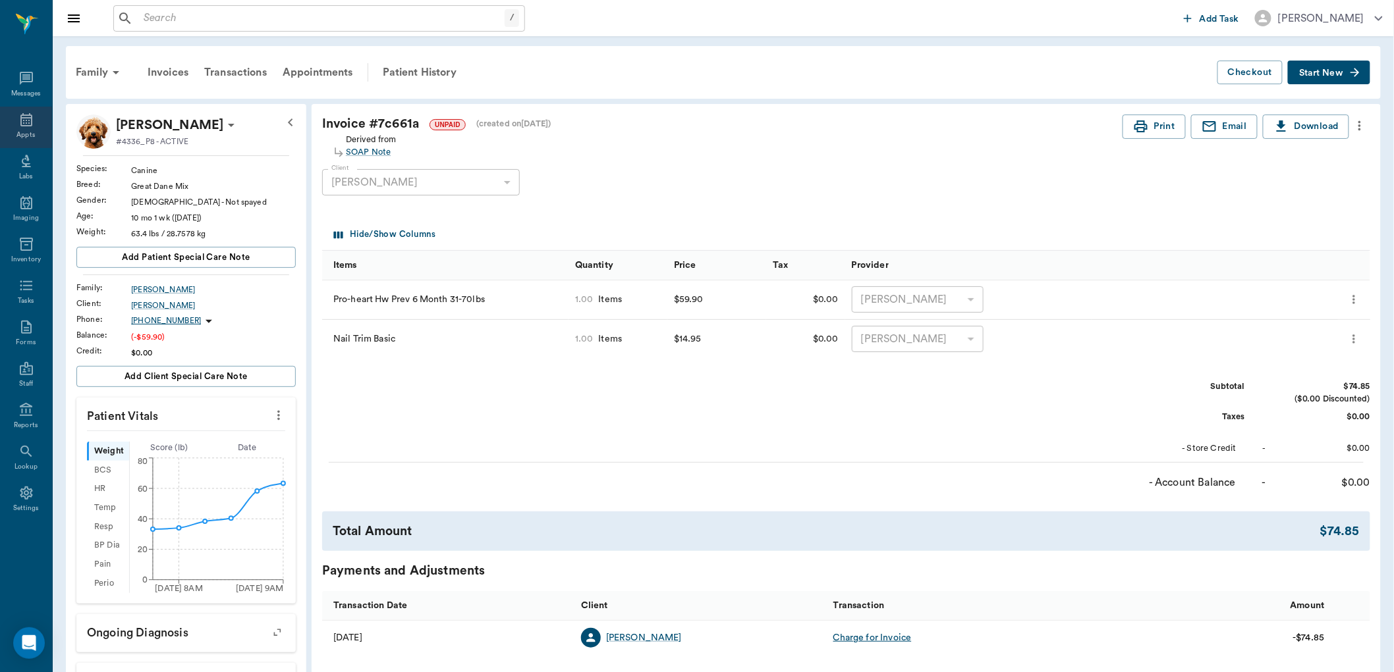
click at [22, 112] on icon at bounding box center [26, 120] width 16 height 16
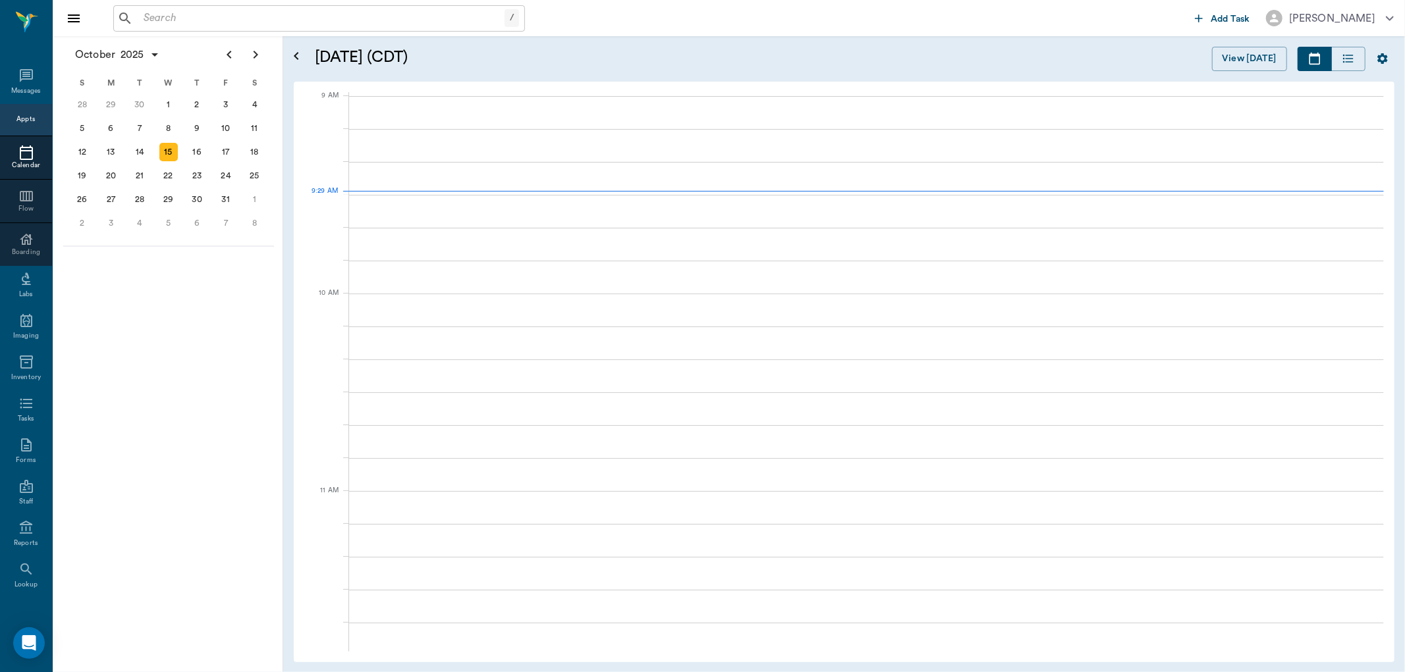
scroll to position [199, 0]
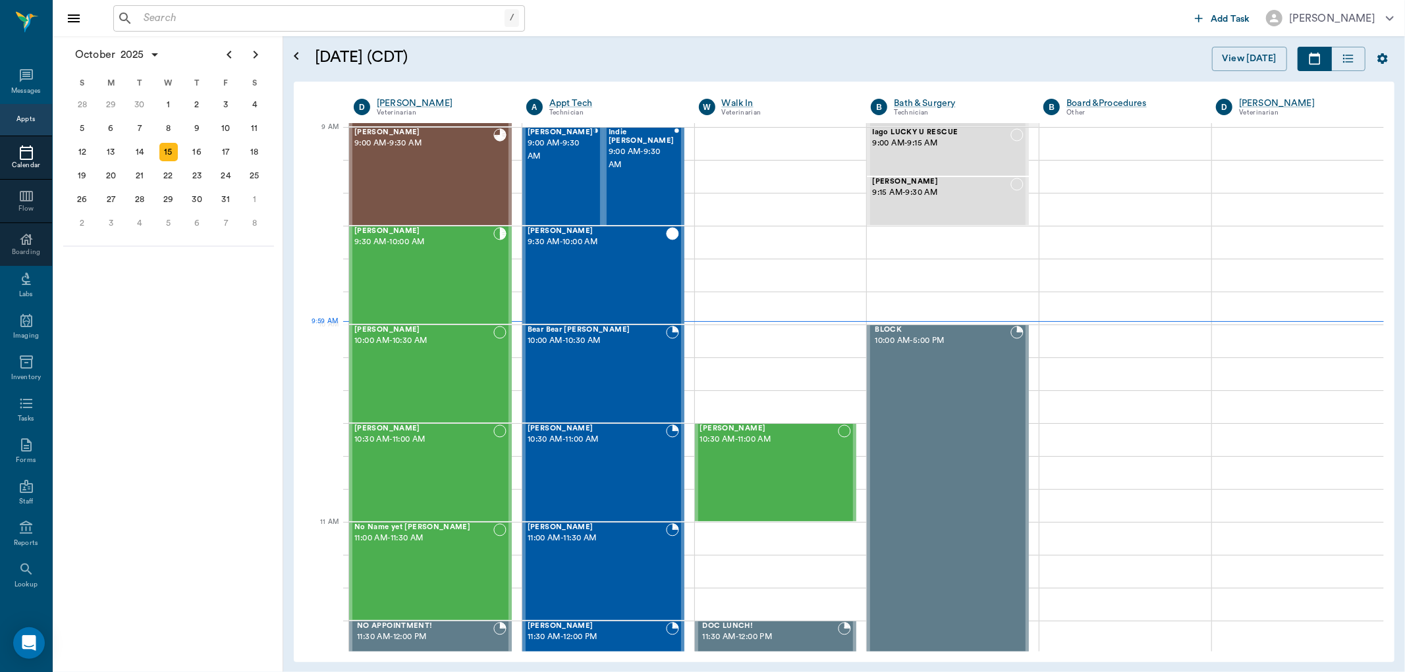
click at [28, 155] on div at bounding box center [26, 153] width 52 height 16
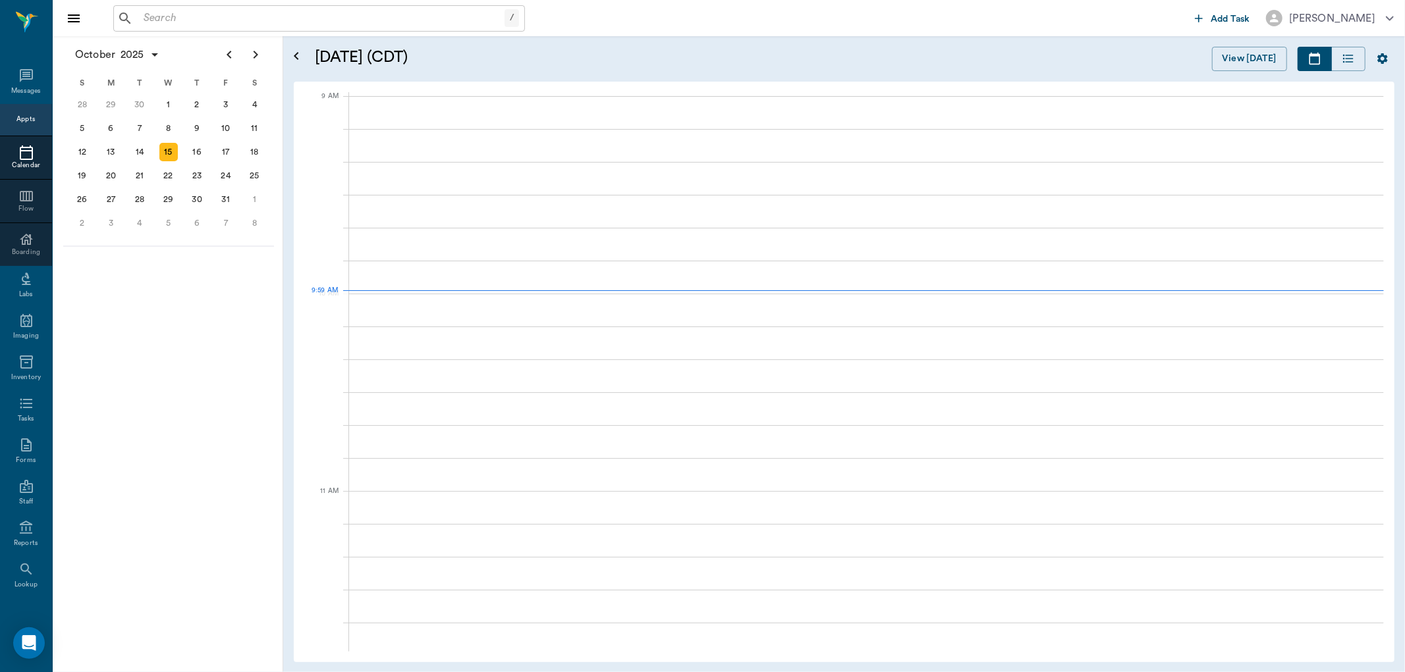
scroll to position [198, 0]
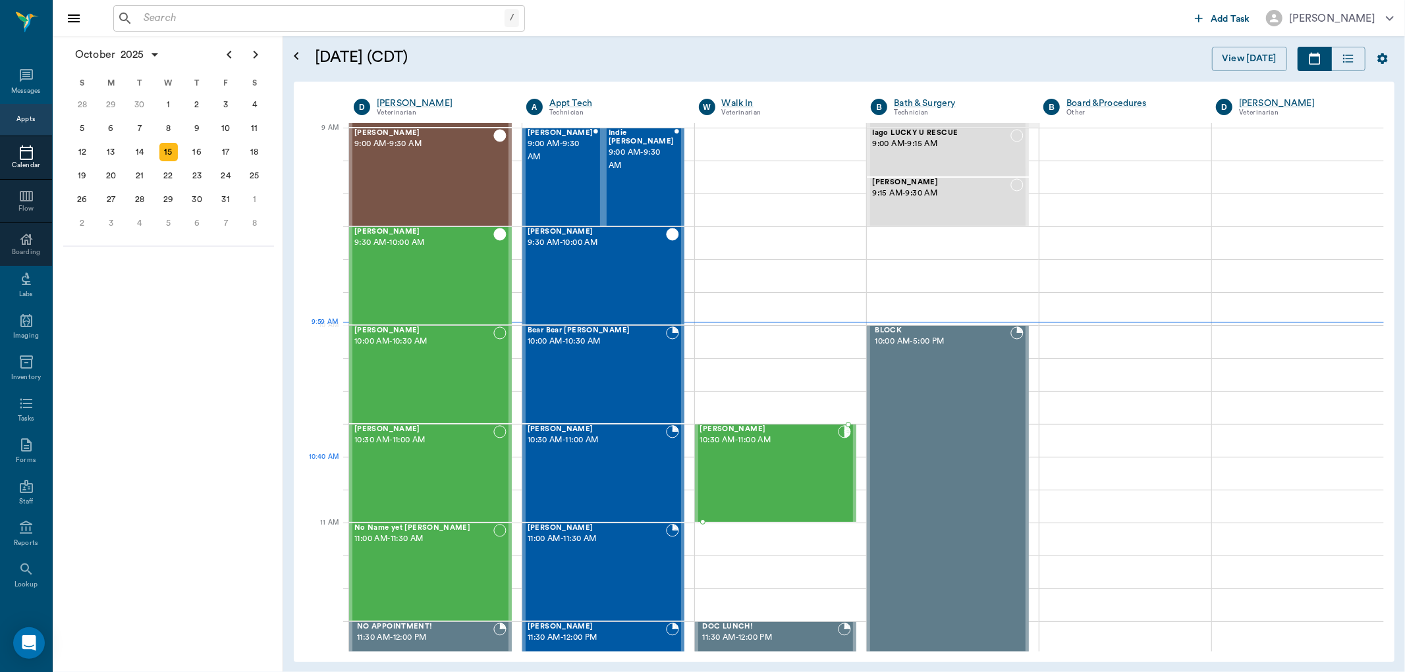
click at [786, 470] on div "[PERSON_NAME] 10:30 AM - 11:00 AM" at bounding box center [769, 473] width 138 height 96
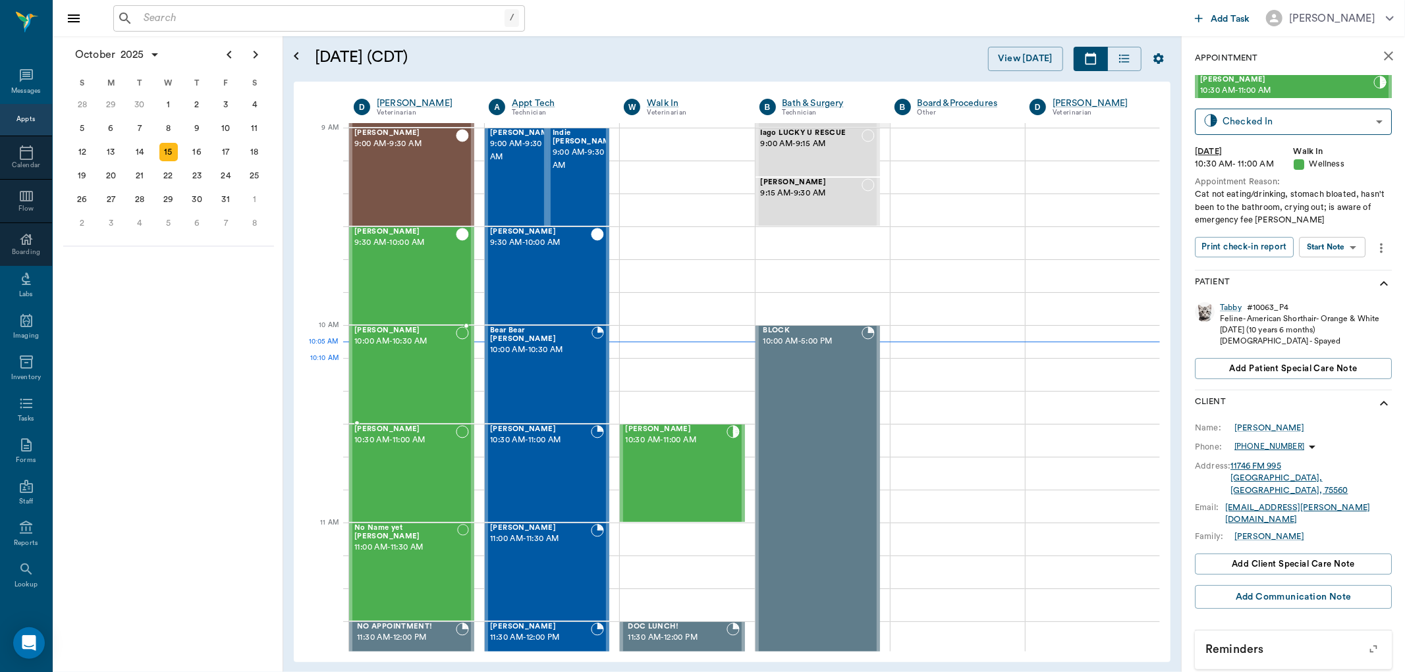
click at [418, 379] on div "[PERSON_NAME] 10:00 AM - 10:30 AM" at bounding box center [404, 375] width 101 height 96
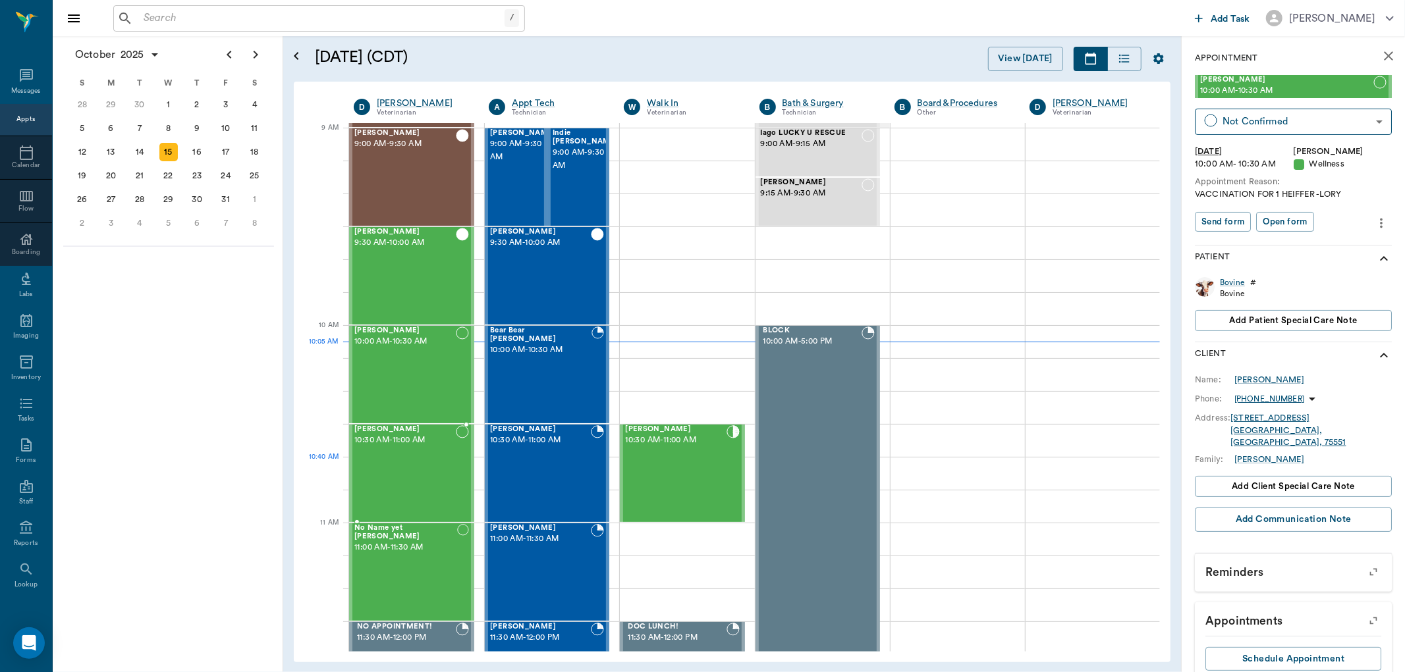
click at [422, 472] on div "[PERSON_NAME] 10:30 AM - 11:00 AM" at bounding box center [404, 473] width 101 height 96
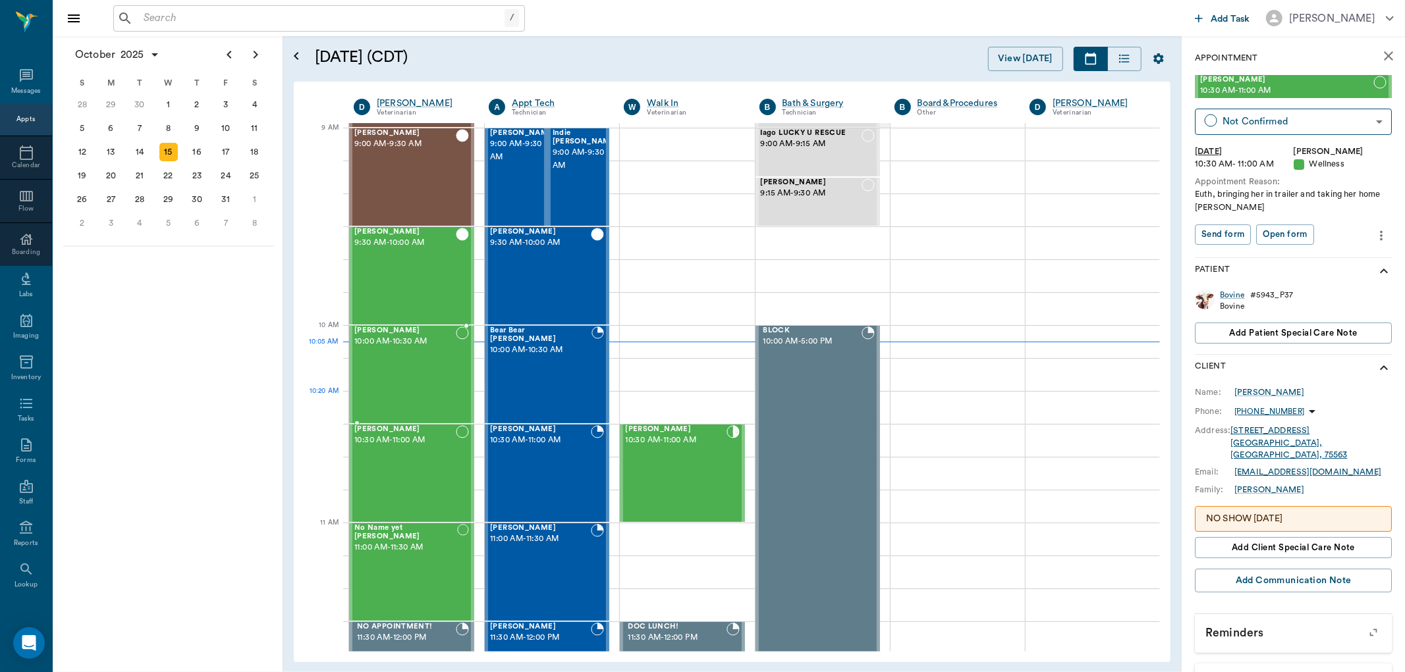
scroll to position [271, 0]
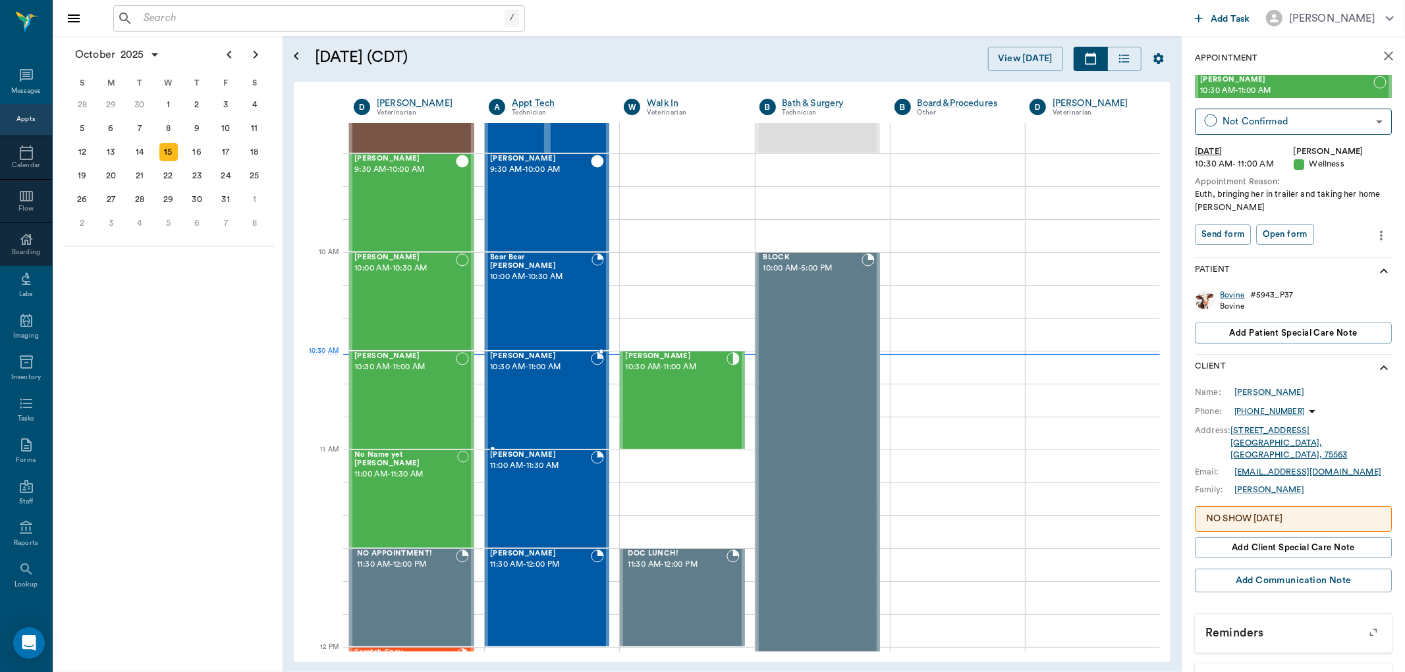
click at [534, 382] on div "[PERSON_NAME] 10:30 AM - 11:00 AM" at bounding box center [540, 400] width 101 height 96
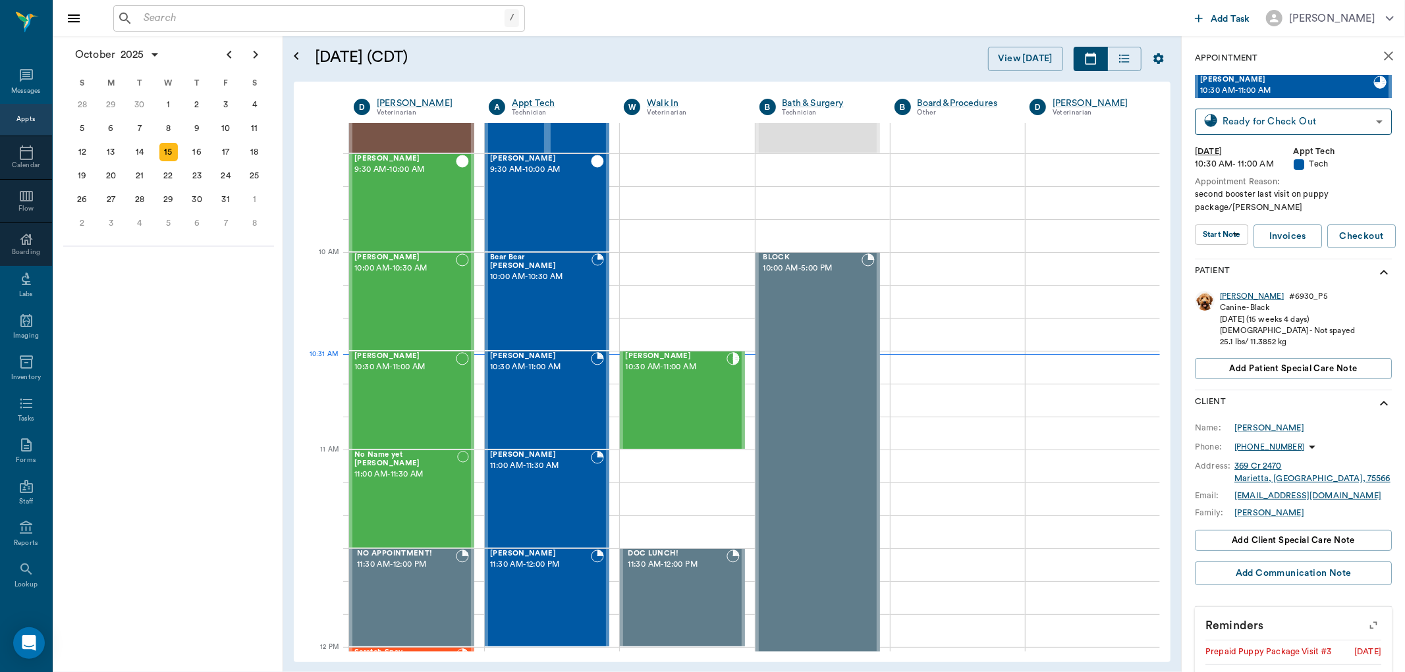
click at [1230, 299] on div "[PERSON_NAME]" at bounding box center [1252, 296] width 64 height 11
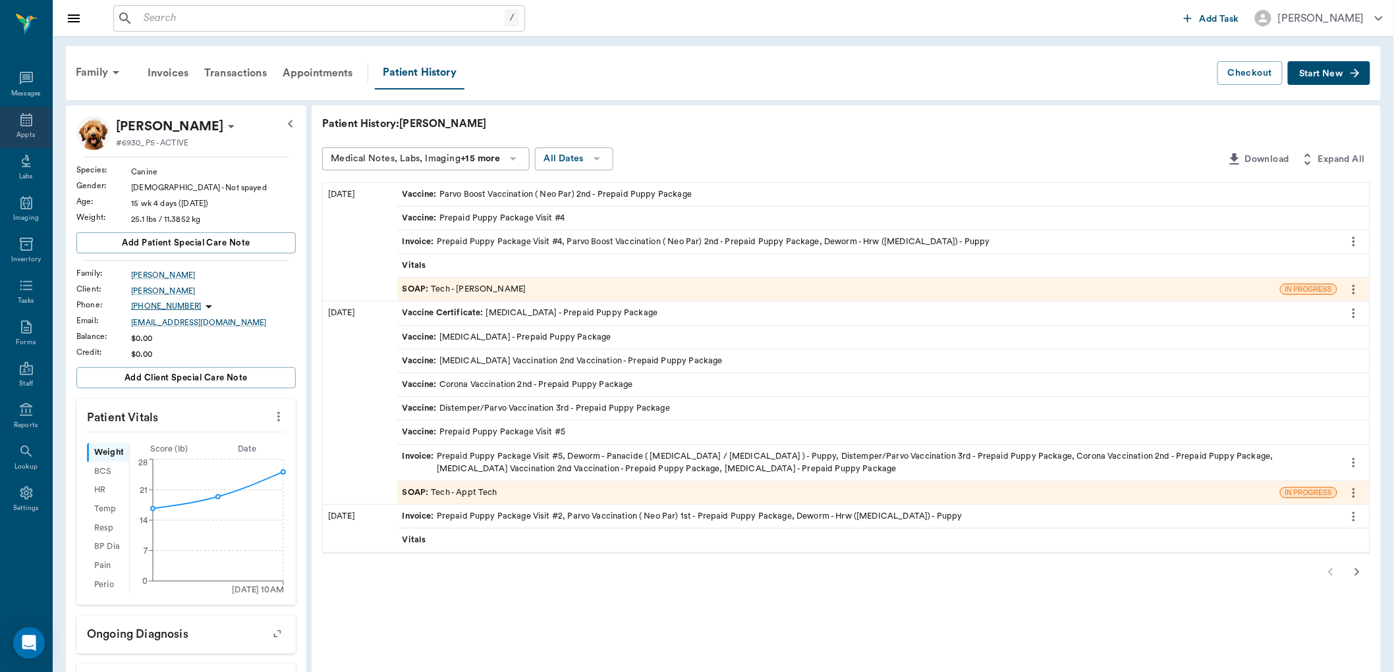
click at [27, 125] on icon at bounding box center [26, 120] width 16 height 16
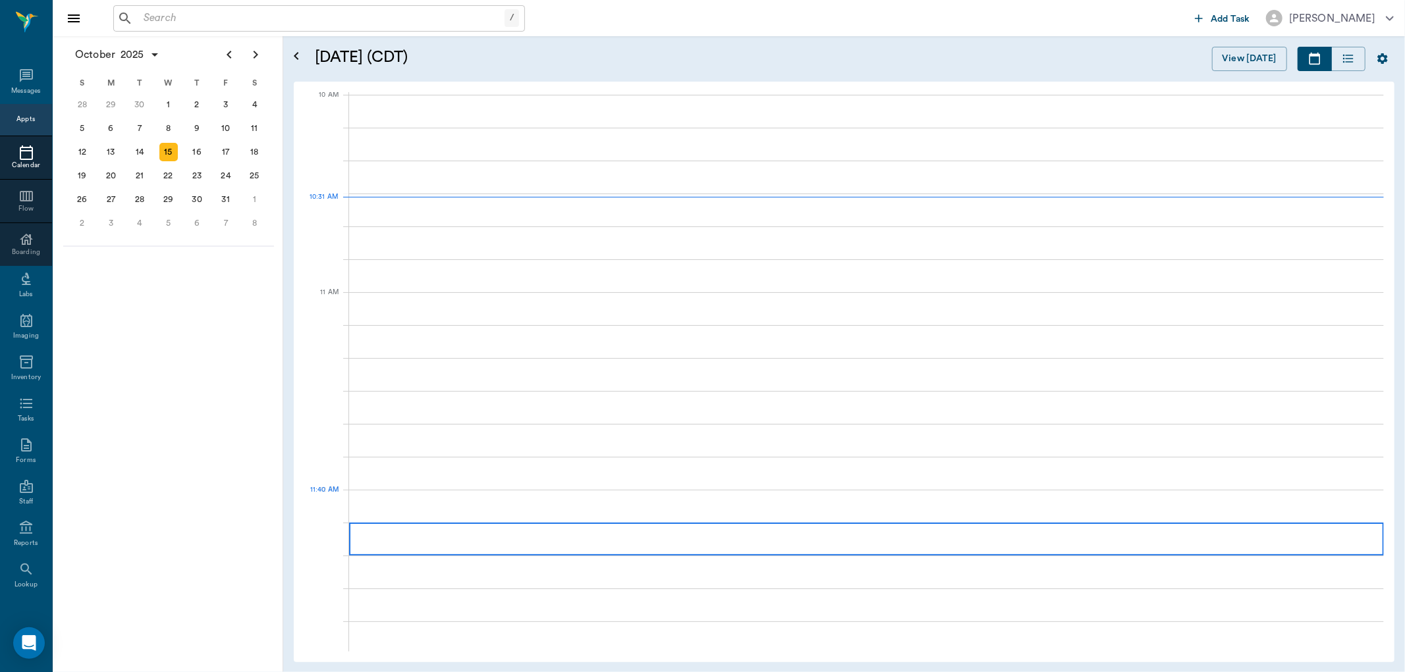
scroll to position [397, 0]
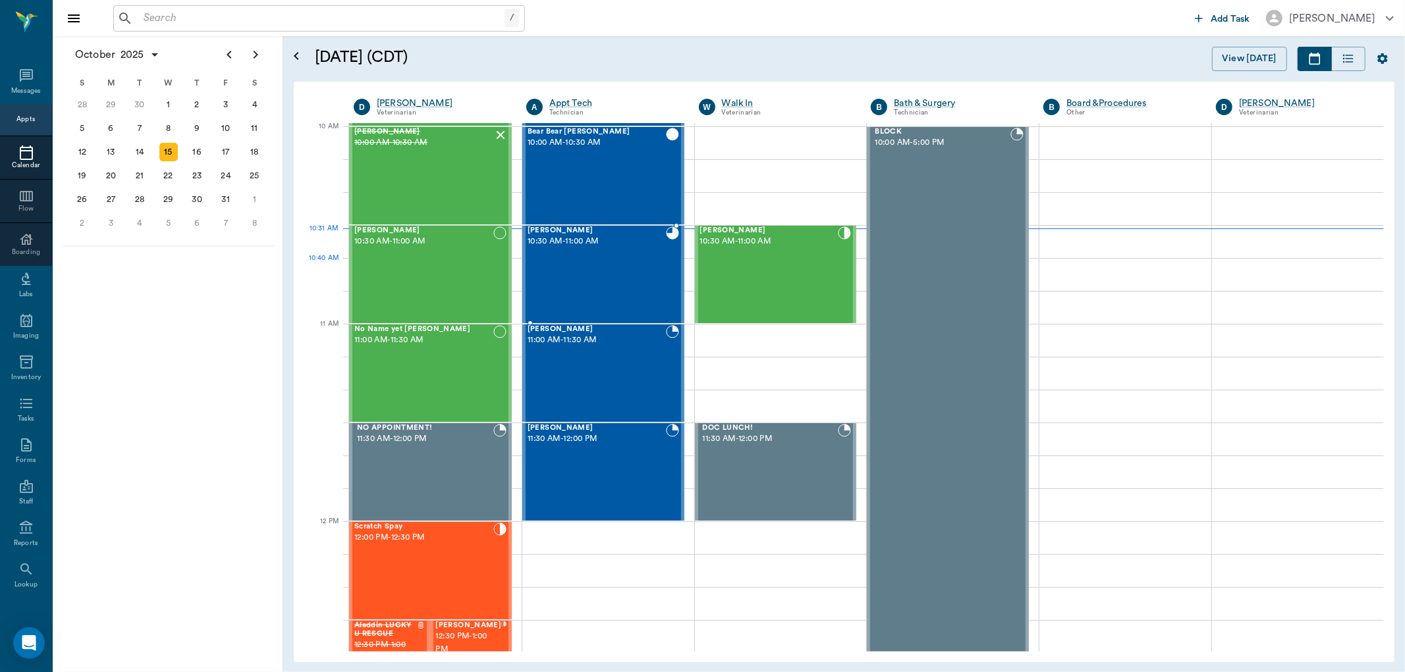
click at [599, 290] on div "[PERSON_NAME] 10:30 AM - 11:00 AM" at bounding box center [597, 275] width 138 height 96
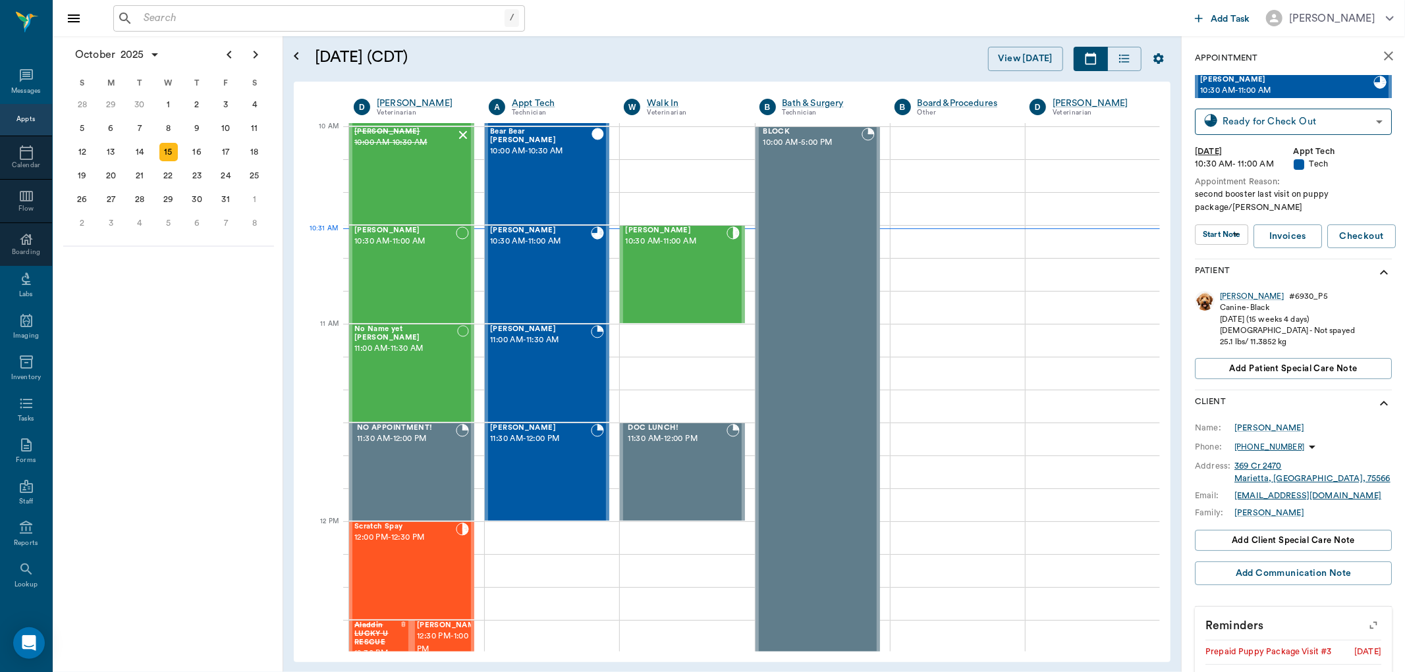
click at [22, 123] on div "Appts" at bounding box center [25, 120] width 18 height 10
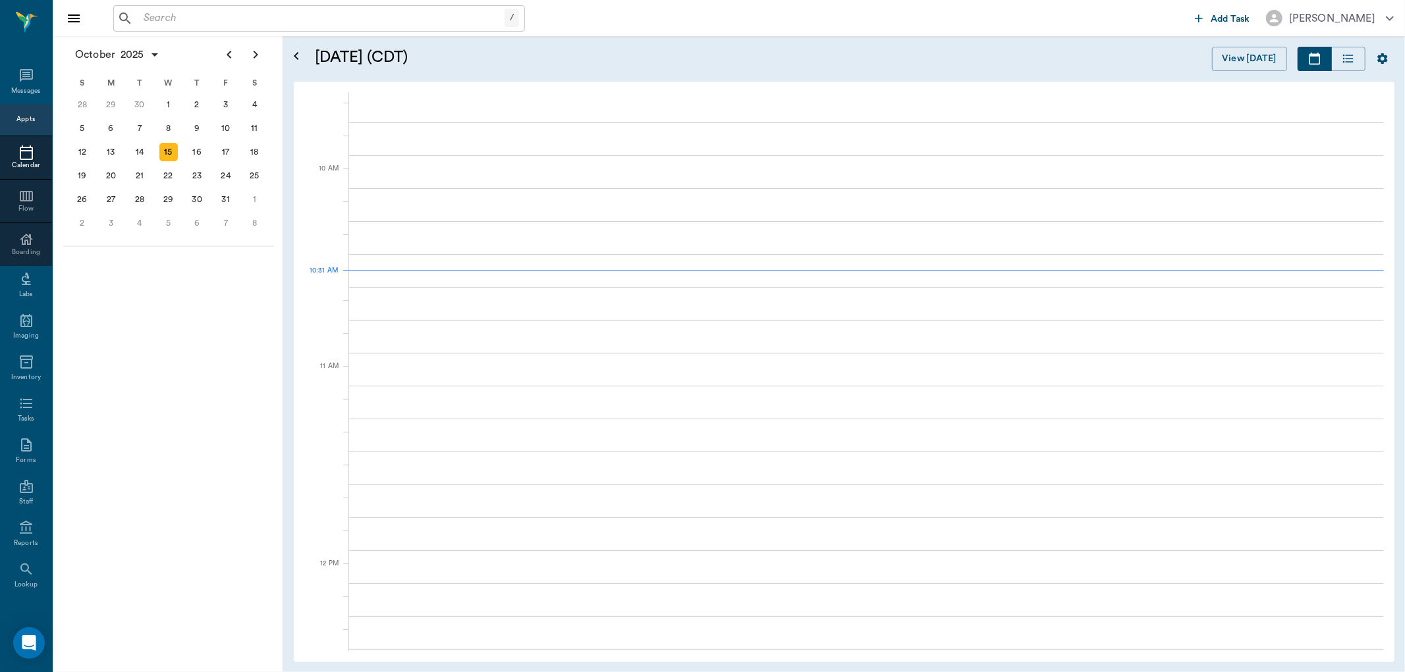
scroll to position [398, 0]
